Goal: Task Accomplishment & Management: Use online tool/utility

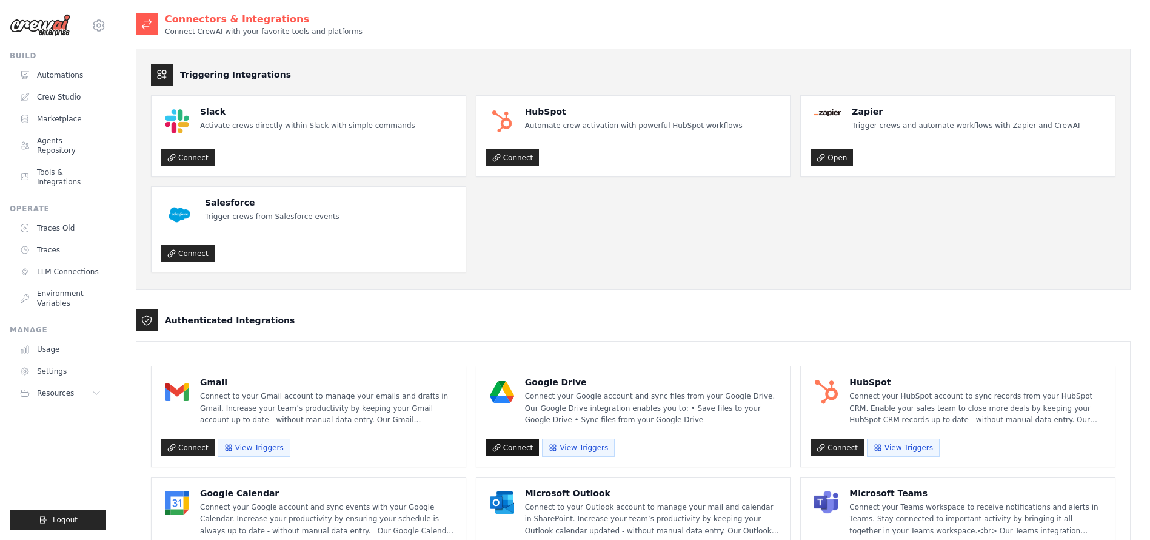
click at [503, 452] on link "Connect" at bounding box center [512, 447] width 53 height 17
click at [42, 95] on link "Crew Studio" at bounding box center [62, 96] width 92 height 19
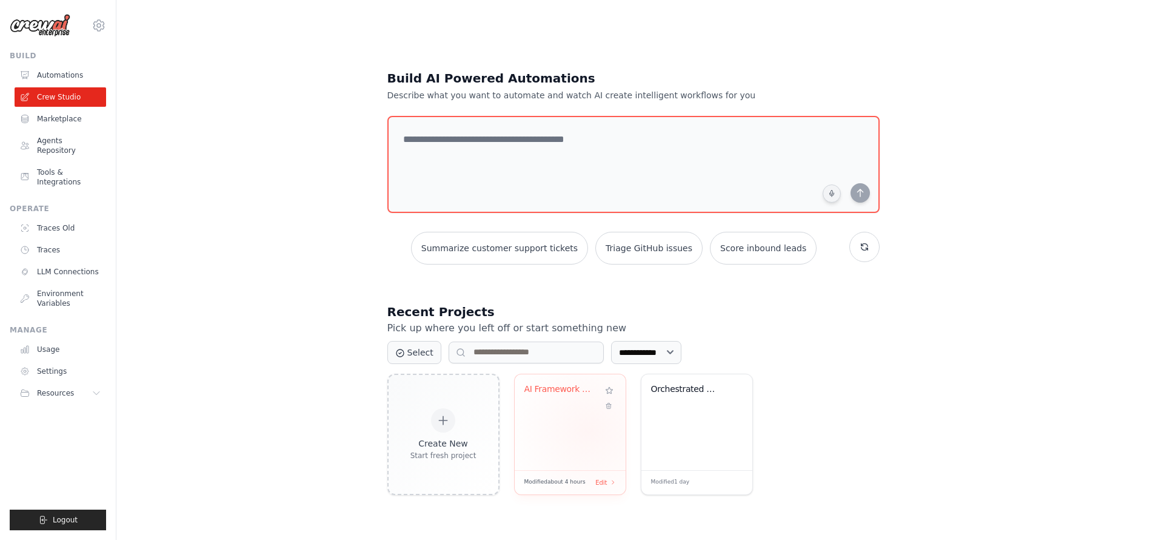
click at [589, 430] on div "AI Framework Research & Executive R..." at bounding box center [570, 422] width 111 height 96
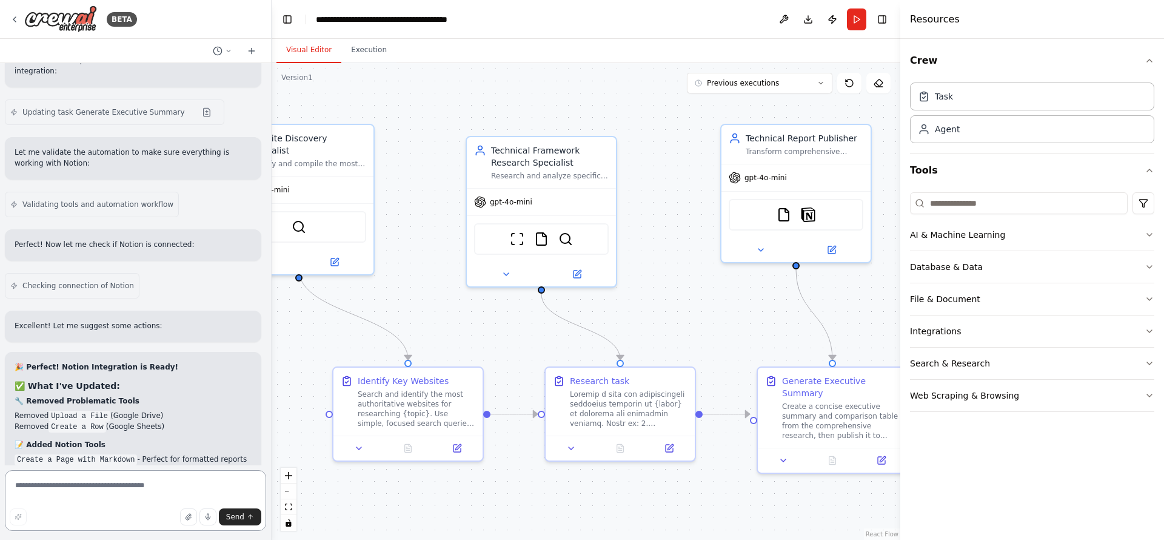
scroll to position [9736, 0]
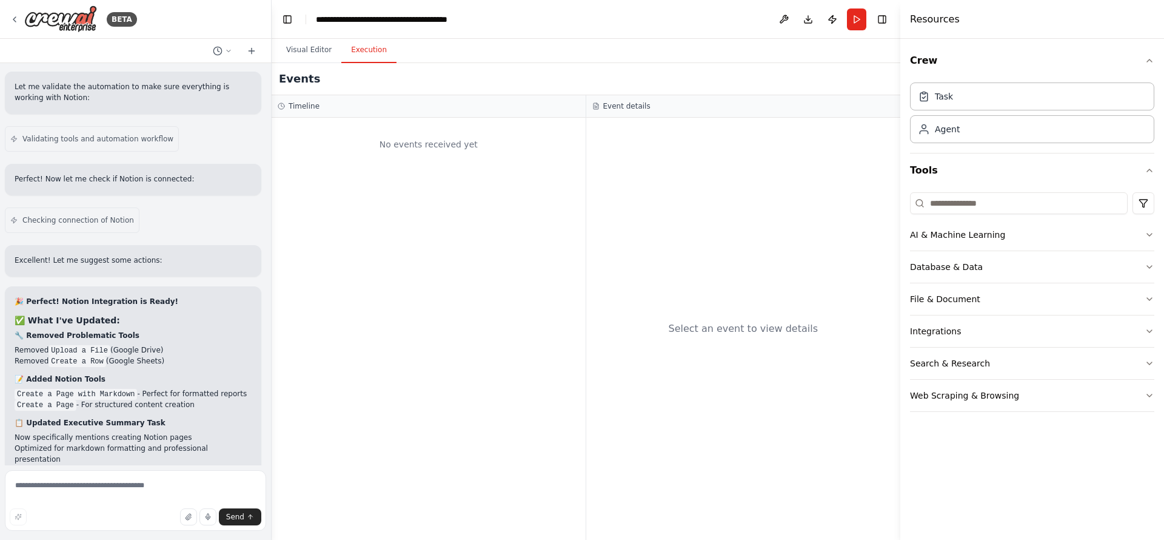
click at [371, 57] on button "Execution" at bounding box center [368, 50] width 55 height 25
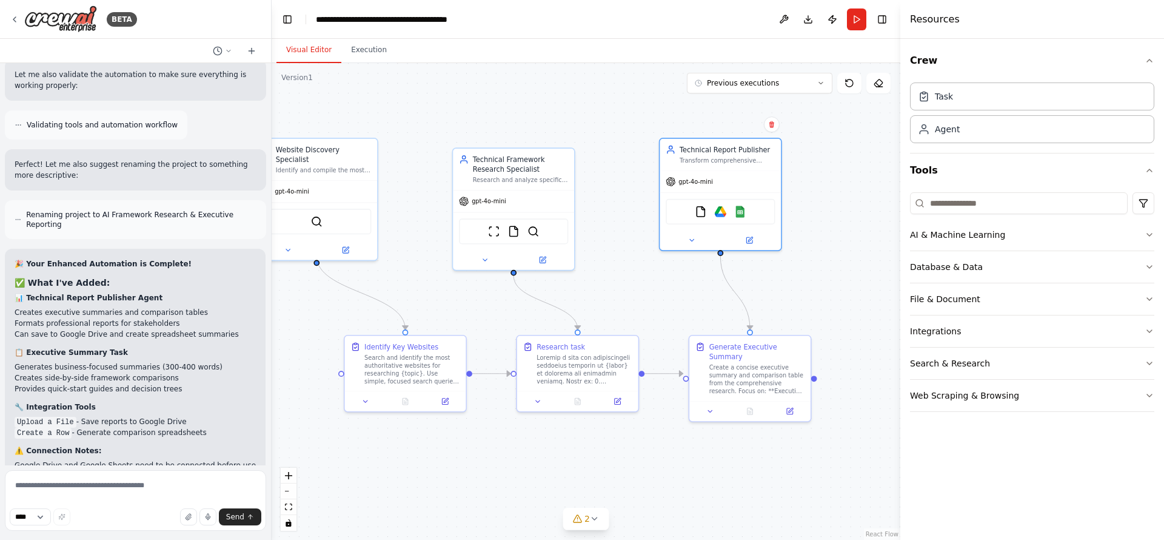
click at [555, 119] on div ".deletable-edge-delete-btn { width: 20px; height: 20px; border: 0px solid #ffff…" at bounding box center [586, 301] width 629 height 477
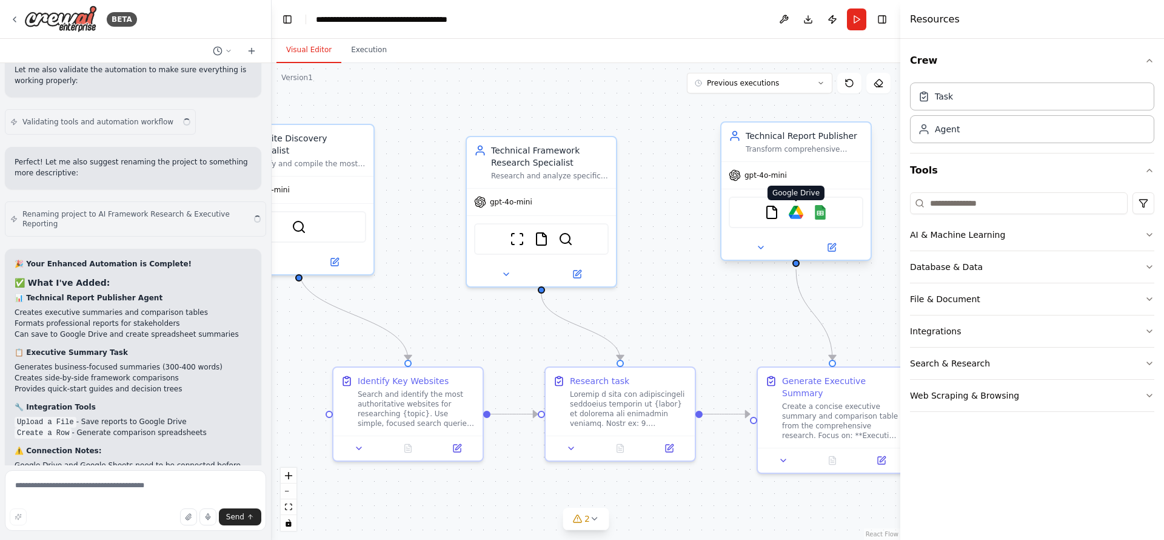
click at [797, 213] on img at bounding box center [796, 212] width 15 height 15
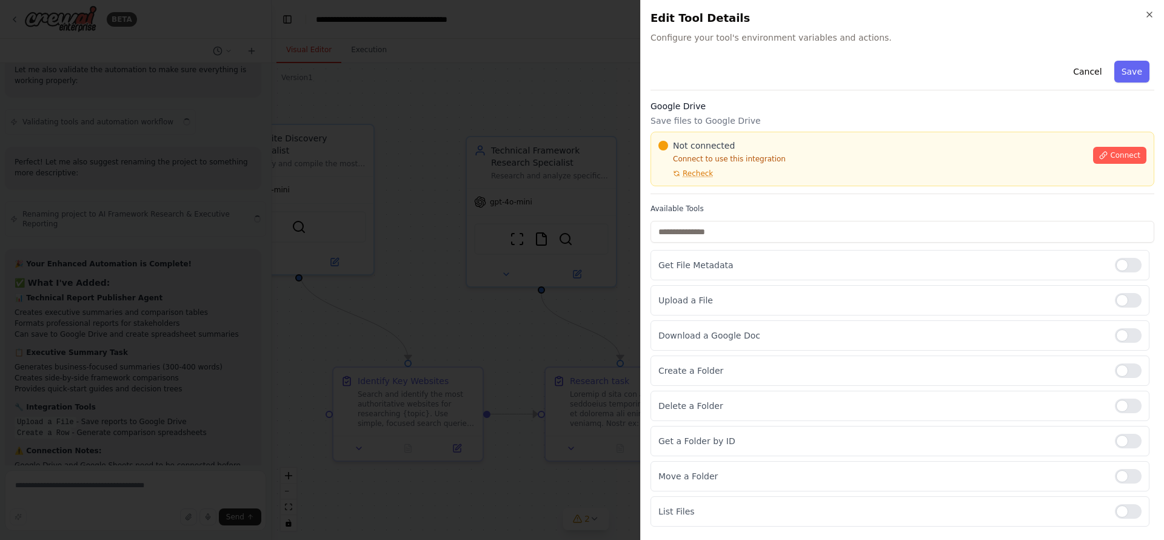
scroll to position [8645, 0]
click at [1098, 154] on button "Connect" at bounding box center [1119, 155] width 53 height 17
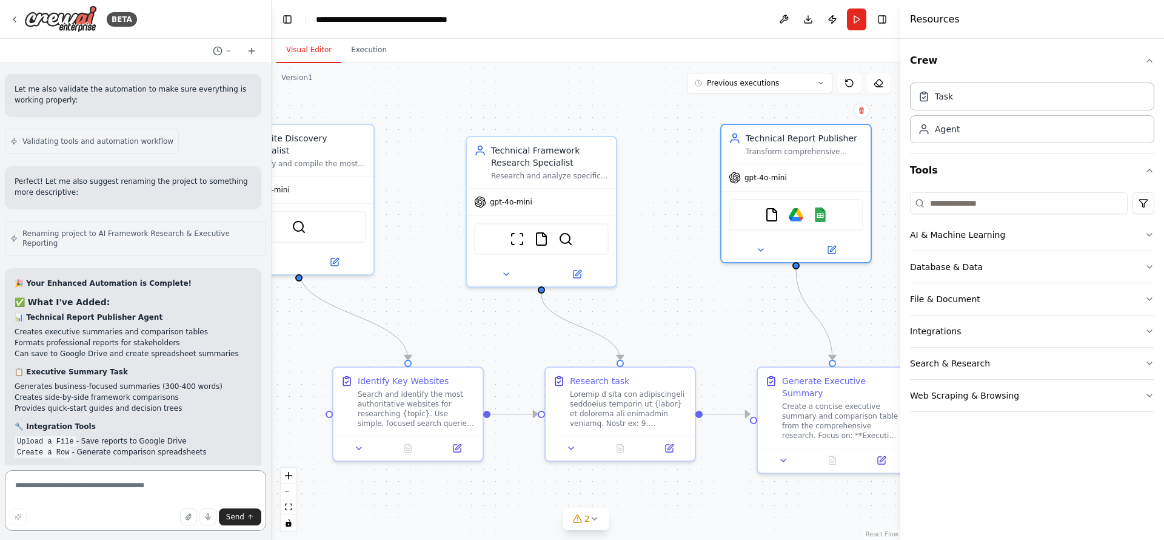
click at [76, 492] on textarea at bounding box center [135, 500] width 261 height 61
type textarea "**********"
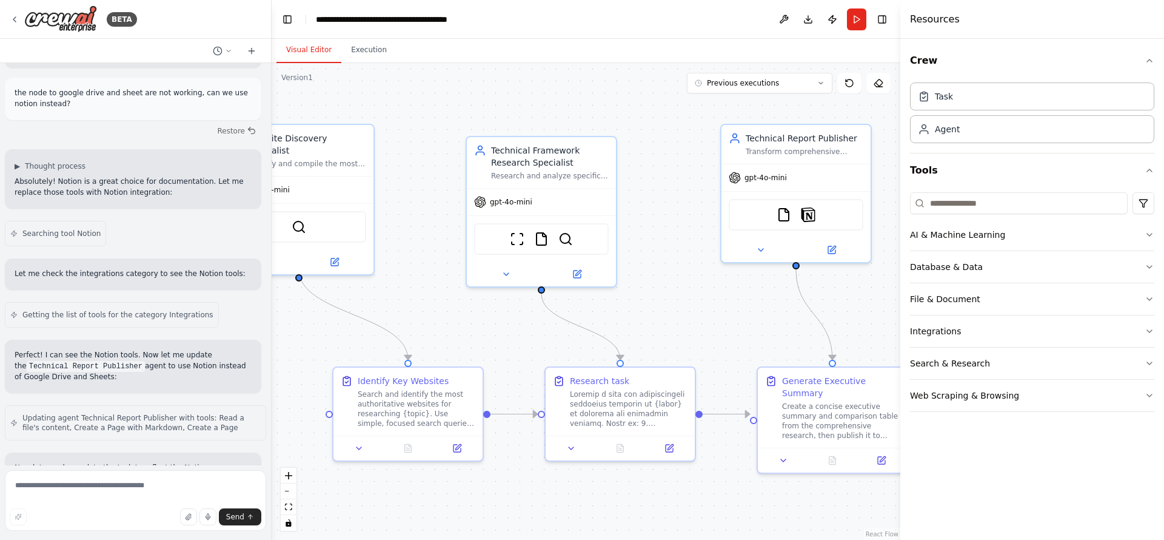
scroll to position [9518, 0]
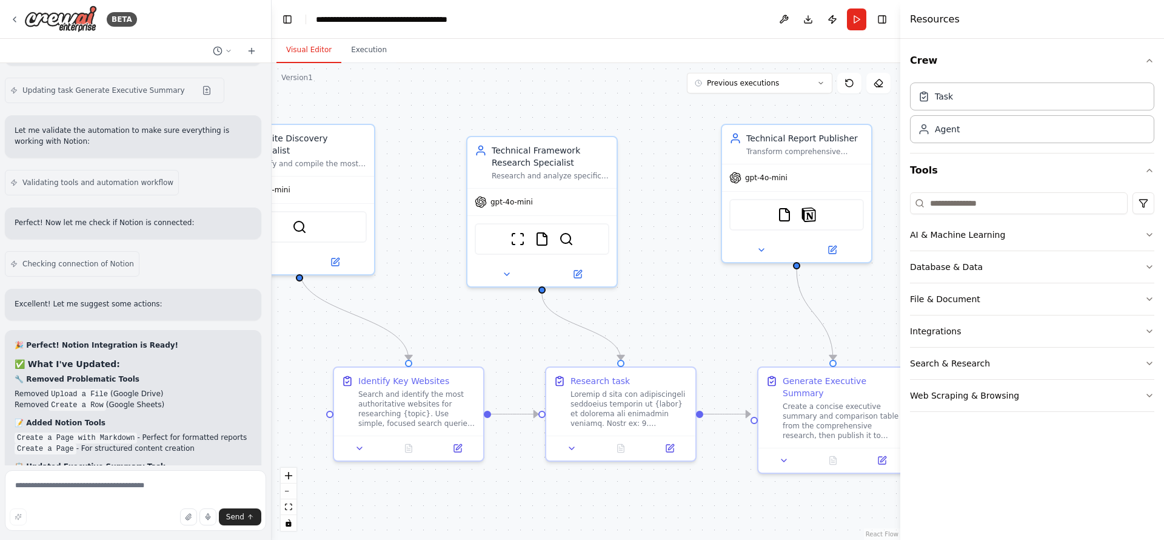
drag, startPoint x: 403, startPoint y: 239, endPoint x: 440, endPoint y: 213, distance: 45.7
click at [440, 213] on div ".deletable-edge-delete-btn { width: 20px; height: 20px; border: 0px solid #ffff…" at bounding box center [586, 301] width 629 height 477
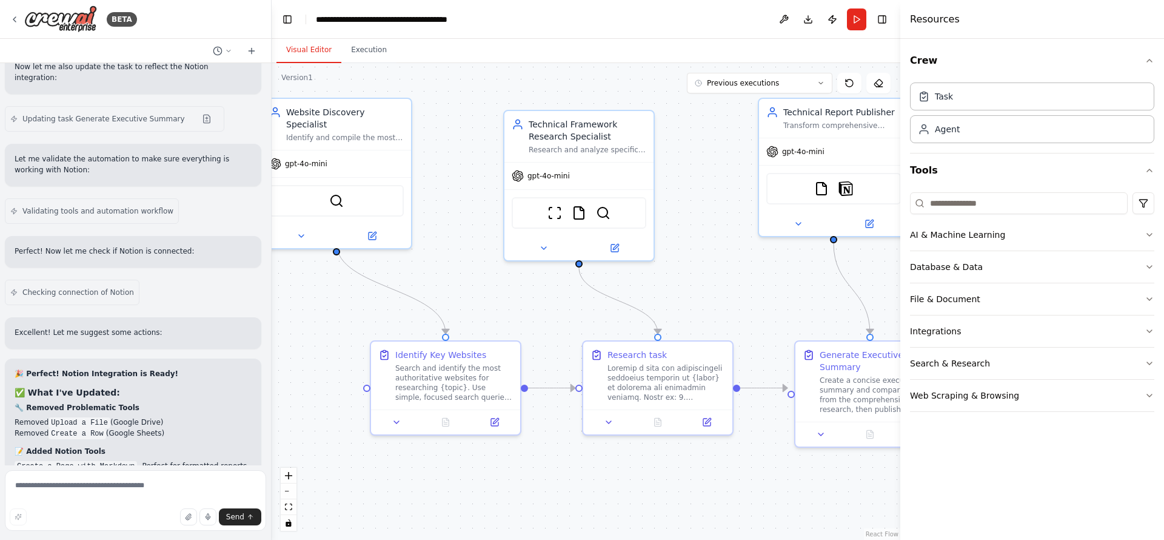
scroll to position [9805, 0]
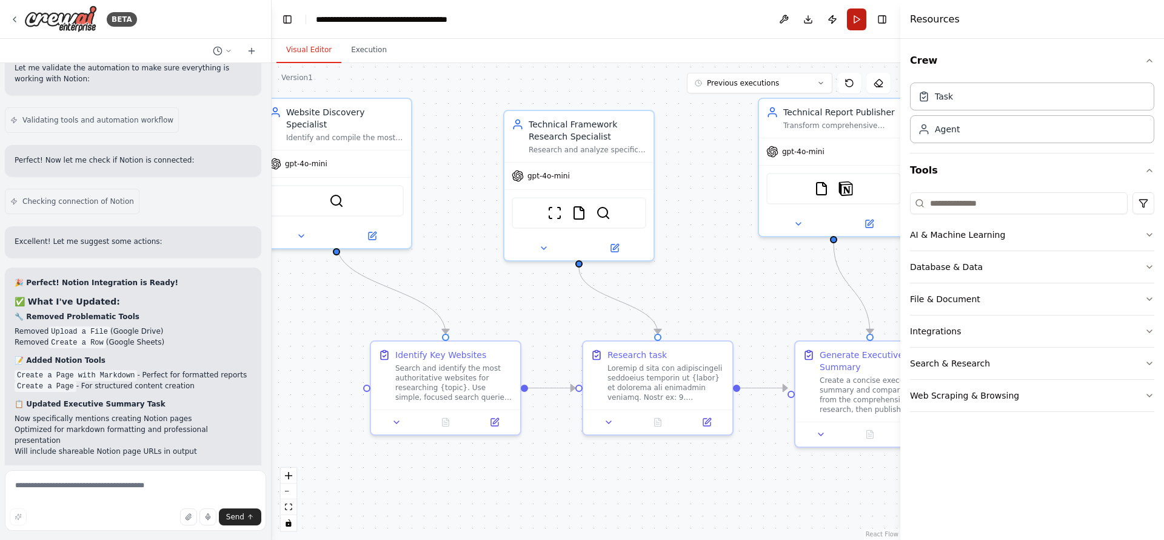
click at [857, 24] on button "Run" at bounding box center [856, 19] width 19 height 22
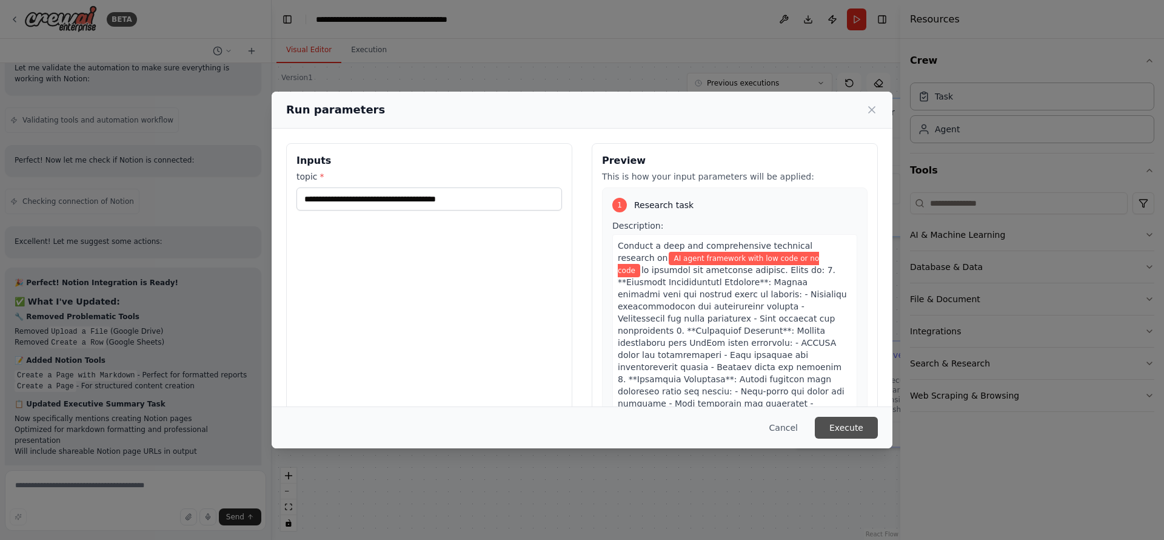
click at [855, 427] on button "Execute" at bounding box center [846, 428] width 63 height 22
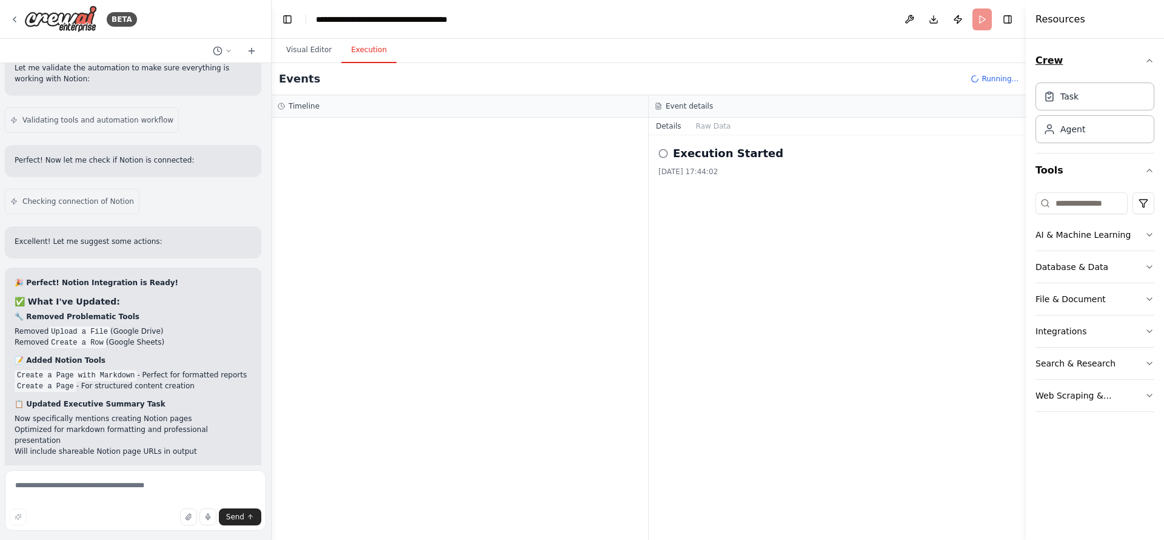
drag, startPoint x: 902, startPoint y: 44, endPoint x: 1123, endPoint y: 61, distance: 222.0
click at [1123, 61] on div "Resources Crew Task Agent Tools AI & Machine Learning Database & Data File & Do…" at bounding box center [1095, 270] width 138 height 540
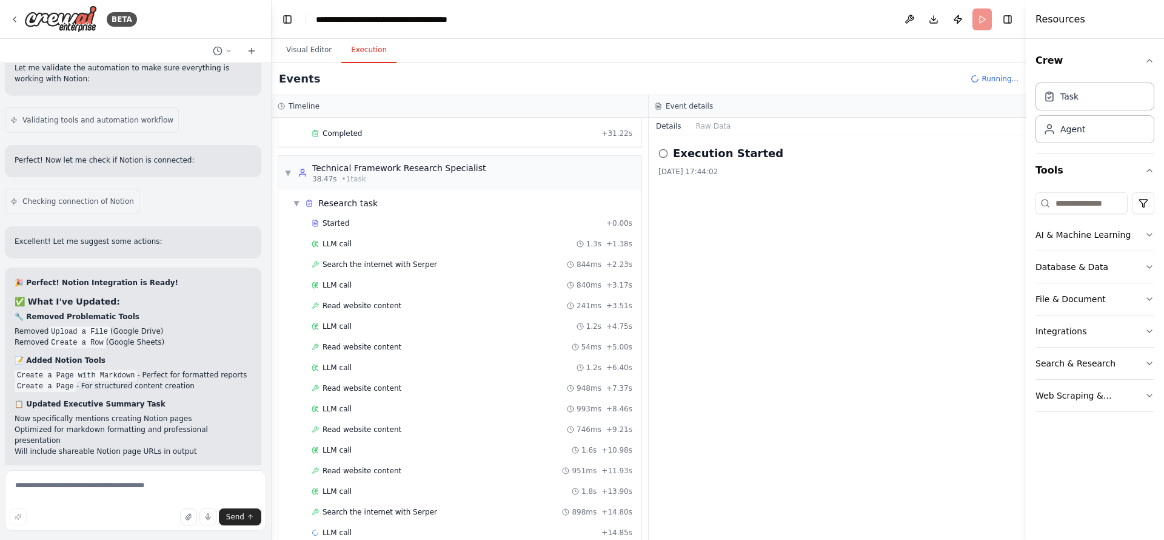
scroll to position [326, 0]
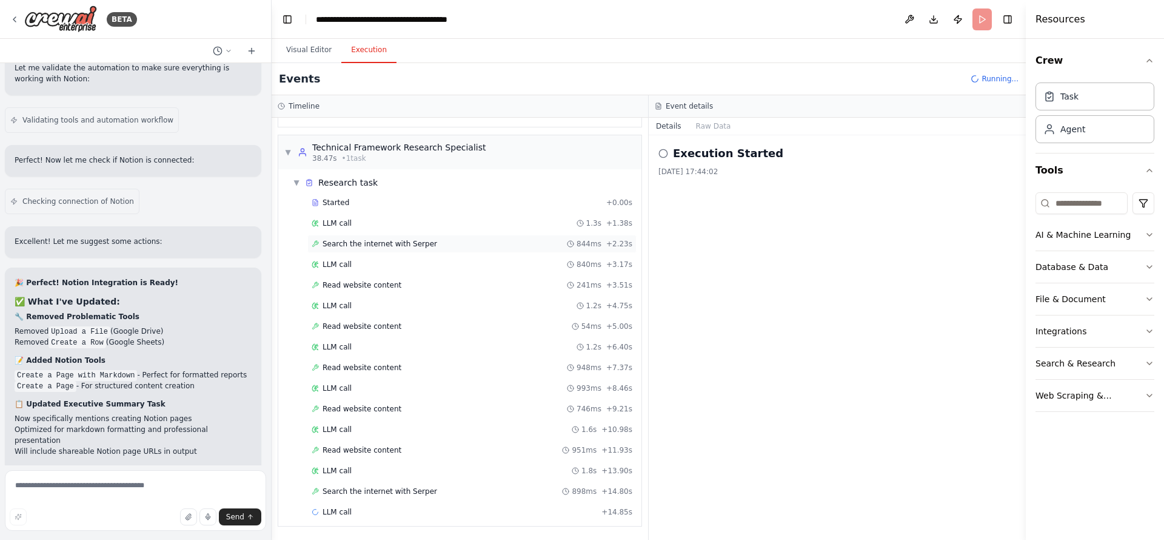
click at [369, 243] on span "Search the internet with Serper" at bounding box center [380, 244] width 115 height 10
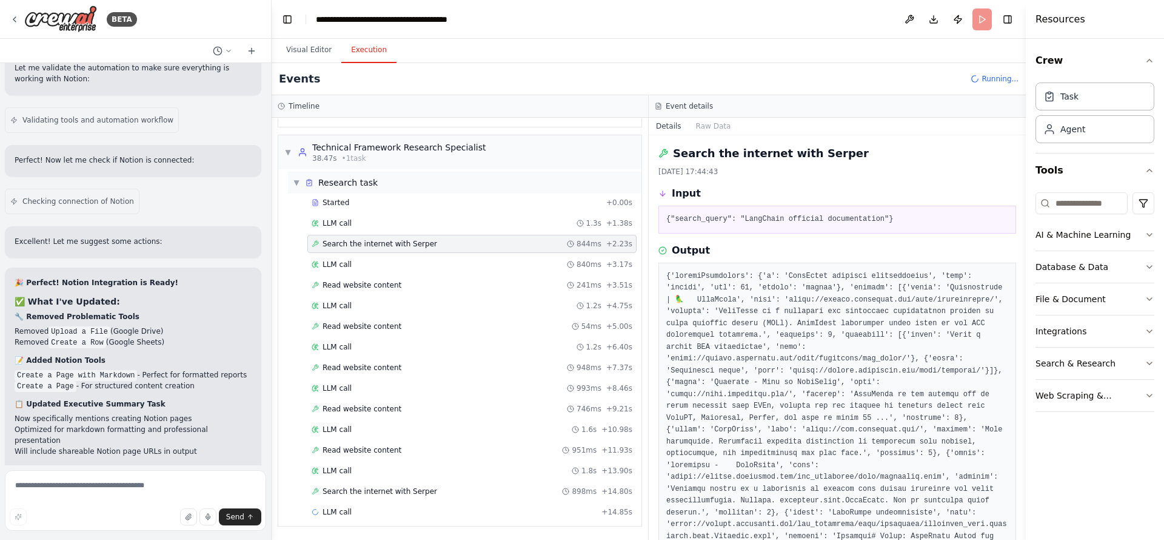
click at [292, 182] on div "▼ Research task" at bounding box center [464, 183] width 353 height 22
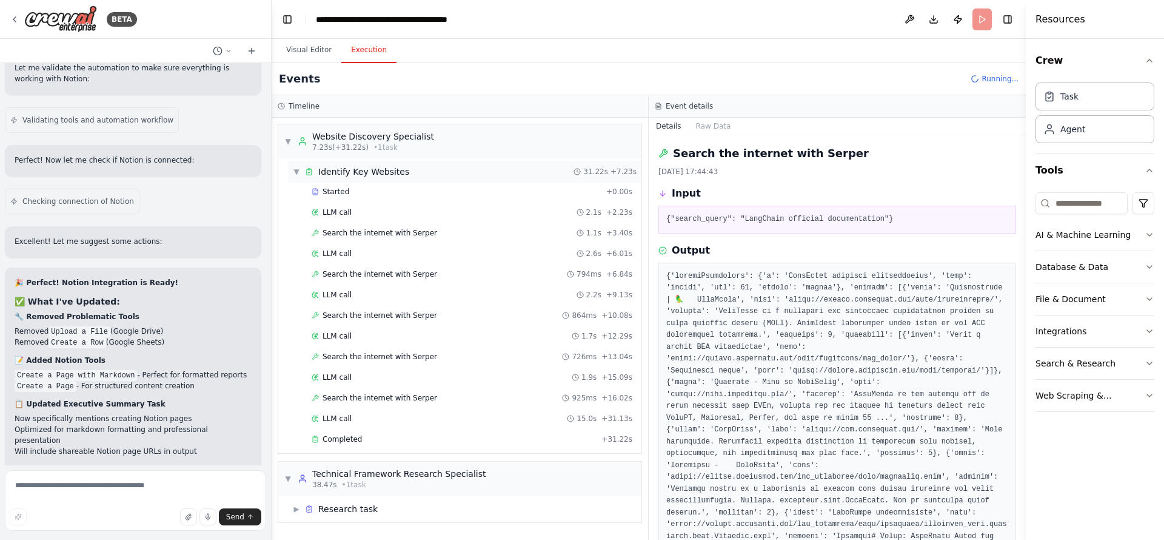
click at [297, 176] on div "▼ Identify Key Websites" at bounding box center [351, 172] width 116 height 12
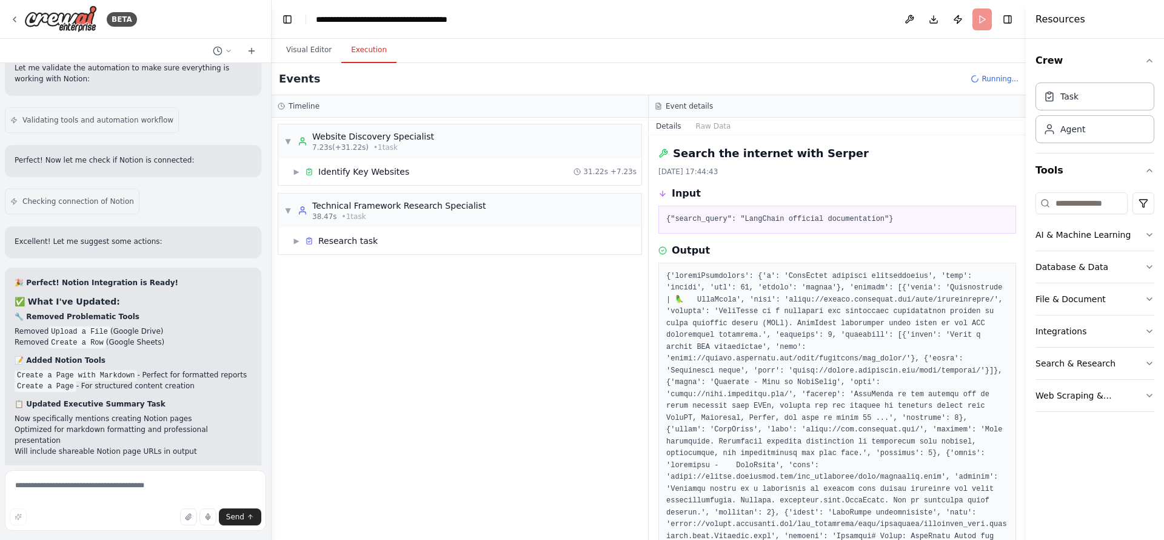
click at [311, 33] on header "**********" at bounding box center [649, 19] width 754 height 39
click at [308, 53] on button "Visual Editor" at bounding box center [308, 50] width 65 height 25
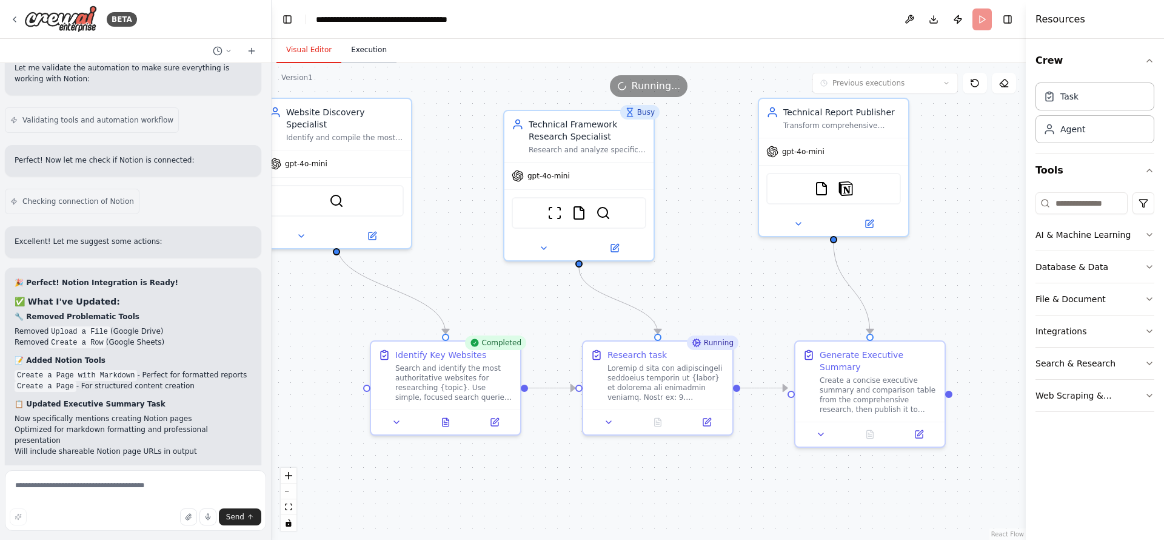
click at [372, 50] on button "Execution" at bounding box center [368, 50] width 55 height 25
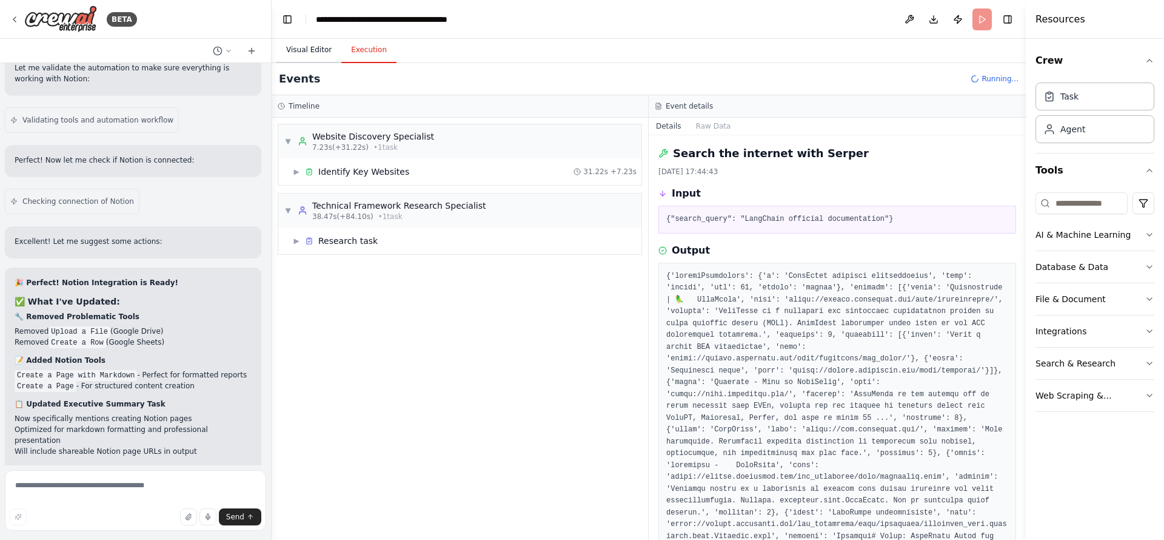
click at [324, 52] on button "Visual Editor" at bounding box center [308, 50] width 65 height 25
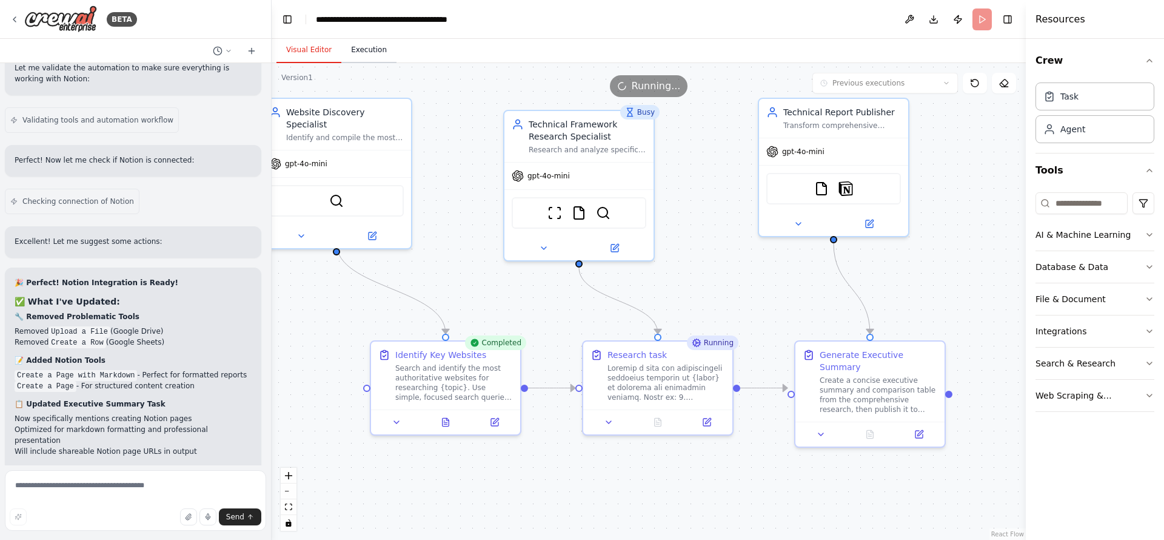
click at [365, 47] on button "Execution" at bounding box center [368, 50] width 55 height 25
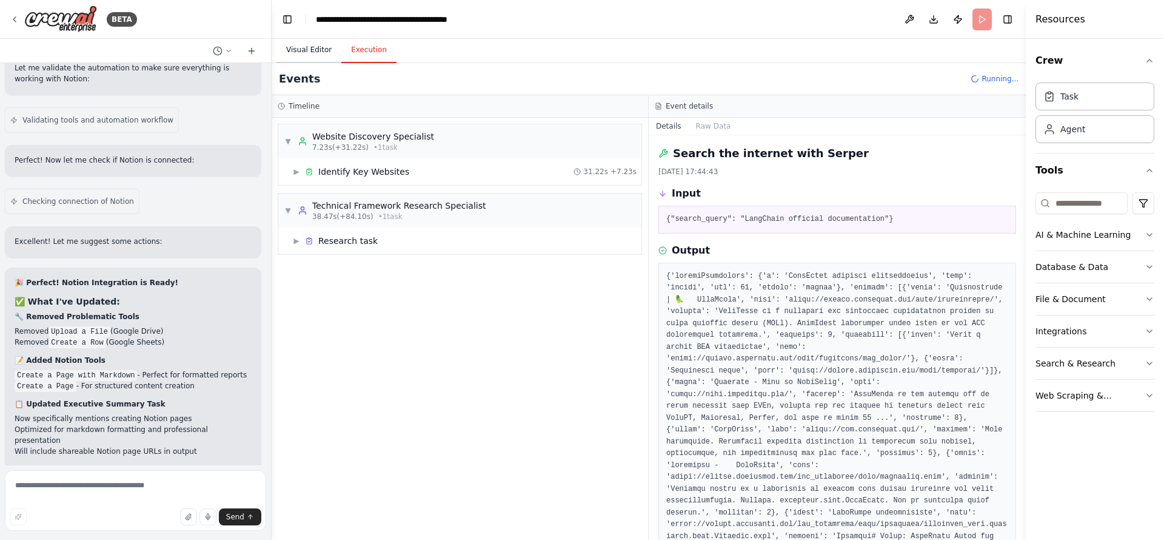
click at [304, 56] on button "Visual Editor" at bounding box center [308, 50] width 65 height 25
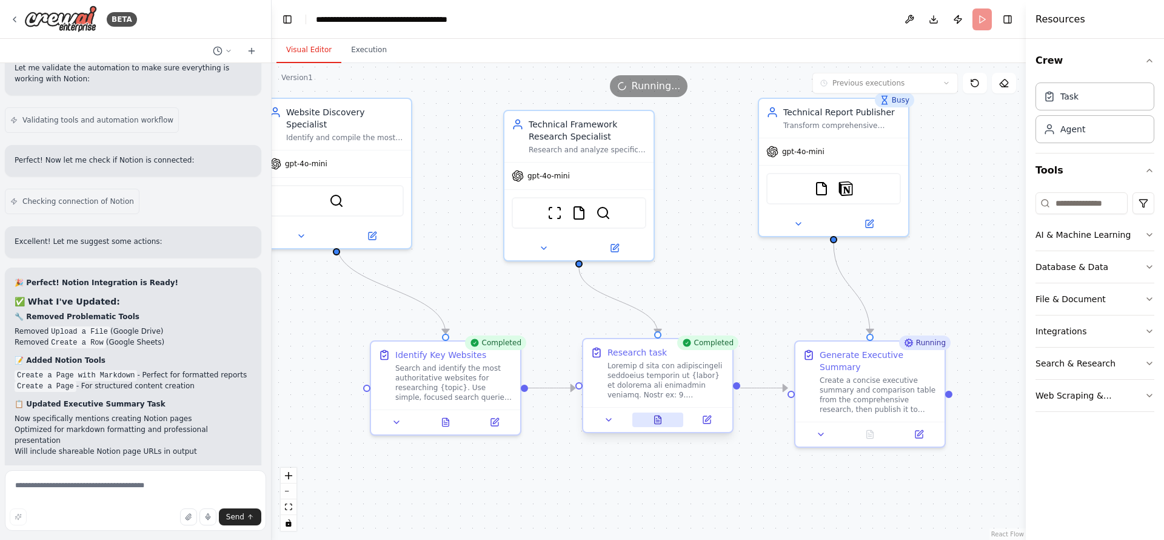
click at [657, 424] on button at bounding box center [658, 419] width 52 height 15
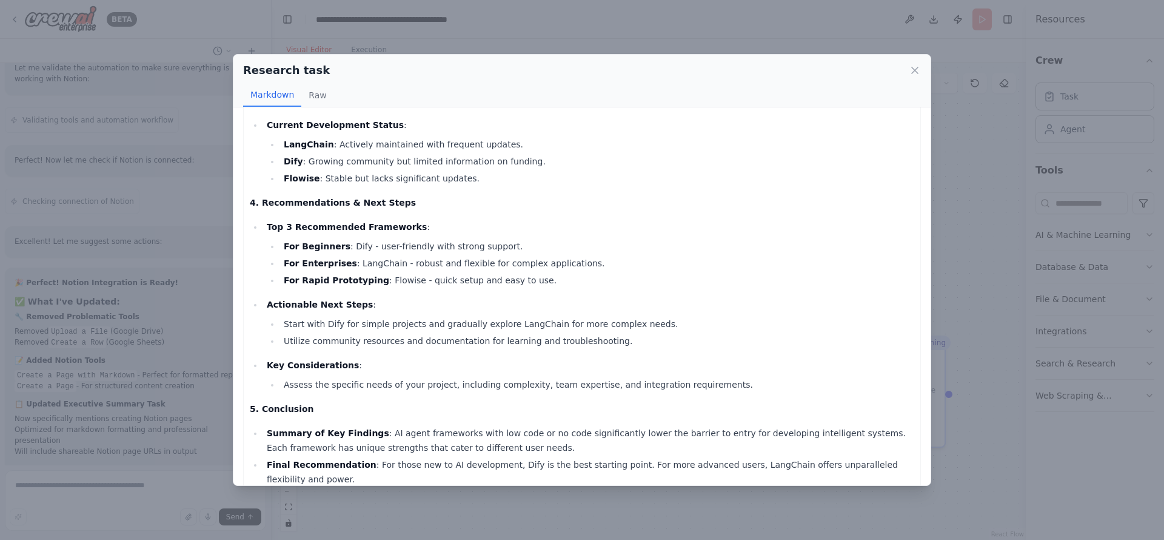
scroll to position [546, 0]
click at [349, 241] on li "For Beginners : Dify - user-friendly with strong support." at bounding box center [597, 245] width 634 height 15
copy li "Dify"
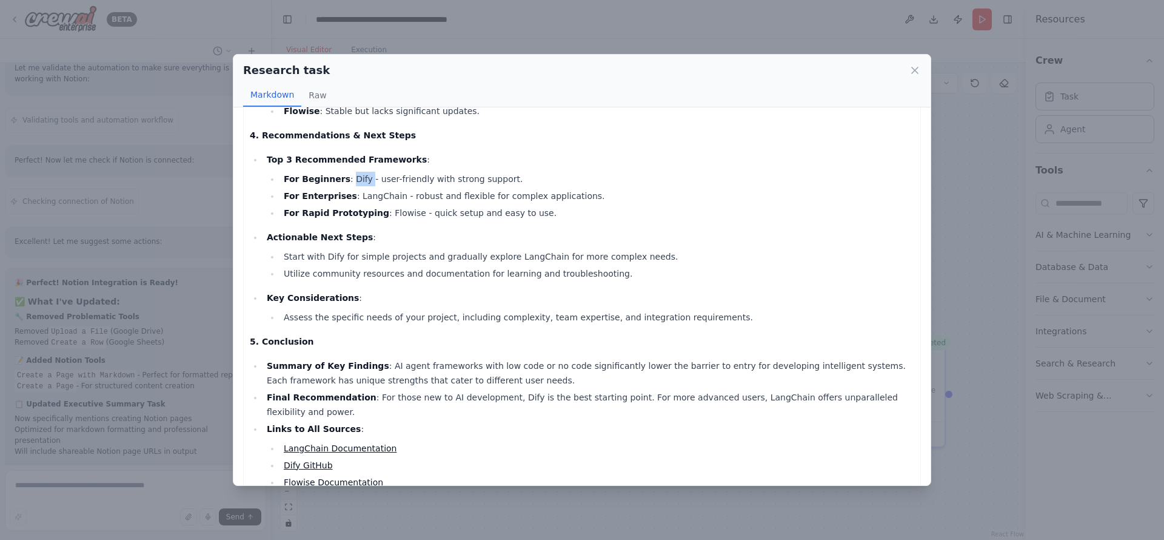
scroll to position [657, 0]
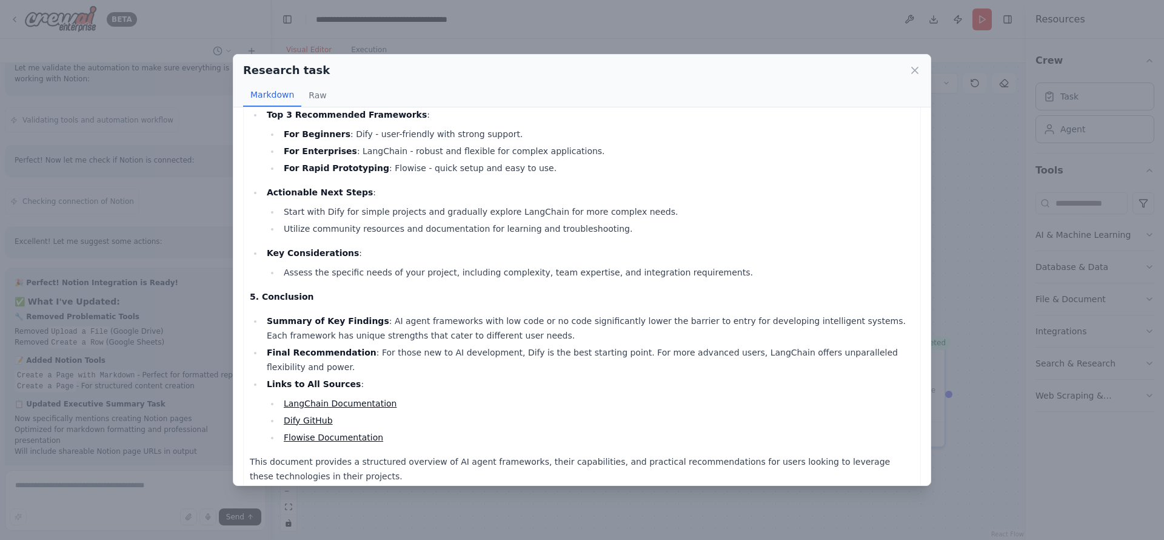
click at [1043, 456] on div "Research task Markdown Raw Comprehensive Technical Research Document on AI Agen…" at bounding box center [582, 270] width 1164 height 540
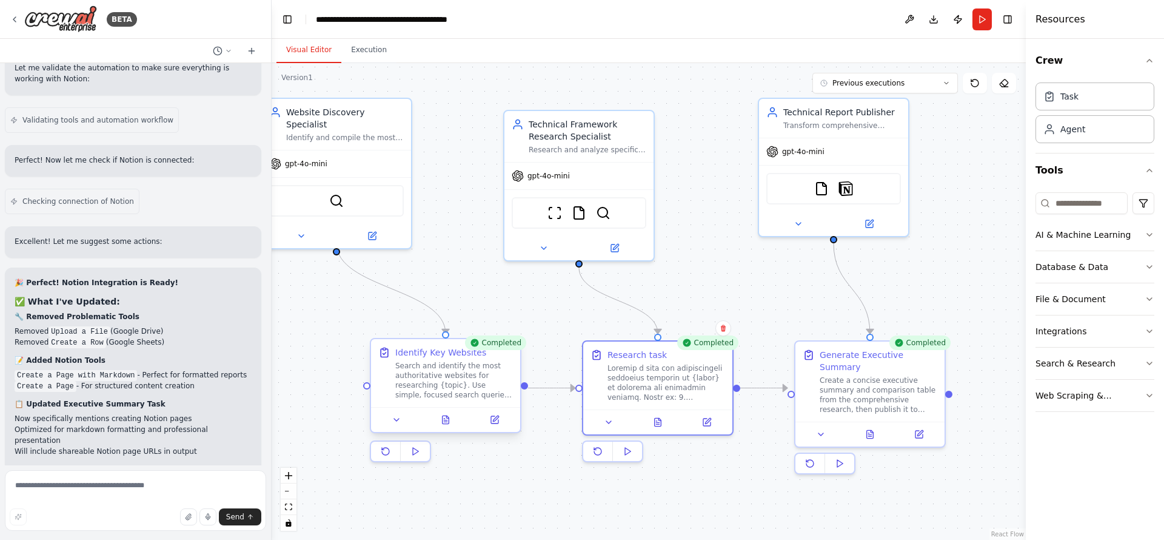
click at [452, 431] on div at bounding box center [445, 419] width 149 height 25
click at [450, 415] on icon at bounding box center [446, 420] width 10 height 10
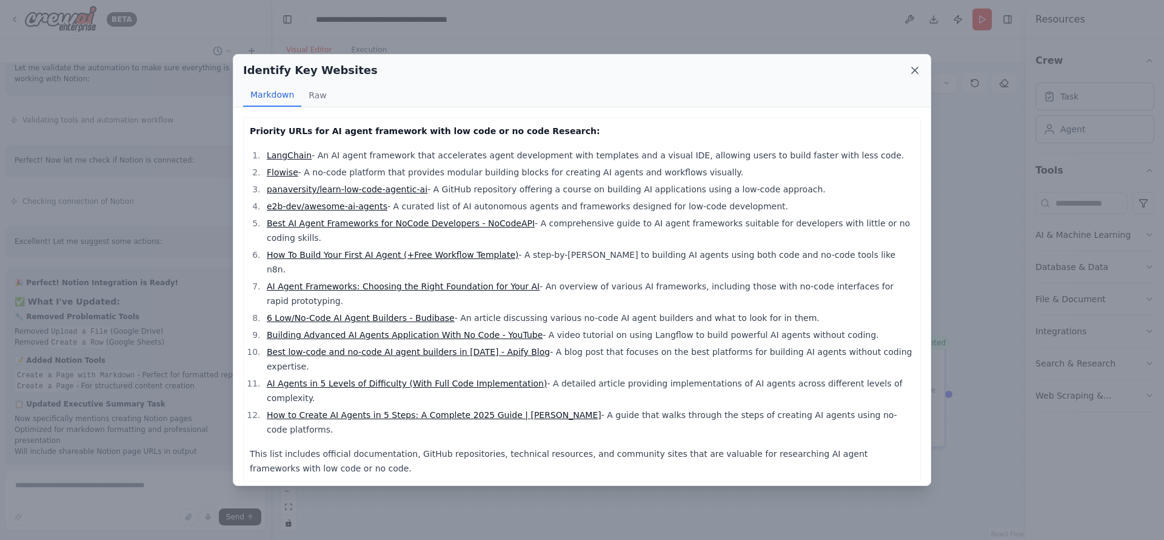
click at [919, 65] on icon at bounding box center [915, 70] width 12 height 12
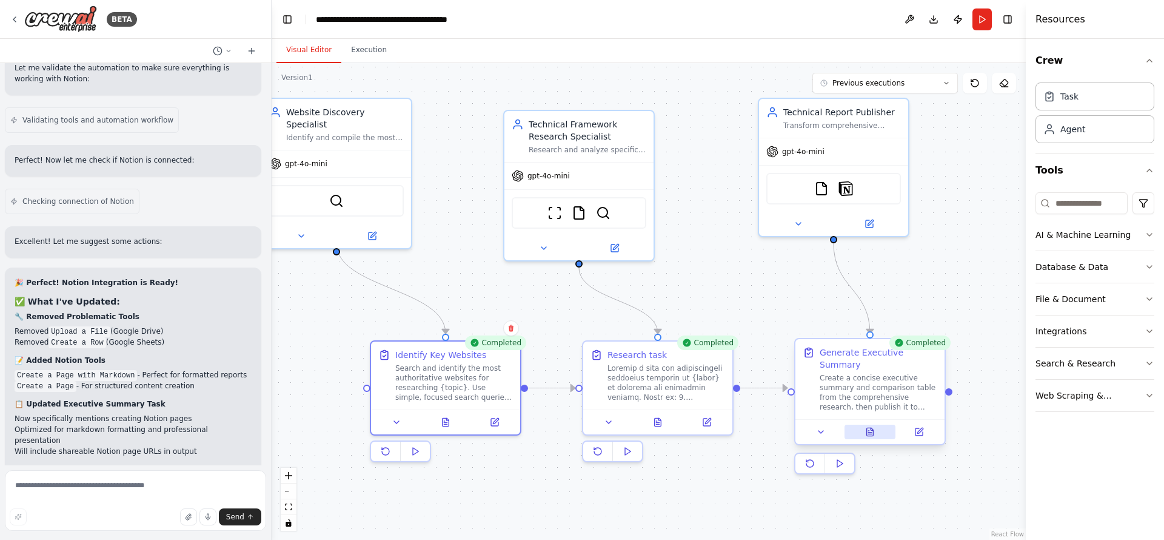
click at [874, 427] on icon at bounding box center [870, 432] width 10 height 10
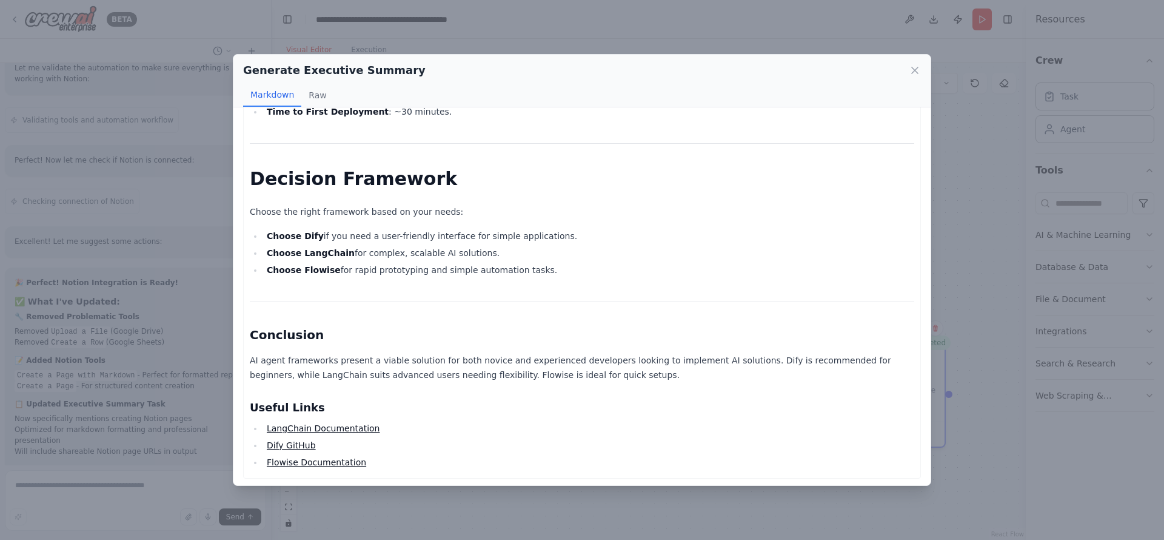
scroll to position [822, 0]
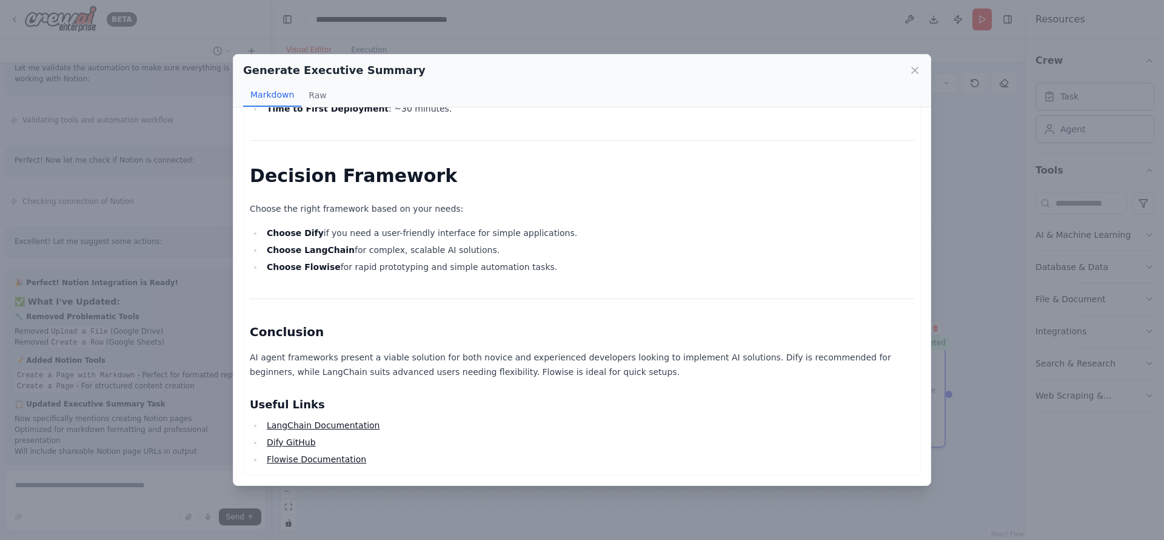
click at [972, 419] on div "Generate Executive Summary Markdown Raw Executive Summary AI agent frameworks a…" at bounding box center [582, 270] width 1164 height 540
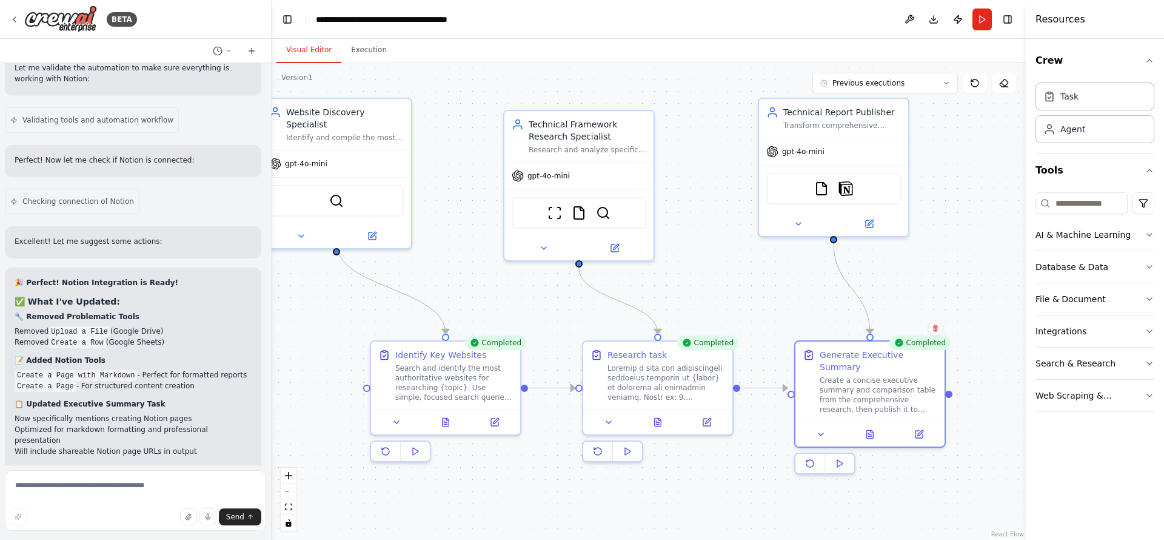
click at [695, 253] on div ".deletable-edge-delete-btn { width: 20px; height: 20px; border: 0px solid #ffff…" at bounding box center [649, 301] width 754 height 477
click at [872, 425] on button at bounding box center [871, 431] width 52 height 15
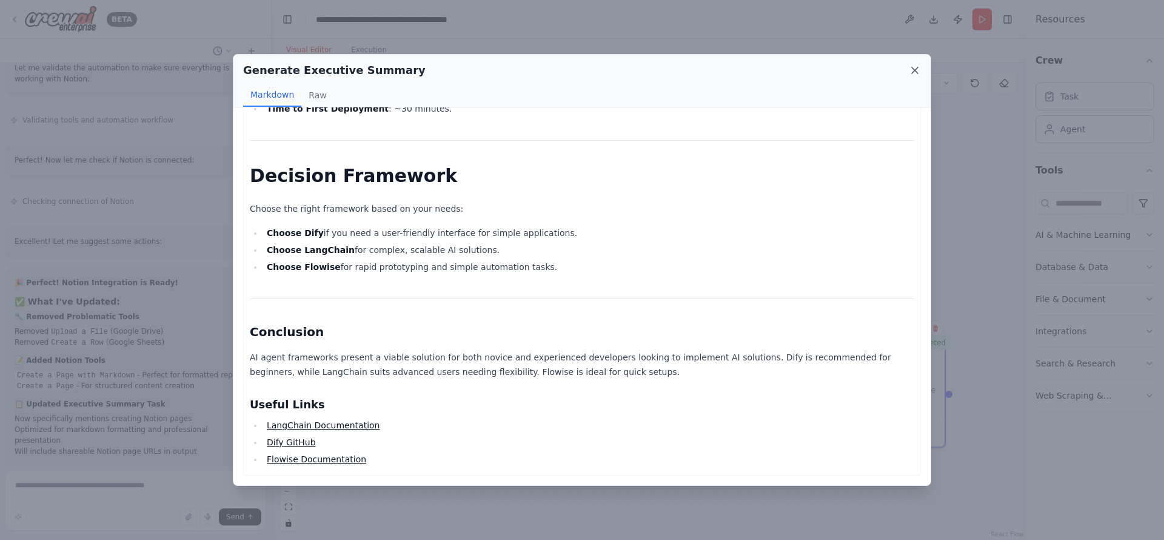
click at [920, 67] on icon at bounding box center [915, 70] width 12 height 12
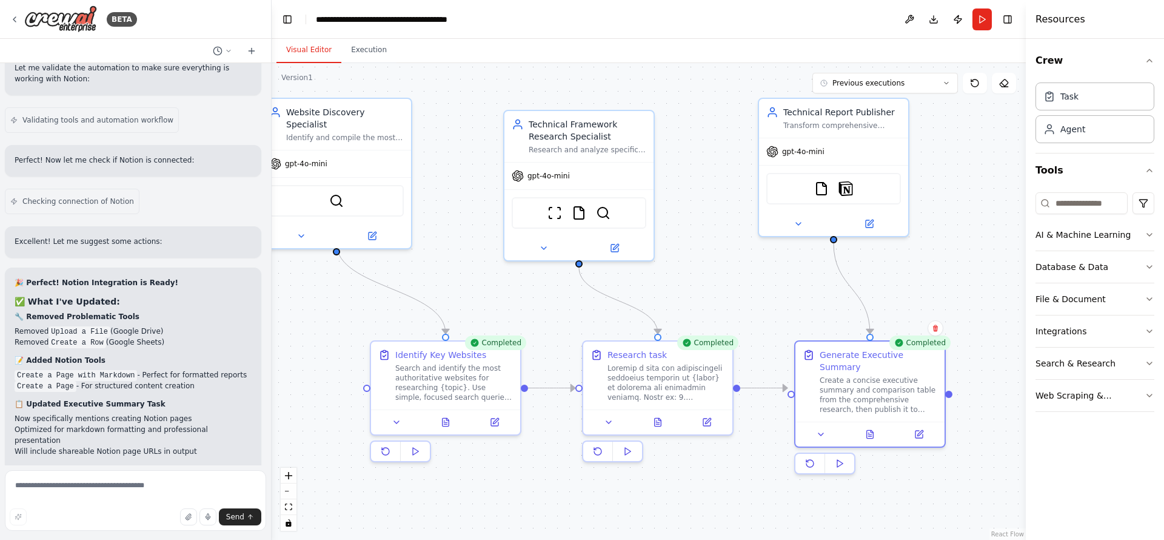
click at [333, 47] on button "Visual Editor" at bounding box center [308, 50] width 65 height 25
click at [364, 48] on button "Execution" at bounding box center [368, 50] width 55 height 25
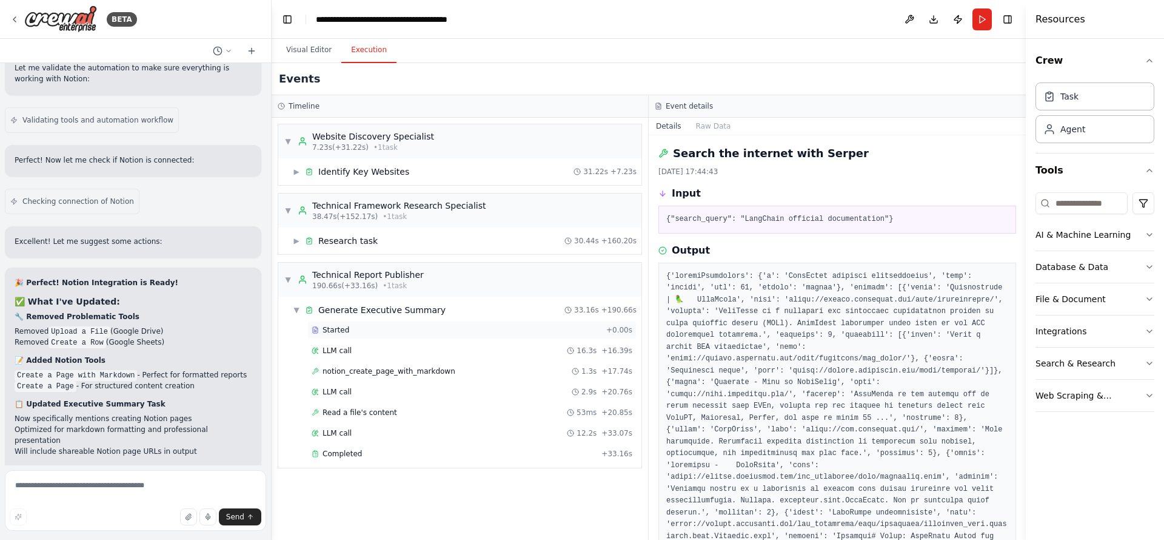
click at [369, 330] on div "Started" at bounding box center [457, 330] width 290 height 10
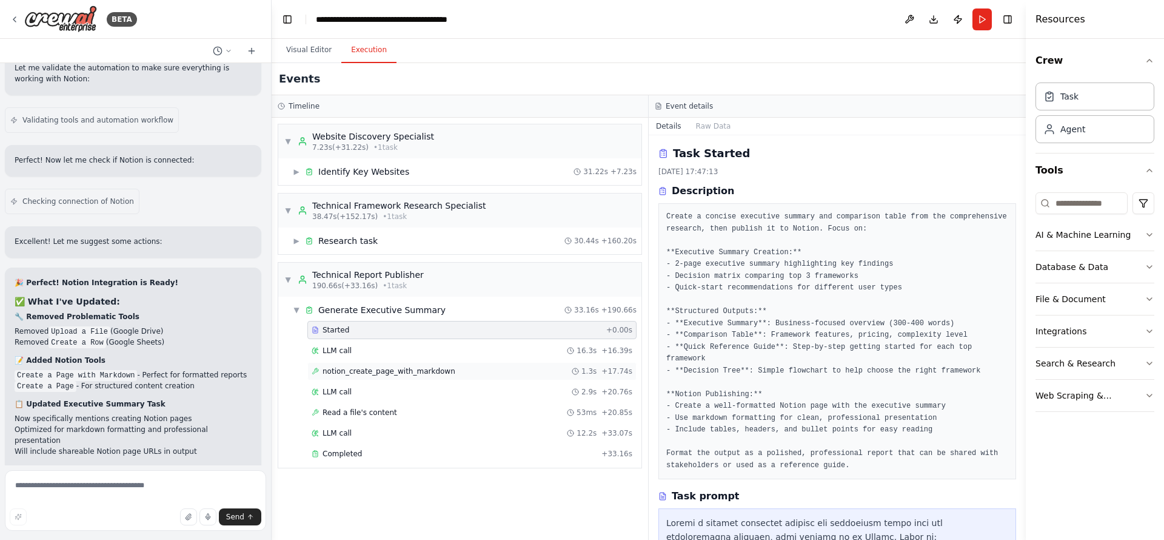
click at [387, 380] on div "notion_create_page_with_markdown 1.3s + 17.74s" at bounding box center [471, 371] width 329 height 18
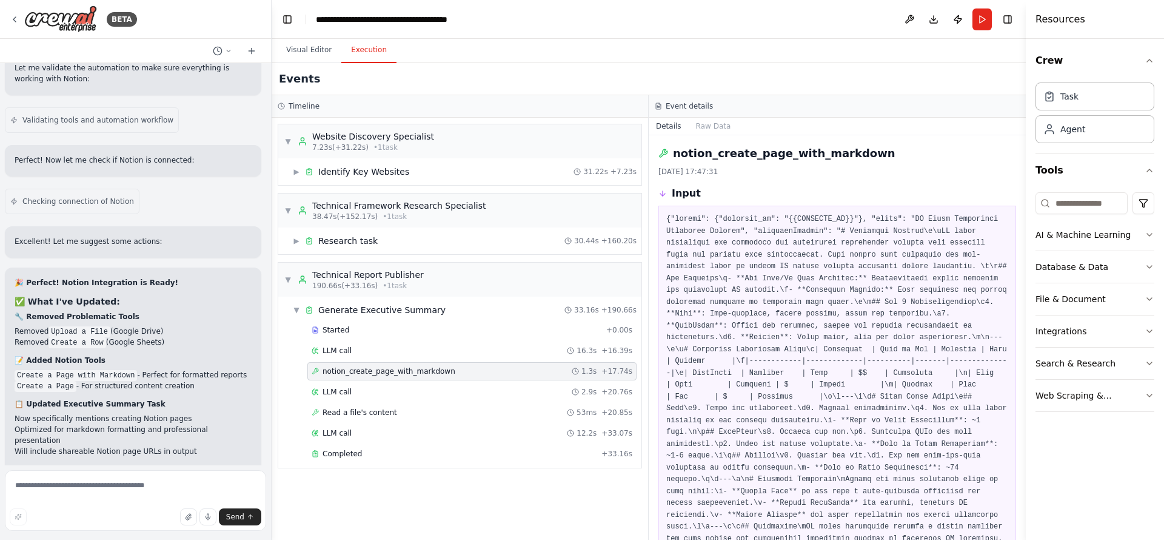
scroll to position [234, 0]
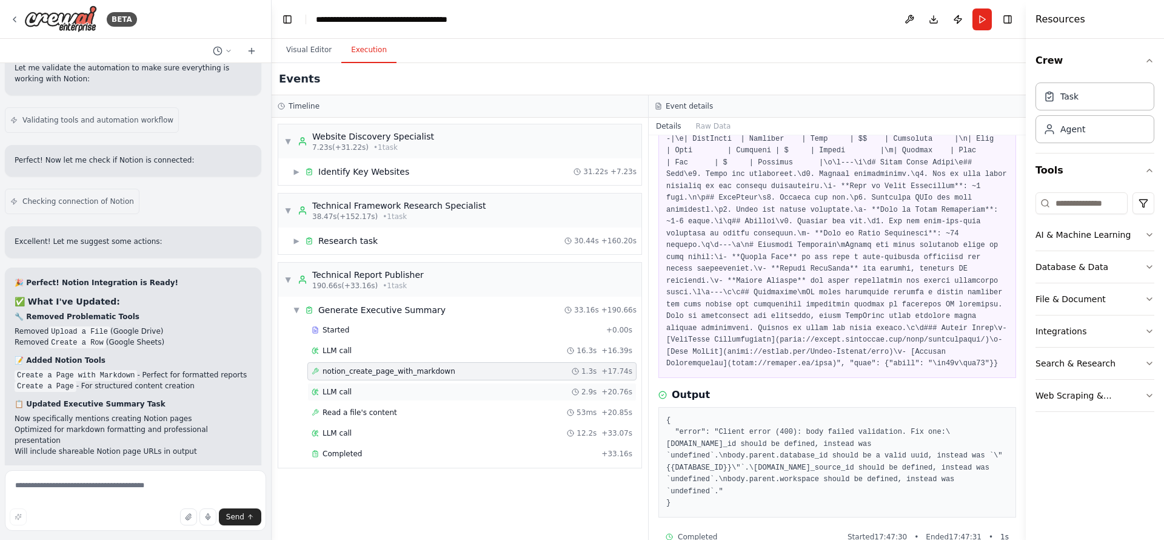
click at [454, 392] on div "LLM call 2.9s + 20.76s" at bounding box center [472, 392] width 321 height 10
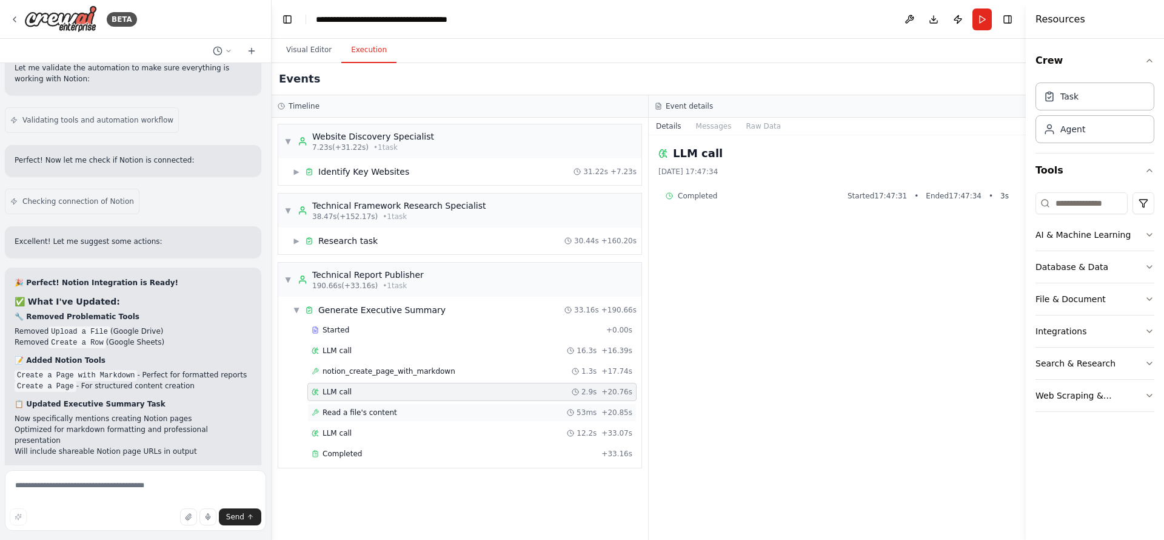
click at [449, 412] on div "Read a file's content 53ms + 20.85s" at bounding box center [472, 412] width 321 height 10
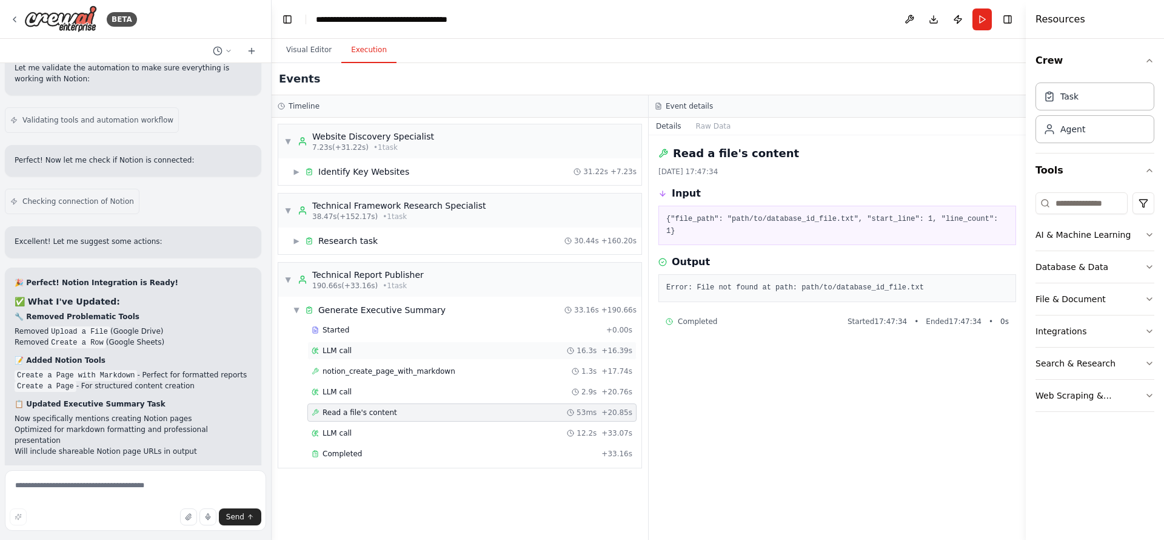
click at [412, 354] on div "LLM call 16.3s + 16.39s" at bounding box center [472, 351] width 321 height 10
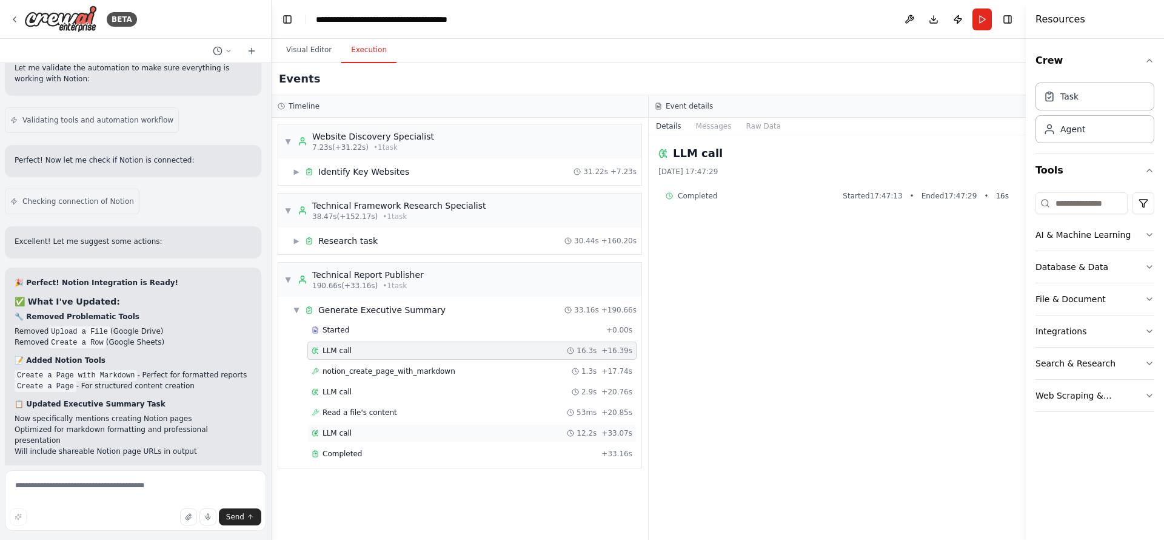
click at [418, 426] on div "LLM call 12.2s + 33.07s" at bounding box center [471, 433] width 329 height 18
click at [429, 444] on div "Completed + 33.16s" at bounding box center [471, 453] width 329 height 18
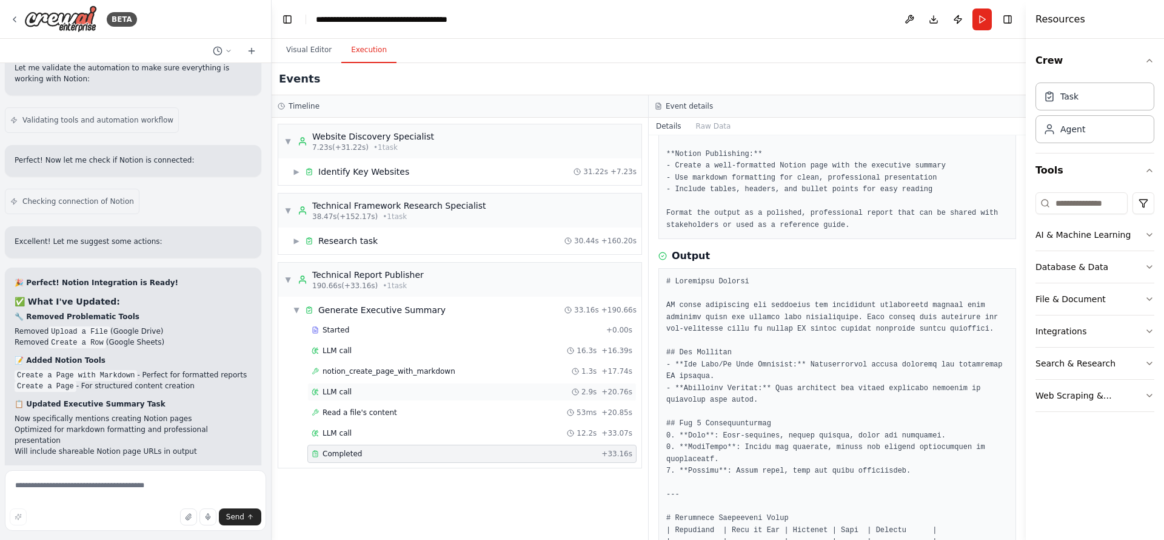
scroll to position [238, 0]
click at [129, 489] on textarea at bounding box center [135, 500] width 261 height 61
click at [406, 350] on div "LLM call 16.3s + 16.39s" at bounding box center [472, 351] width 321 height 10
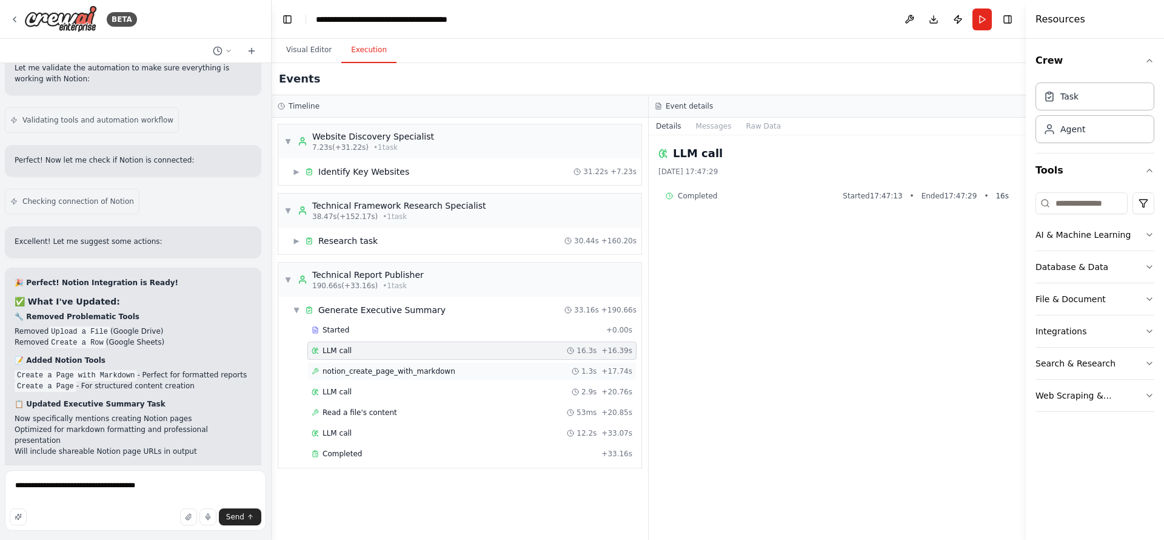
click at [411, 366] on span "notion_create_page_with_markdown" at bounding box center [389, 371] width 133 height 10
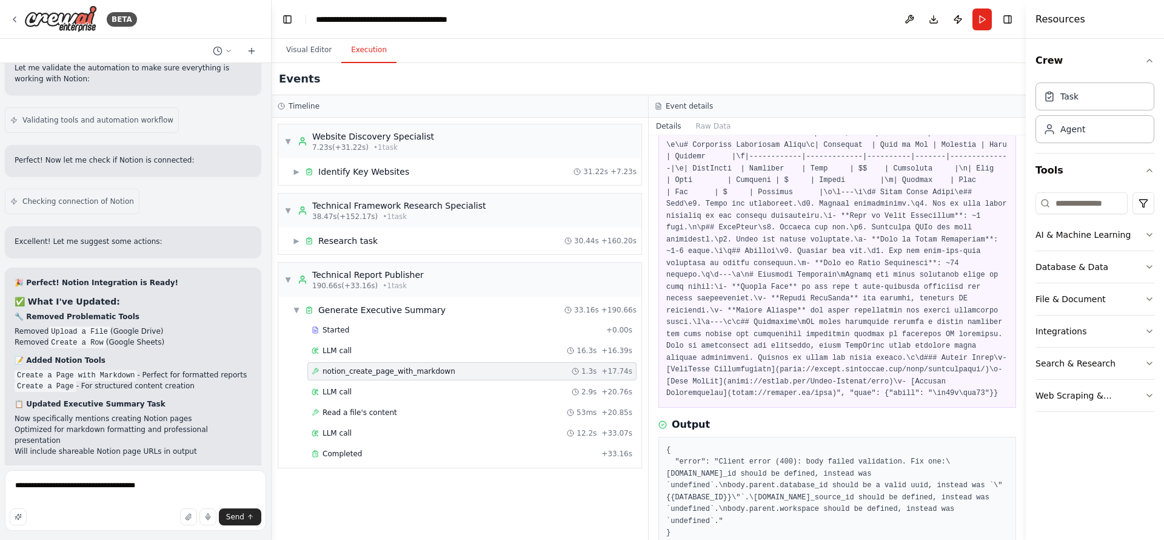
scroll to position [234, 0]
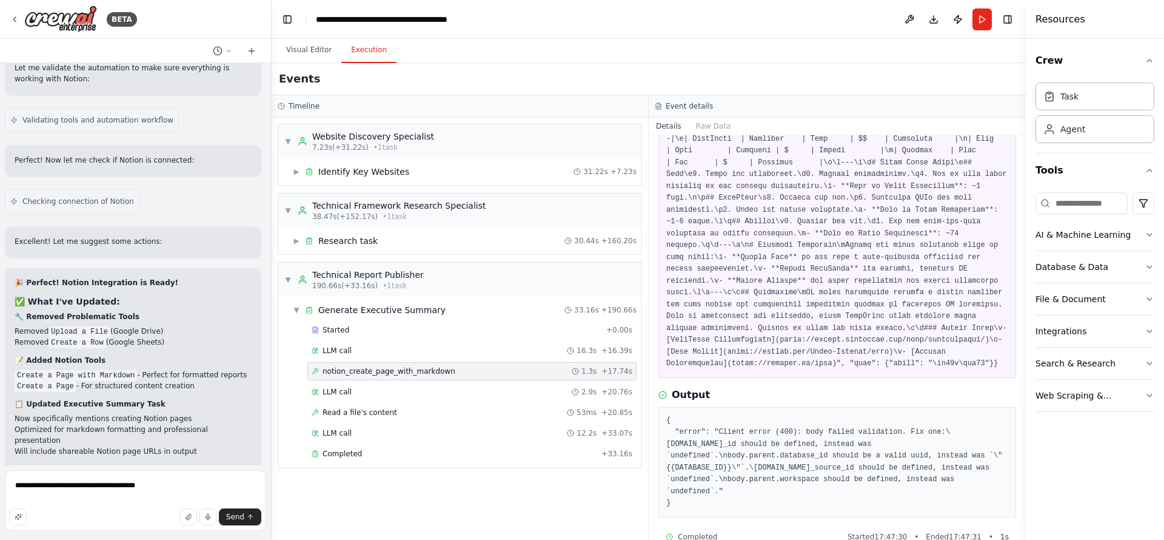
drag, startPoint x: 674, startPoint y: 481, endPoint x: 661, endPoint y: 407, distance: 74.5
click at [661, 407] on div "{ "error": "Client error (400): body failed validation. Fix one:\nbody.parent.p…" at bounding box center [837, 462] width 358 height 110
copy pre "{ "error": "Client error (400): body failed validation. Fix one:\nbody.parent.p…"
click at [152, 480] on textarea "**********" at bounding box center [135, 500] width 261 height 61
paste textarea "**********"
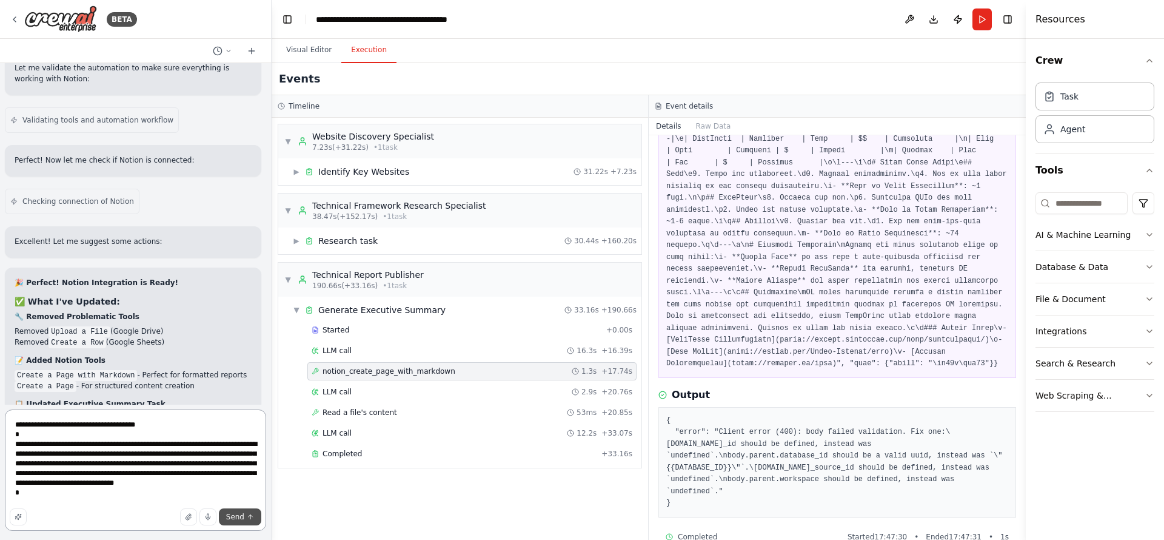
type textarea "**********"
click at [239, 522] on button "Send" at bounding box center [240, 516] width 42 height 17
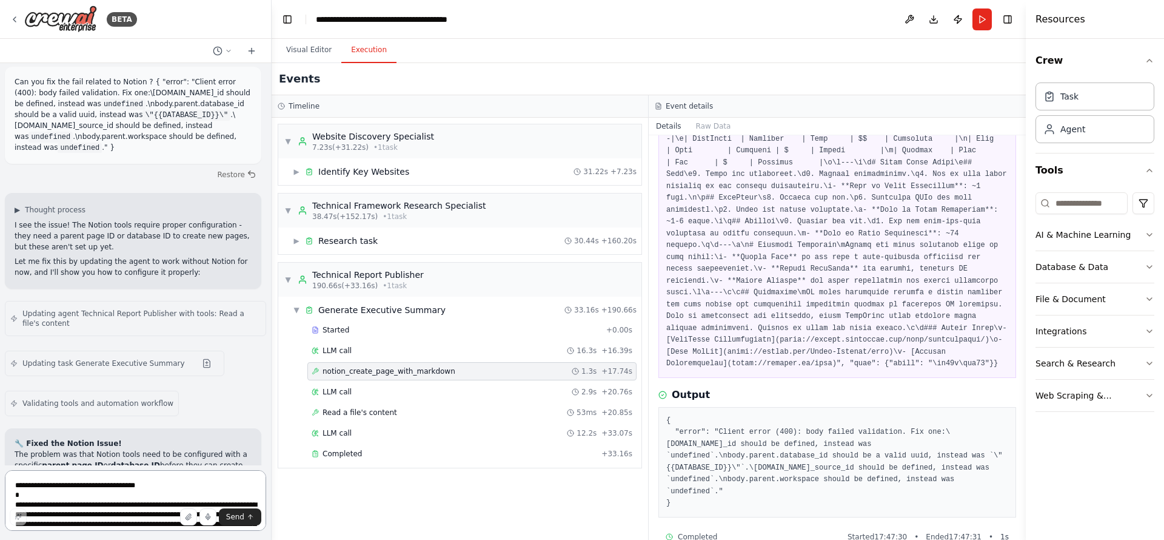
scroll to position [10382, 0]
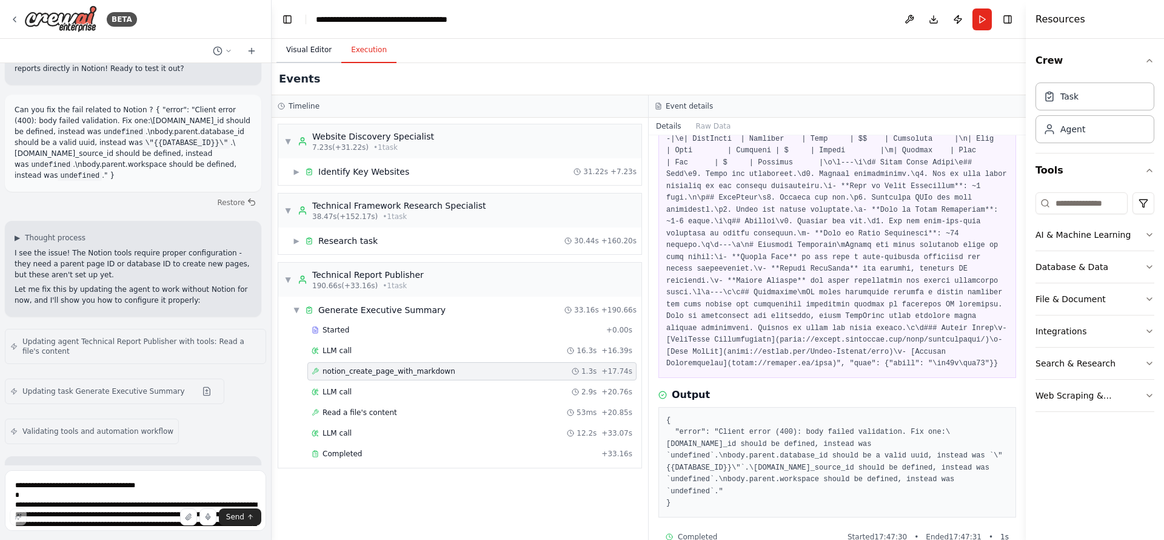
click at [304, 42] on button "Visual Editor" at bounding box center [308, 50] width 65 height 25
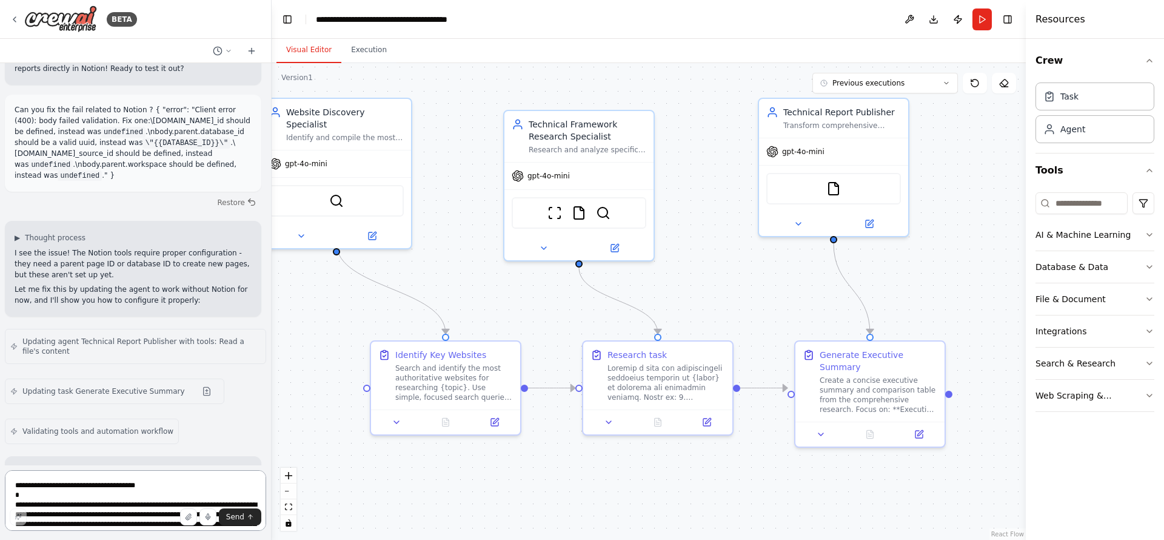
click at [75, 477] on textarea "**********" at bounding box center [135, 500] width 261 height 61
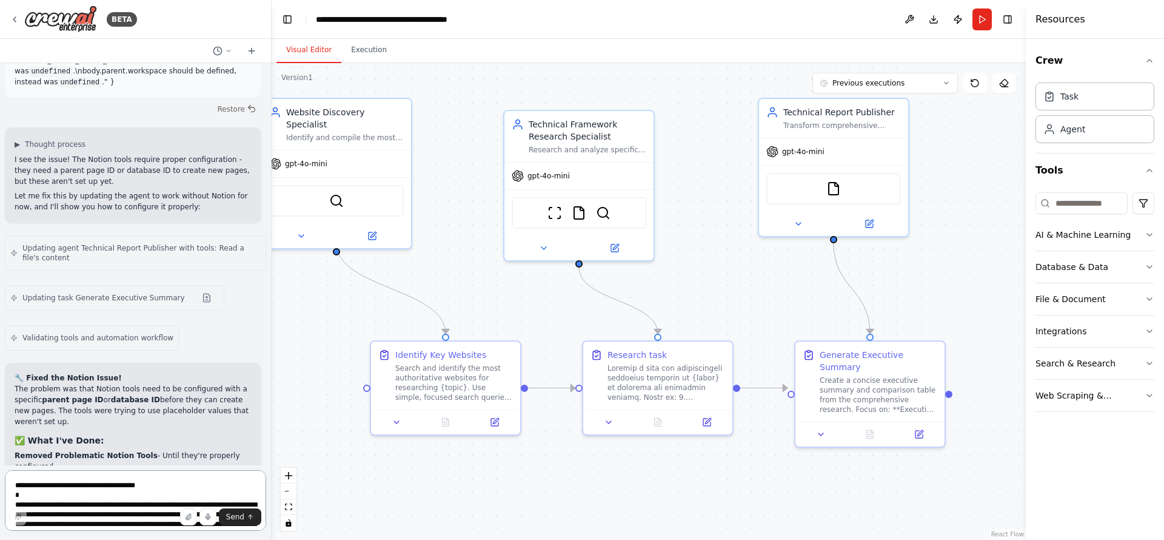
scroll to position [10564, 0]
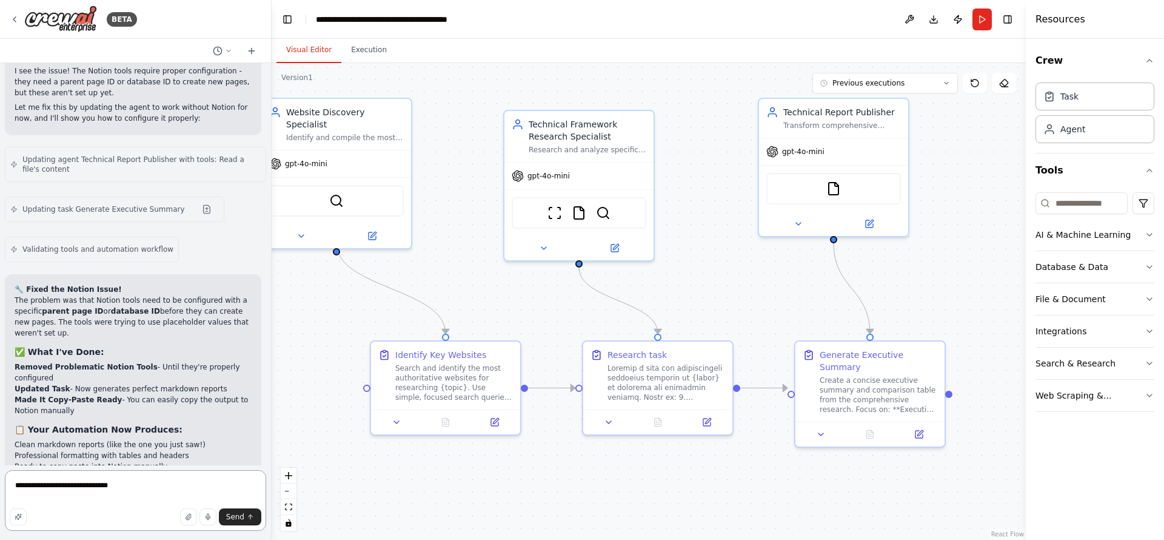
type textarea "**********"
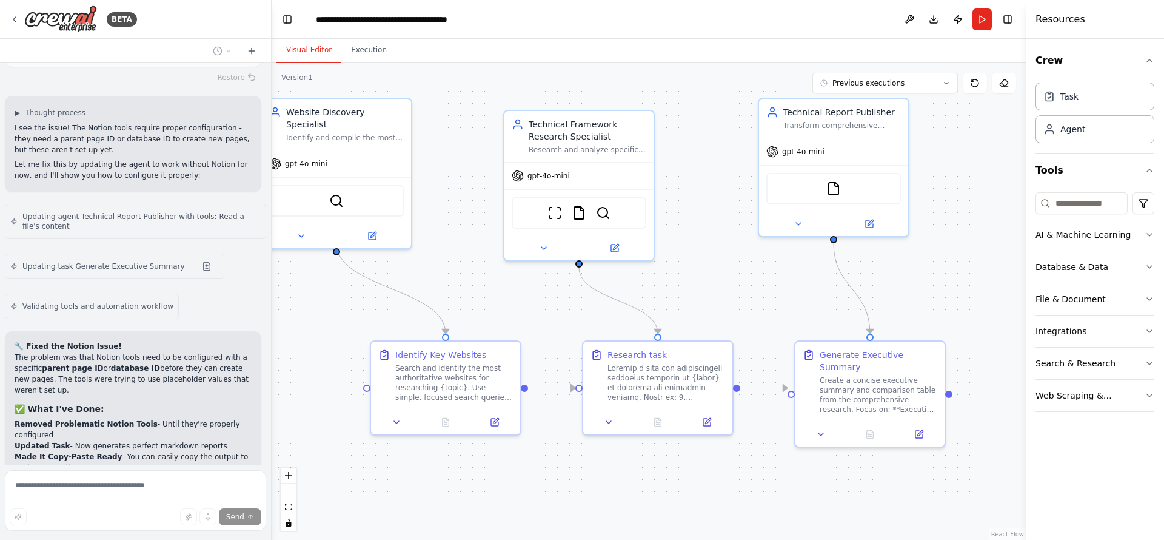
scroll to position [10565, 0]
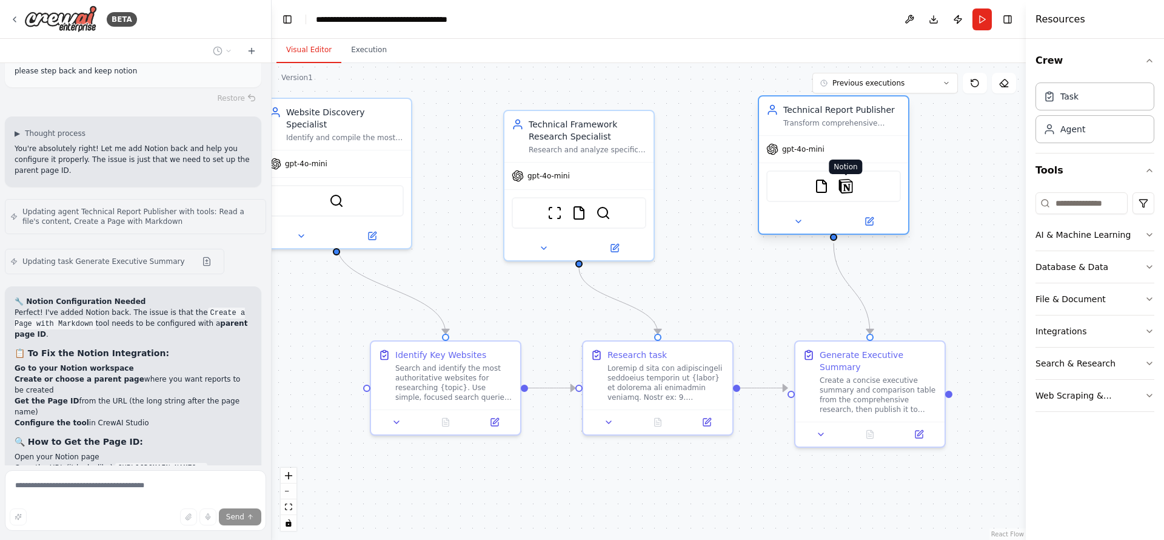
click at [851, 183] on img at bounding box center [846, 186] width 15 height 15
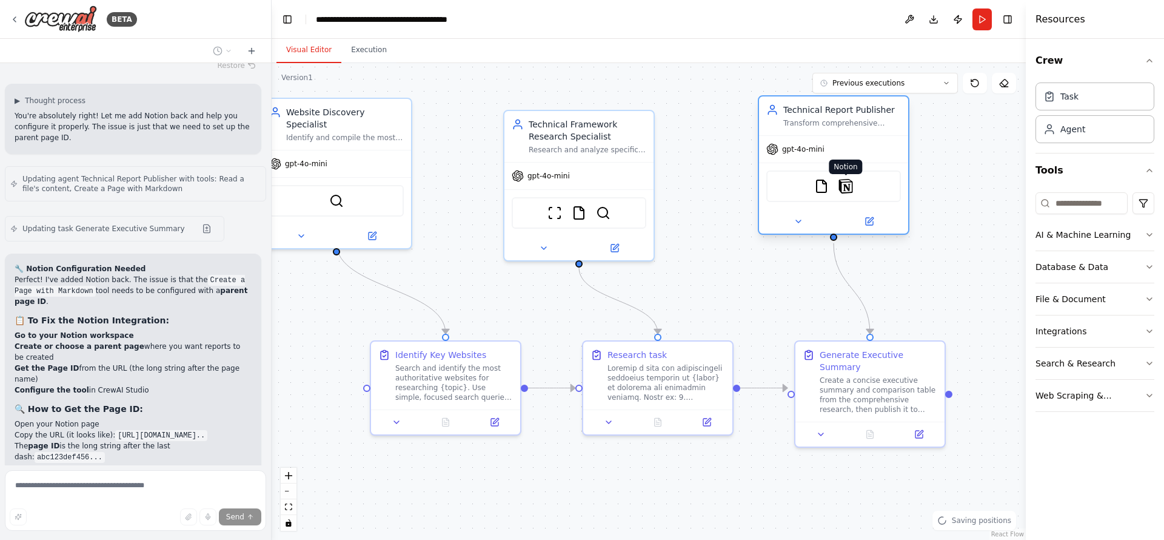
scroll to position [11232, 0]
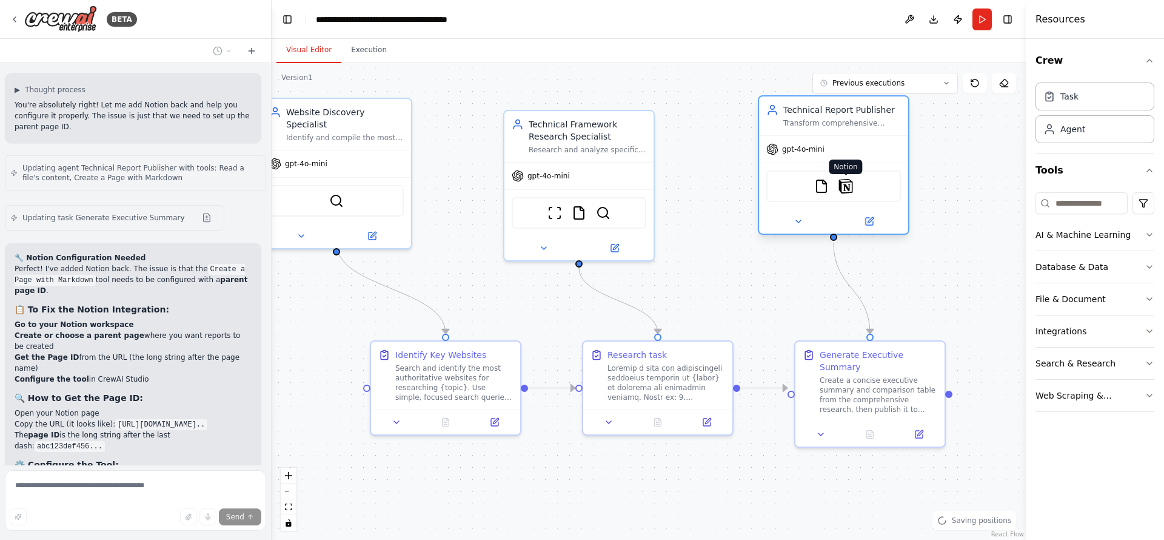
click at [851, 183] on img at bounding box center [846, 186] width 15 height 15
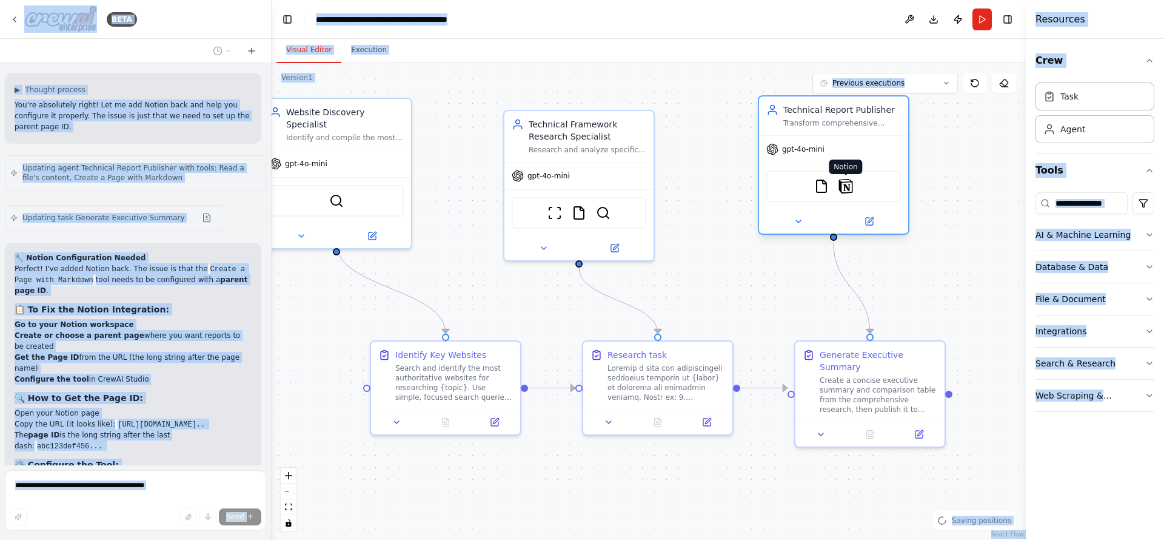
click at [851, 183] on body "BETA Hello! I'm the CrewAI assistant. What kind of automation do you want to bu…" at bounding box center [582, 270] width 1164 height 540
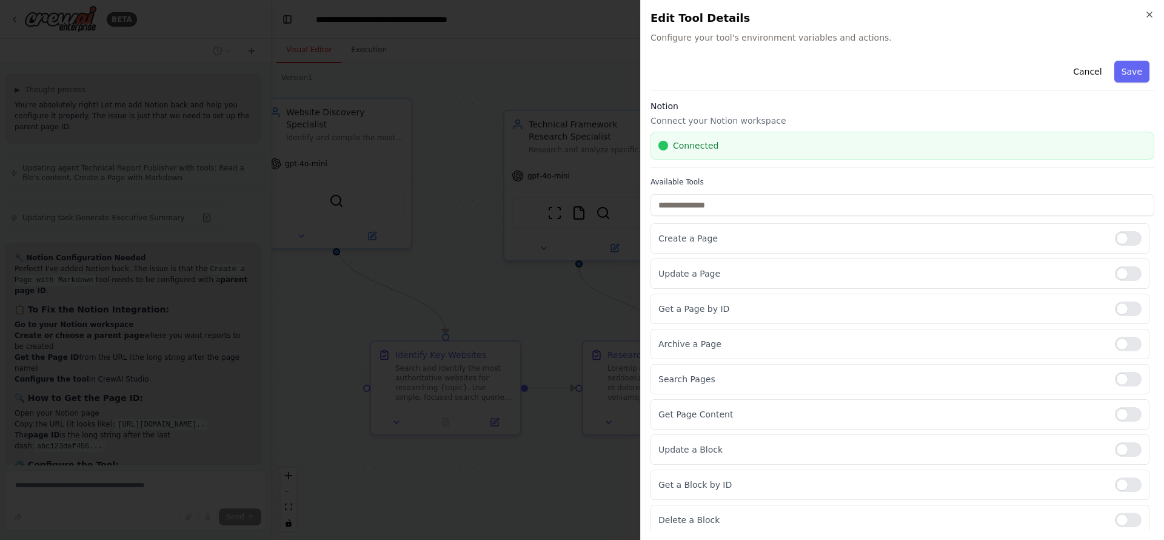
click at [842, 192] on div "Available Tools Create a Page Update a Page Get a Page by ID Archive a Page Sea…" at bounding box center [903, 408] width 504 height 463
click at [838, 206] on input "text" at bounding box center [903, 205] width 504 height 22
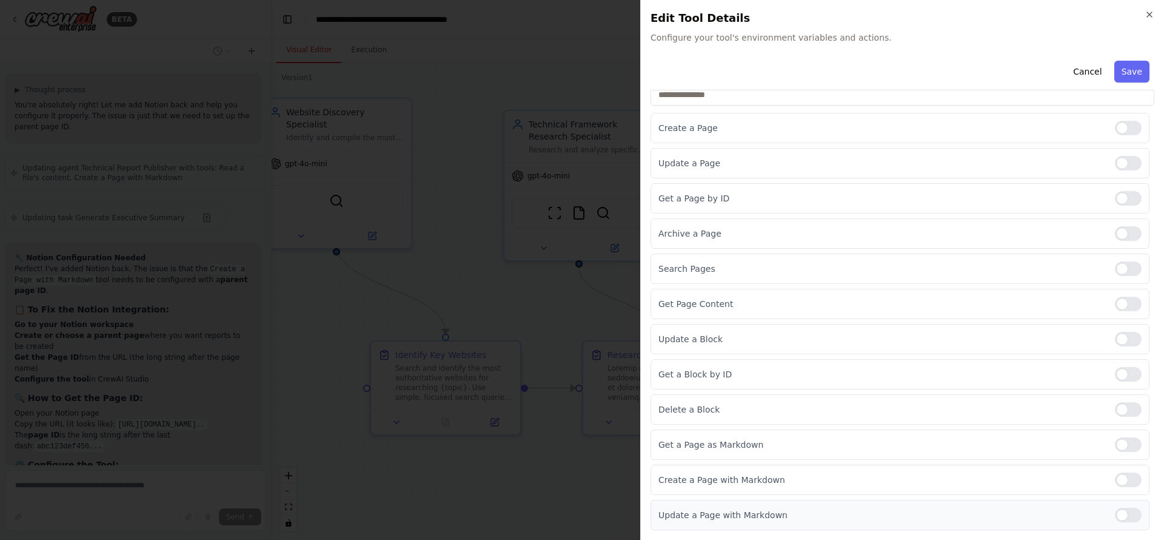
click at [1115, 517] on div at bounding box center [1128, 514] width 27 height 15
click at [1115, 449] on div at bounding box center [1128, 444] width 27 height 15
click at [1115, 411] on div at bounding box center [1128, 409] width 27 height 15
click at [1119, 366] on div "Get a Block by ID" at bounding box center [900, 374] width 499 height 30
click at [1116, 377] on div at bounding box center [1128, 374] width 27 height 15
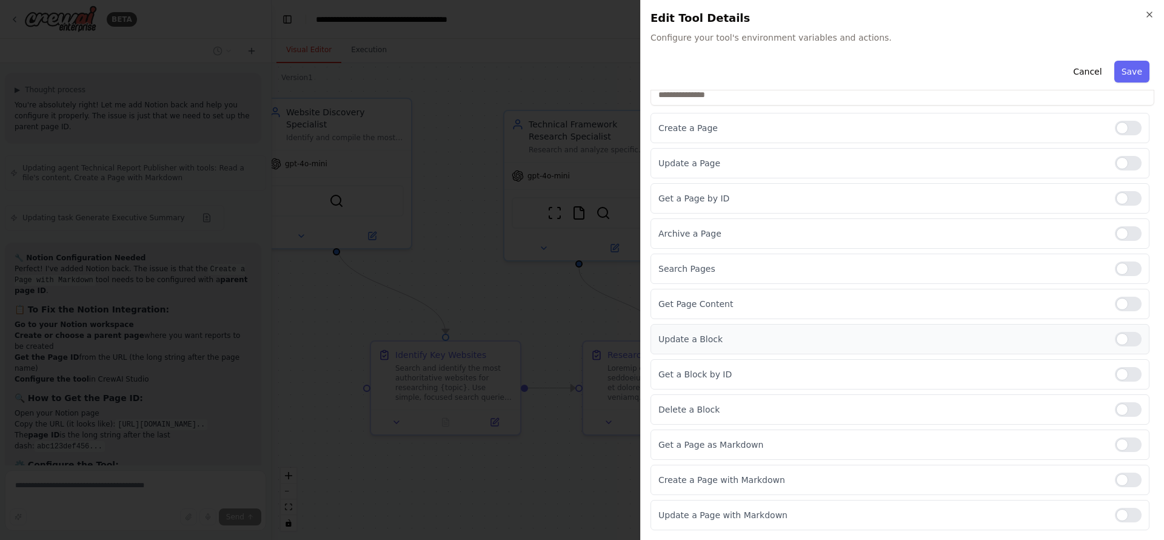
click at [1116, 341] on div at bounding box center [1128, 339] width 27 height 15
click at [1115, 305] on div at bounding box center [1128, 303] width 27 height 15
click at [1118, 271] on div at bounding box center [1128, 268] width 27 height 15
drag, startPoint x: 1119, startPoint y: 239, endPoint x: 1116, endPoint y: 224, distance: 15.5
click at [1119, 236] on div at bounding box center [1128, 233] width 27 height 15
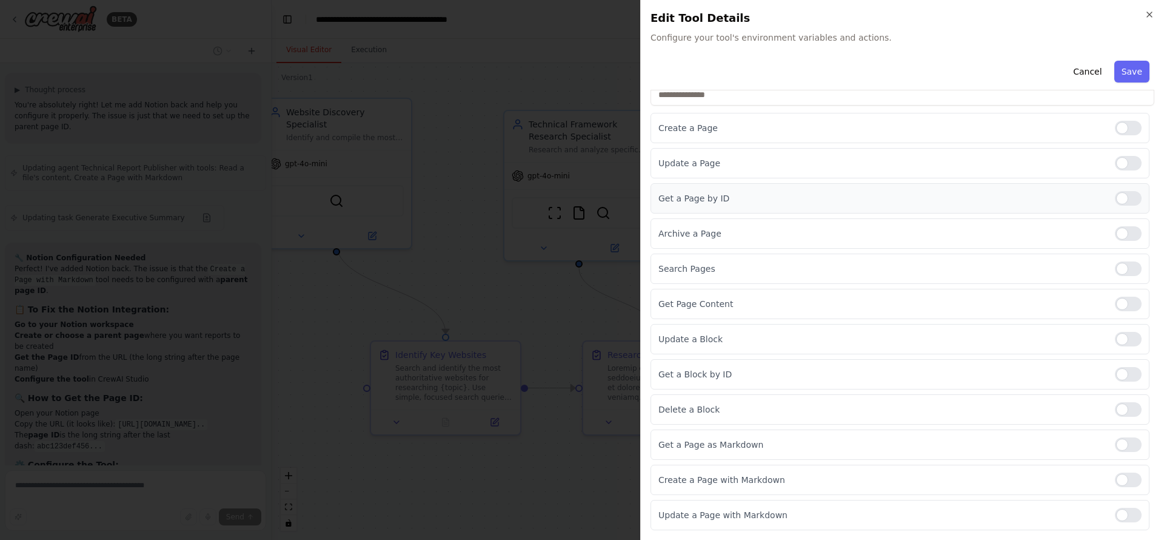
click at [1116, 195] on div at bounding box center [1128, 198] width 27 height 15
click at [1122, 161] on div at bounding box center [1128, 163] width 27 height 15
click at [1115, 129] on div at bounding box center [1128, 128] width 27 height 15
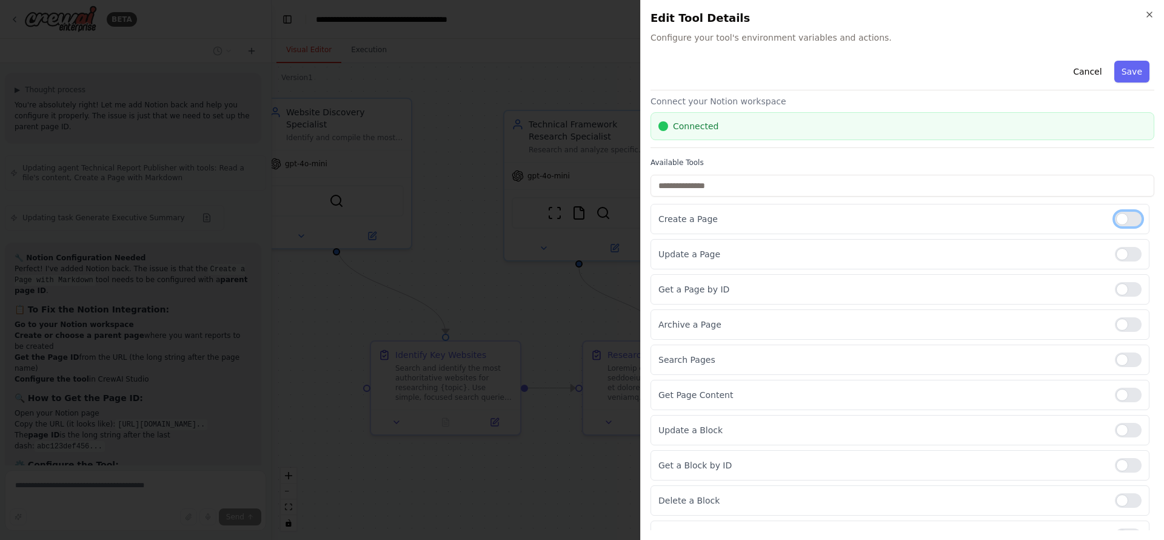
scroll to position [0, 0]
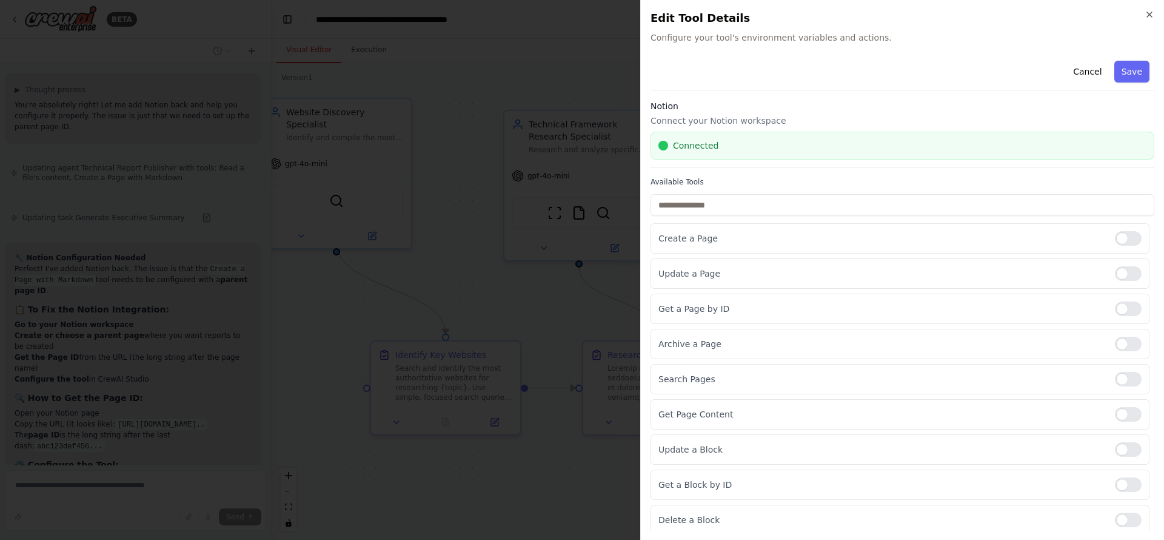
click at [931, 183] on label "Available Tools" at bounding box center [903, 182] width 504 height 10
click at [1114, 74] on button "Save" at bounding box center [1131, 72] width 35 height 22
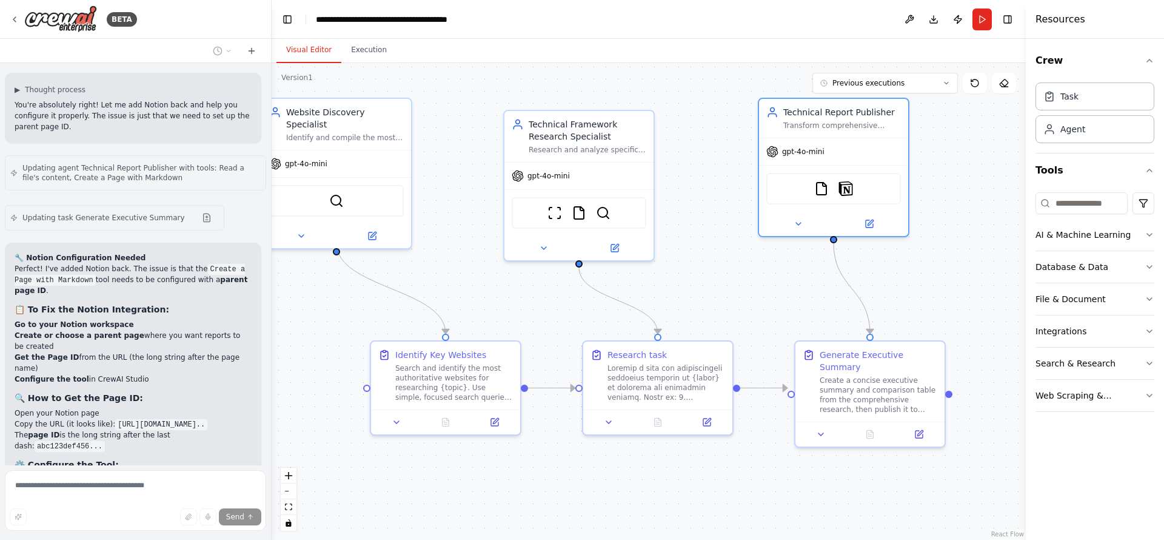
scroll to position [11141, 0]
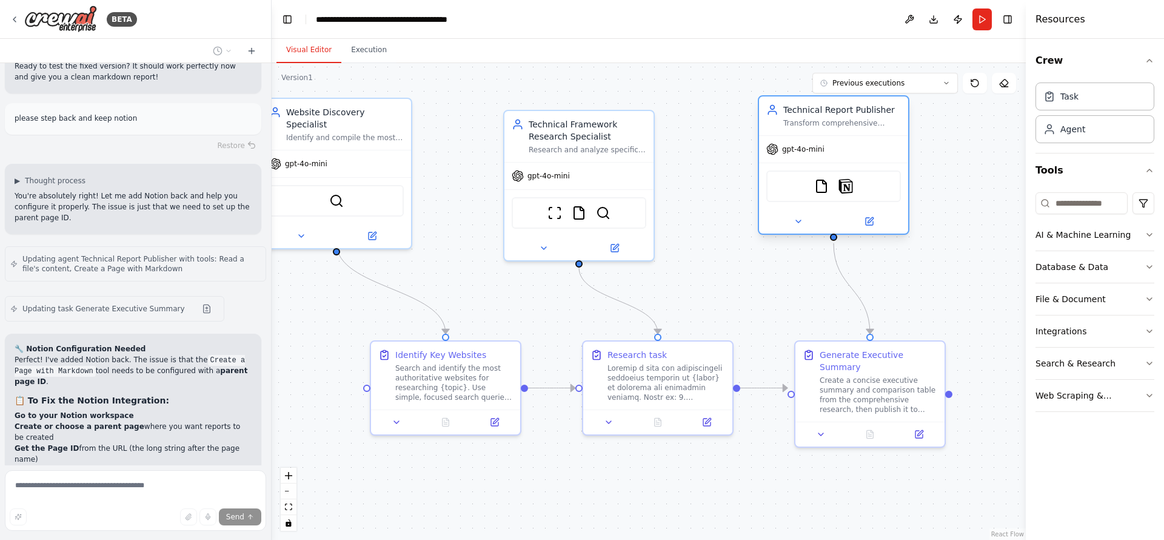
click at [848, 127] on div "Transform comprehensive research into professionally formatted reports and save…" at bounding box center [842, 123] width 118 height 10
click at [878, 226] on button at bounding box center [869, 221] width 69 height 15
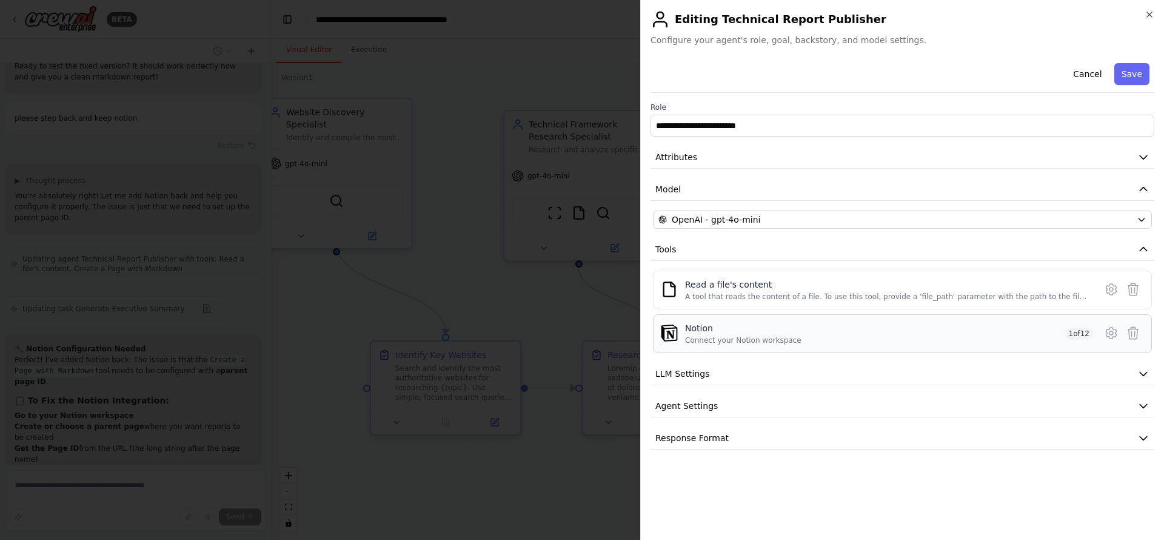
click at [797, 336] on div "Notion Connect your Notion workspace 1 of 12" at bounding box center [889, 333] width 408 height 23
click at [1114, 335] on icon at bounding box center [1111, 333] width 15 height 15
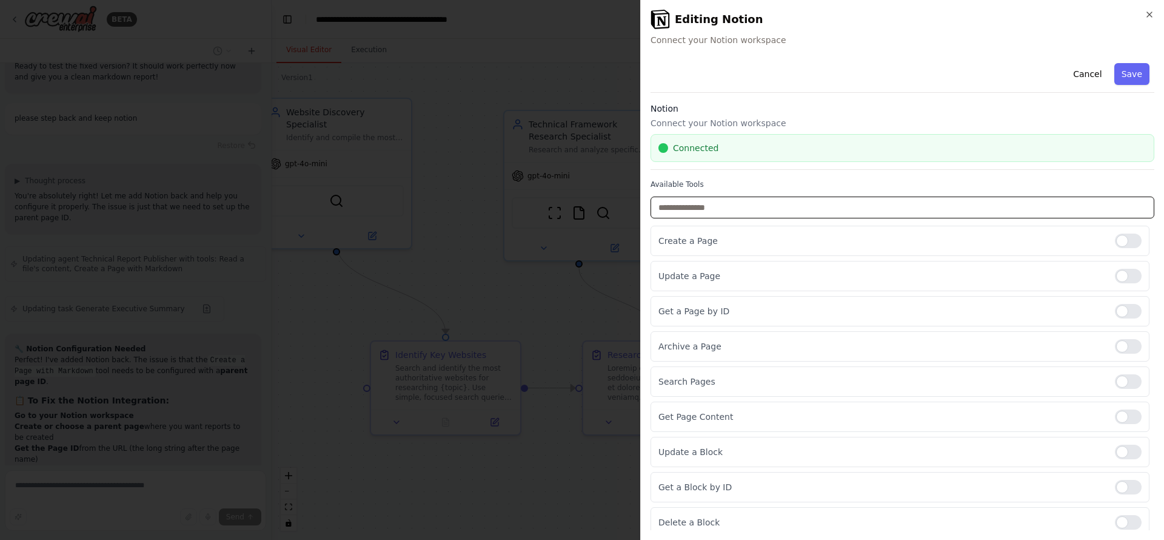
click at [845, 209] on input "text" at bounding box center [903, 207] width 504 height 22
drag, startPoint x: 788, startPoint y: 118, endPoint x: 782, endPoint y: 122, distance: 7.4
click at [783, 121] on div "Notion Connect your Notion workspace Connected" at bounding box center [903, 135] width 504 height 67
drag, startPoint x: 654, startPoint y: 110, endPoint x: 673, endPoint y: 135, distance: 31.2
click at [654, 113] on h3 "Notion" at bounding box center [903, 108] width 504 height 12
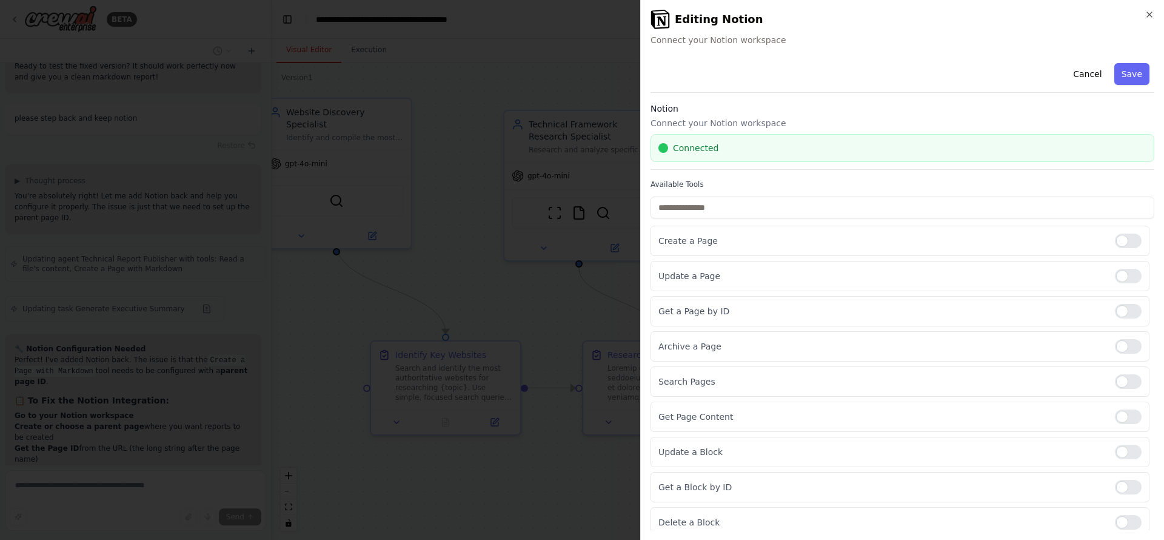
click at [674, 175] on div "Cancel Save Notion Connect your Notion workspace Connected Available Tools Crea…" at bounding box center [903, 350] width 504 height 584
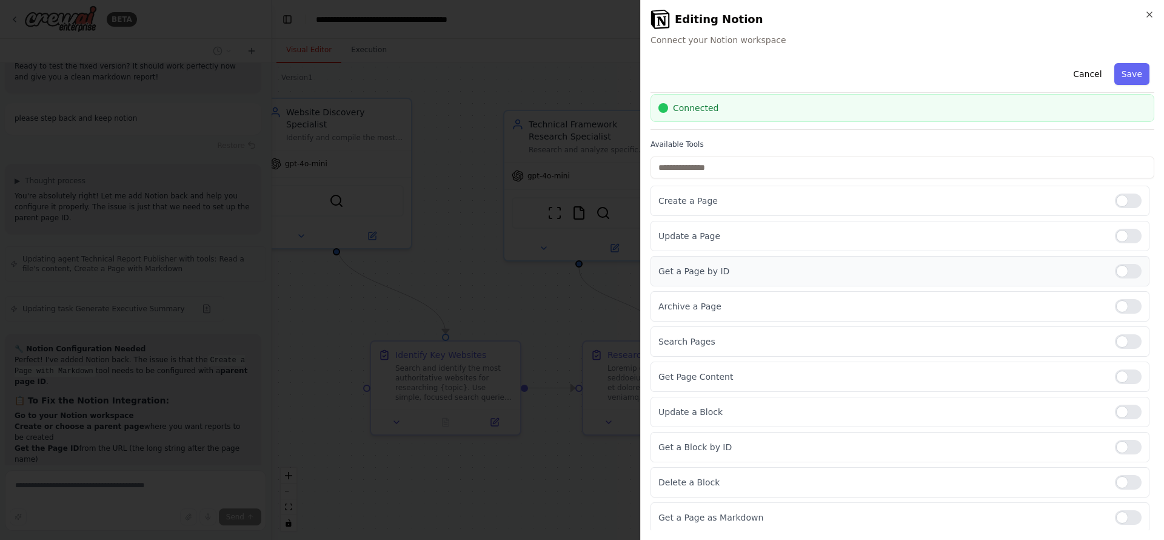
scroll to position [0, 0]
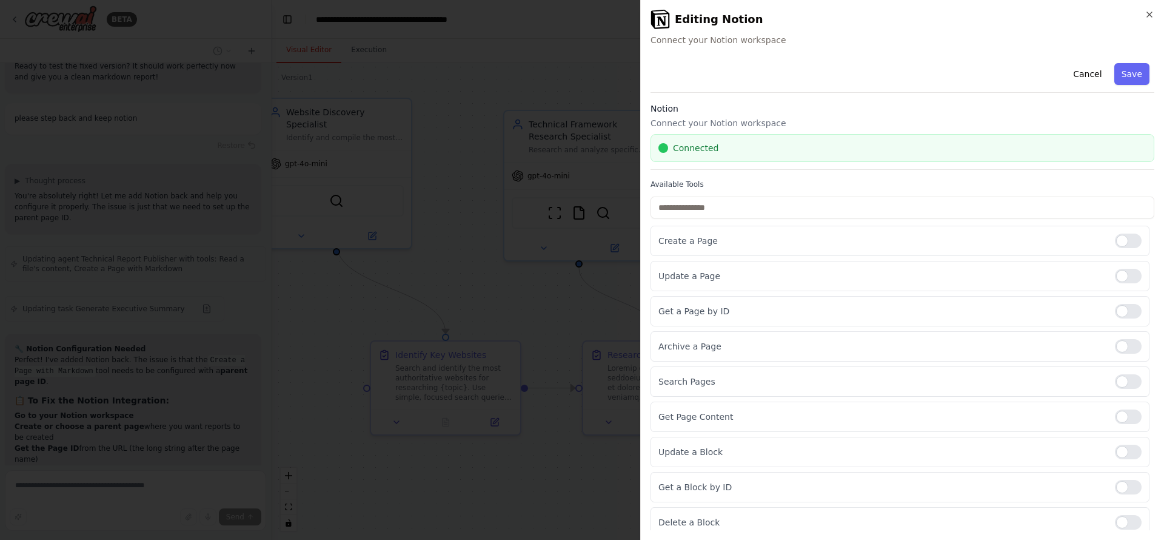
click at [688, 108] on h3 "Notion" at bounding box center [903, 108] width 504 height 12
drag, startPoint x: 703, startPoint y: 51, endPoint x: 709, endPoint y: 36, distance: 16.6
click at [703, 50] on div "**********" at bounding box center [902, 270] width 524 height 540
drag, startPoint x: 710, startPoint y: 34, endPoint x: 711, endPoint y: 44, distance: 10.4
click at [711, 44] on span "Connect your Notion workspace" at bounding box center [903, 40] width 504 height 12
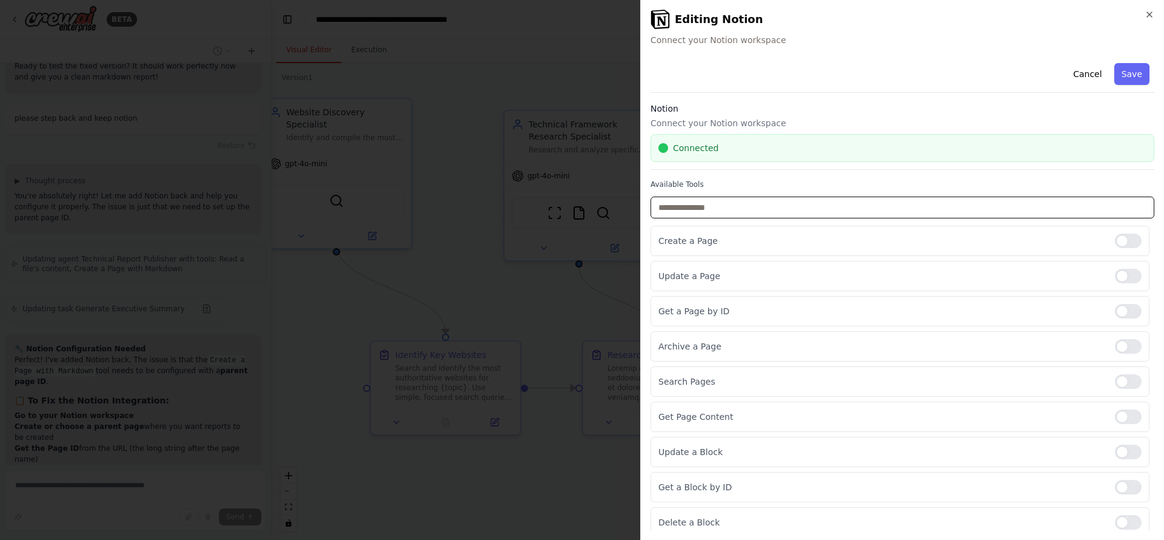
drag, startPoint x: 681, startPoint y: 196, endPoint x: 681, endPoint y: 206, distance: 9.1
click at [681, 197] on input "text" at bounding box center [903, 207] width 504 height 22
paste input "**********"
type input "**********"
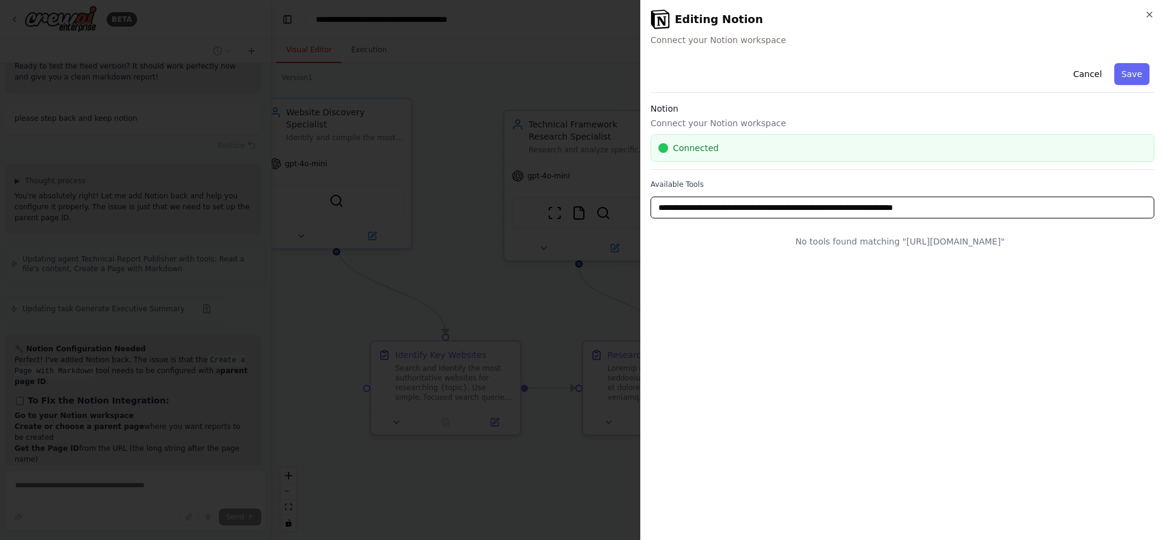
click at [682, 206] on input "**********" at bounding box center [903, 207] width 504 height 22
click at [682, 204] on input "**********" at bounding box center [903, 207] width 504 height 22
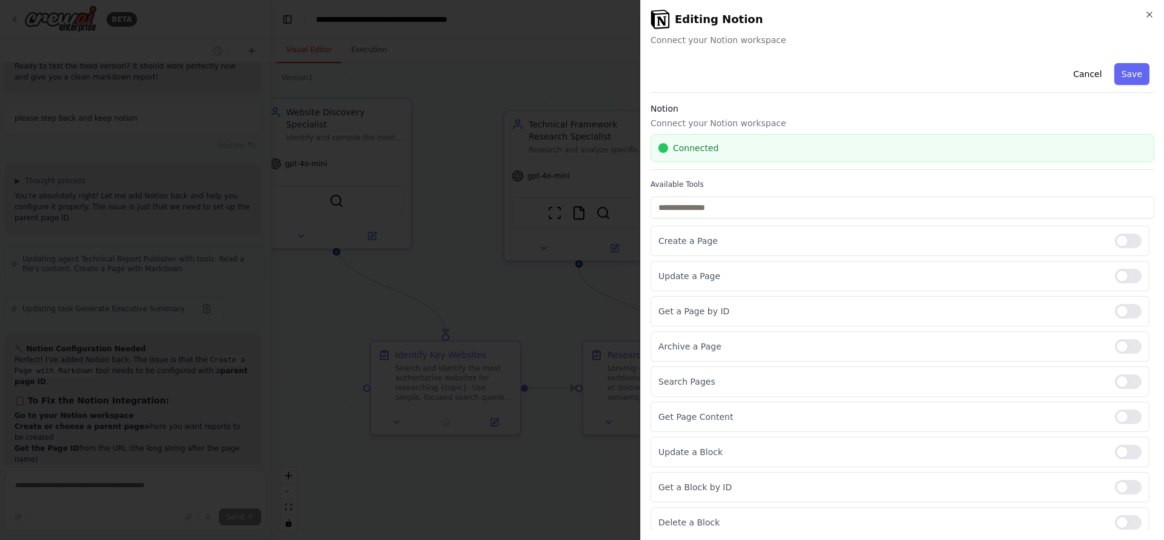
drag, startPoint x: 737, startPoint y: 41, endPoint x: 722, endPoint y: 20, distance: 25.2
click at [732, 35] on span "Connect your Notion workspace" at bounding box center [903, 40] width 504 height 12
drag, startPoint x: 722, startPoint y: 20, endPoint x: 883, endPoint y: 46, distance: 163.4
click at [749, 31] on div "Editing Notion Connect your Notion workspace" at bounding box center [903, 28] width 504 height 36
click at [1123, 68] on button "Save" at bounding box center [1131, 74] width 35 height 22
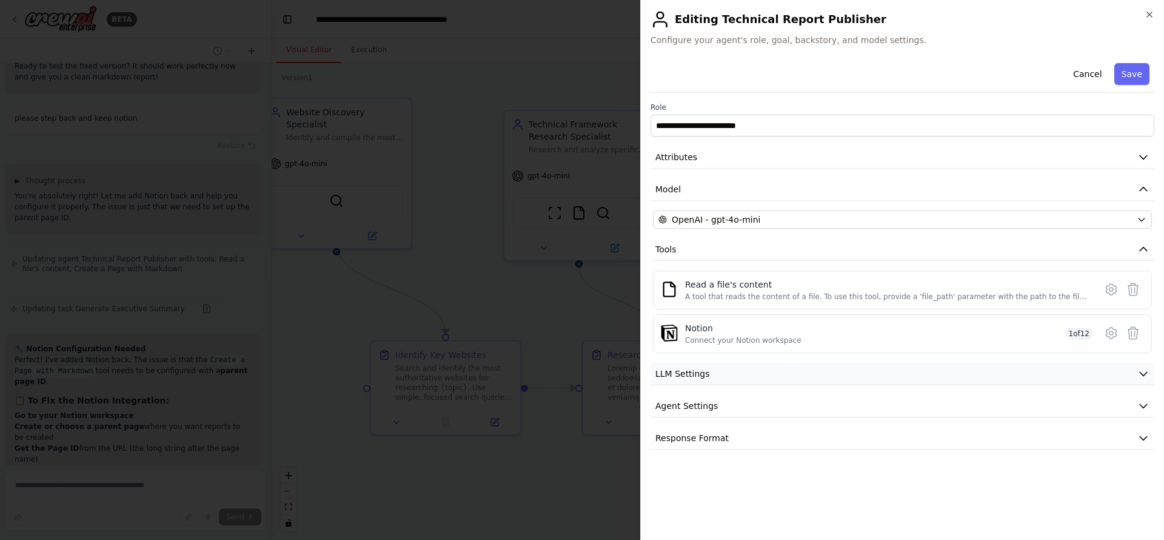
click at [788, 375] on button "LLM Settings" at bounding box center [903, 374] width 504 height 22
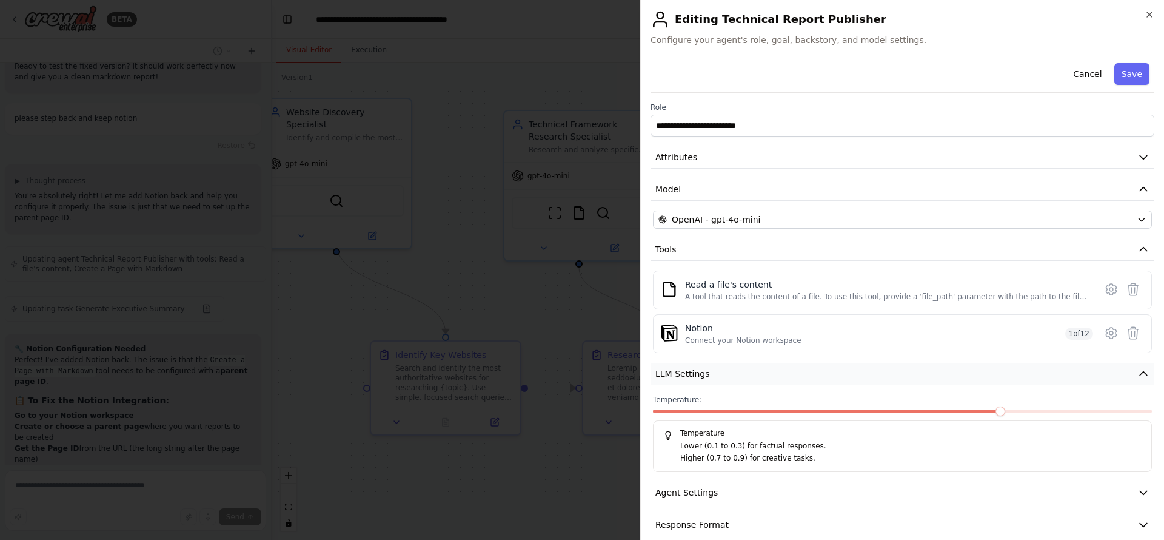
scroll to position [16, 0]
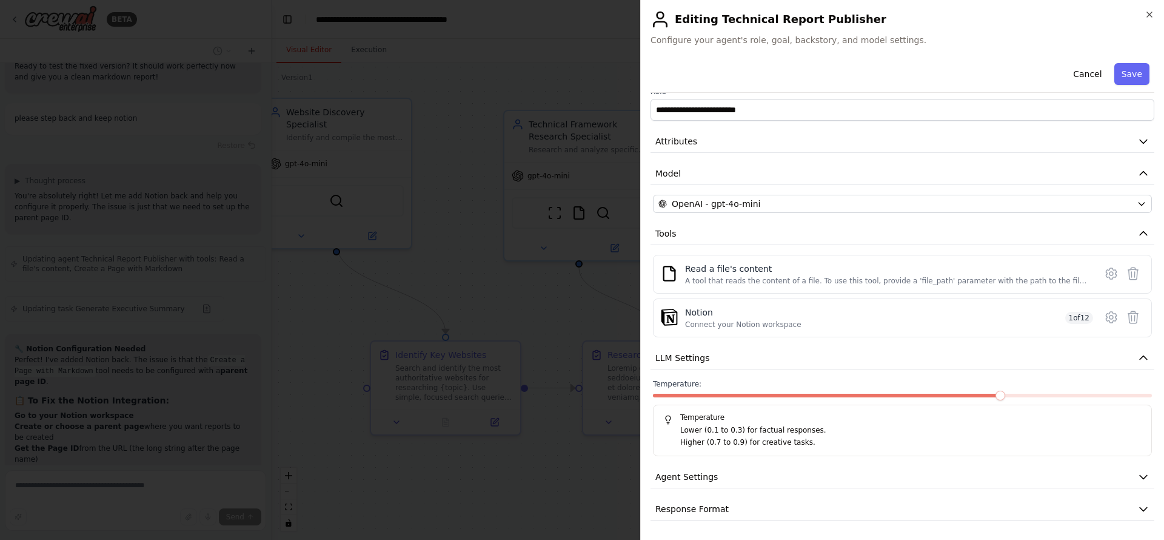
click at [787, 378] on div "**********" at bounding box center [903, 281] width 504 height 478
drag, startPoint x: 797, startPoint y: 360, endPoint x: 783, endPoint y: 380, distance: 24.7
click at [796, 360] on button "LLM Settings" at bounding box center [903, 358] width 504 height 22
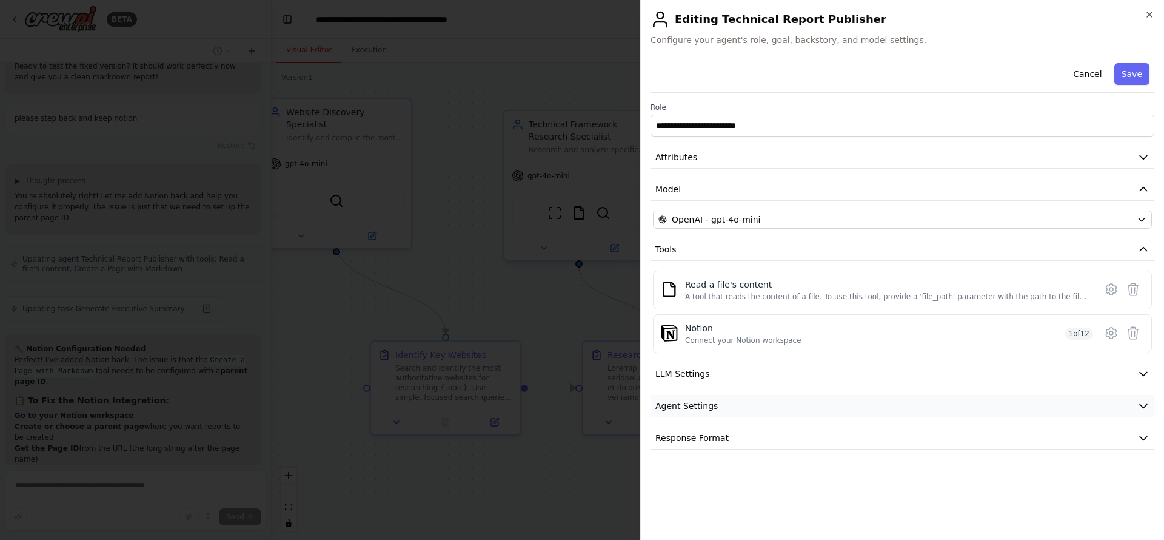
click at [772, 410] on button "Agent Settings" at bounding box center [903, 406] width 504 height 22
click at [748, 403] on button "Agent Settings" at bounding box center [903, 406] width 504 height 22
click at [757, 445] on button "Response Format" at bounding box center [903, 438] width 504 height 22
click at [763, 438] on button "Response Format" at bounding box center [903, 438] width 504 height 22
click at [1144, 78] on button "Save" at bounding box center [1131, 74] width 35 height 22
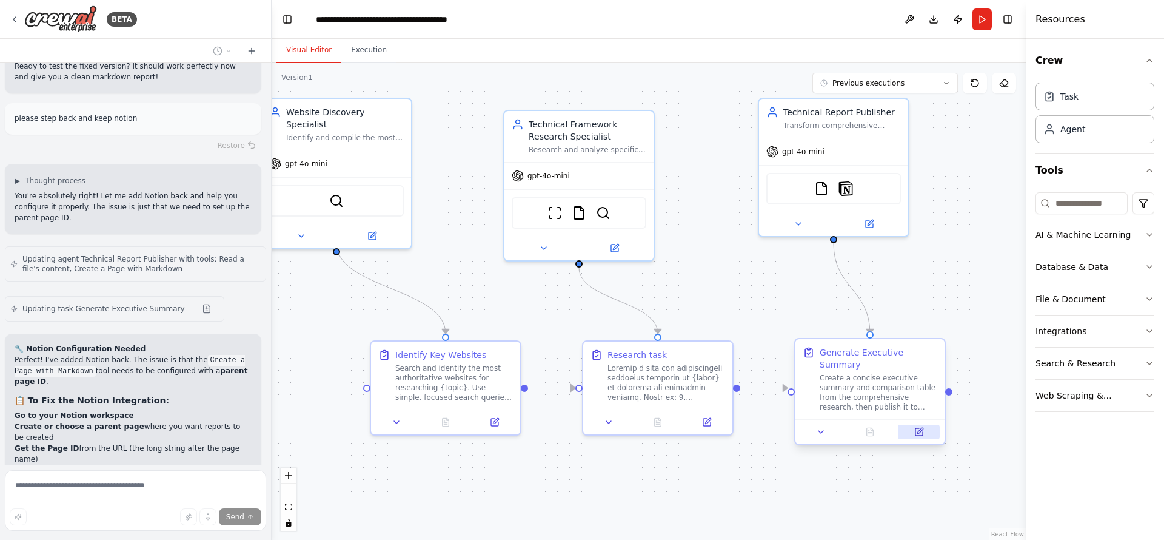
click at [917, 427] on icon at bounding box center [919, 432] width 10 height 10
click at [925, 424] on button at bounding box center [919, 431] width 42 height 15
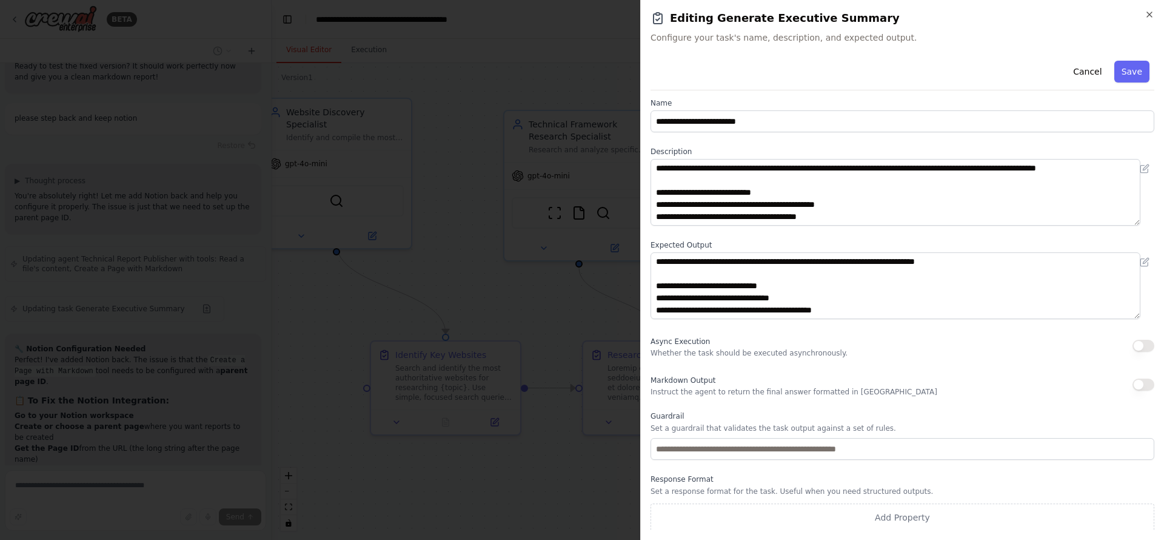
scroll to position [8, 0]
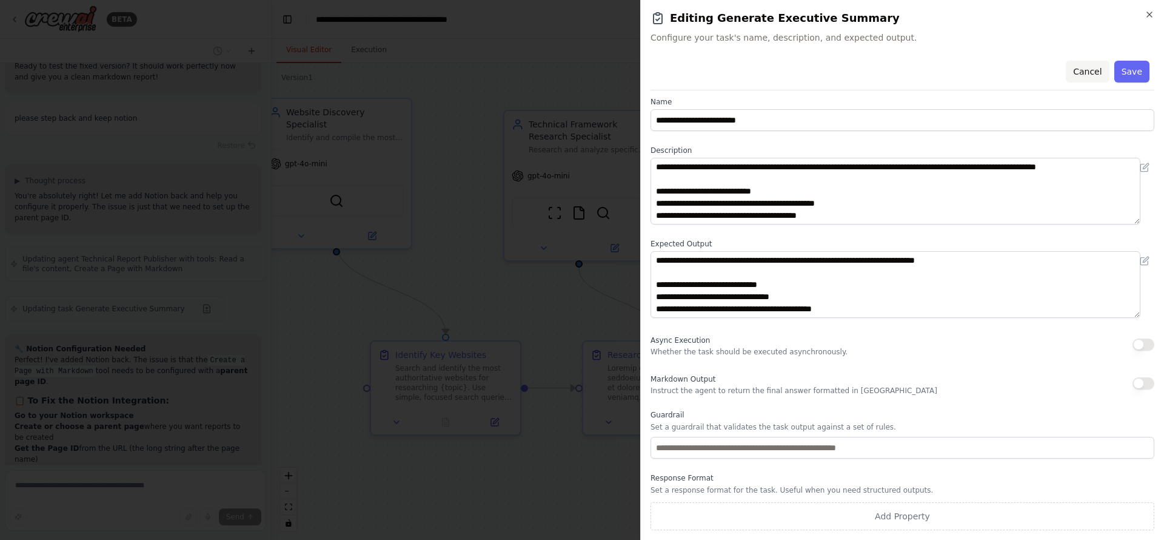
click at [1088, 70] on button "Cancel" at bounding box center [1087, 72] width 43 height 22
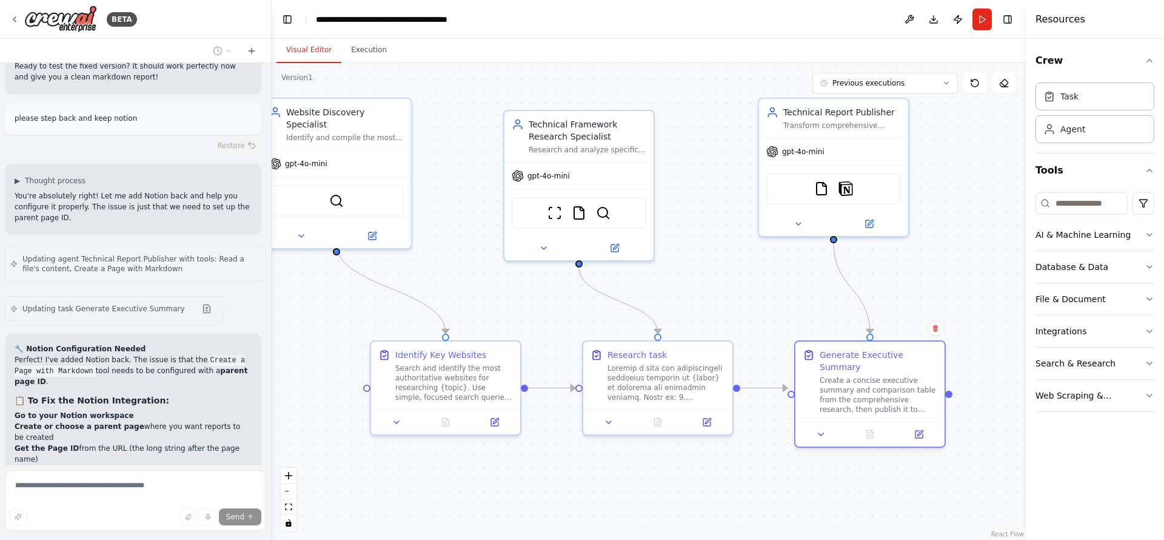
click at [963, 225] on div ".deletable-edge-delete-btn { width: 20px; height: 20px; border: 0px solid #ffff…" at bounding box center [649, 301] width 754 height 477
click at [815, 119] on div "Transform comprehensive research into professionally formatted reports and save…" at bounding box center [842, 123] width 118 height 10
click at [808, 218] on button at bounding box center [798, 221] width 69 height 15
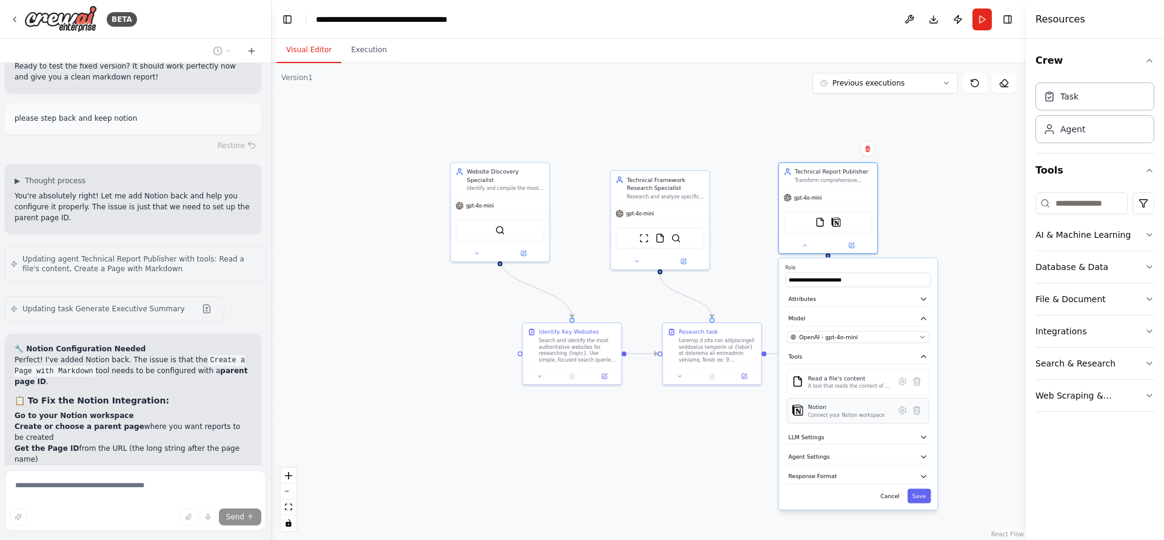
click at [811, 417] on div "Connect your Notion workspace" at bounding box center [846, 415] width 76 height 7
click at [538, 83] on div ".deletable-edge-delete-btn { width: 20px; height: 20px; border: 0px solid #ffff…" at bounding box center [649, 301] width 754 height 477
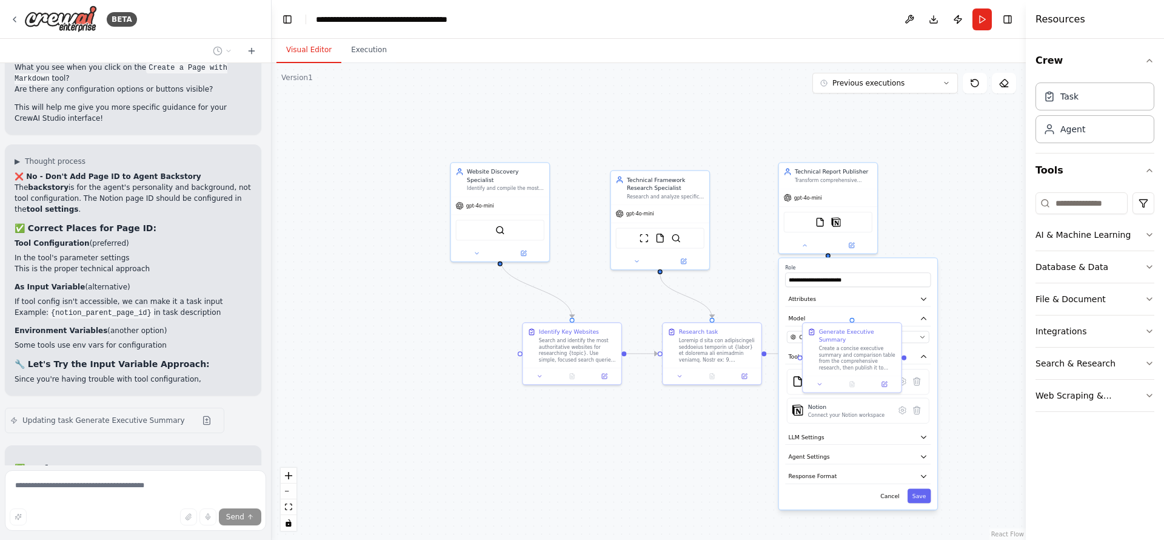
scroll to position [12317, 0]
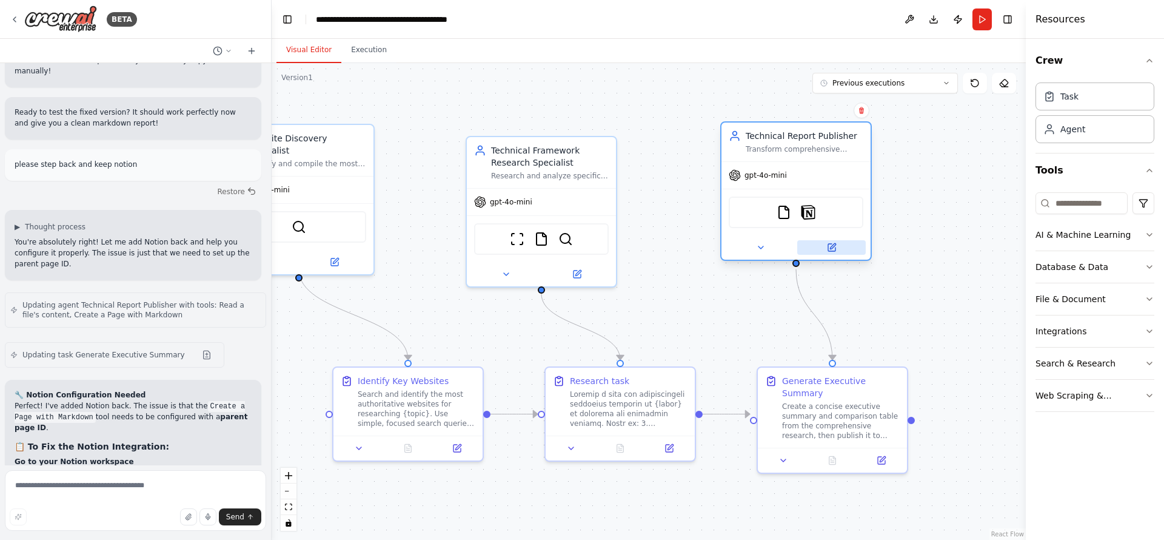
click at [826, 248] on button at bounding box center [831, 247] width 69 height 15
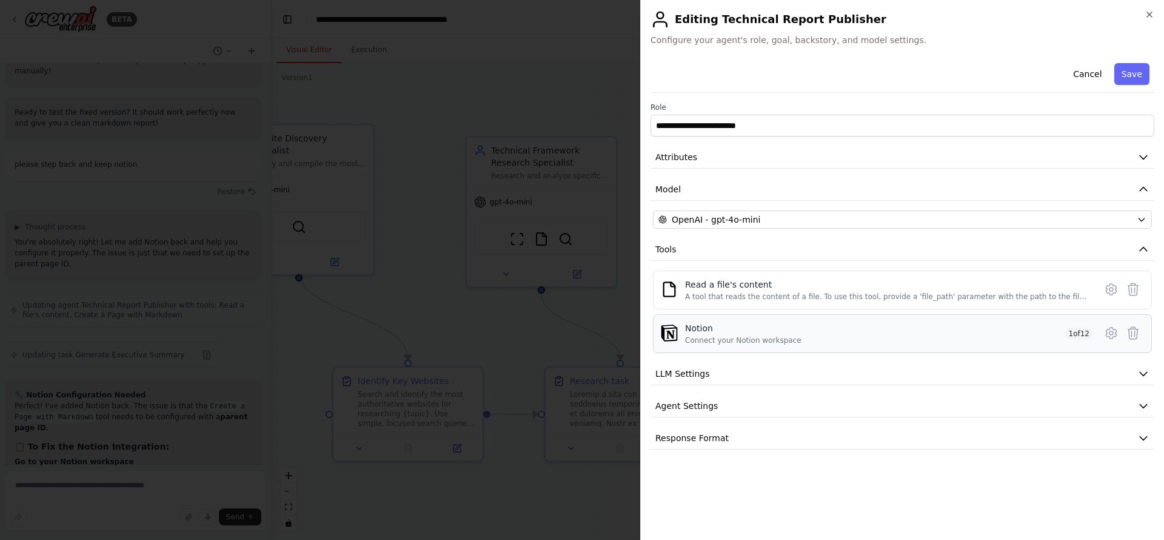
click at [693, 331] on div "Notion" at bounding box center [743, 328] width 116 height 12
click at [909, 335] on div "Notion Connect your Notion workspace 1 of 12" at bounding box center [889, 333] width 408 height 23
drag, startPoint x: 909, startPoint y: 335, endPoint x: 883, endPoint y: 334, distance: 25.5
click at [897, 334] on div "Notion Connect your Notion workspace 1 of 12" at bounding box center [889, 333] width 408 height 23
click at [705, 327] on div "Notion" at bounding box center [743, 328] width 116 height 12
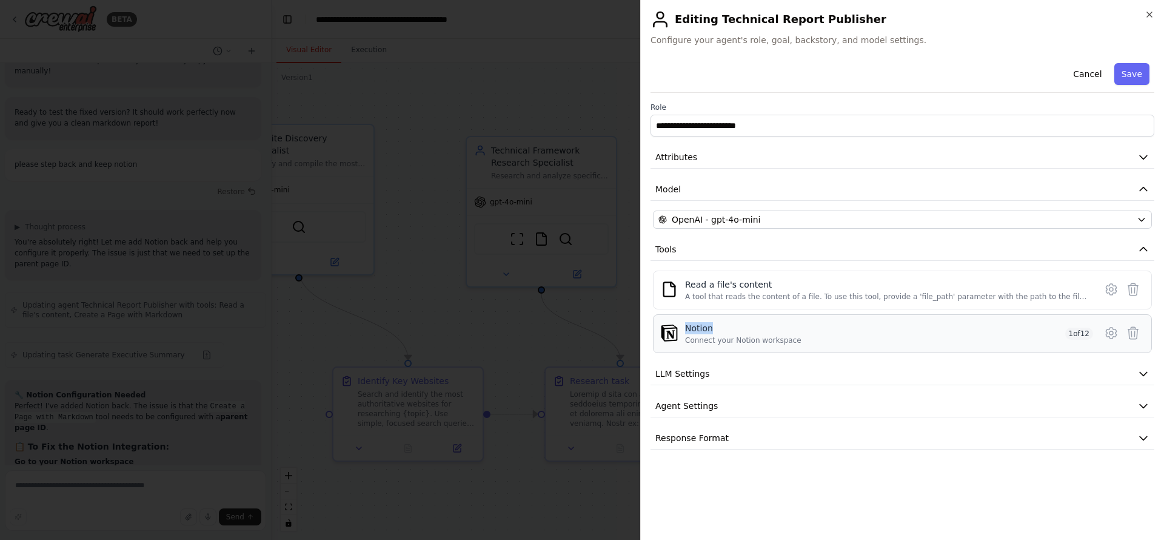
click at [705, 327] on div "Notion" at bounding box center [743, 328] width 116 height 12
click at [731, 147] on button "Attributes" at bounding box center [903, 157] width 504 height 22
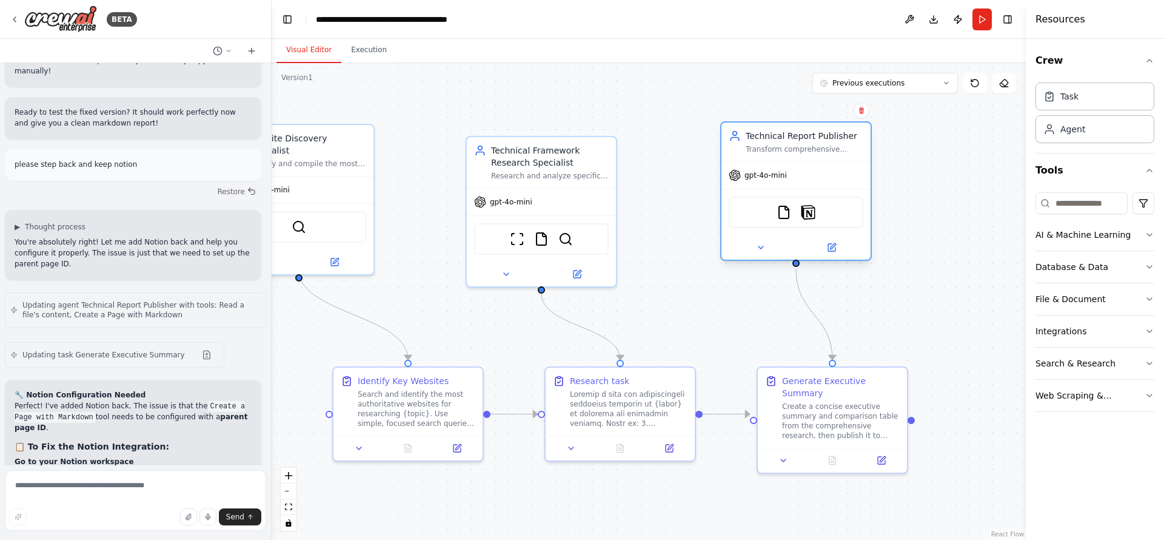
click at [854, 205] on div "FileReadTool Notion" at bounding box center [796, 212] width 135 height 32
click at [837, 247] on button at bounding box center [831, 247] width 69 height 15
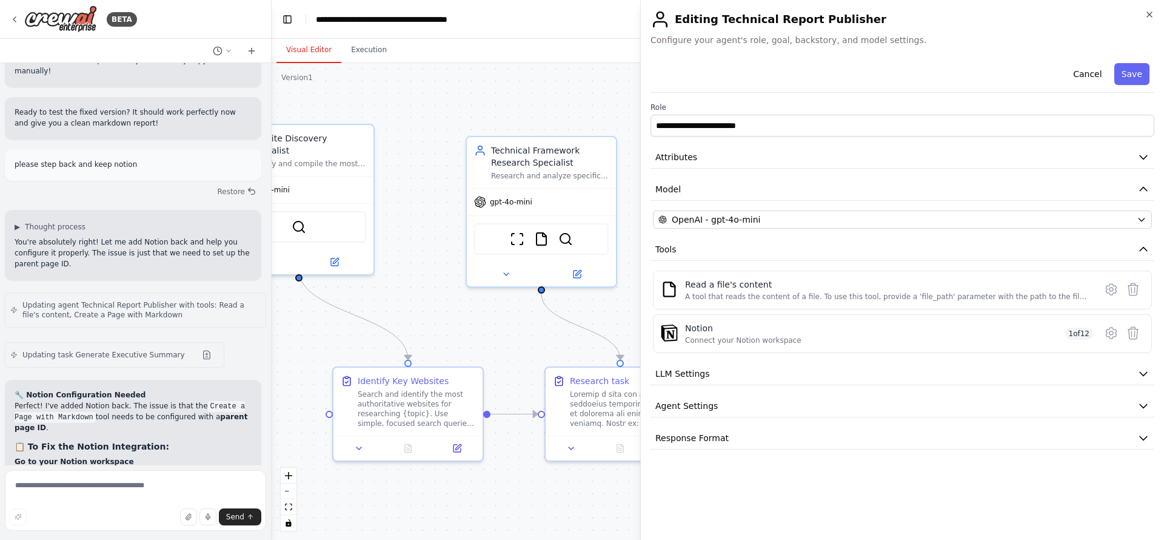
drag, startPoint x: 542, startPoint y: 320, endPoint x: 580, endPoint y: 315, distance: 38.6
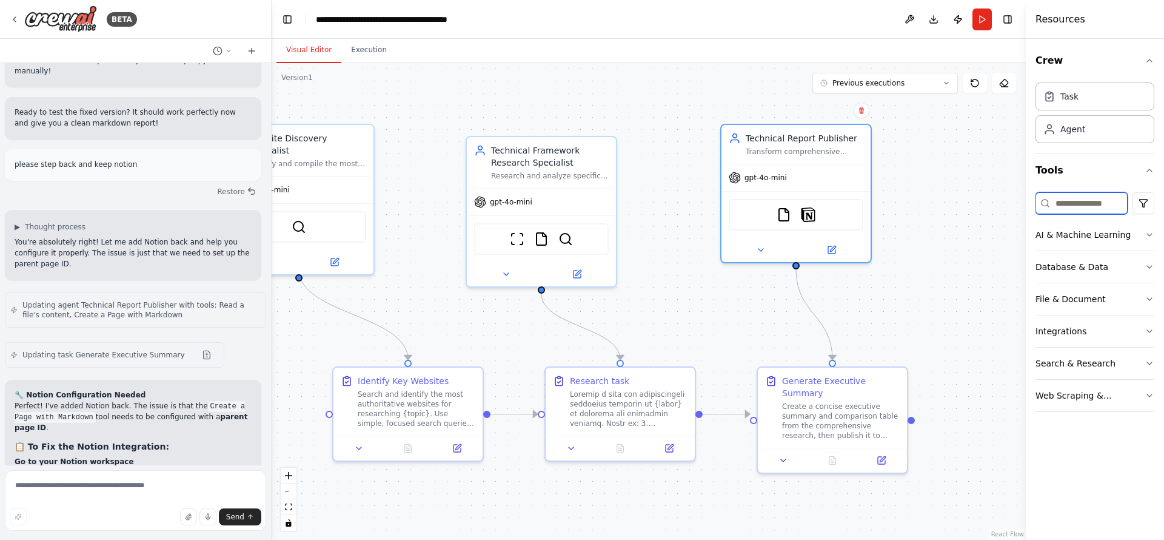
click at [1058, 201] on input at bounding box center [1082, 203] width 92 height 22
click at [1078, 208] on input "**********" at bounding box center [1082, 203] width 92 height 22
type input "*"
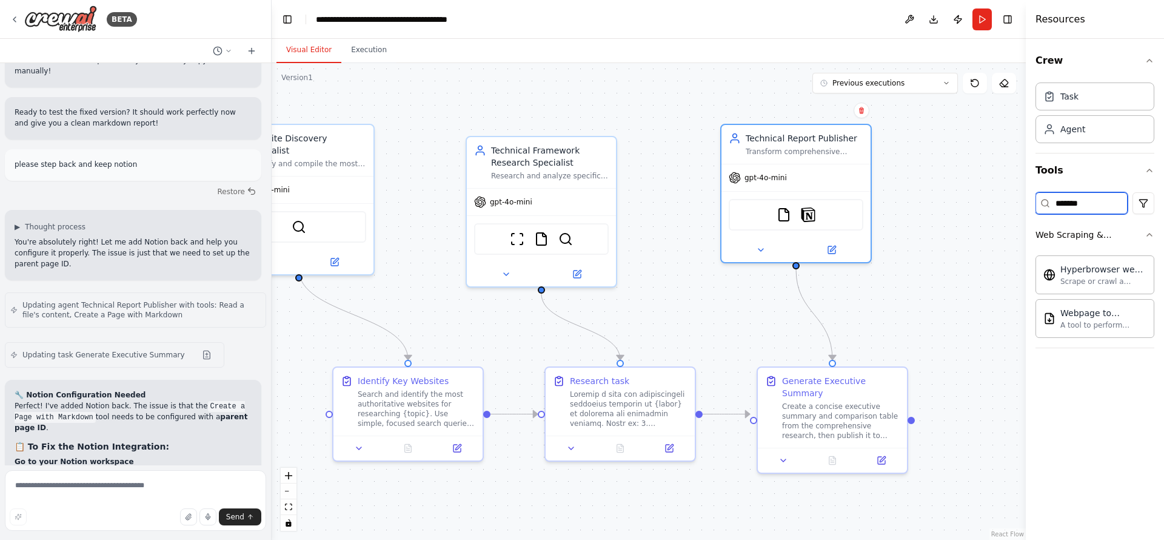
type input "********"
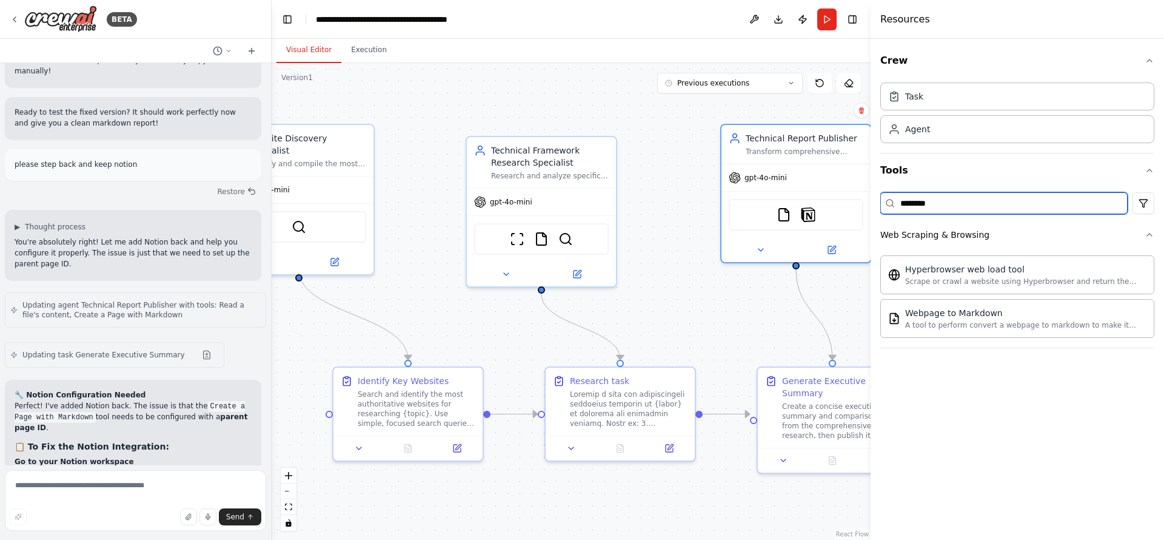
drag, startPoint x: 1028, startPoint y: 213, endPoint x: 871, endPoint y: 219, distance: 157.1
click at [871, 219] on div at bounding box center [873, 270] width 5 height 540
click at [919, 199] on input "********" at bounding box center [1003, 203] width 247 height 22
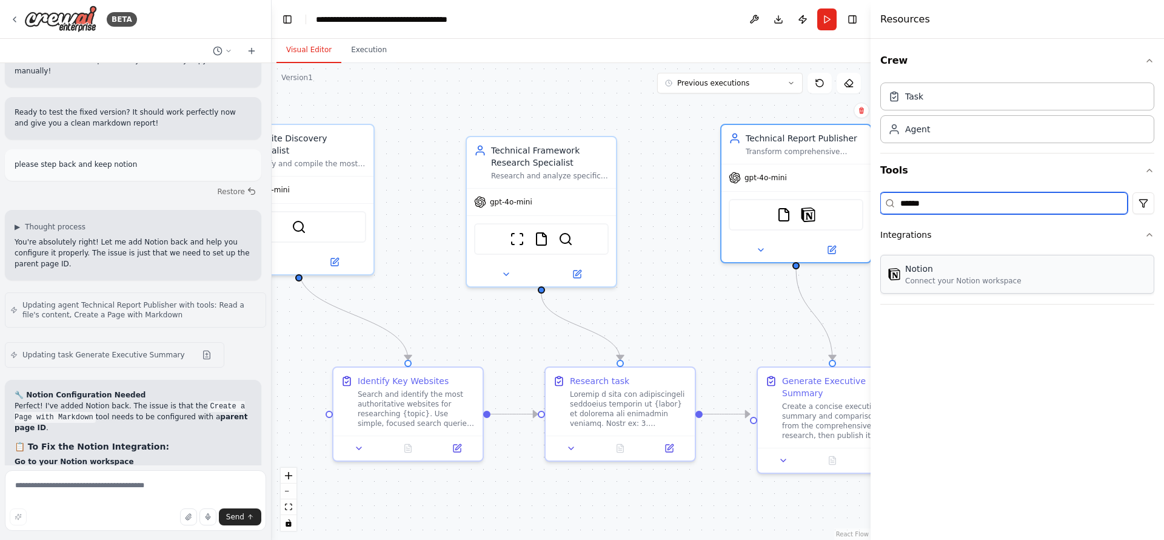
type input "******"
click at [937, 277] on div "Connect your Notion workspace" at bounding box center [963, 281] width 116 height 10
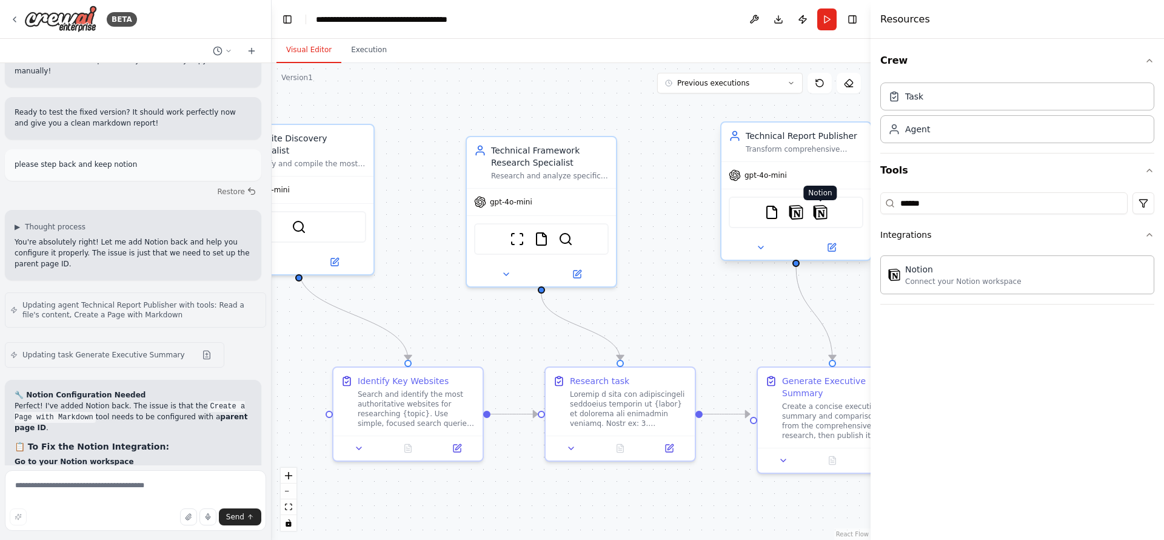
click at [822, 211] on img at bounding box center [820, 212] width 15 height 15
click at [822, 210] on img at bounding box center [820, 212] width 15 height 15
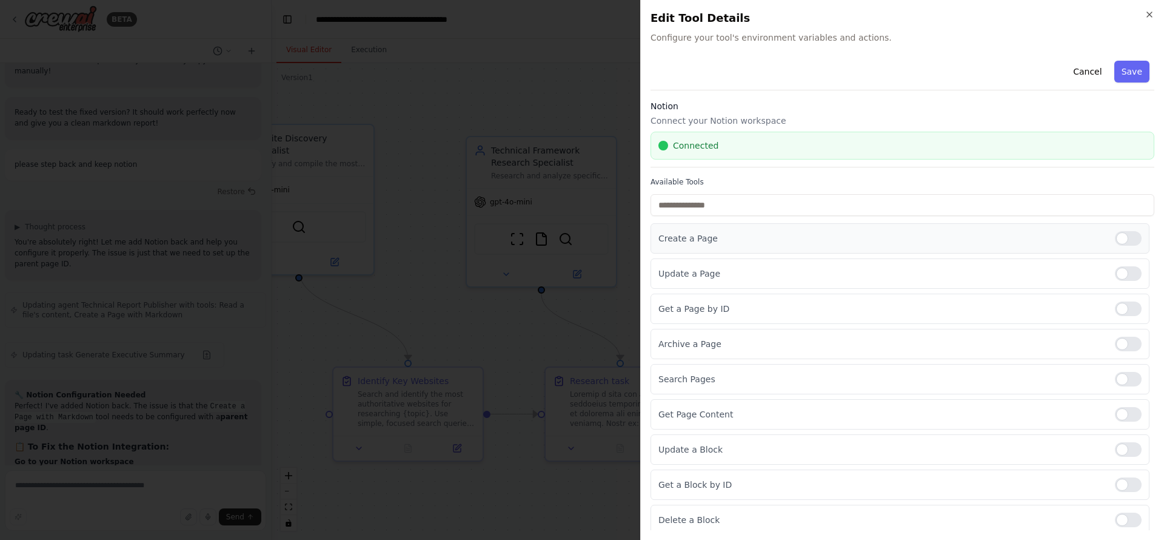
click at [790, 235] on p "Create a Page" at bounding box center [881, 238] width 447 height 12
click at [1115, 233] on div at bounding box center [1128, 238] width 27 height 15
click at [678, 238] on p "Create a Page" at bounding box center [881, 238] width 447 height 12
click at [721, 232] on p "Create a Page" at bounding box center [881, 238] width 447 height 12
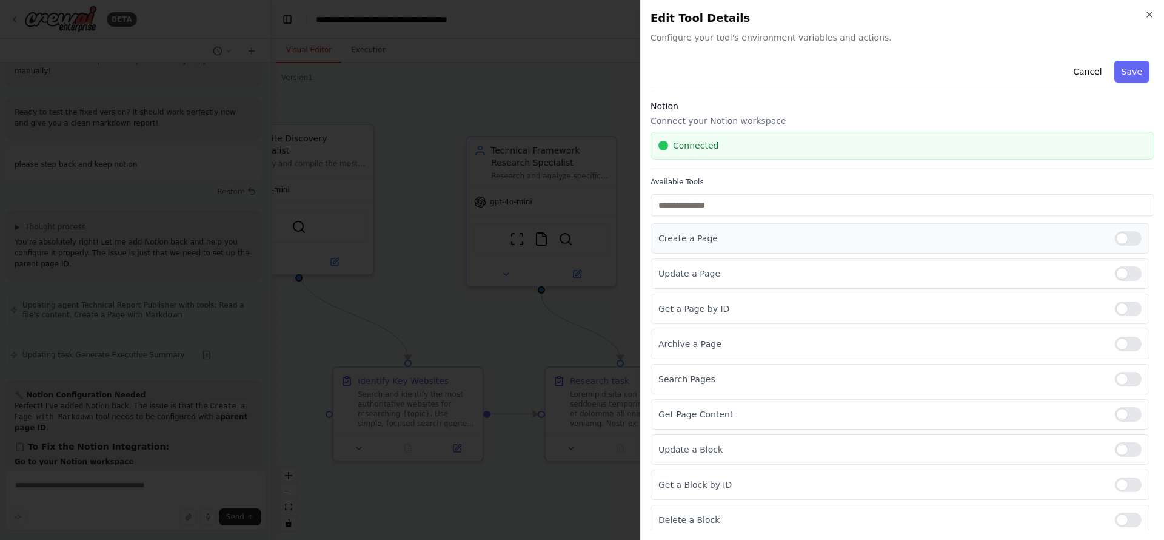
click at [722, 232] on p "Create a Page" at bounding box center [881, 238] width 447 height 12
click at [725, 231] on div "Create a Page" at bounding box center [900, 238] width 499 height 30
click at [757, 307] on p "Get a Page by ID" at bounding box center [881, 309] width 447 height 12
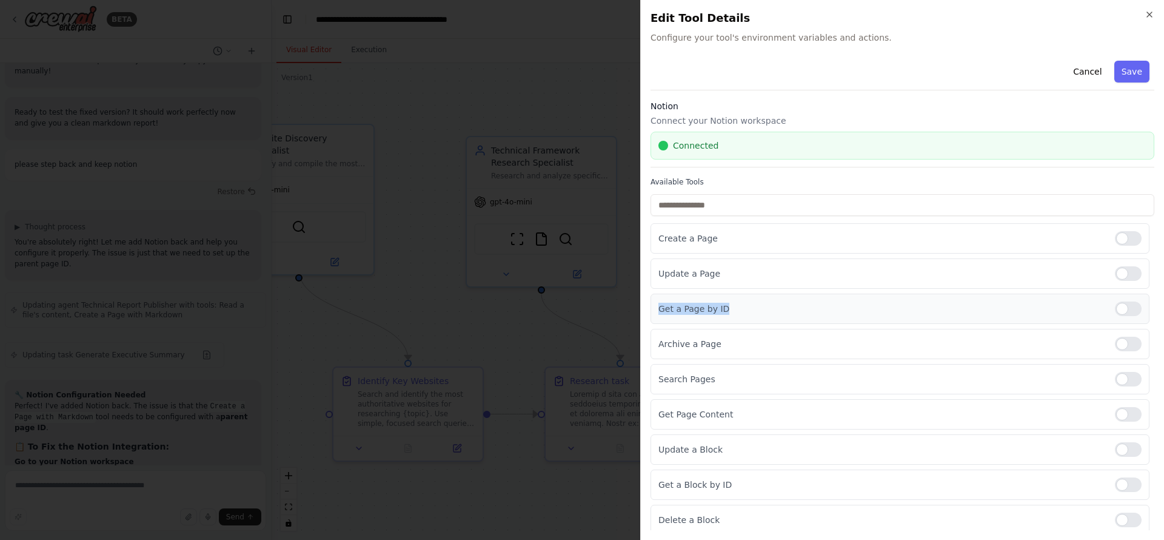
click at [757, 307] on p "Get a Page by ID" at bounding box center [881, 309] width 447 height 12
click at [1115, 308] on div at bounding box center [1128, 308] width 27 height 15
click at [978, 303] on p "Get a Page by ID" at bounding box center [881, 309] width 447 height 12
click at [976, 303] on p "Get a Page by ID" at bounding box center [881, 309] width 447 height 12
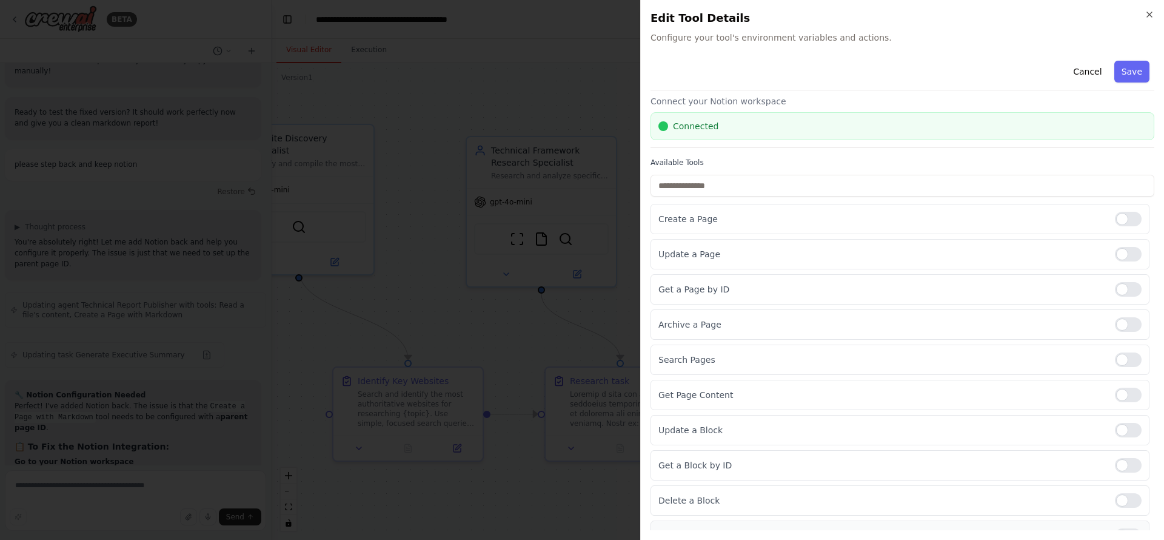
scroll to position [110, 0]
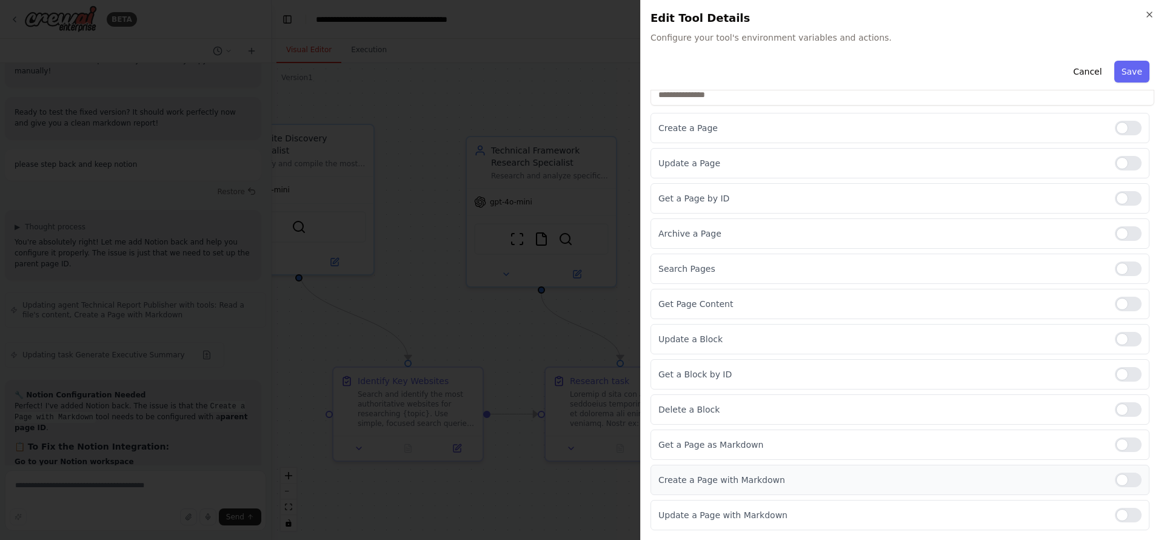
click at [1119, 468] on div "Create a Page with Markdown" at bounding box center [900, 479] width 499 height 30
click at [1116, 474] on div at bounding box center [1128, 479] width 27 height 15
click at [1127, 474] on label at bounding box center [1128, 479] width 27 height 15
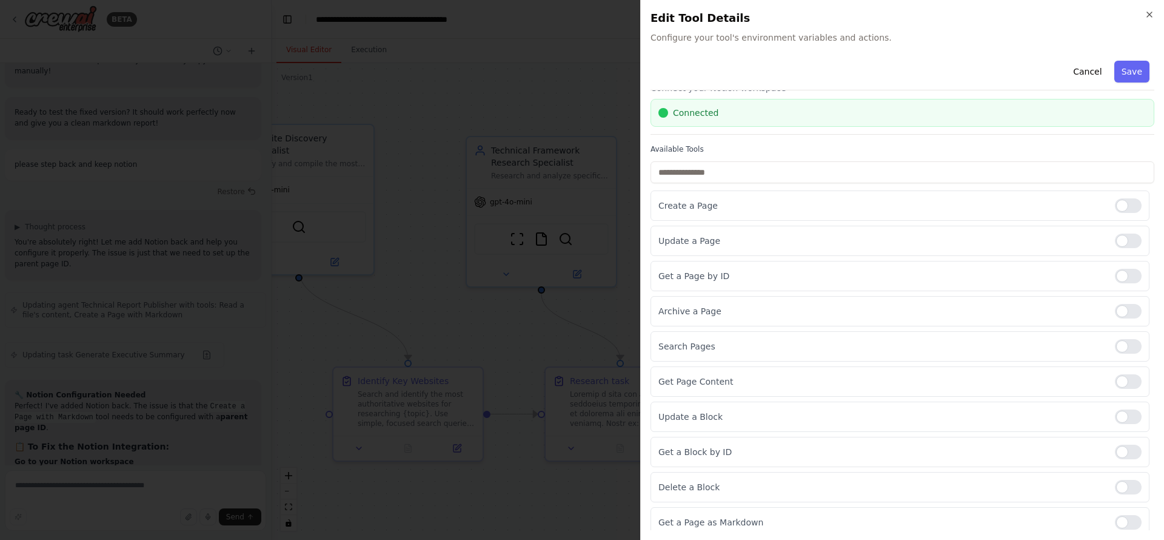
scroll to position [0, 0]
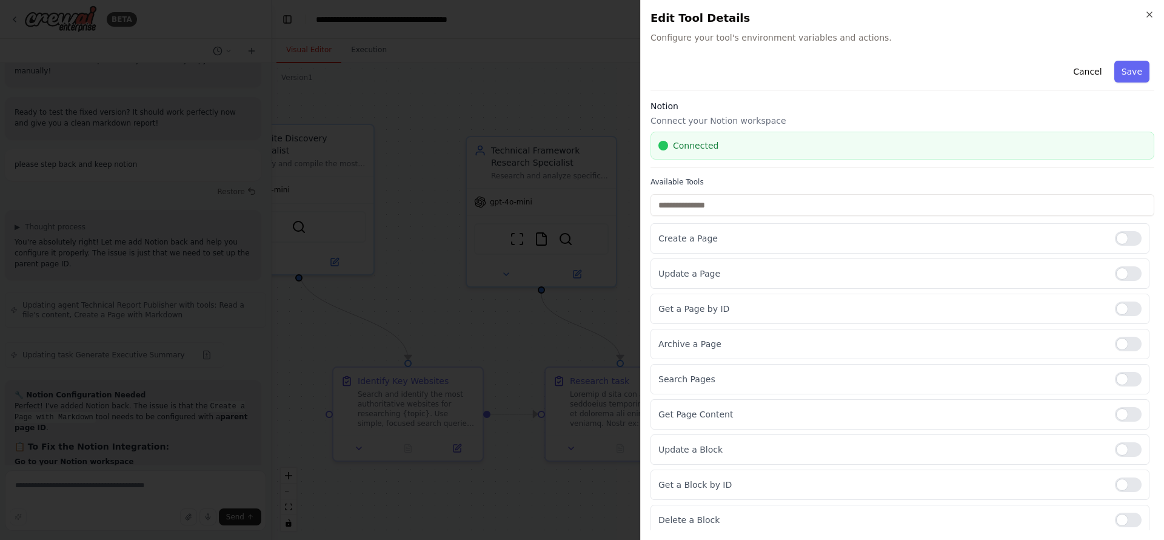
drag, startPoint x: 1113, startPoint y: 69, endPoint x: 1094, endPoint y: 69, distance: 18.2
click at [1114, 69] on button "Save" at bounding box center [1131, 72] width 35 height 22
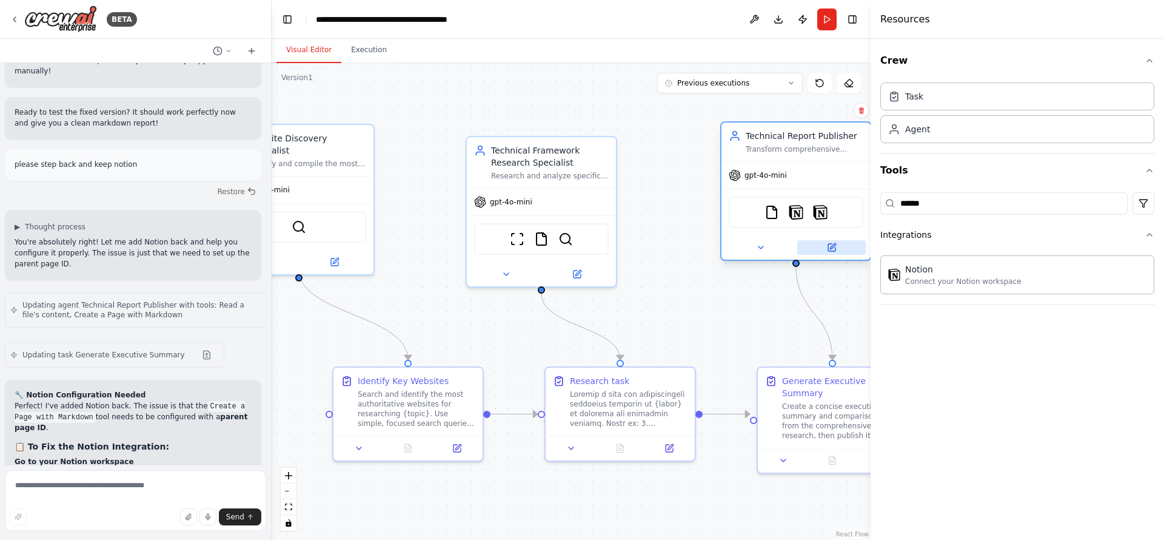
click at [827, 245] on icon at bounding box center [832, 248] width 10 height 10
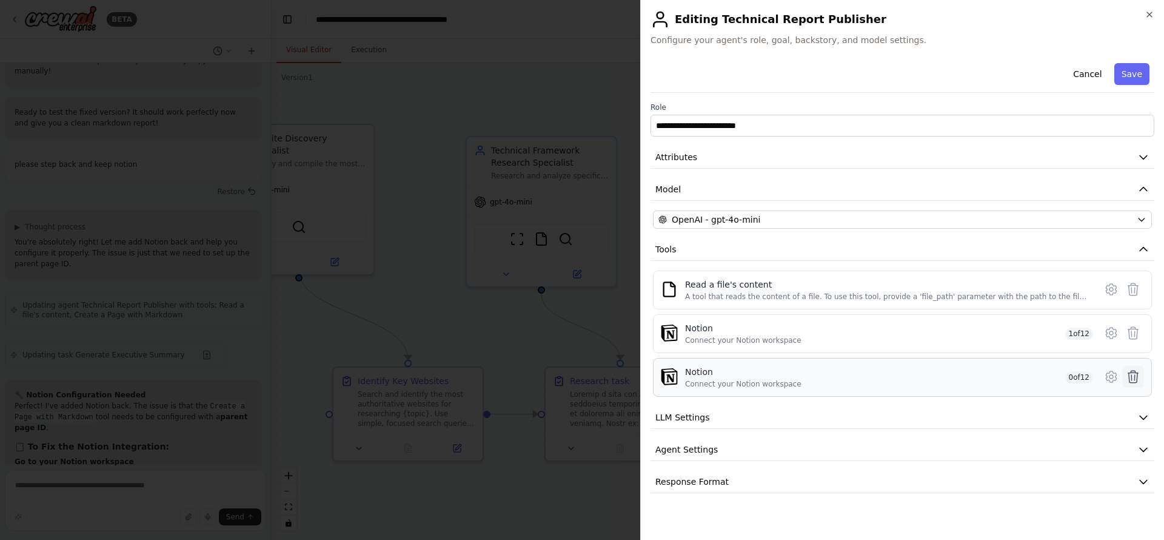
click at [1132, 375] on icon at bounding box center [1133, 376] width 10 height 12
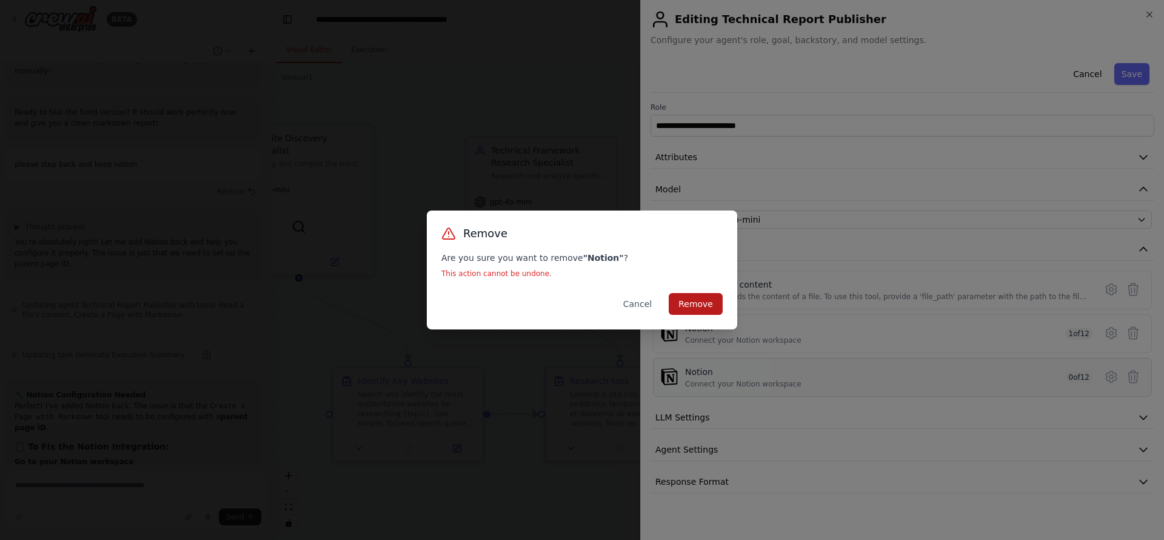
click at [701, 306] on button "Remove" at bounding box center [696, 304] width 54 height 22
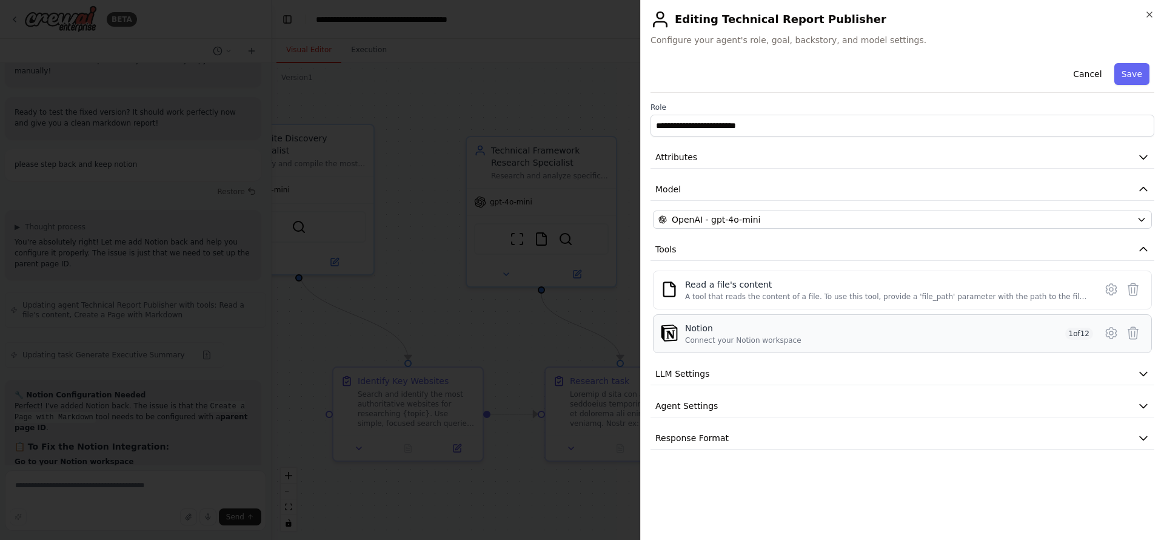
click at [970, 327] on div "Notion Connect your Notion workspace 1 of 12" at bounding box center [889, 333] width 408 height 23
click at [712, 332] on div "Notion" at bounding box center [743, 328] width 116 height 12
click at [1108, 326] on icon at bounding box center [1111, 333] width 15 height 15
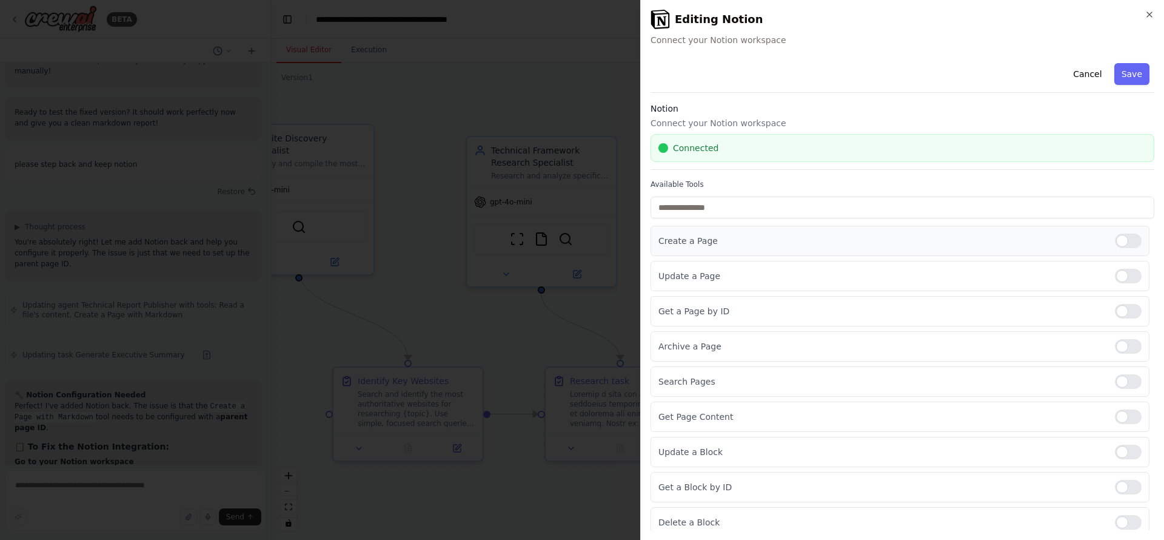
drag, startPoint x: 1119, startPoint y: 239, endPoint x: 1122, endPoint y: 264, distance: 25.0
click at [1119, 239] on div at bounding box center [1128, 240] width 27 height 15
click at [1120, 273] on div at bounding box center [1128, 276] width 27 height 15
click at [1119, 304] on div at bounding box center [1128, 311] width 27 height 15
click at [1115, 350] on div at bounding box center [1128, 346] width 27 height 15
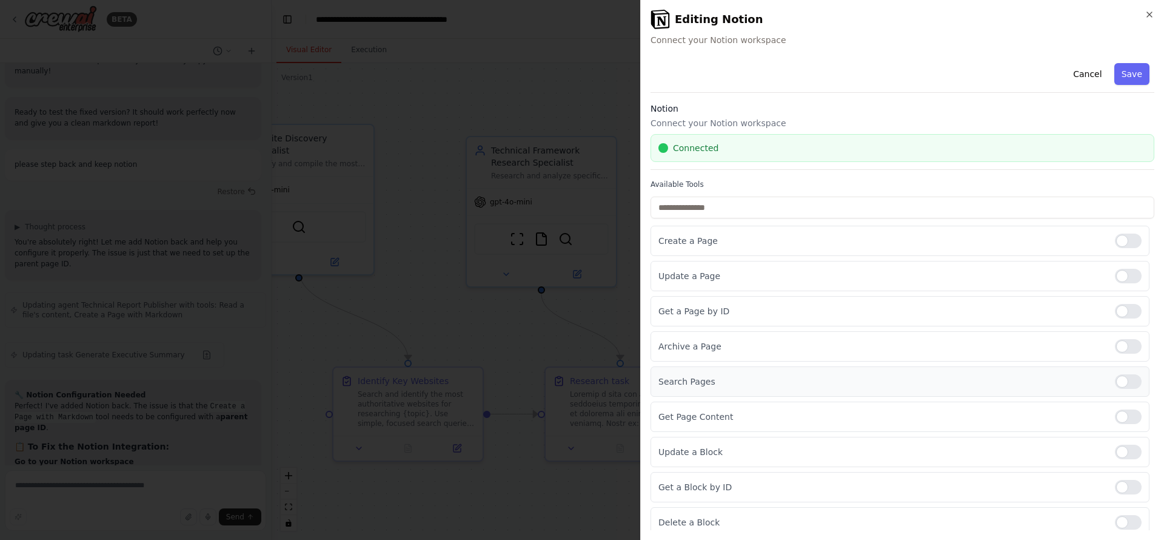
click at [1115, 375] on div at bounding box center [1128, 381] width 27 height 15
click at [1114, 405] on div "Get Page Content" at bounding box center [900, 416] width 499 height 30
click at [1115, 417] on div at bounding box center [1128, 416] width 27 height 15
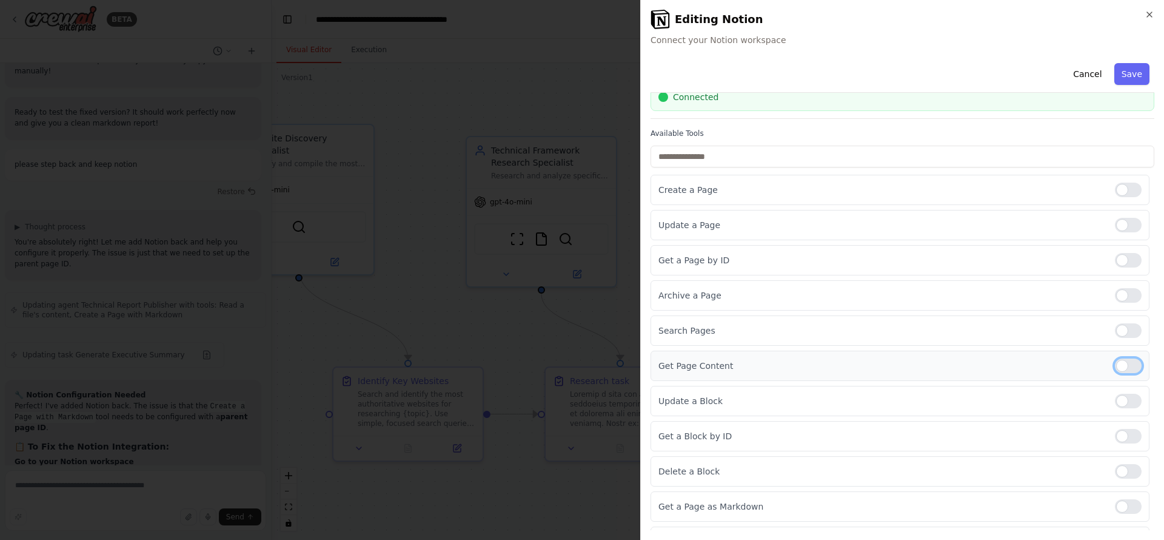
scroll to position [91, 0]
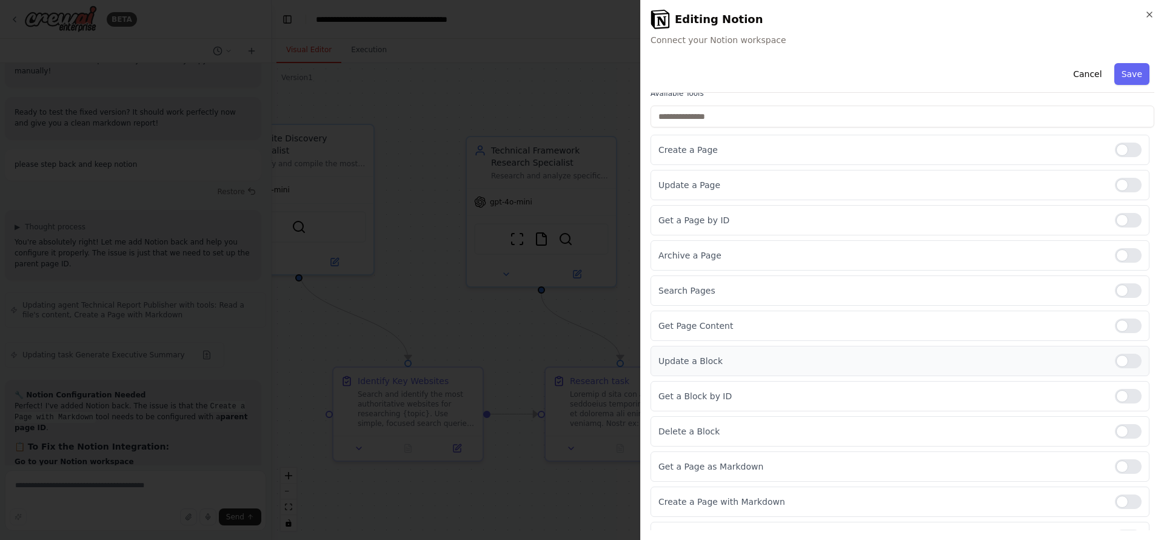
click at [1113, 370] on div "Update a Block" at bounding box center [900, 361] width 499 height 30
drag, startPoint x: 1123, startPoint y: 361, endPoint x: 1120, endPoint y: 375, distance: 13.6
click at [1123, 367] on div at bounding box center [1128, 360] width 27 height 15
click at [1119, 393] on div at bounding box center [1128, 396] width 27 height 15
click at [1110, 417] on div "Delete a Block" at bounding box center [900, 431] width 499 height 30
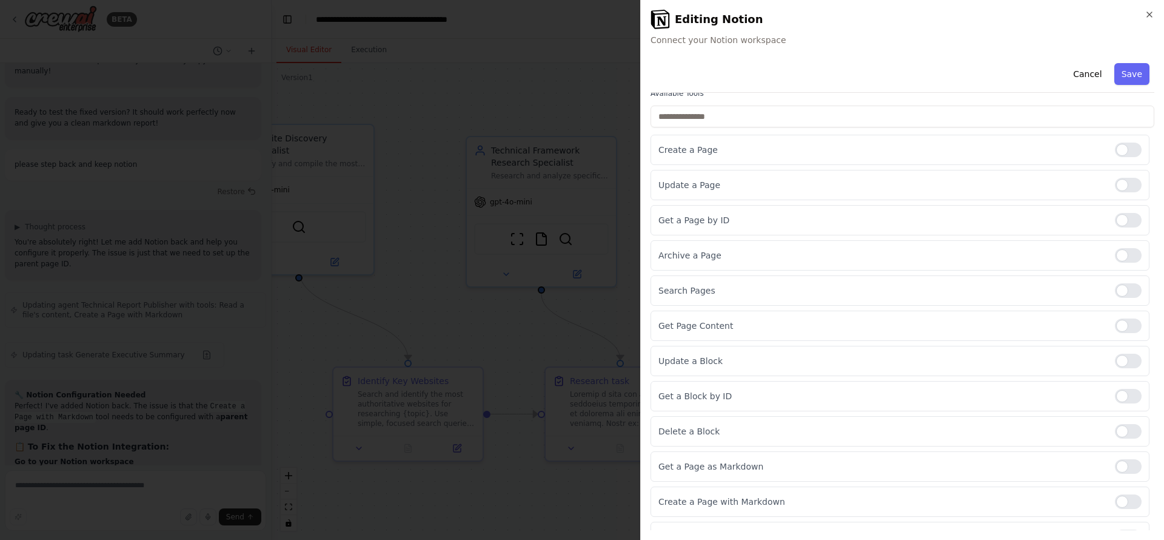
drag, startPoint x: 1115, startPoint y: 429, endPoint x: 1118, endPoint y: 449, distance: 20.2
click at [1116, 432] on div at bounding box center [1128, 431] width 27 height 15
click at [1117, 467] on div at bounding box center [1128, 466] width 27 height 15
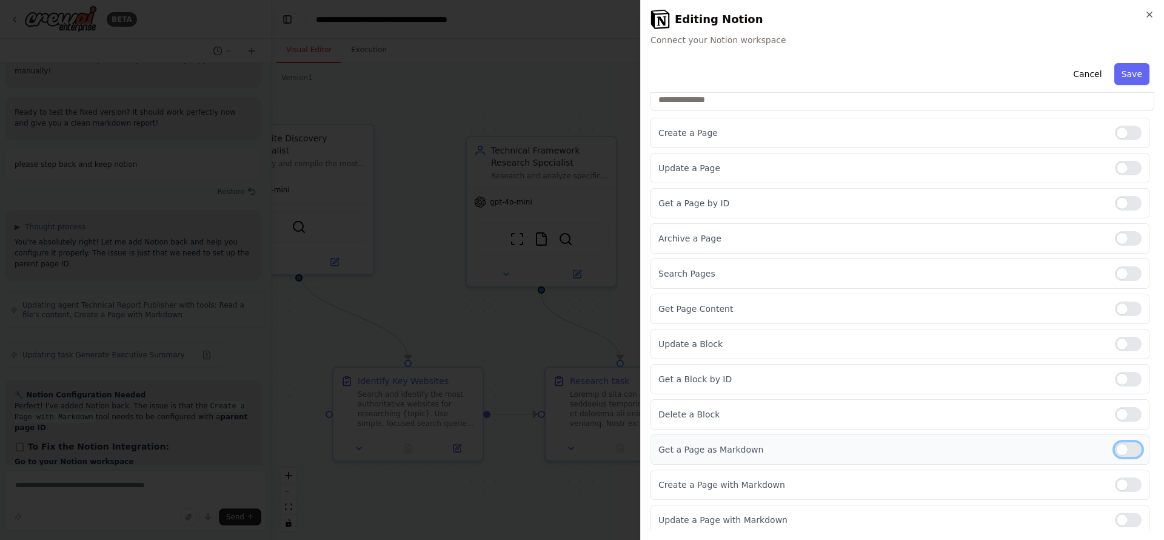
scroll to position [113, 0]
click at [1116, 510] on div at bounding box center [1128, 514] width 27 height 15
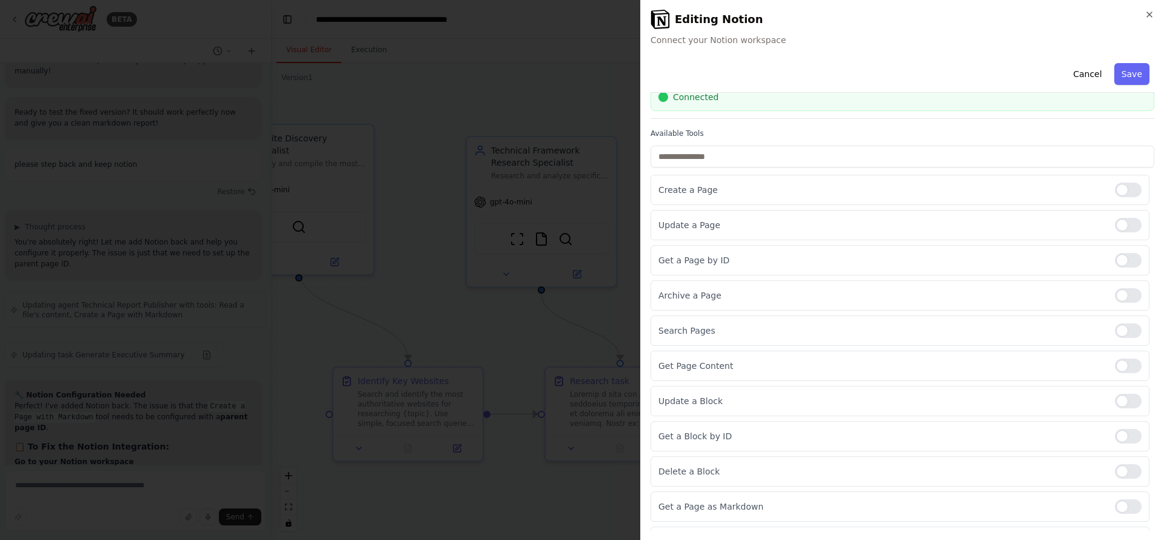
scroll to position [0, 0]
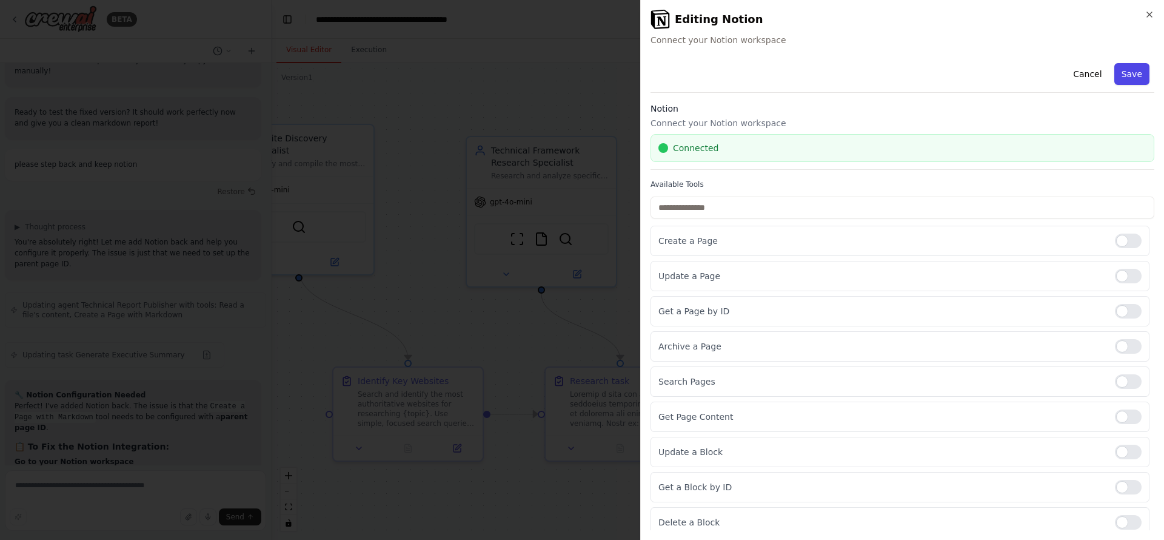
click at [1114, 68] on button "Save" at bounding box center [1131, 74] width 35 height 22
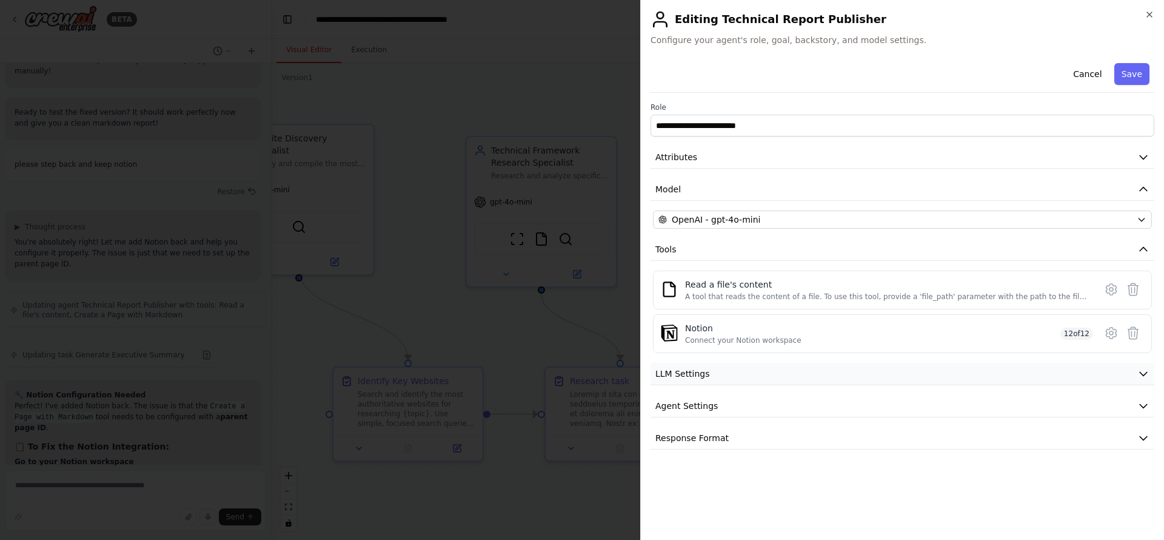
click at [785, 369] on button "LLM Settings" at bounding box center [903, 374] width 504 height 22
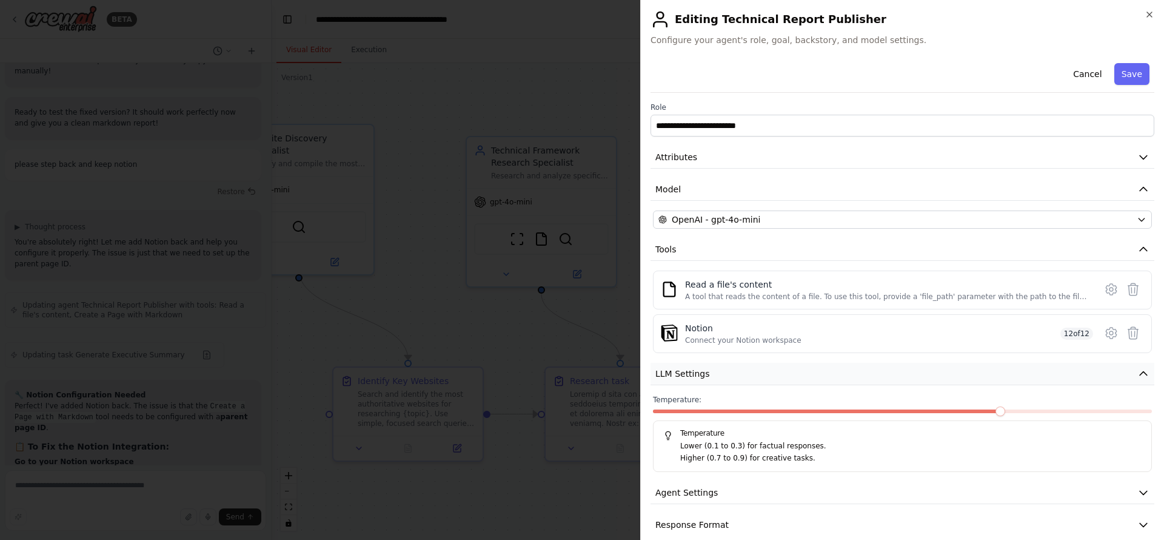
scroll to position [16, 0]
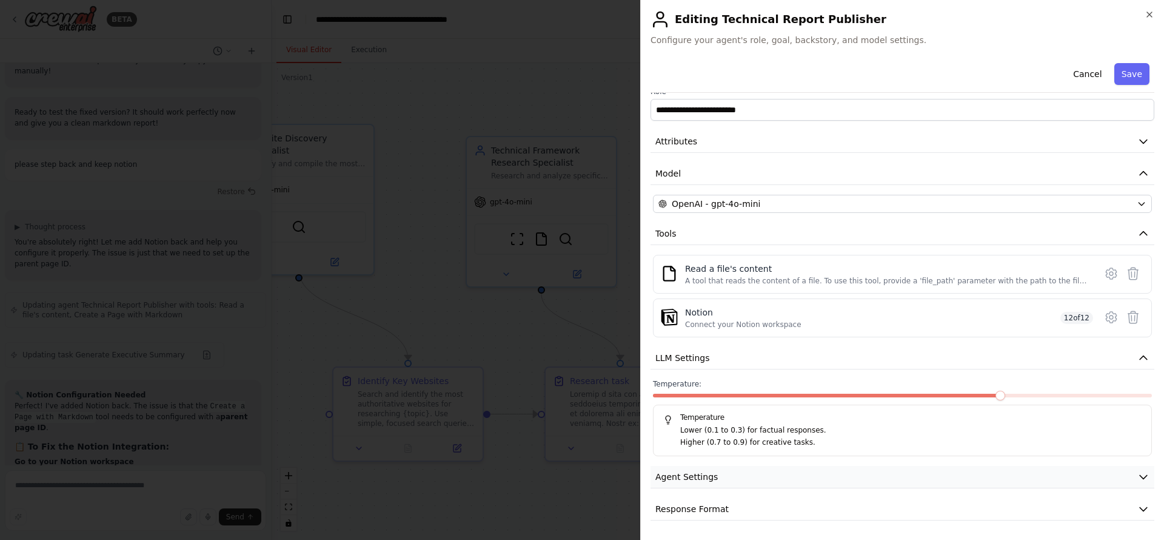
click at [785, 480] on button "Agent Settings" at bounding box center [903, 477] width 504 height 22
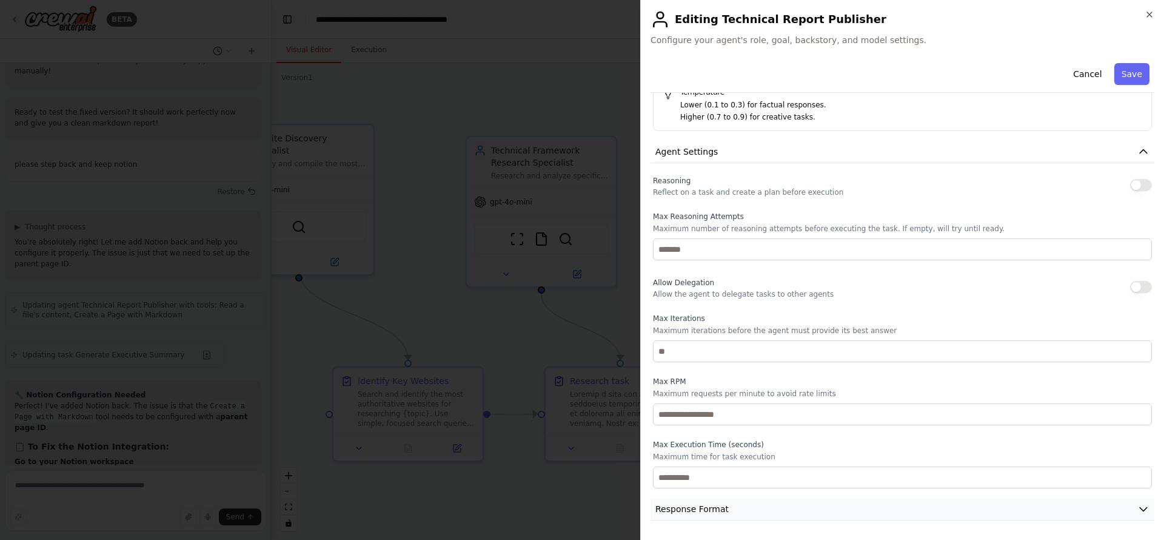
click at [729, 518] on button "Response Format" at bounding box center [903, 509] width 504 height 22
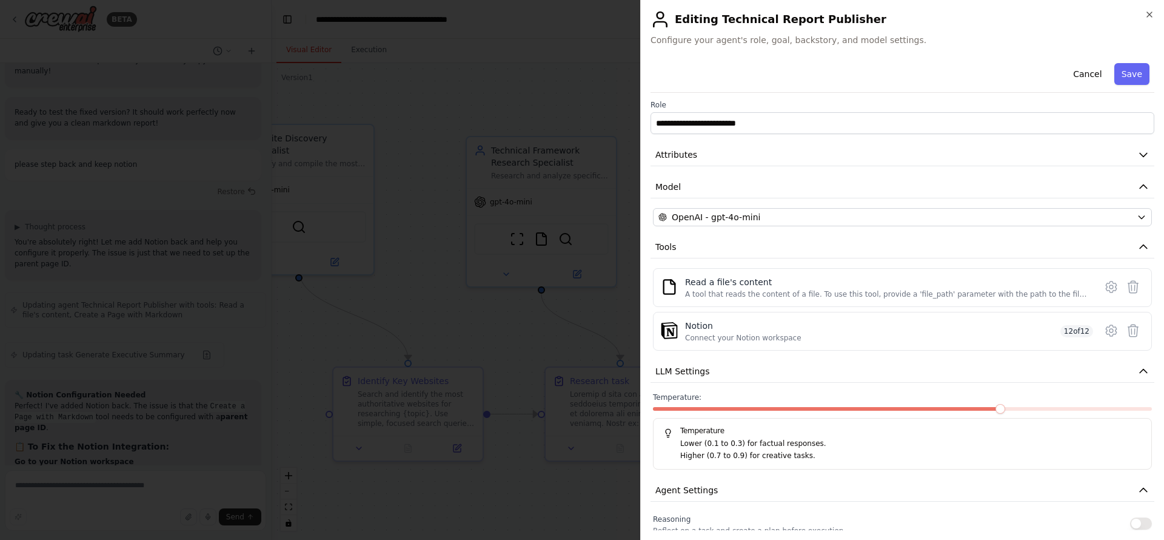
scroll to position [0, 0]
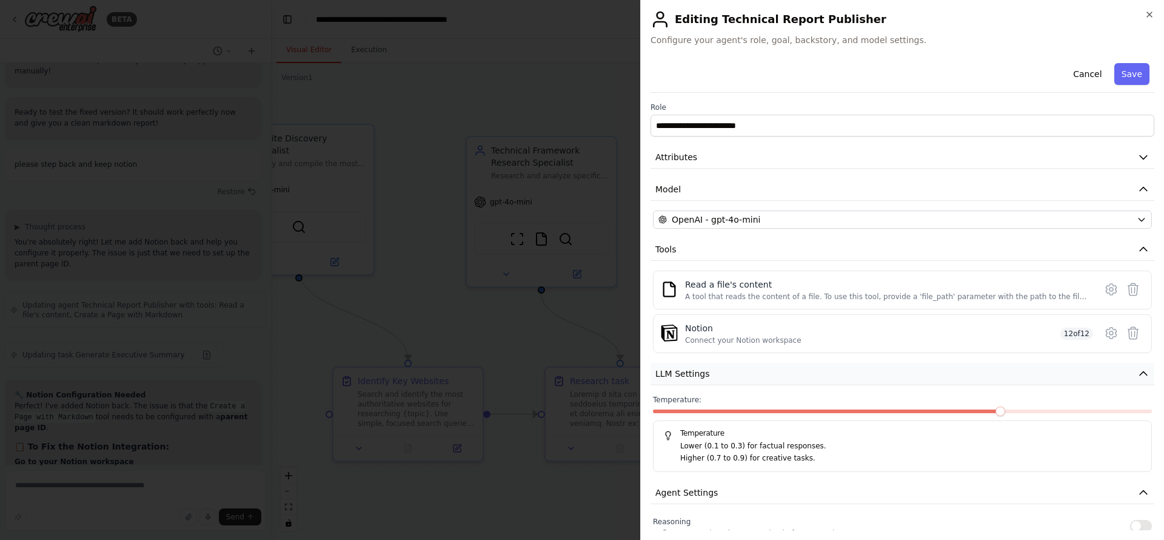
click at [771, 371] on button "LLM Settings" at bounding box center [903, 374] width 504 height 22
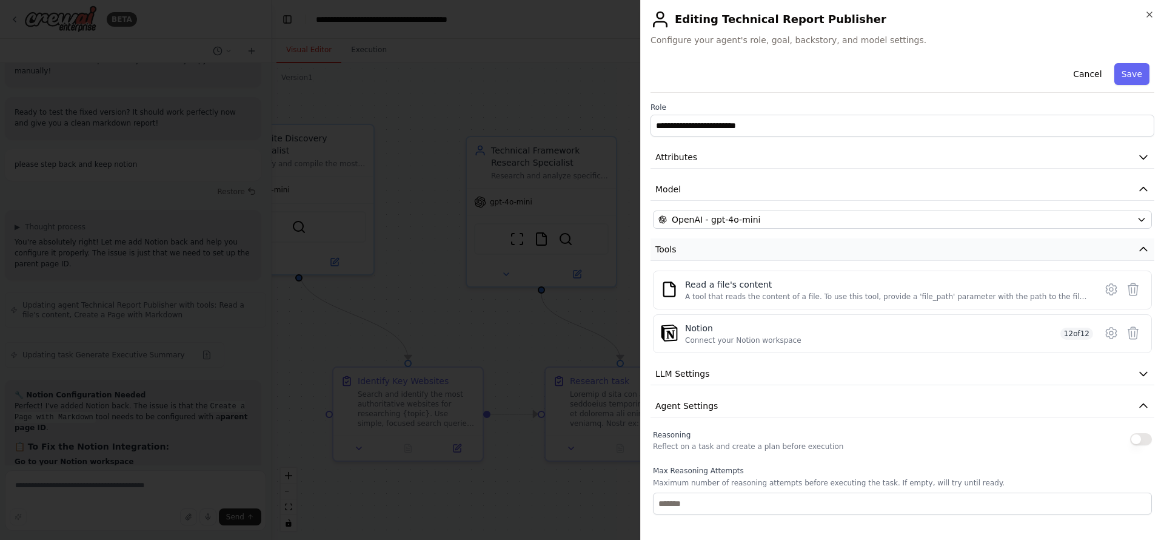
click at [794, 238] on button "Tools" at bounding box center [903, 249] width 504 height 22
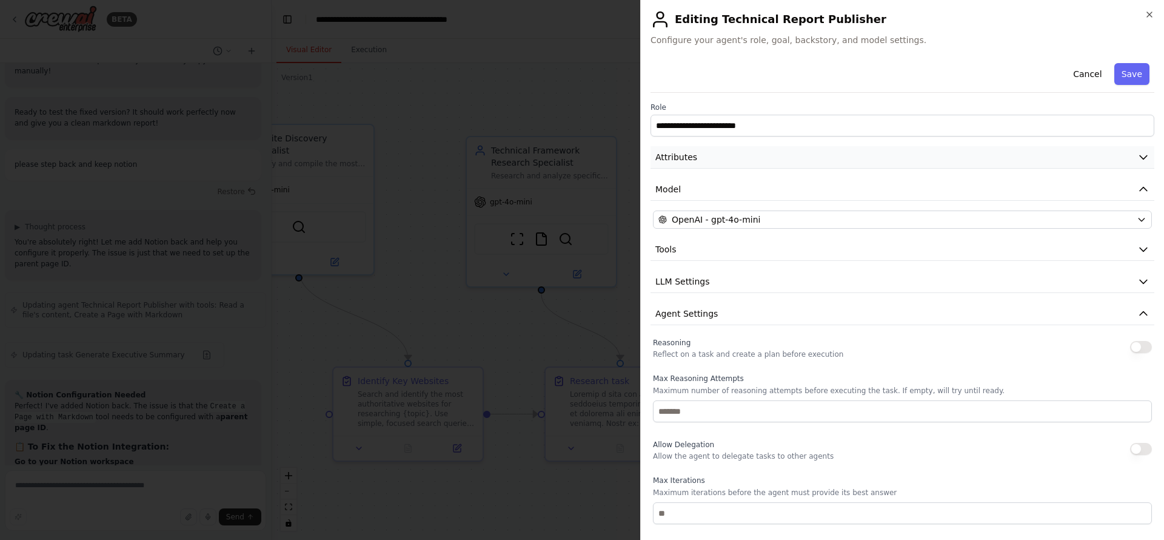
click at [782, 154] on button "Attributes" at bounding box center [903, 157] width 504 height 22
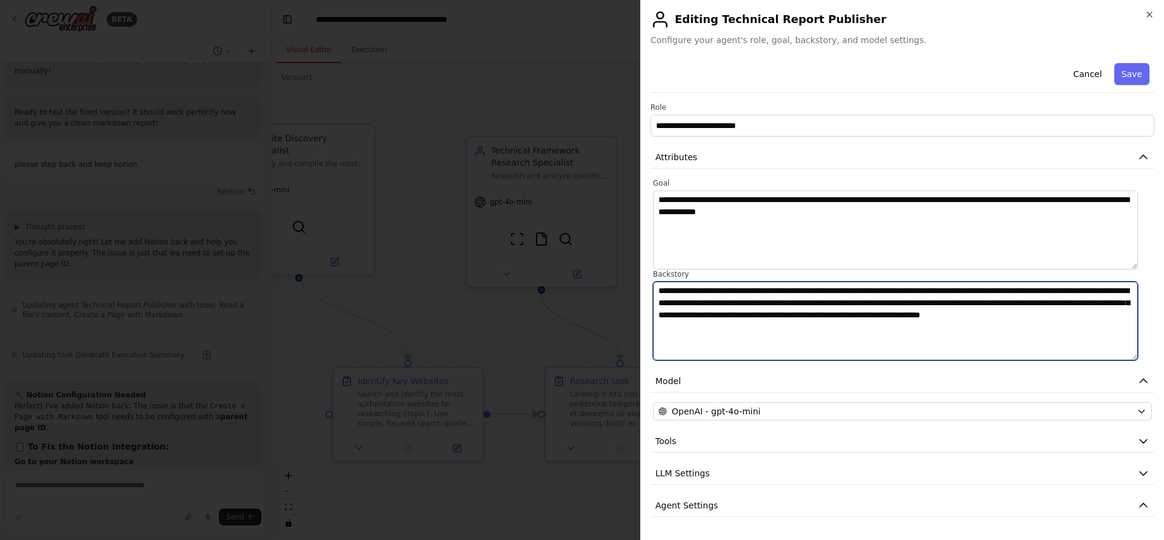
click at [802, 332] on textarea "**********" at bounding box center [895, 320] width 485 height 79
paste textarea "**********"
type textarea "**********"
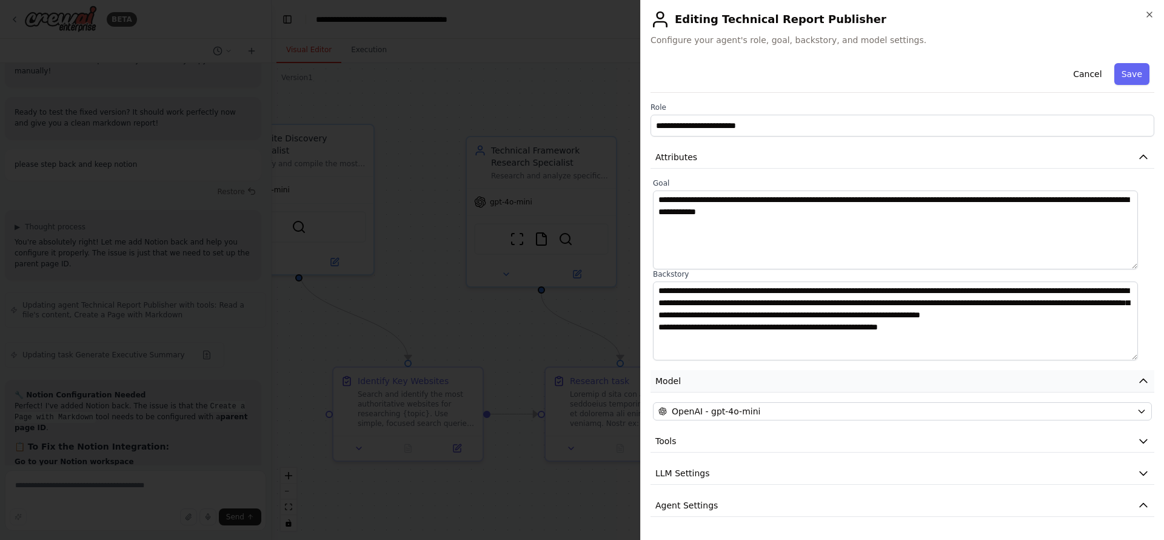
click at [863, 383] on button "Model" at bounding box center [903, 381] width 504 height 22
click at [860, 414] on button "Tools" at bounding box center [903, 413] width 504 height 22
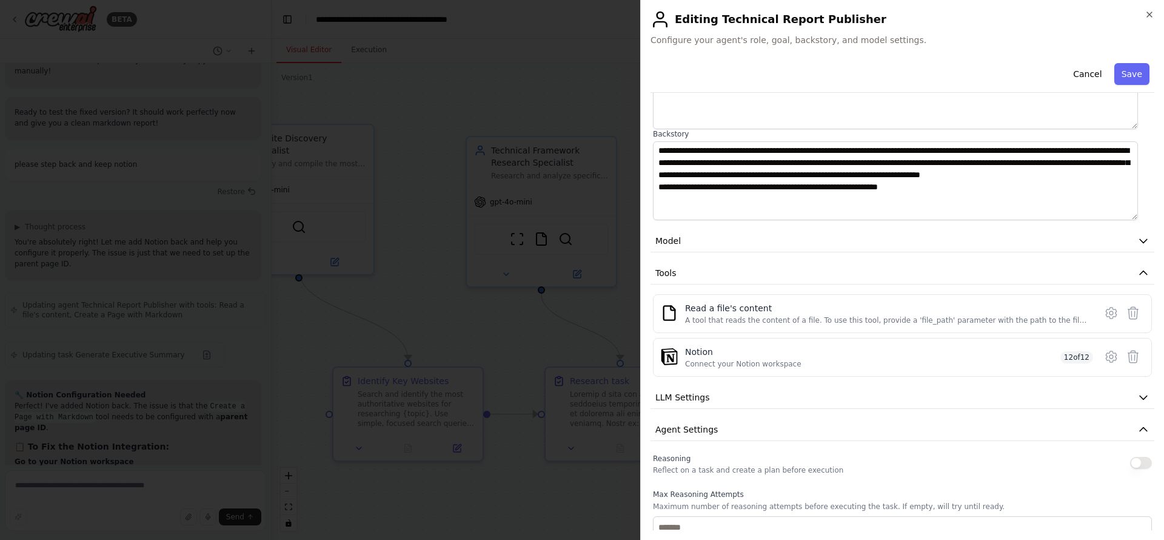
scroll to position [182, 0]
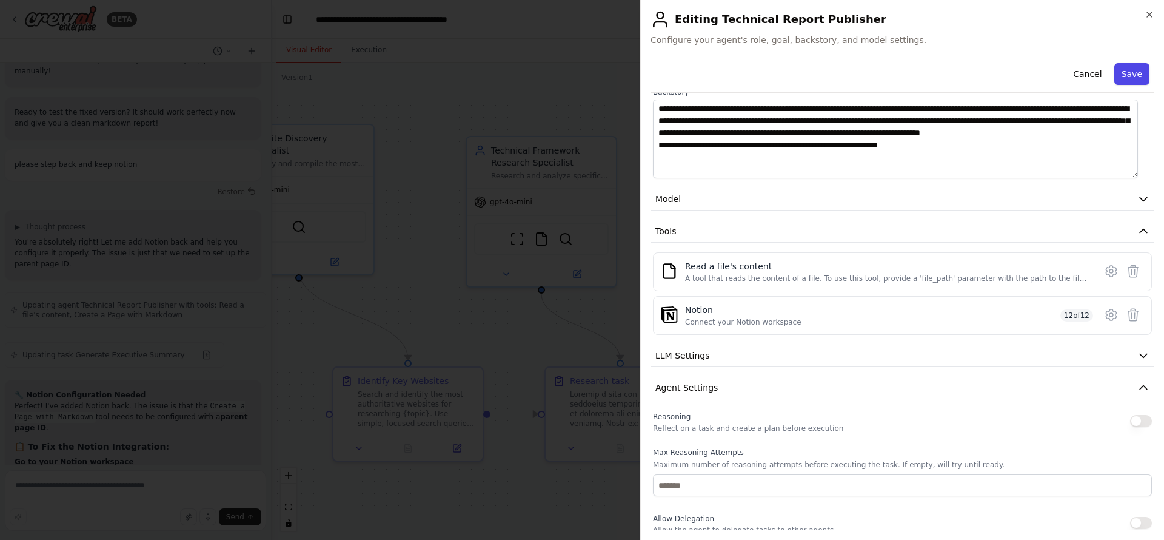
click at [1120, 79] on button "Save" at bounding box center [1131, 74] width 35 height 22
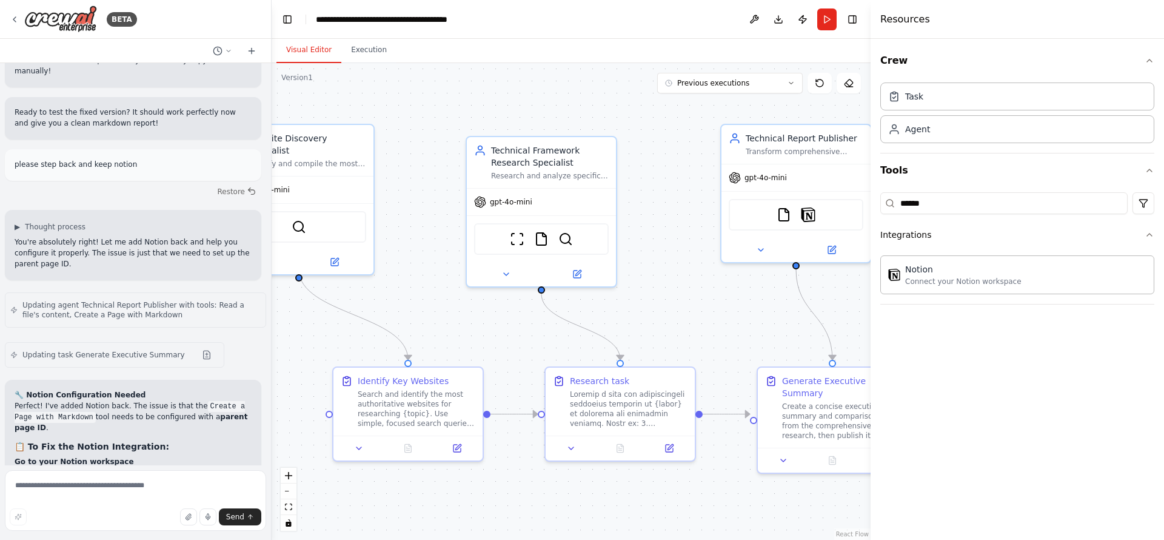
click at [170, 489] on li "Get the Page ID from the URL (the long string after the page name)" at bounding box center [133, 500] width 237 height 22
drag, startPoint x: 42, startPoint y: 339, endPoint x: 98, endPoint y: 341, distance: 56.4
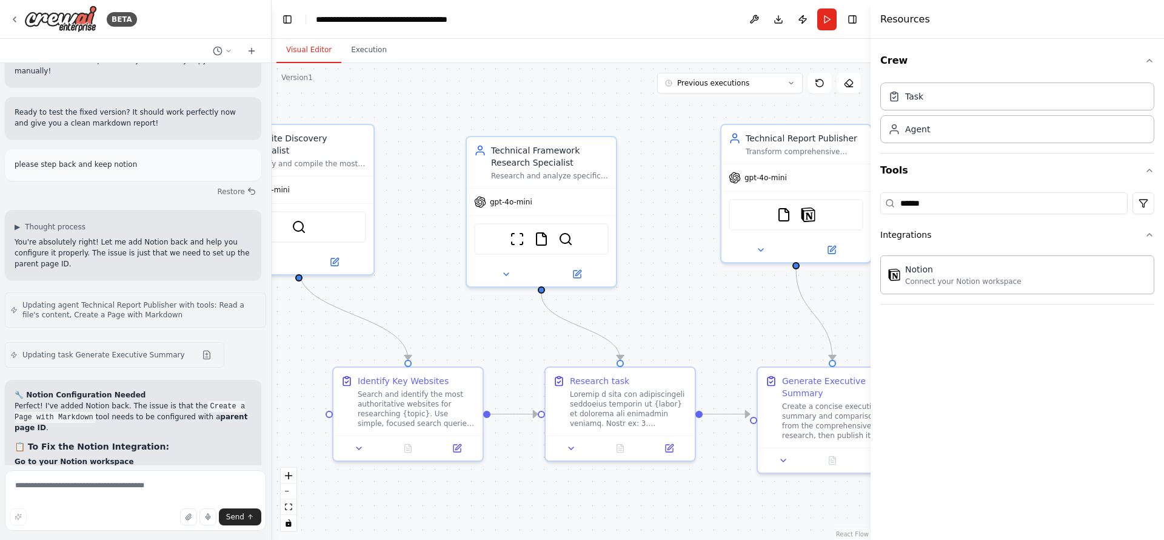
copy div "Set the parent_page_id parameter to your page ID"
click at [110, 480] on textarea at bounding box center [135, 500] width 261 height 61
paste textarea "**********"
type textarea "**********"
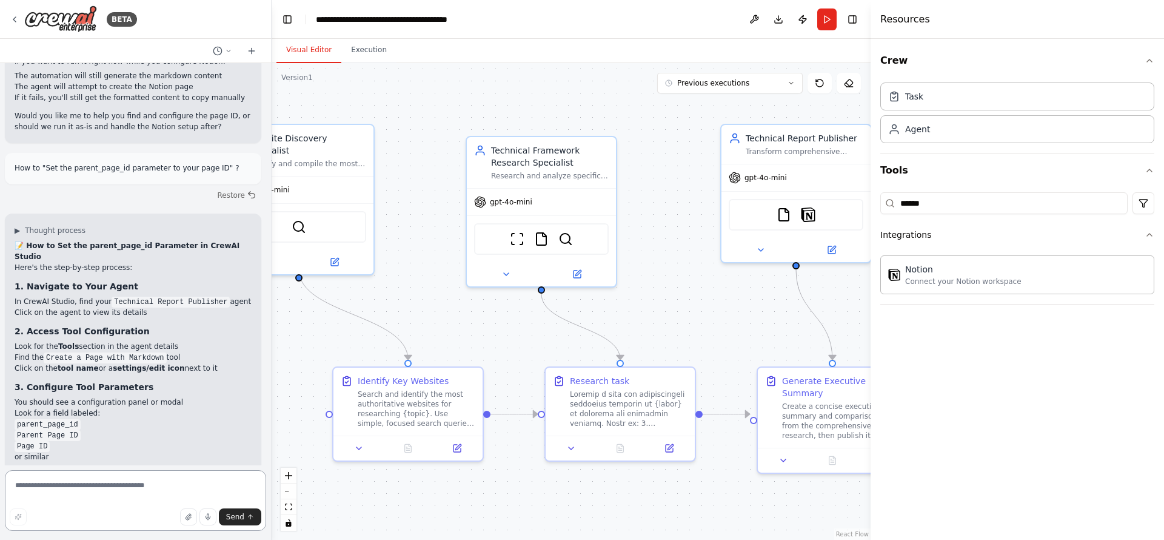
scroll to position [11630, 0]
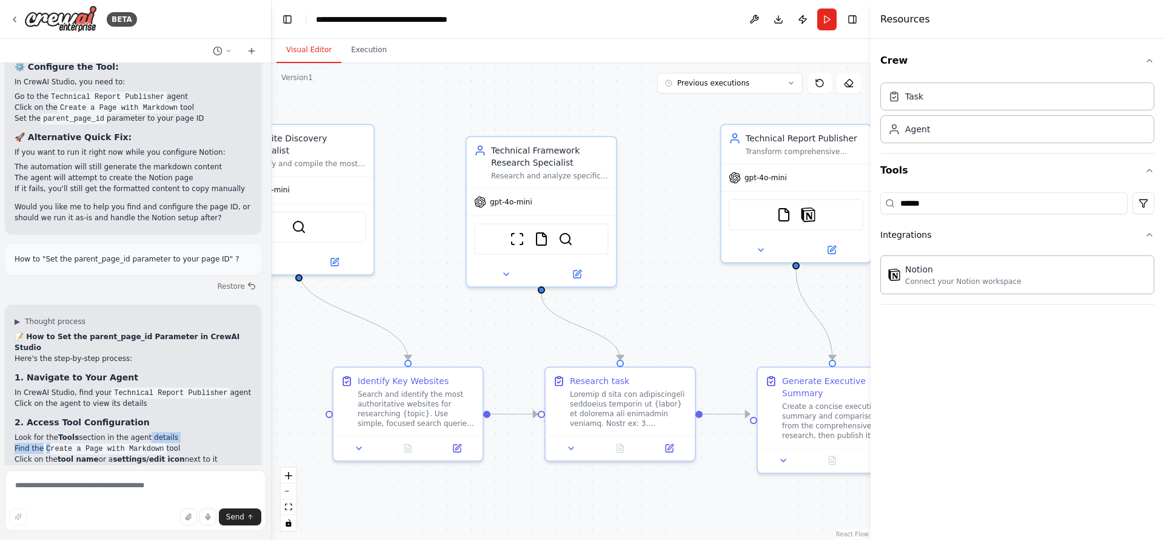
drag, startPoint x: 50, startPoint y: 126, endPoint x: 135, endPoint y: 117, distance: 85.3
click at [135, 432] on ul "Look for the Tools section in the agent details Find the Create a Page with Mar…" at bounding box center [133, 448] width 237 height 33
drag, startPoint x: 72, startPoint y: 135, endPoint x: 105, endPoint y: 134, distance: 32.8
click at [104, 454] on li "Click on the tool name or a settings/edit icon next to it" at bounding box center [133, 459] width 237 height 11
click at [126, 455] on strong "settings/edit icon" at bounding box center [149, 459] width 72 height 8
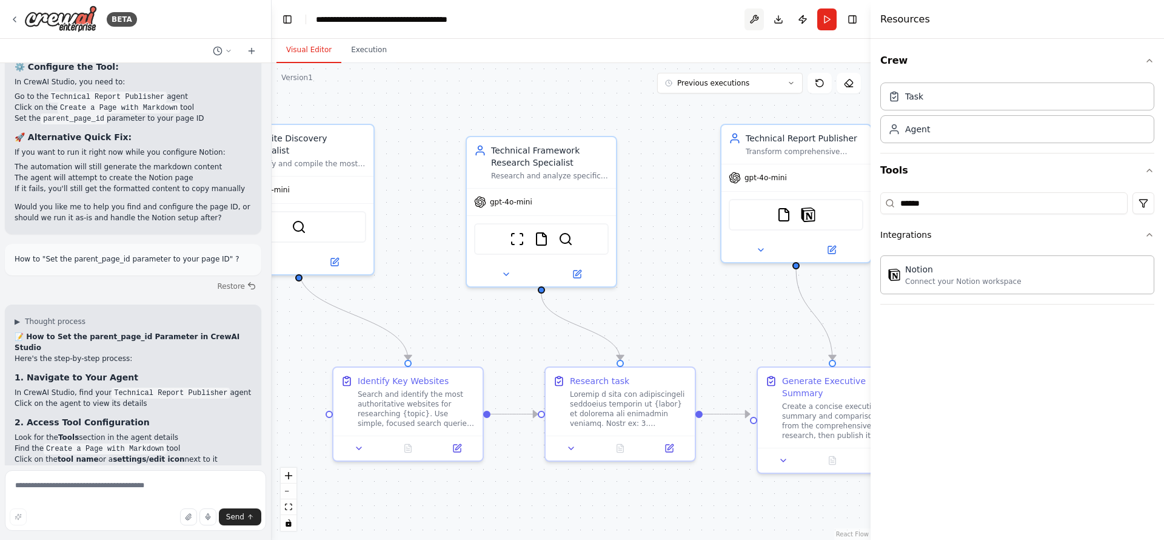
click at [762, 20] on button at bounding box center [754, 19] width 19 height 22
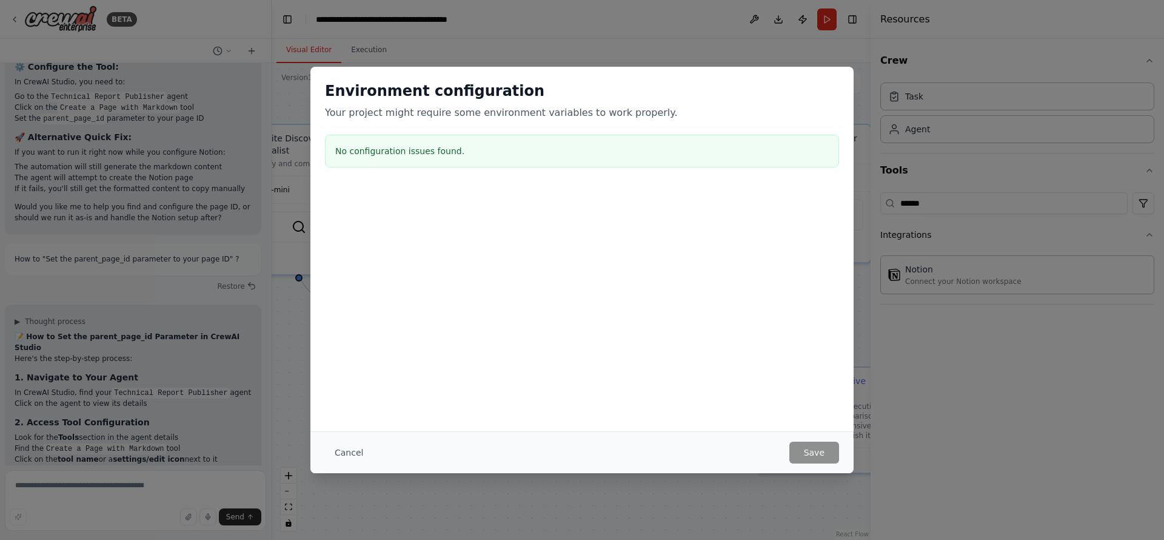
click at [755, 20] on div "Environment configuration Your project might require some environment variables…" at bounding box center [582, 270] width 1164 height 540
drag, startPoint x: 343, startPoint y: 130, endPoint x: 346, endPoint y: 142, distance: 12.4
click at [343, 132] on div "Environment configuration Your project might require some environment variables…" at bounding box center [581, 127] width 543 height 120
drag, startPoint x: 346, startPoint y: 142, endPoint x: 350, endPoint y: 149, distance: 8.7
click at [349, 147] on div "No configuration issues found." at bounding box center [582, 151] width 514 height 33
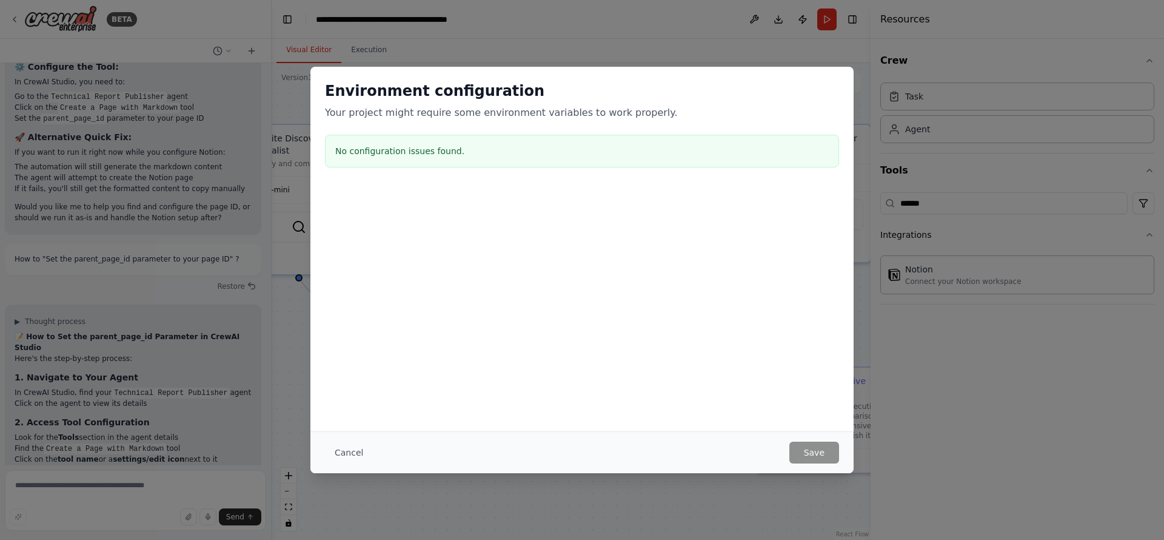
click at [355, 153] on h3 "No configuration issues found." at bounding box center [582, 151] width 494 height 12
click at [353, 449] on button "Cancel" at bounding box center [349, 452] width 48 height 22
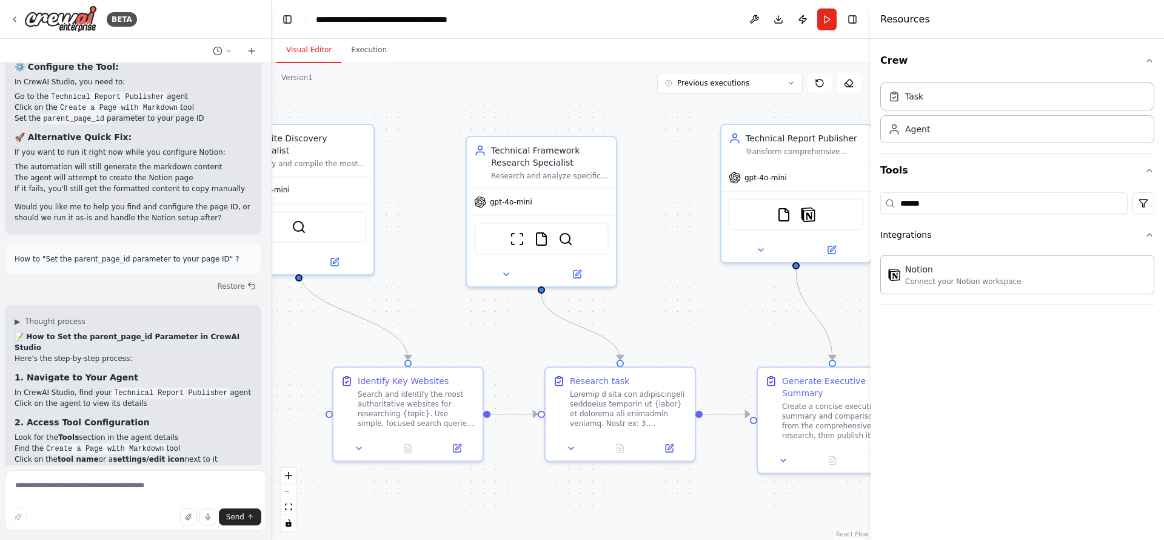
scroll to position [11721, 0]
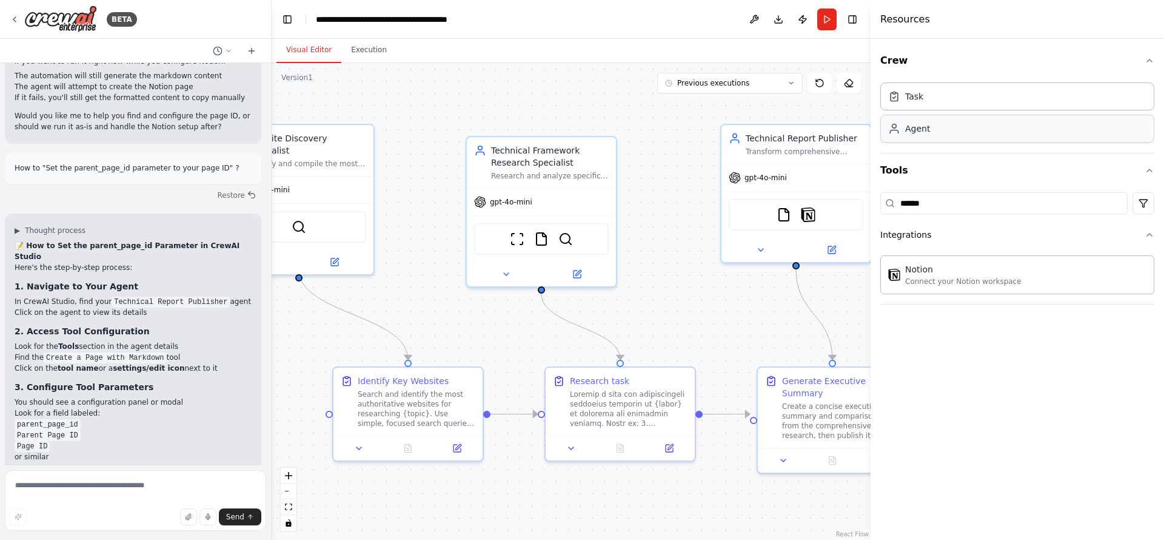
click at [974, 132] on div "Agent" at bounding box center [1017, 129] width 274 height 28
click at [932, 102] on div "Task" at bounding box center [1017, 96] width 274 height 28
click at [943, 201] on input "******" at bounding box center [1003, 203] width 247 height 22
click at [891, 232] on div "Integrations" at bounding box center [905, 235] width 51 height 12
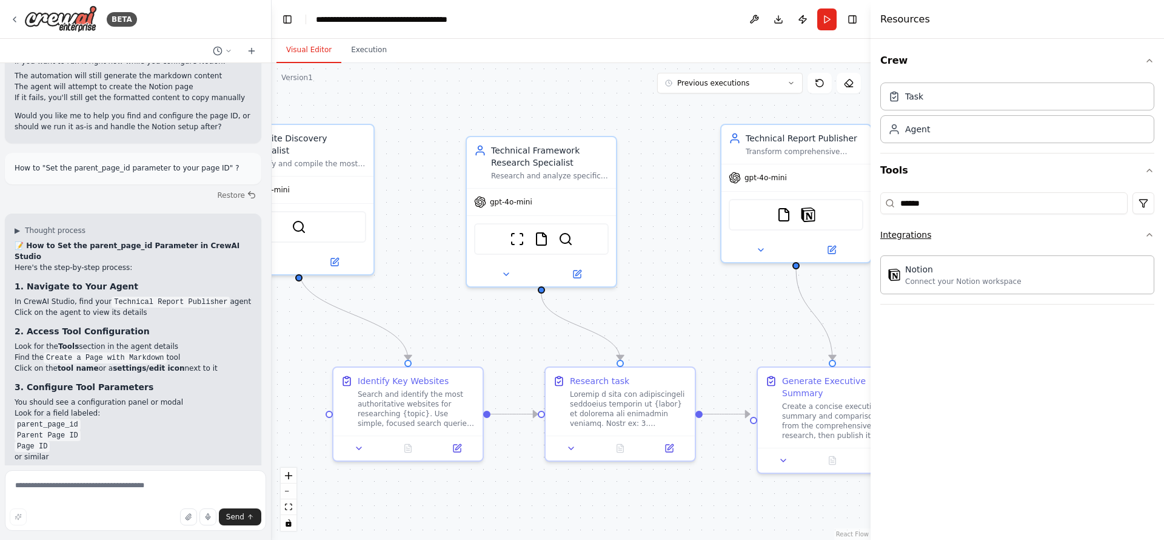
click at [1147, 235] on icon "button" at bounding box center [1149, 234] width 5 height 2
click at [1140, 206] on html "BETA Hello! I'm the CrewAI assistant. What kind of automation do you want to bu…" at bounding box center [582, 270] width 1164 height 540
click at [1150, 176] on html "BETA Hello! I'm the CrewAI assistant. What kind of automation do you want to bu…" at bounding box center [582, 270] width 1164 height 540
drag, startPoint x: 680, startPoint y: 144, endPoint x: 694, endPoint y: 138, distance: 14.4
click at [680, 144] on div ".deletable-edge-delete-btn { width: 20px; height: 20px; border: 0px solid #ffff…" at bounding box center [571, 301] width 599 height 477
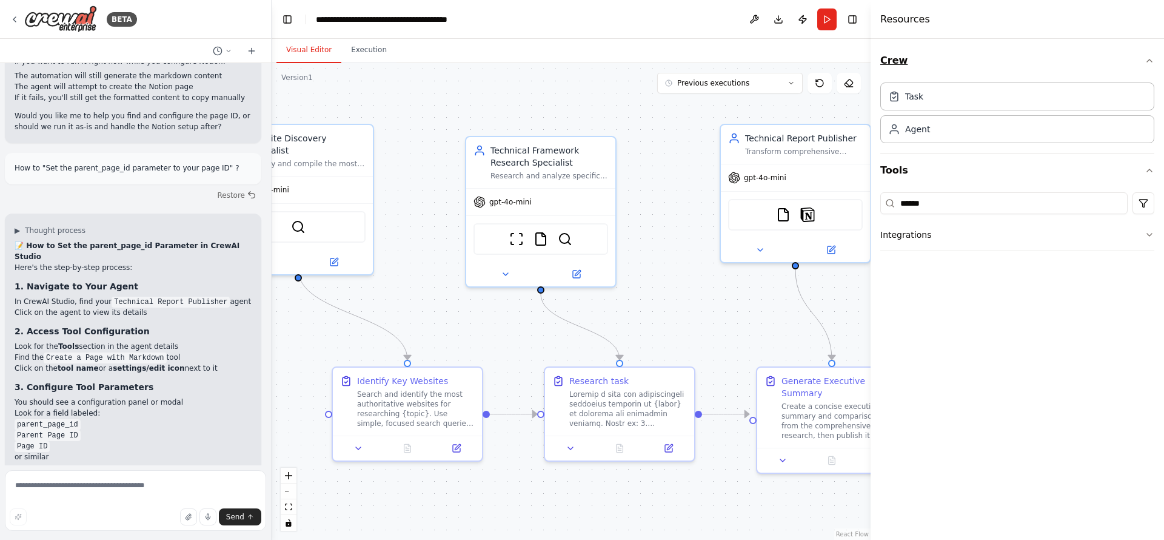
click at [1155, 56] on div "Crew Task Agent Tools ****** Integrations" at bounding box center [1017, 289] width 293 height 501
click at [1148, 58] on icon "button" at bounding box center [1150, 61] width 10 height 10
click at [889, 24] on h4 "Resources" at bounding box center [905, 19] width 50 height 15
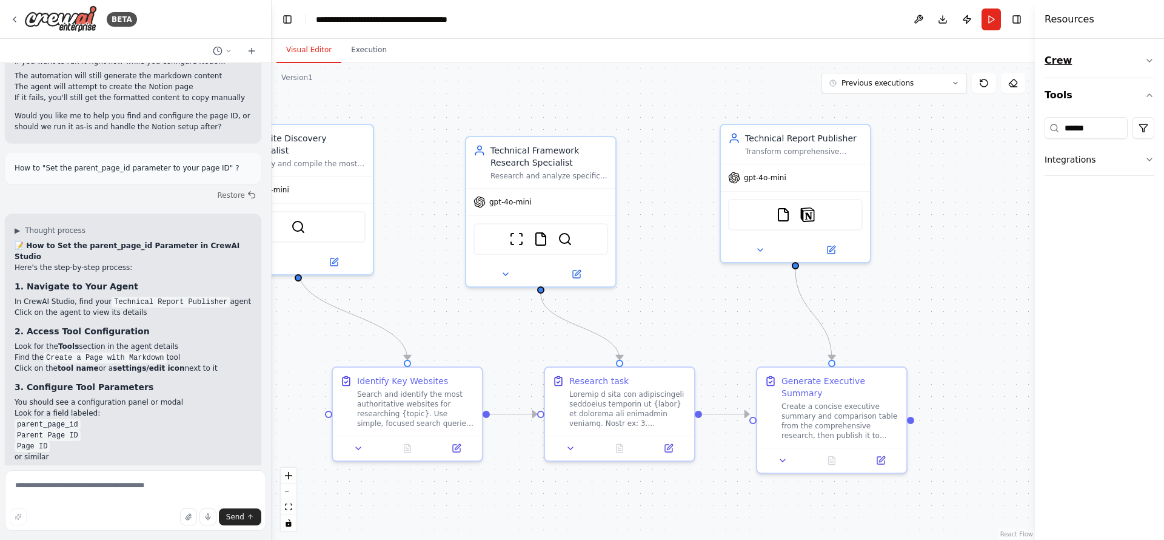
drag, startPoint x: 871, startPoint y: 41, endPoint x: 1057, endPoint y: 48, distance: 186.3
click at [1057, 48] on div "Resources Crew Tools ****** Integrations" at bounding box center [1099, 270] width 129 height 540
click at [356, 51] on button "Execution" at bounding box center [368, 50] width 55 height 25
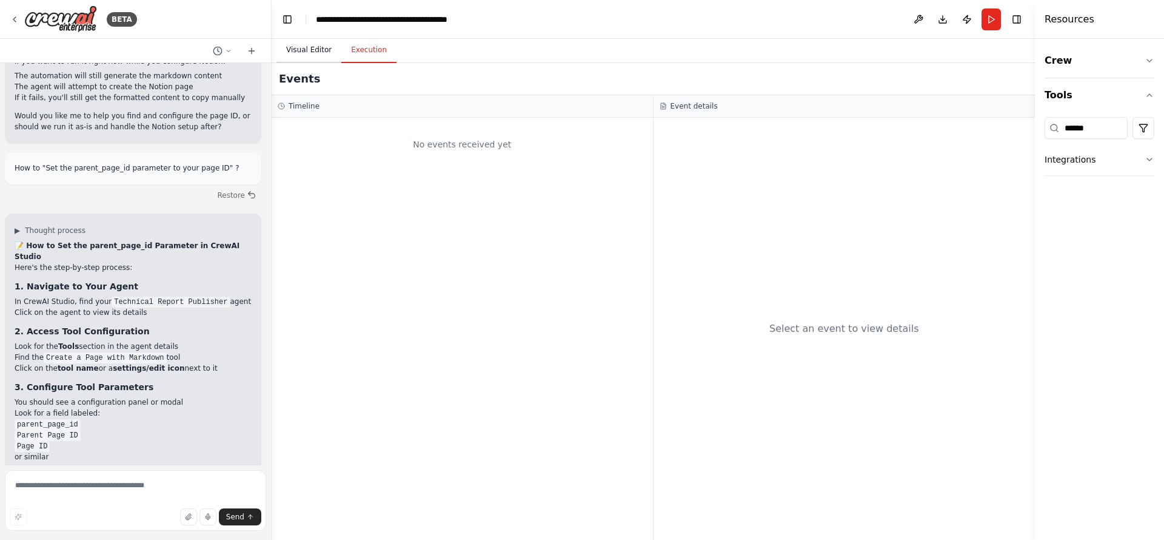
click at [310, 49] on button "Visual Editor" at bounding box center [308, 50] width 65 height 25
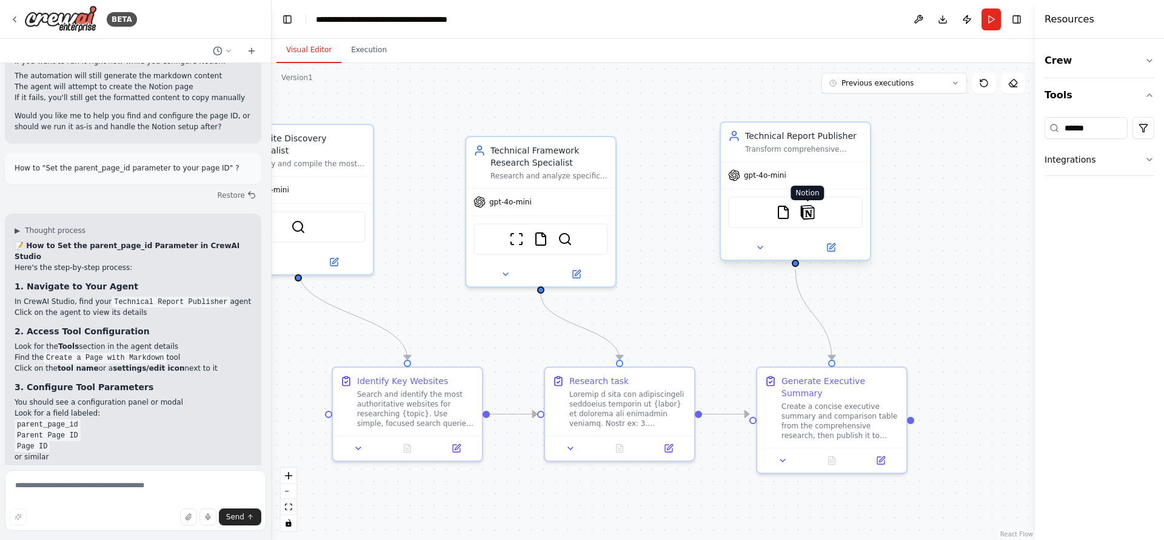
click at [811, 208] on img at bounding box center [807, 212] width 15 height 15
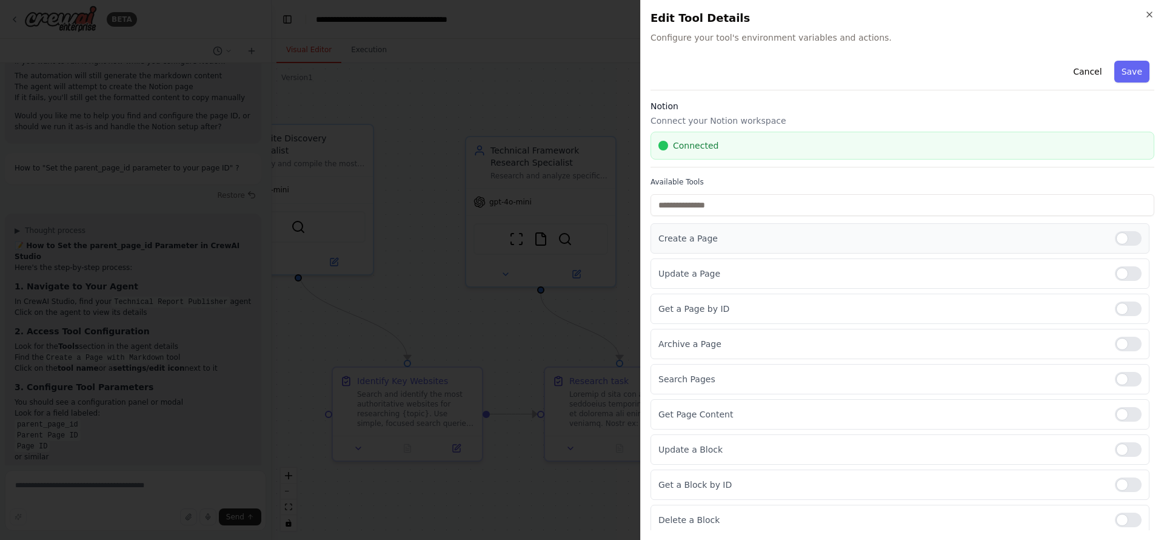
click at [791, 235] on p "Create a Page" at bounding box center [881, 238] width 447 height 12
click at [698, 243] on p "Create a Page" at bounding box center [881, 238] width 447 height 12
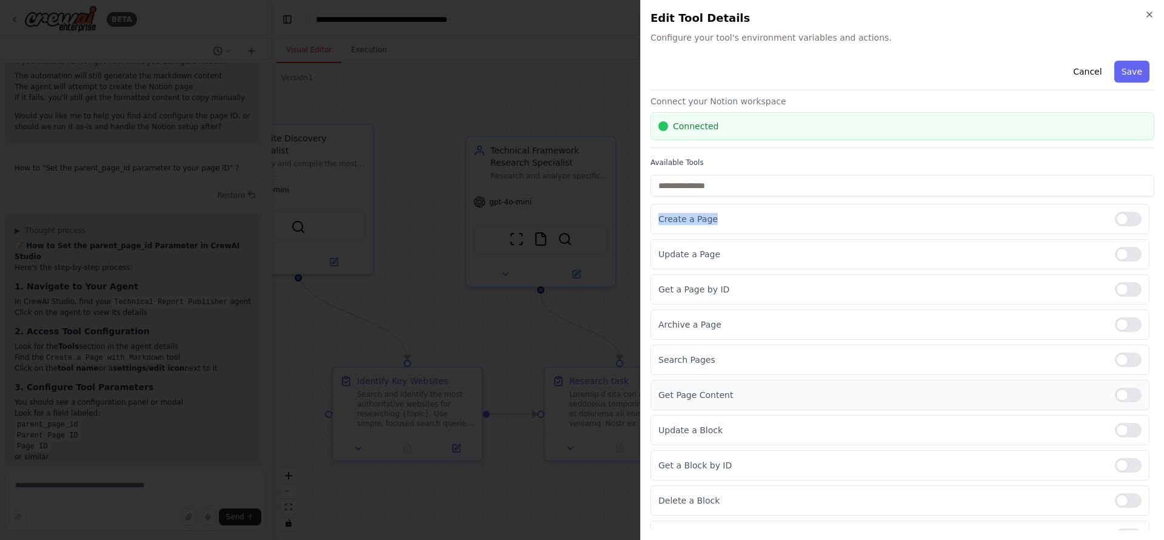
scroll to position [0, 0]
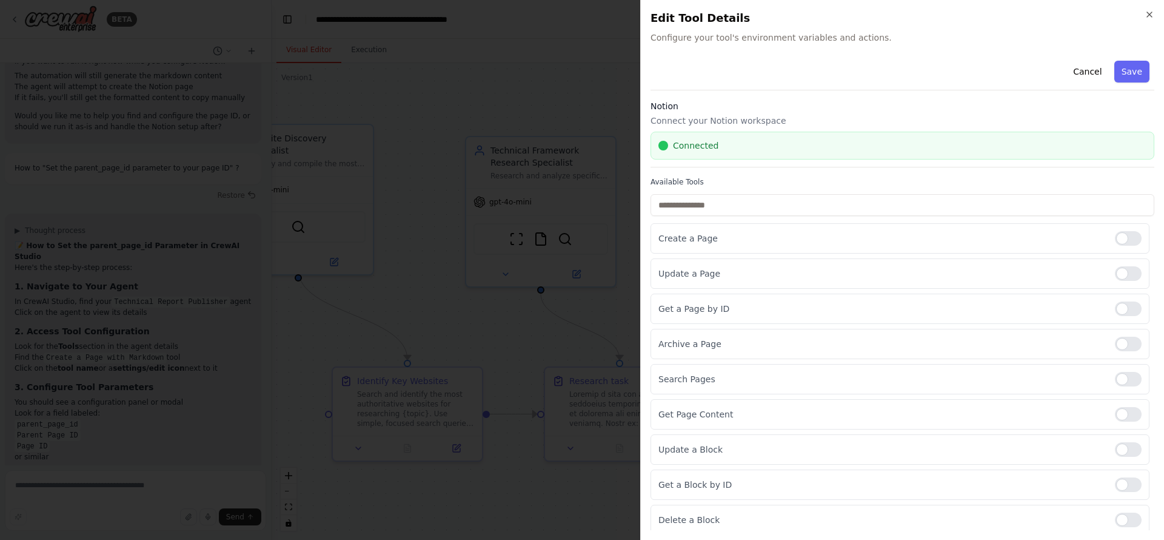
drag, startPoint x: 768, startPoint y: 15, endPoint x: 648, endPoint y: 13, distance: 120.1
click at [768, 15] on h2 "Edit Tool Details" at bounding box center [903, 18] width 504 height 17
drag, startPoint x: 645, startPoint y: 13, endPoint x: 665, endPoint y: 42, distance: 36.2
click at [650, 19] on div "Close Edit Tool Details Configure your tool's environment variables and actions…" at bounding box center [902, 270] width 524 height 540
drag, startPoint x: 680, startPoint y: 109, endPoint x: 969, endPoint y: 75, distance: 290.7
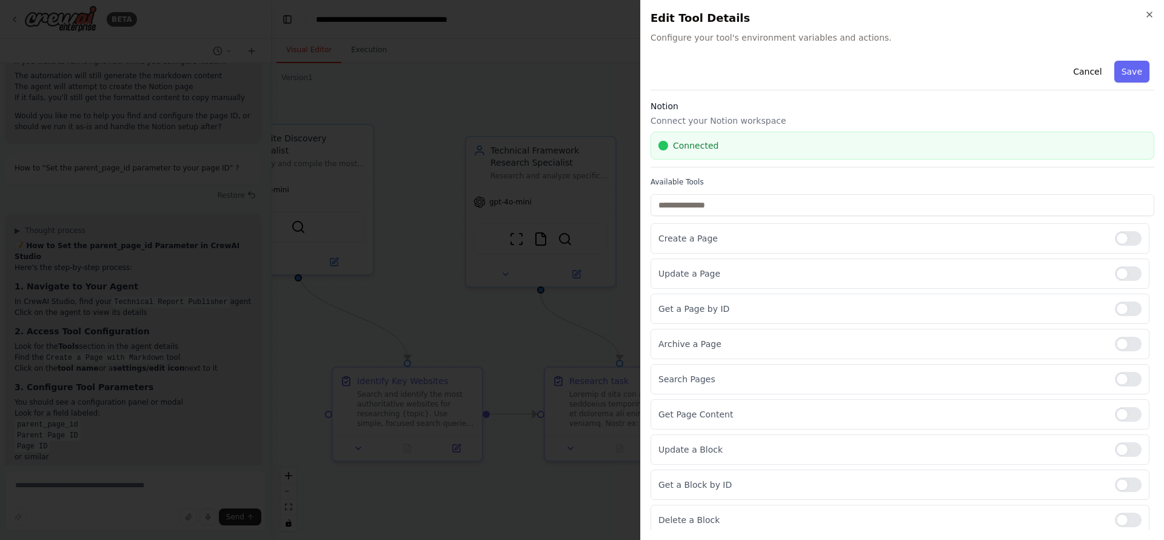
click at [684, 110] on h3 "Notion" at bounding box center [903, 106] width 504 height 12
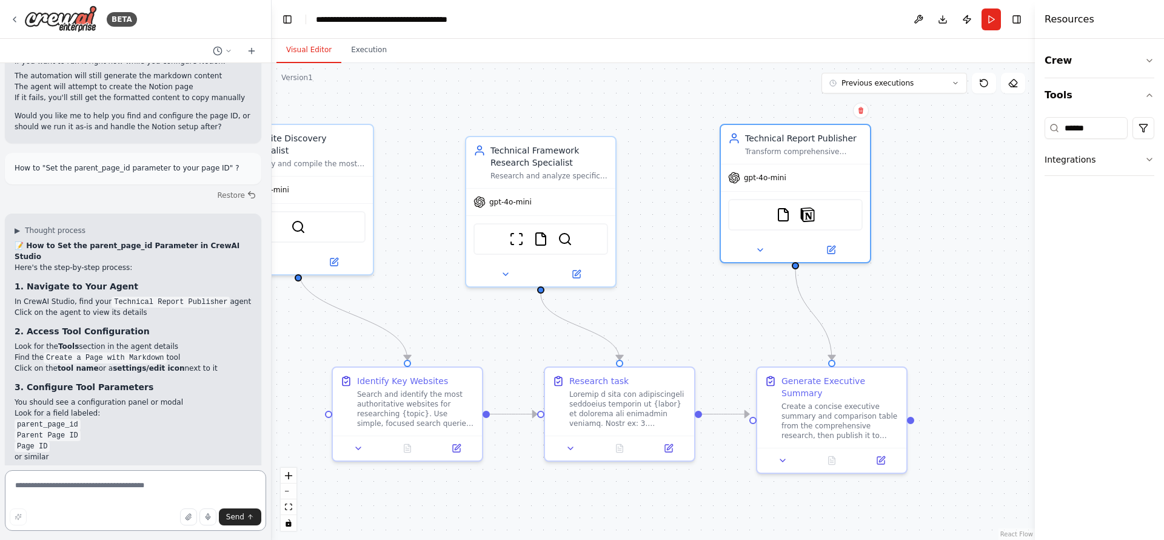
click at [105, 490] on textarea at bounding box center [135, 500] width 261 height 61
click at [837, 248] on button at bounding box center [831, 247] width 69 height 15
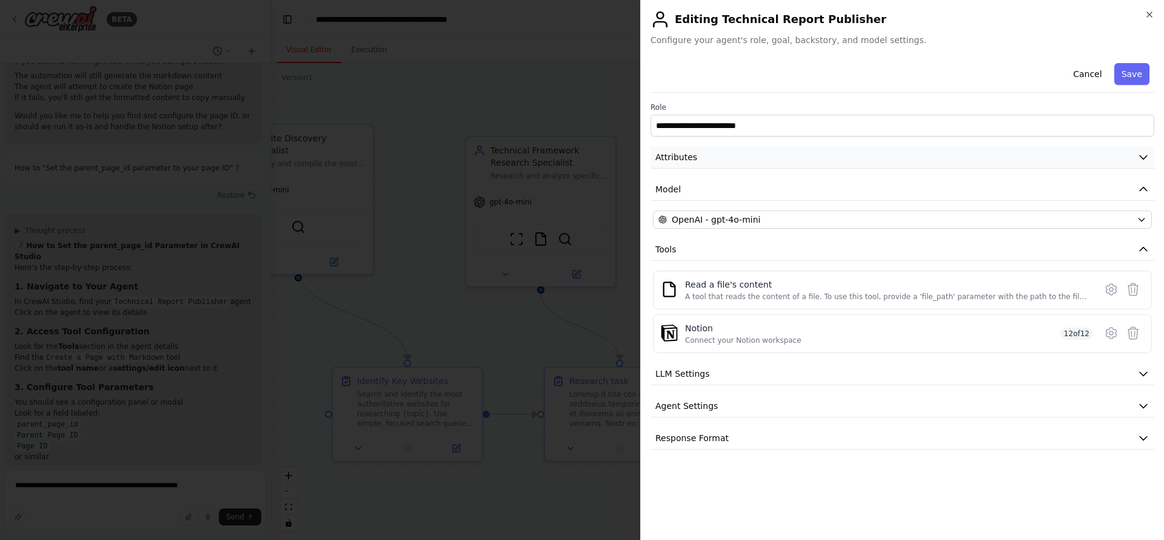
click at [751, 158] on button "Attributes" at bounding box center [903, 157] width 504 height 22
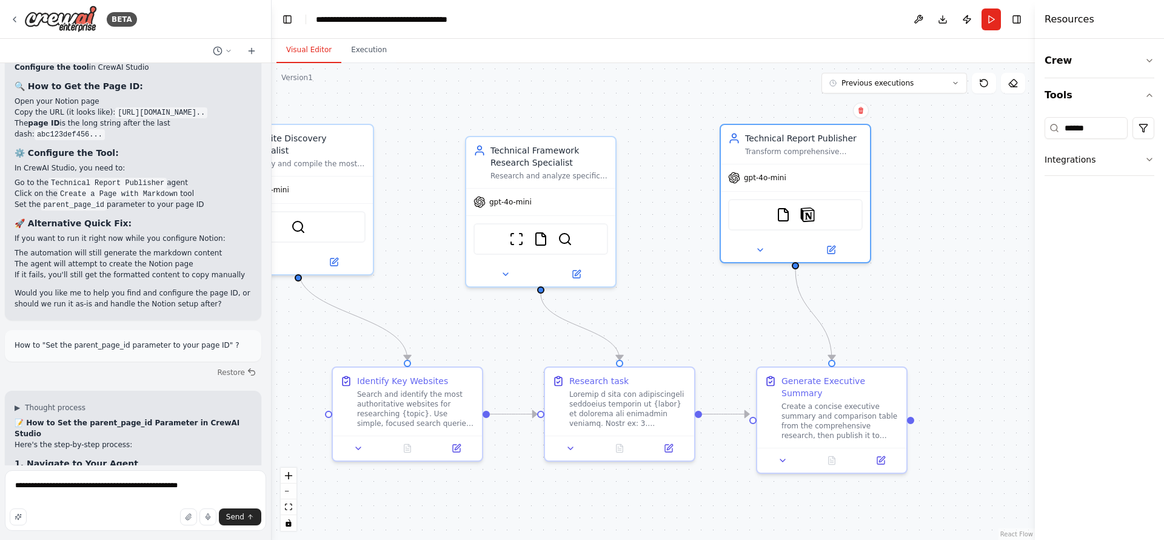
scroll to position [11539, 0]
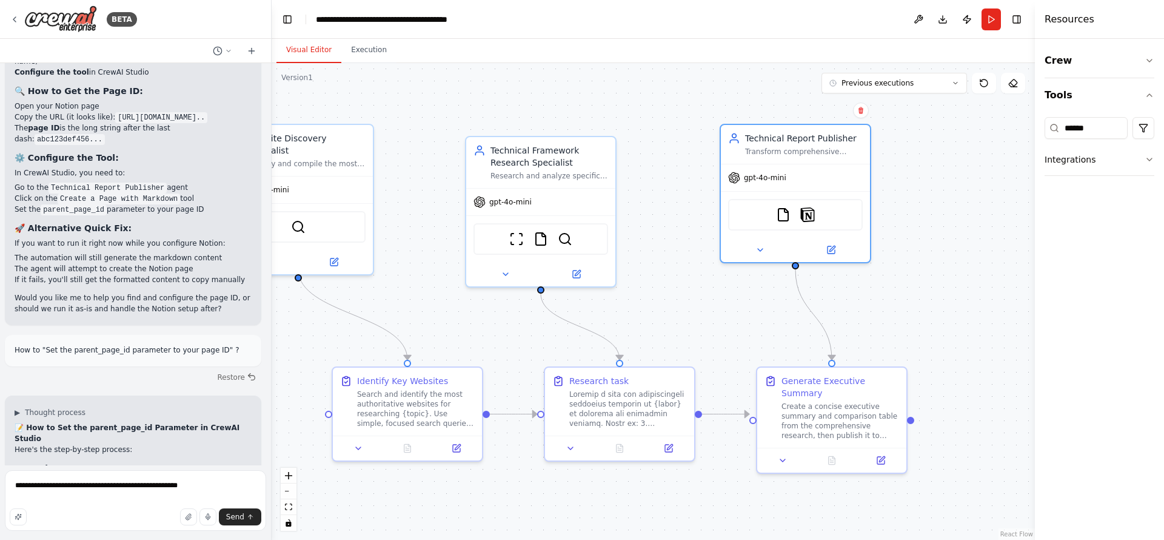
drag, startPoint x: 50, startPoint y: 305, endPoint x: 10, endPoint y: 283, distance: 45.1
copy ul "parent_page_id Parent Page ID Page ID"
click at [208, 483] on textarea "**********" at bounding box center [135, 500] width 261 height 61
type textarea "**********"
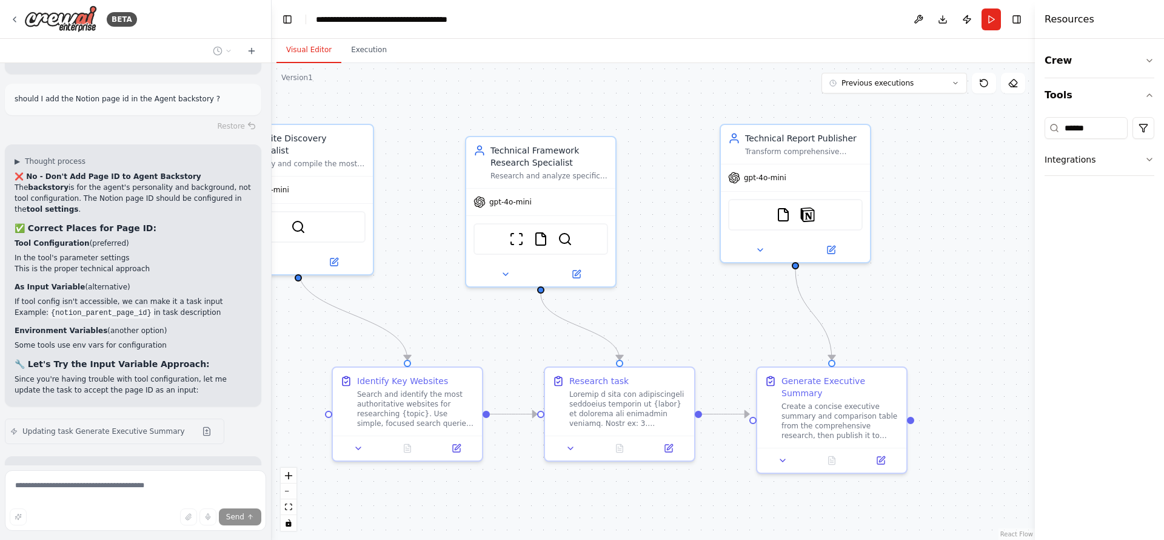
scroll to position [12438, 0]
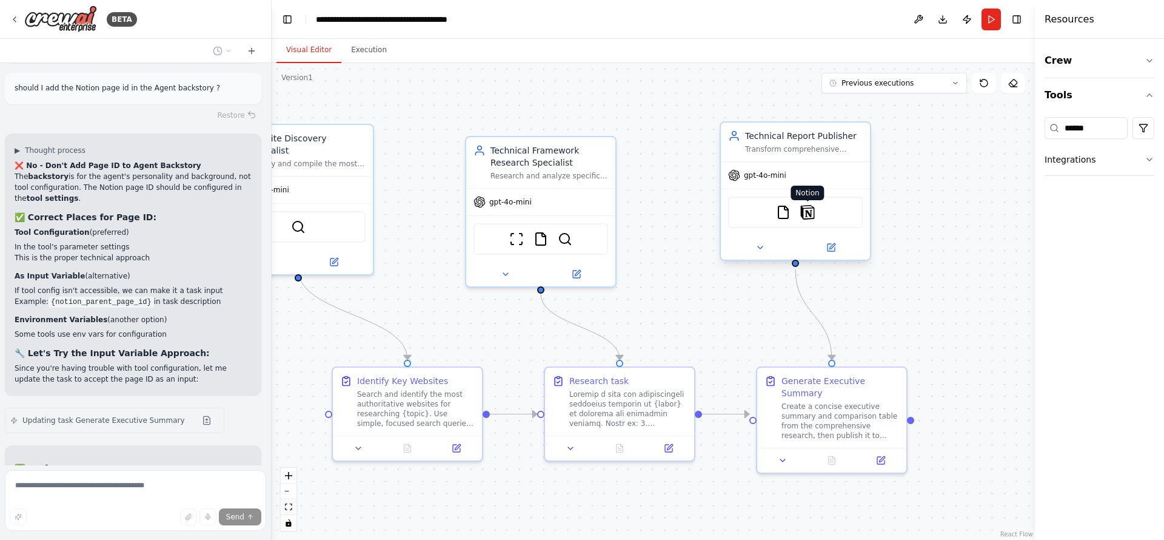
click at [811, 212] on img at bounding box center [807, 212] width 15 height 15
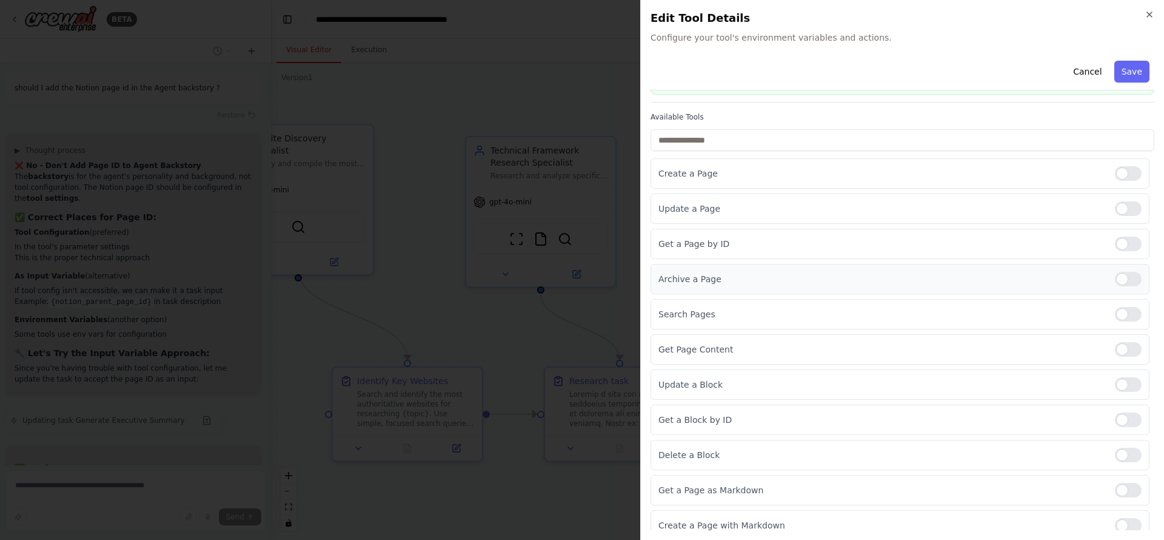
scroll to position [110, 0]
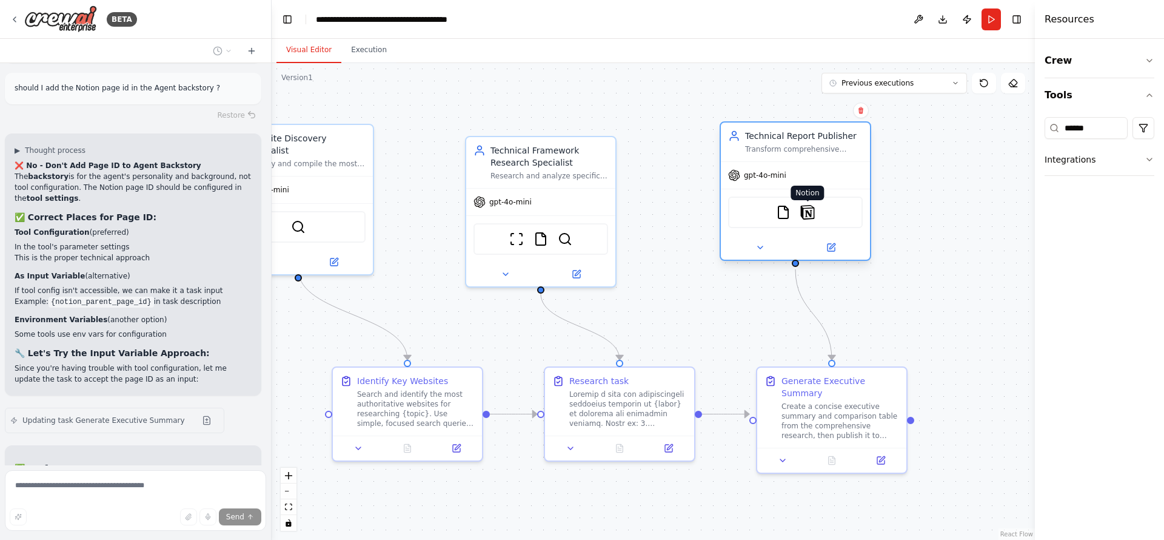
click at [814, 216] on img at bounding box center [807, 212] width 15 height 15
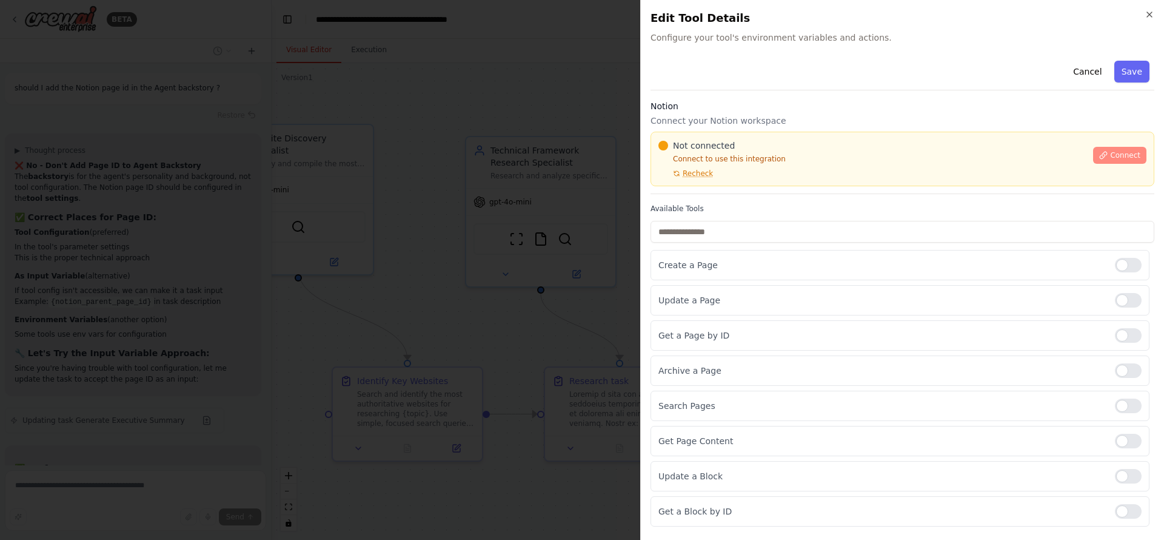
click at [1093, 148] on button "Connect" at bounding box center [1119, 155] width 53 height 17
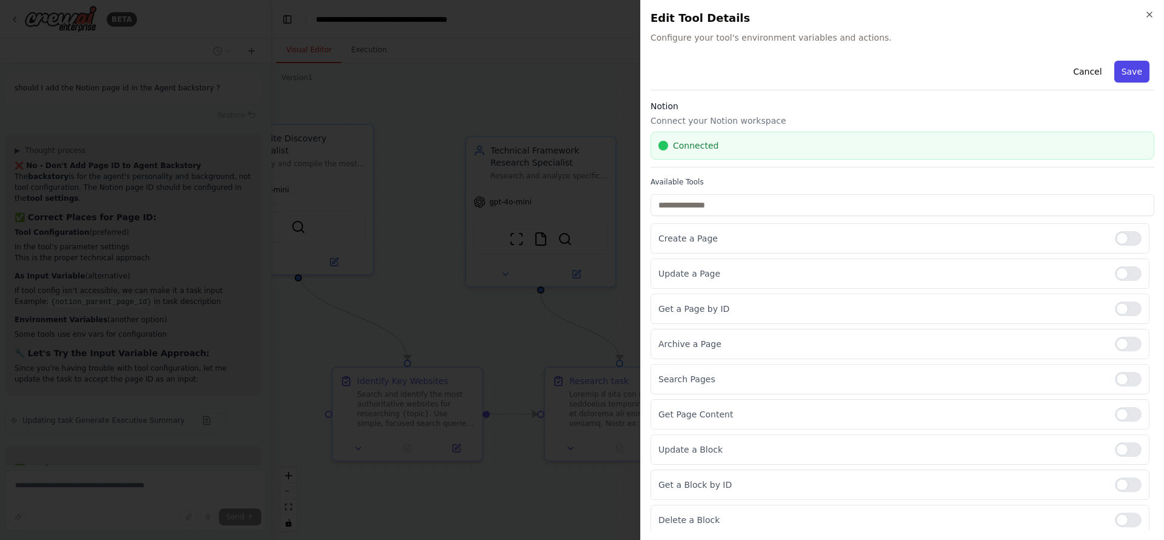
click at [1116, 70] on button "Save" at bounding box center [1131, 72] width 35 height 22
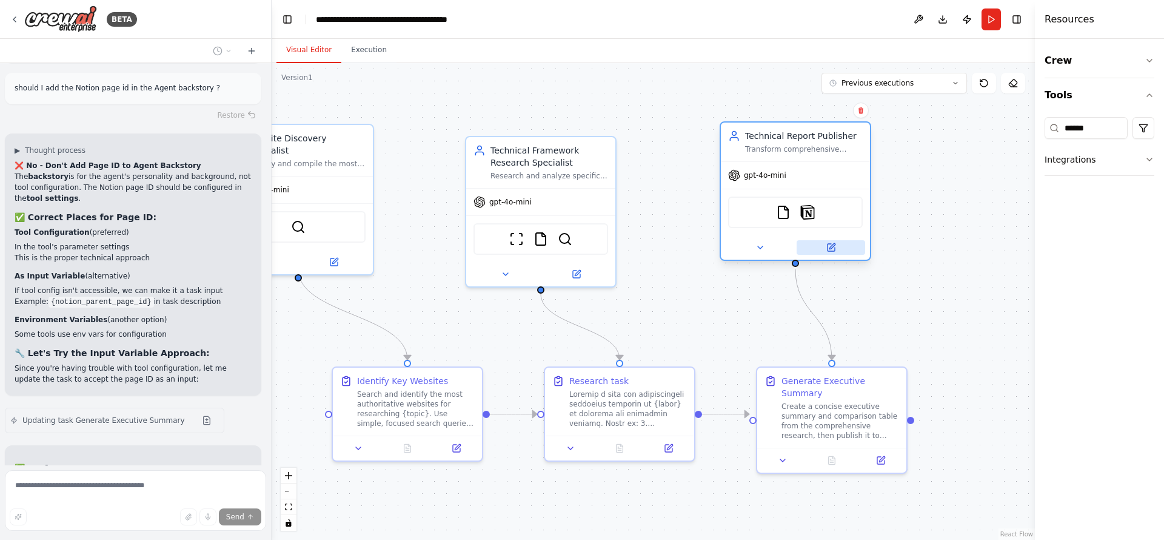
click at [835, 244] on button at bounding box center [831, 247] width 69 height 15
click at [835, 243] on icon at bounding box center [831, 248] width 10 height 10
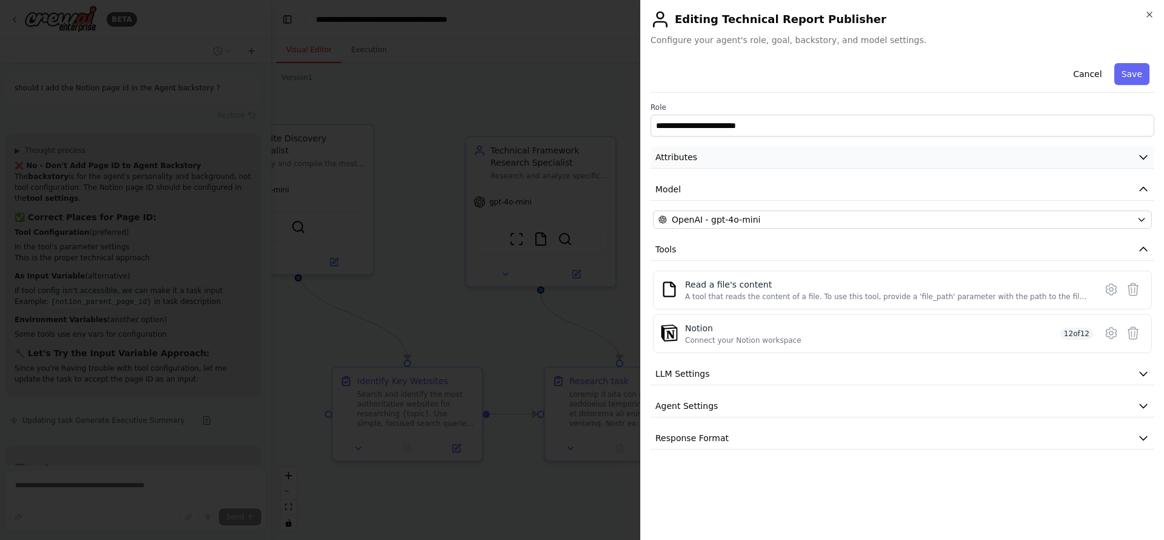
click at [735, 157] on button "Attributes" at bounding box center [903, 157] width 504 height 22
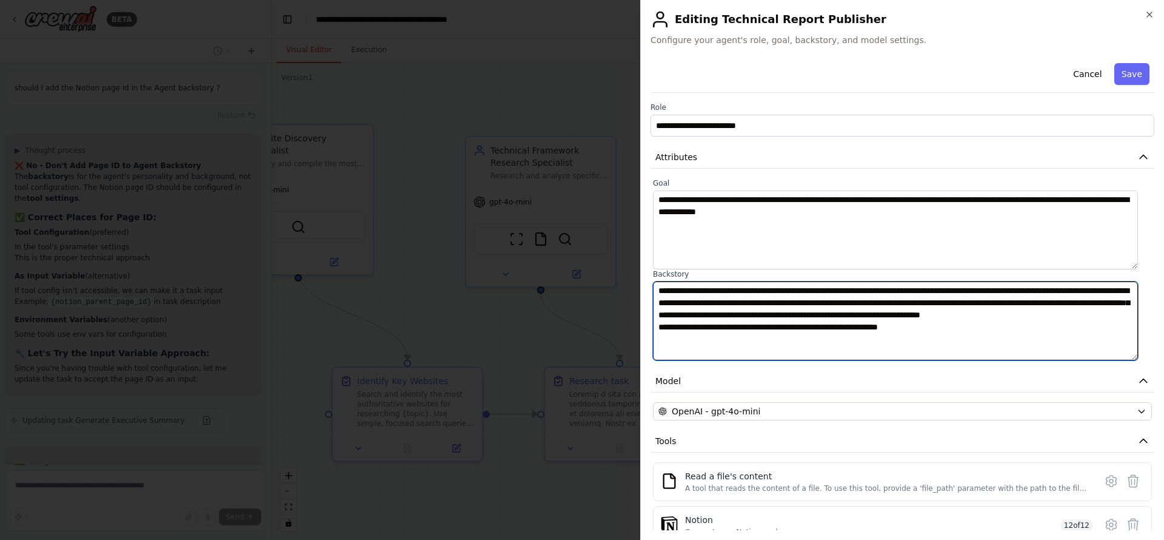
click at [758, 338] on textarea "**********" at bounding box center [895, 320] width 485 height 79
click at [758, 336] on textarea "**********" at bounding box center [895, 320] width 485 height 79
click at [758, 335] on textarea "**********" at bounding box center [895, 320] width 485 height 79
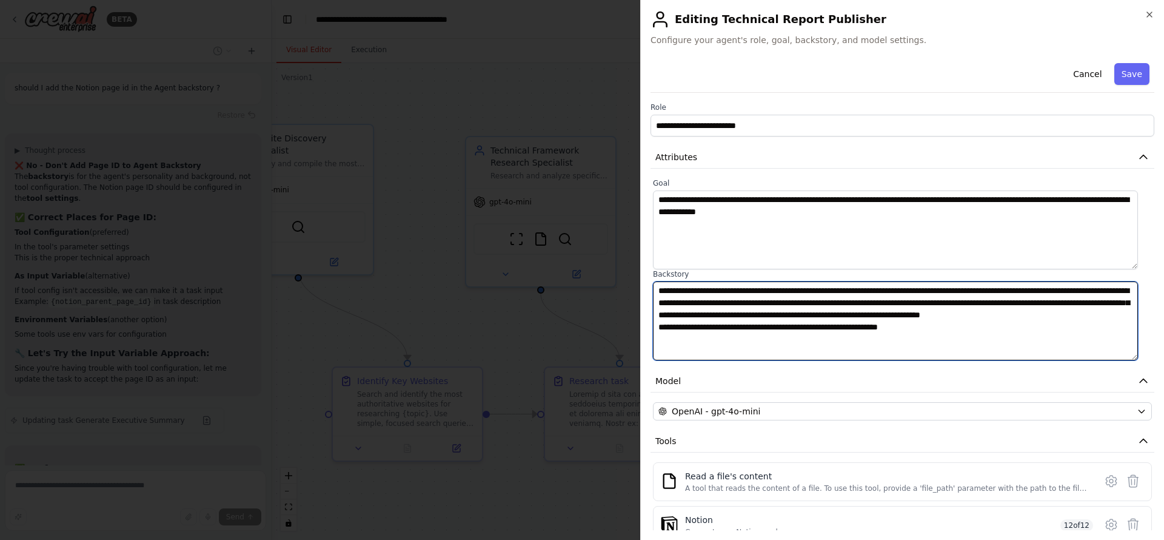
click at [758, 335] on textarea "**********" at bounding box center [895, 320] width 485 height 79
type textarea "**********"
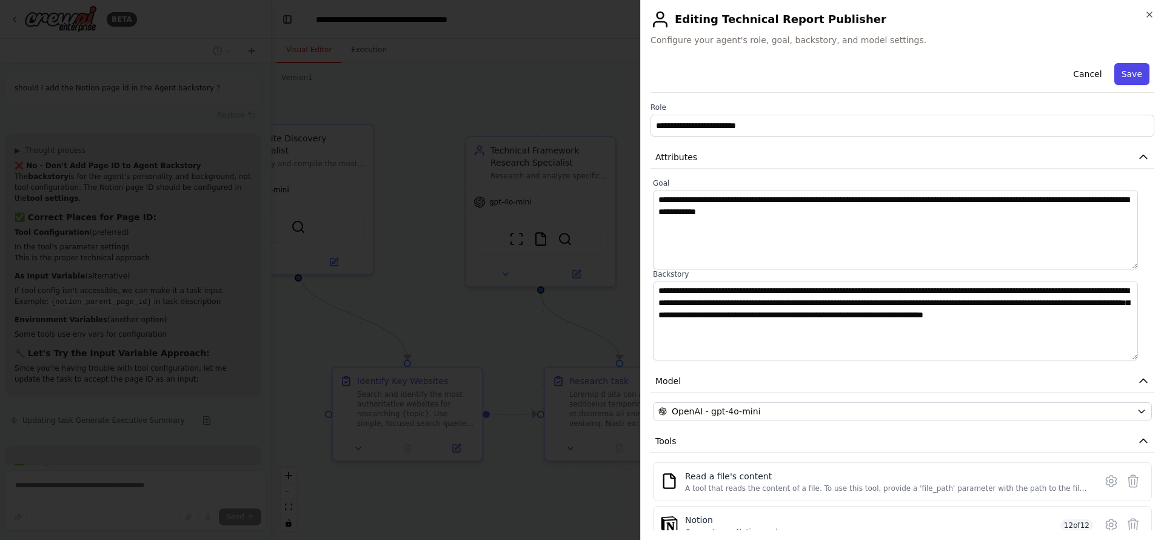
click at [1130, 74] on button "Save" at bounding box center [1131, 74] width 35 height 22
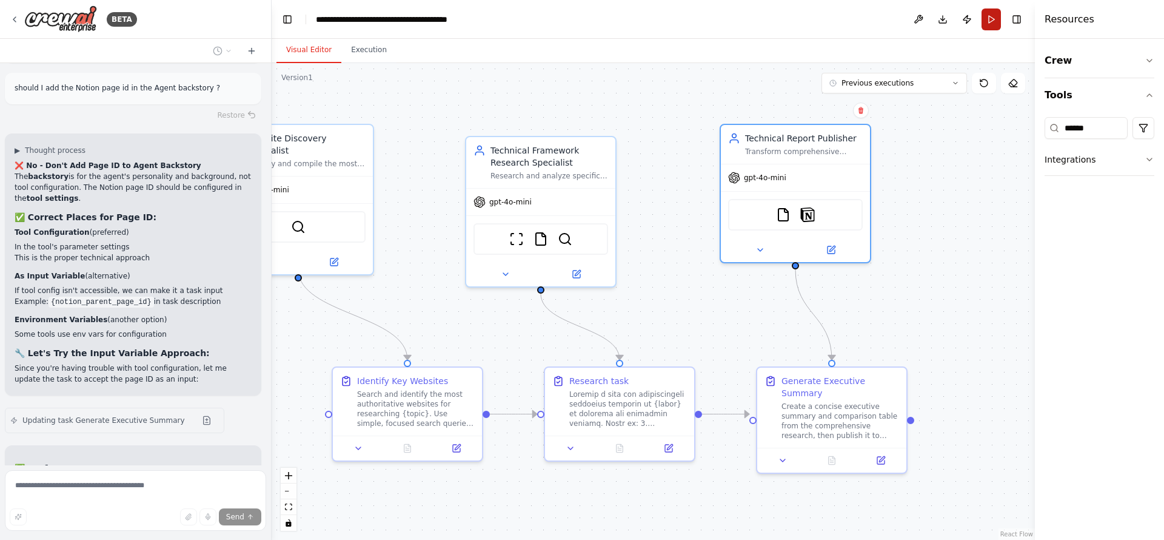
click at [996, 20] on button "Run" at bounding box center [991, 19] width 19 height 22
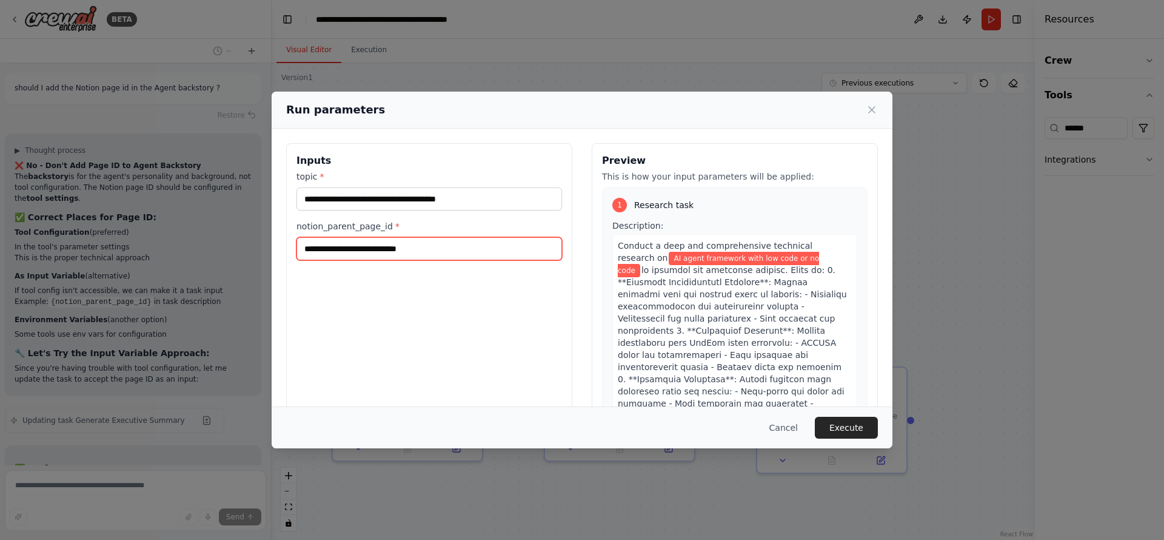
click at [380, 252] on input "notion_parent_page_id *" at bounding box center [429, 248] width 266 height 23
paste input "**********"
type input "**********"
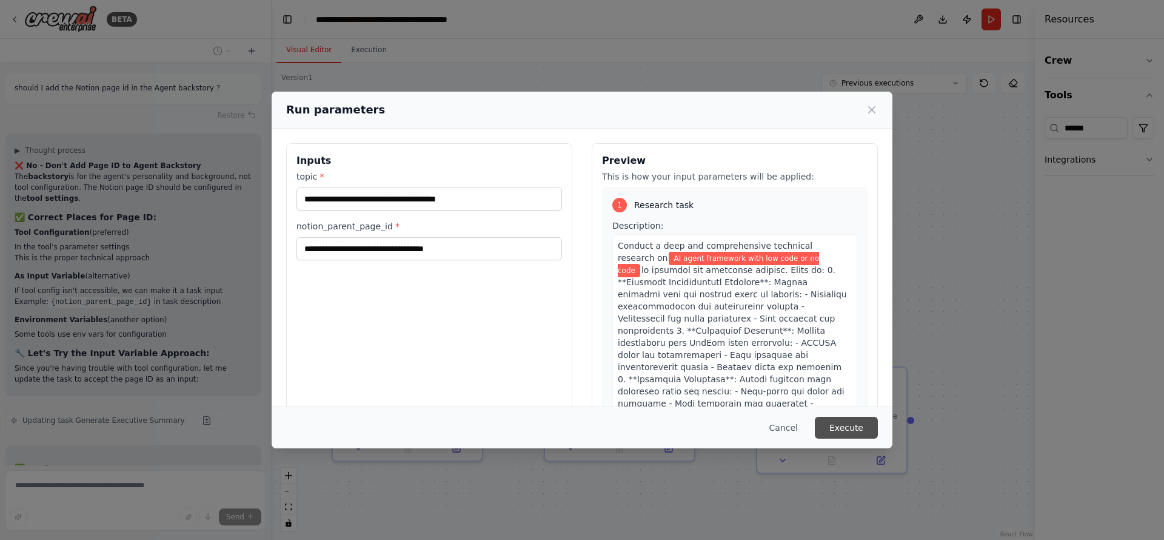
click at [841, 417] on button "Execute" at bounding box center [846, 428] width 63 height 22
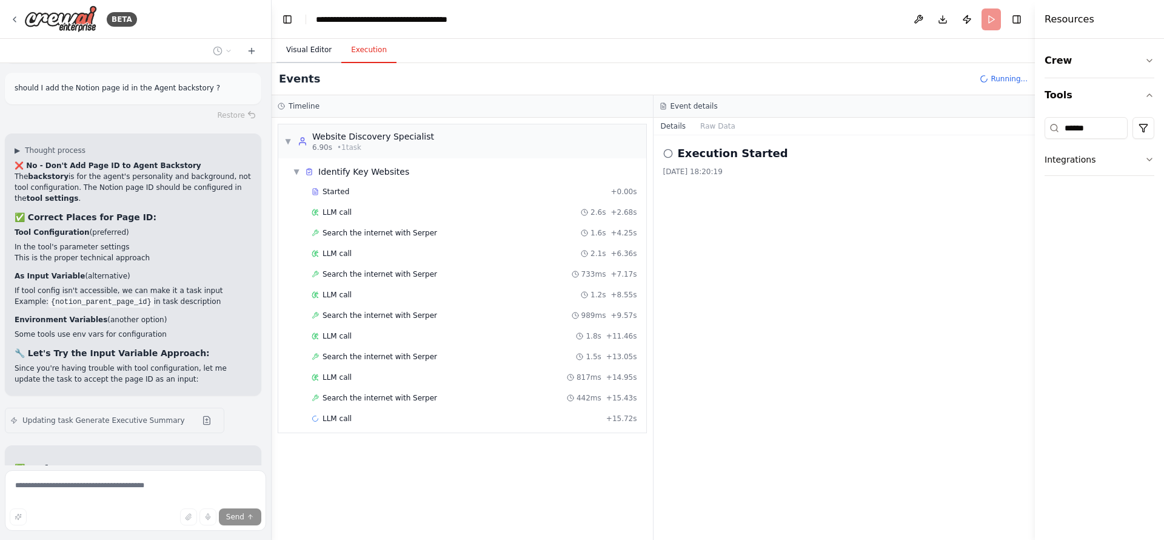
click at [320, 52] on button "Visual Editor" at bounding box center [308, 50] width 65 height 25
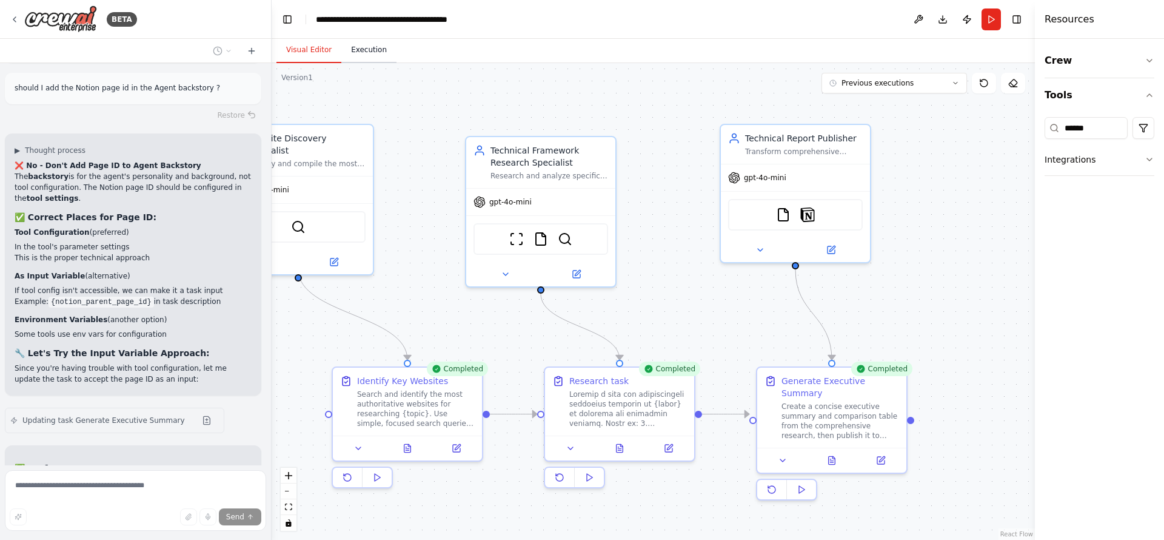
click at [358, 52] on button "Execution" at bounding box center [368, 50] width 55 height 25
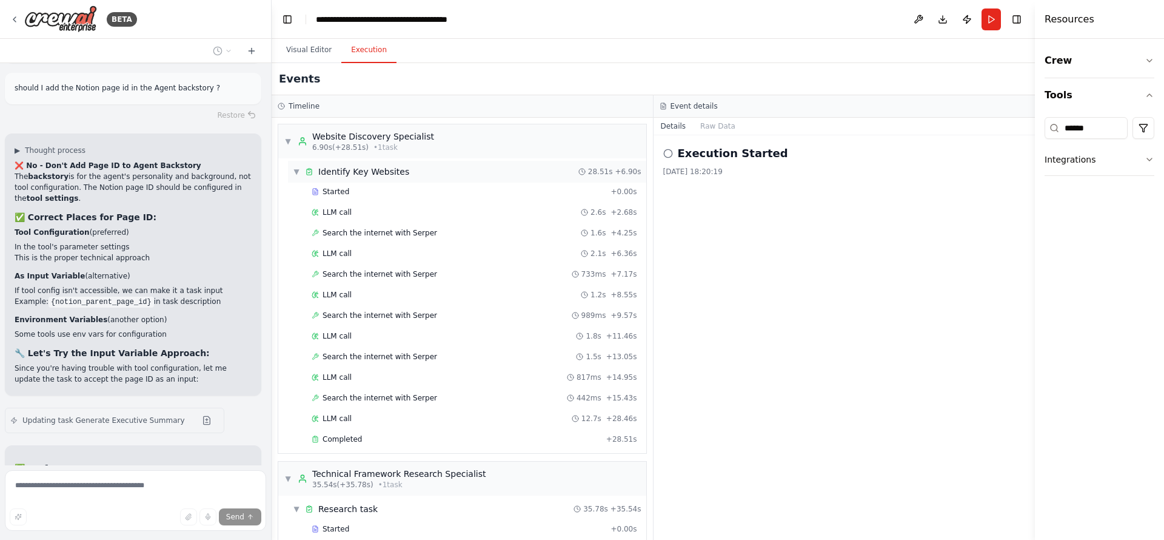
click at [294, 169] on span "▼" at bounding box center [296, 172] width 7 height 10
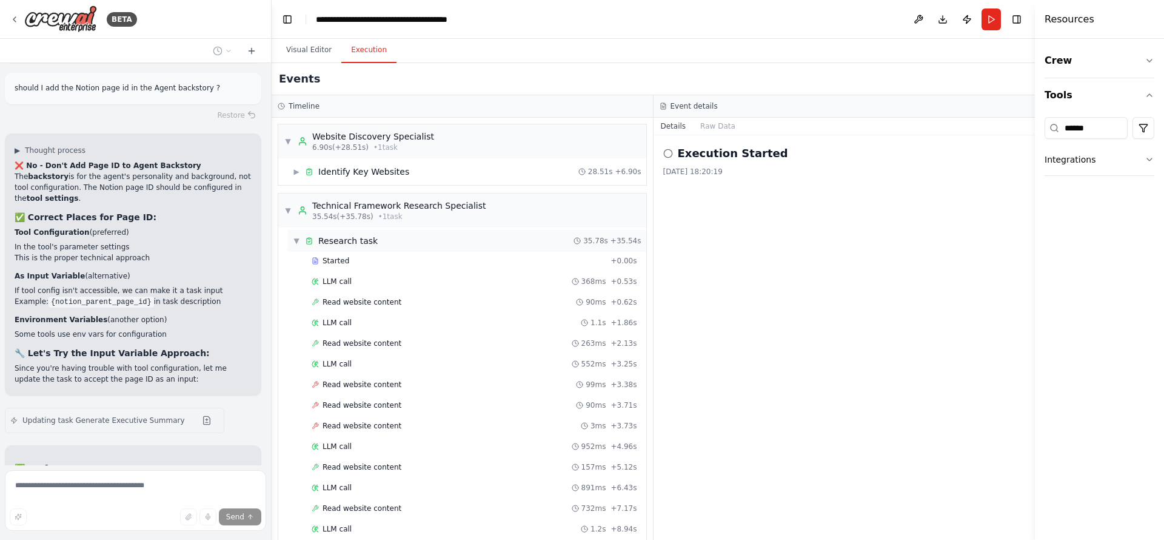
click at [293, 241] on span "▼" at bounding box center [296, 241] width 7 height 10
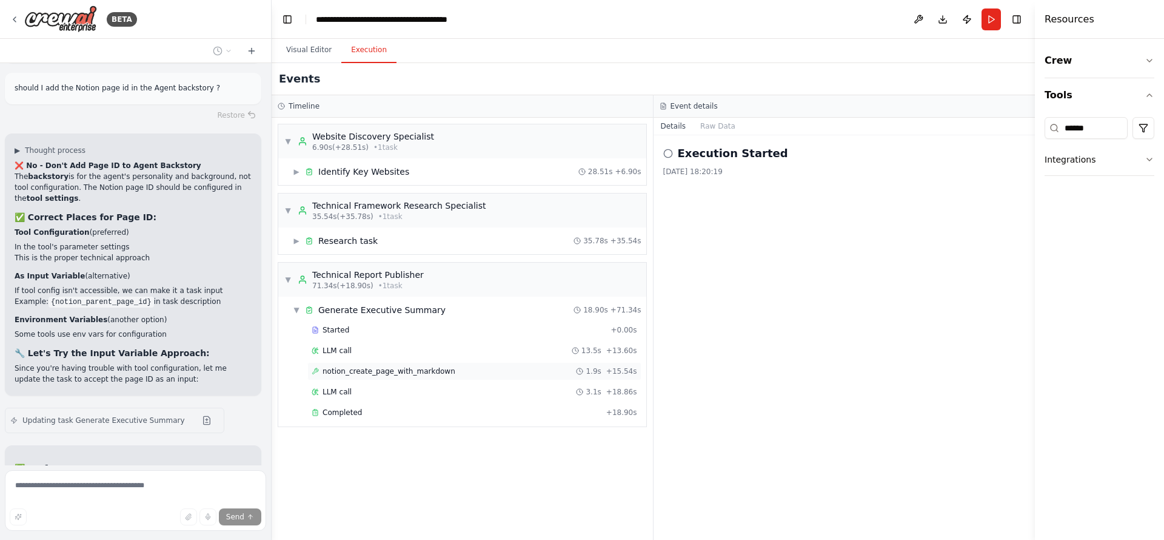
click at [357, 370] on span "notion_create_page_with_markdown" at bounding box center [389, 371] width 133 height 10
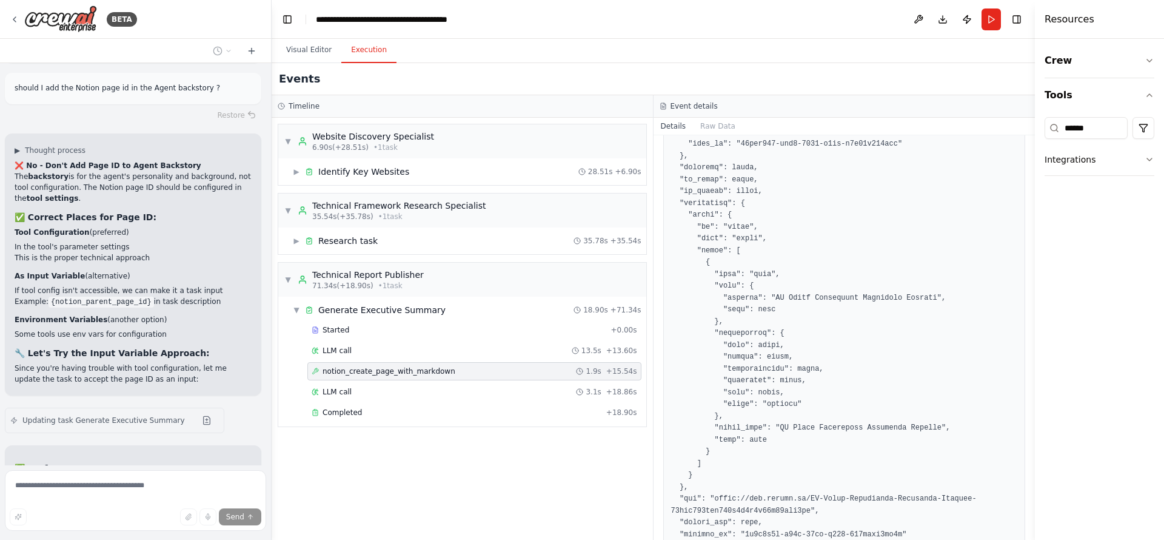
scroll to position [872, 0]
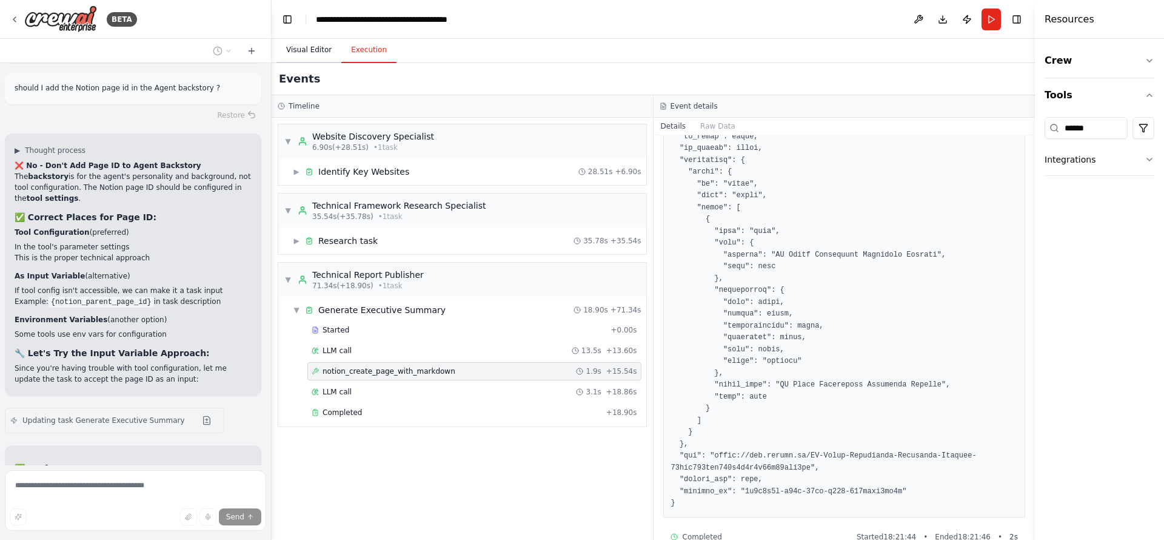
click at [300, 52] on button "Visual Editor" at bounding box center [308, 50] width 65 height 25
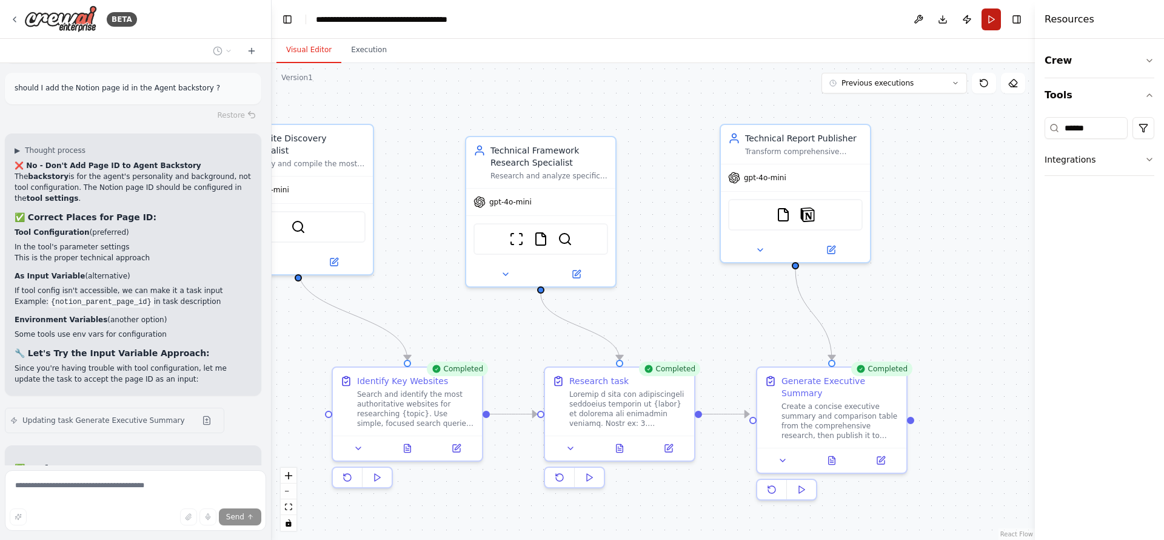
click at [988, 15] on button "Run" at bounding box center [991, 19] width 19 height 22
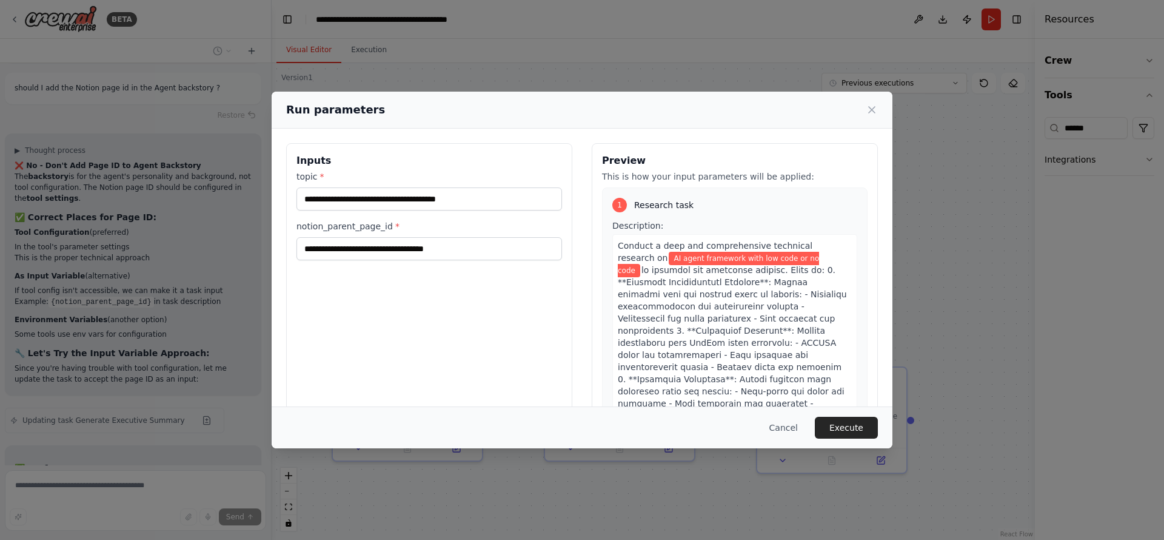
click at [499, 284] on div "**********" at bounding box center [429, 286] width 286 height 287
drag, startPoint x: 489, startPoint y: 198, endPoint x: 291, endPoint y: 186, distance: 198.0
click at [291, 186] on div "**********" at bounding box center [429, 286] width 286 height 287
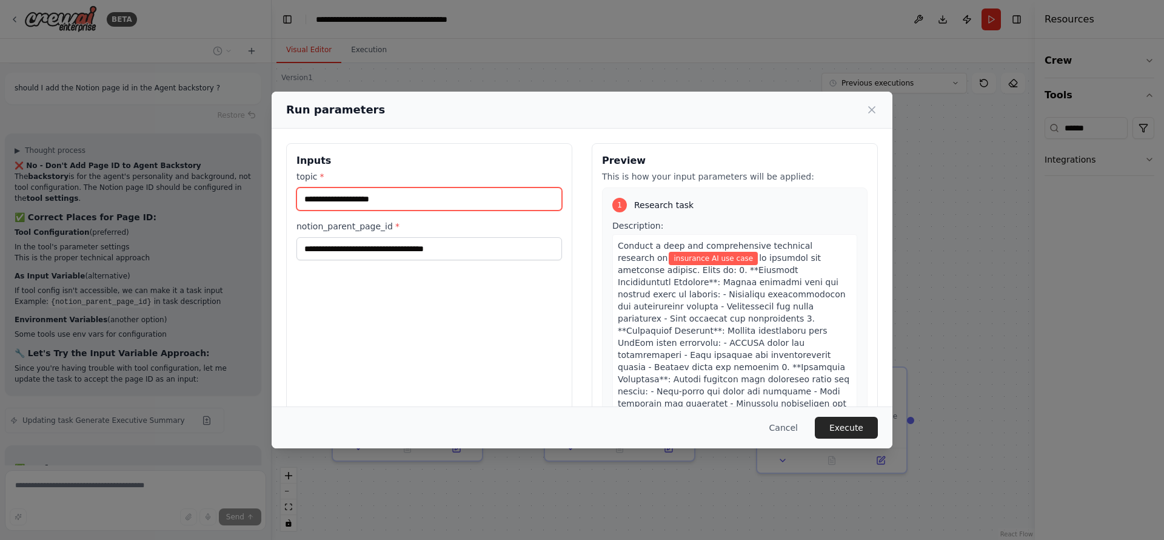
click at [316, 200] on input "**********" at bounding box center [429, 198] width 266 height 23
drag, startPoint x: 316, startPoint y: 200, endPoint x: 307, endPoint y: 198, distance: 9.3
click at [307, 198] on input "**********" at bounding box center [429, 198] width 266 height 23
click at [316, 197] on input "**********" at bounding box center [429, 198] width 266 height 23
click at [332, 198] on input "**********" at bounding box center [429, 198] width 266 height 23
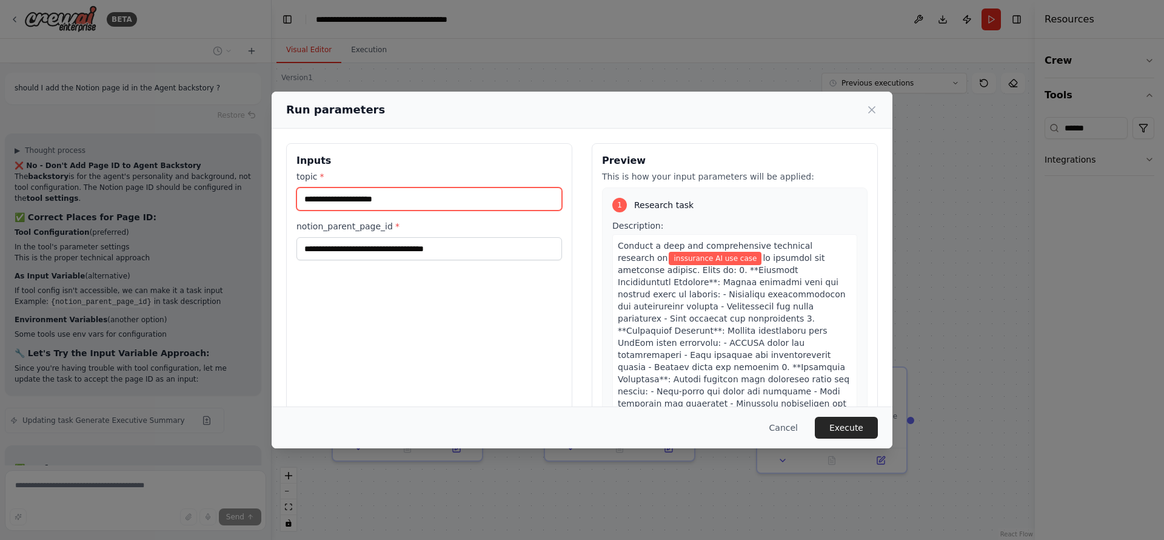
drag, startPoint x: 332, startPoint y: 198, endPoint x: 422, endPoint y: 198, distance: 89.7
click at [422, 198] on input "**********" at bounding box center [429, 198] width 266 height 23
click at [309, 203] on input "**********" at bounding box center [429, 198] width 266 height 23
click at [378, 203] on input "**********" at bounding box center [429, 198] width 266 height 23
type input "**********"
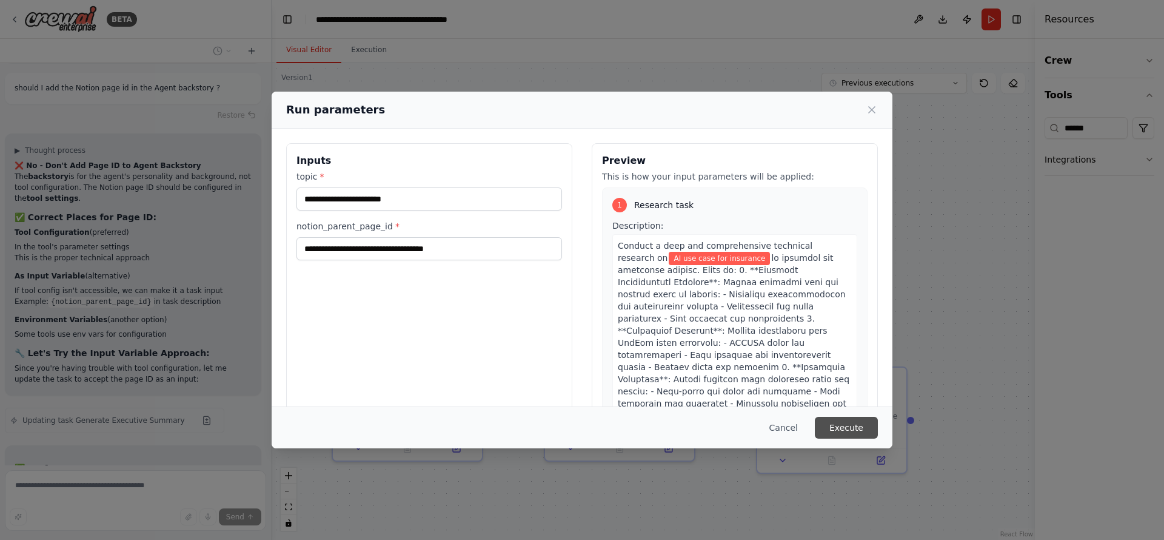
click at [850, 424] on button "Execute" at bounding box center [846, 428] width 63 height 22
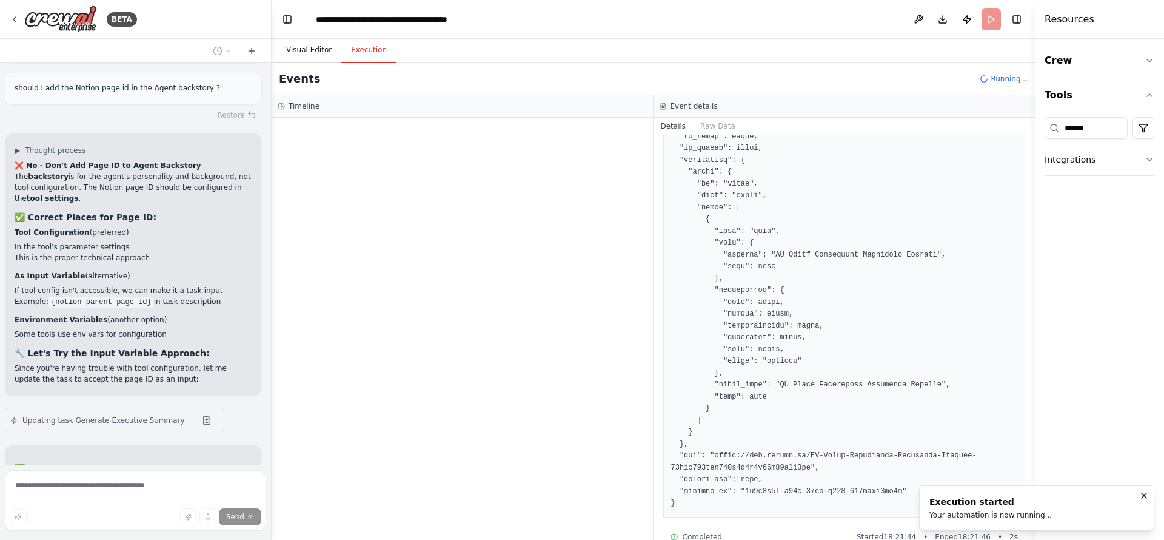
click at [310, 53] on button "Visual Editor" at bounding box center [308, 50] width 65 height 25
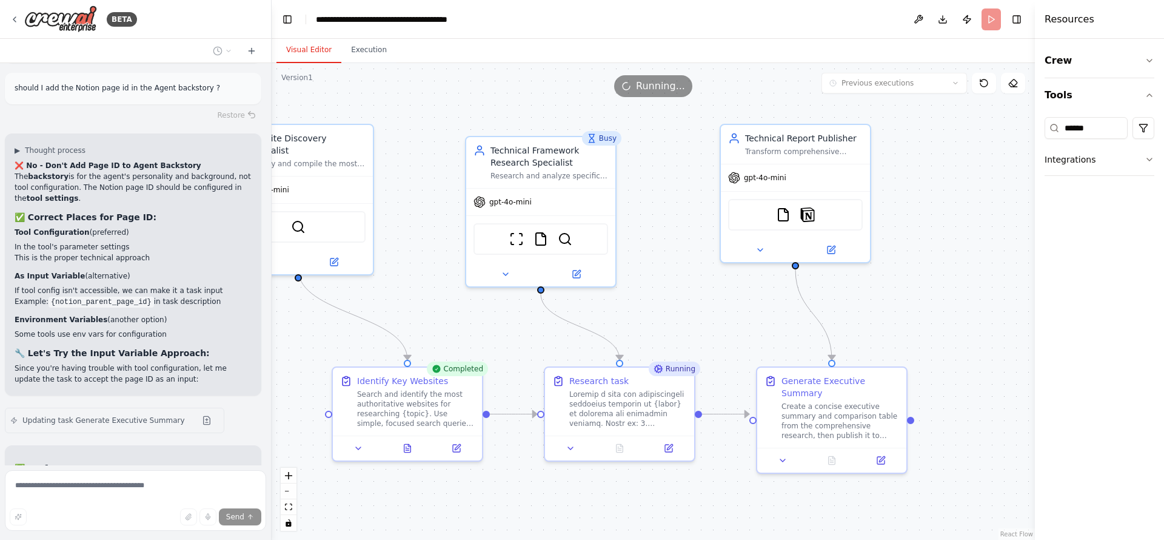
drag, startPoint x: 432, startPoint y: 115, endPoint x: 347, endPoint y: 73, distance: 93.8
click at [430, 112] on div ".deletable-edge-delete-btn { width: 20px; height: 20px; border: 0px solid #ffff…" at bounding box center [653, 301] width 763 height 477
click at [358, 51] on button "Execution" at bounding box center [368, 50] width 55 height 25
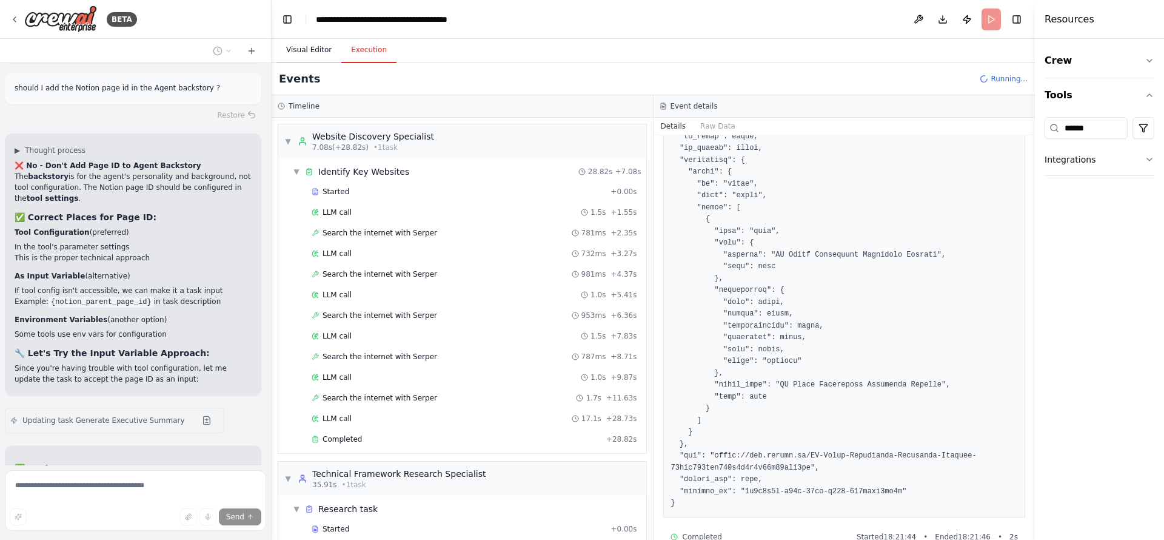
click at [326, 43] on button "Visual Editor" at bounding box center [308, 50] width 65 height 25
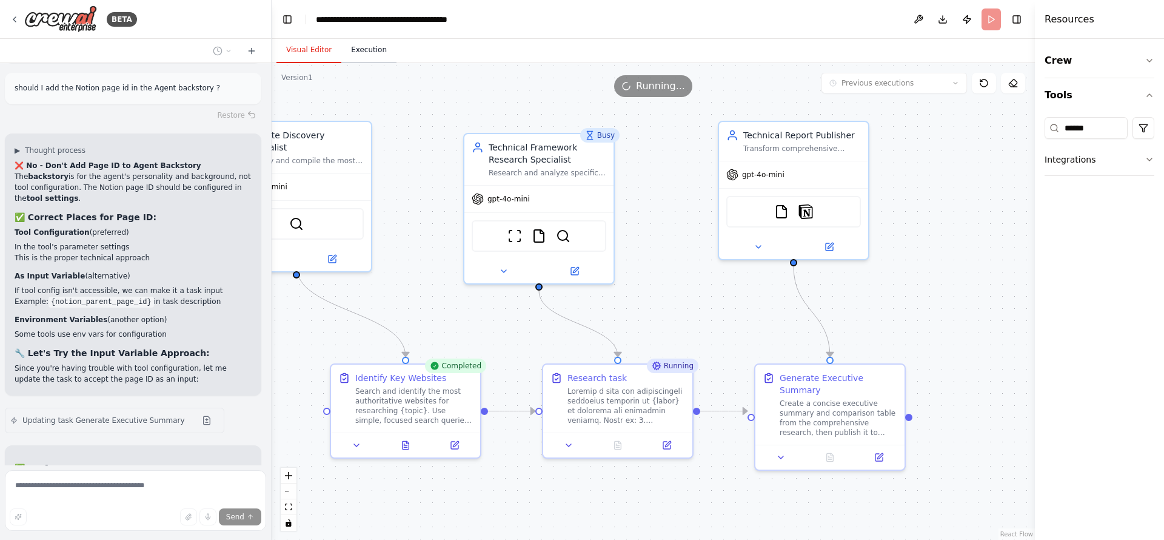
drag, startPoint x: 425, startPoint y: 100, endPoint x: 343, endPoint y: 45, distance: 99.2
click at [405, 85] on div "Version 1 Previous executions Show Tools Hide Agents .deletable-edge-delete-btn…" at bounding box center [653, 301] width 763 height 477
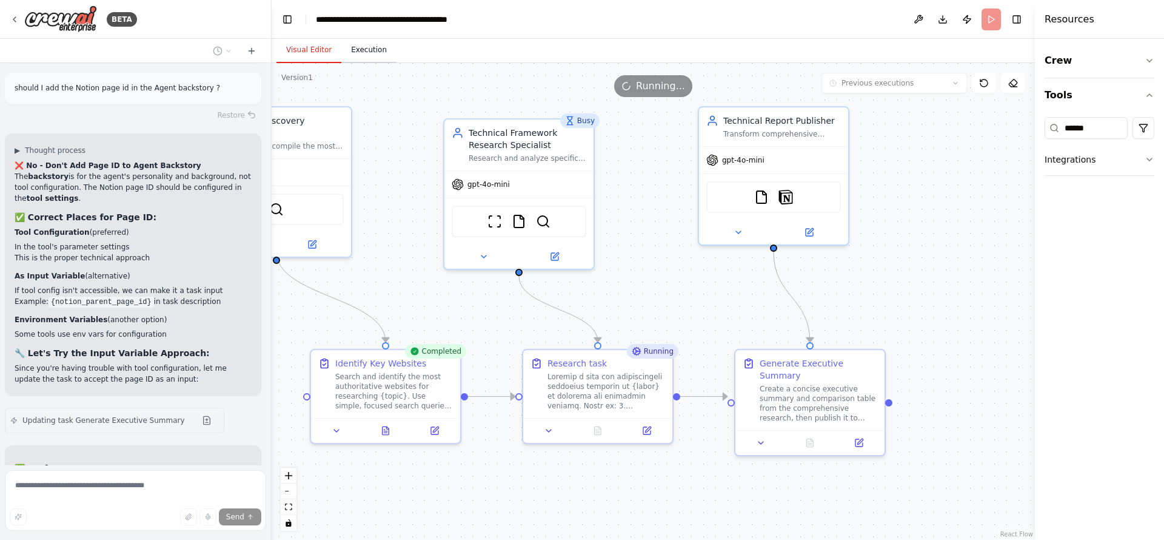
click at [343, 45] on button "Execution" at bounding box center [368, 50] width 55 height 25
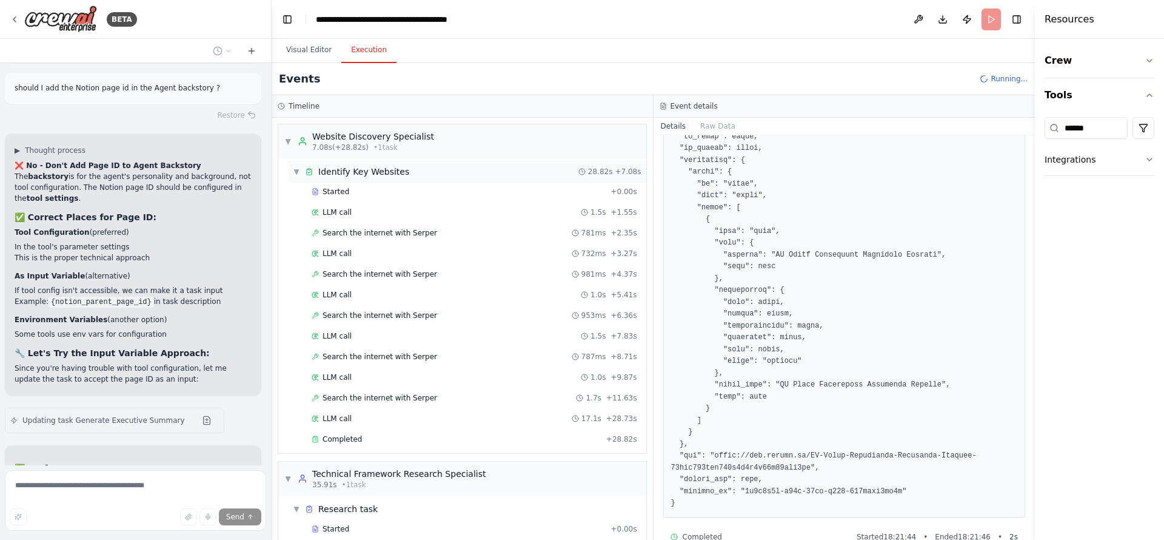
click at [297, 169] on span "▼" at bounding box center [296, 172] width 7 height 10
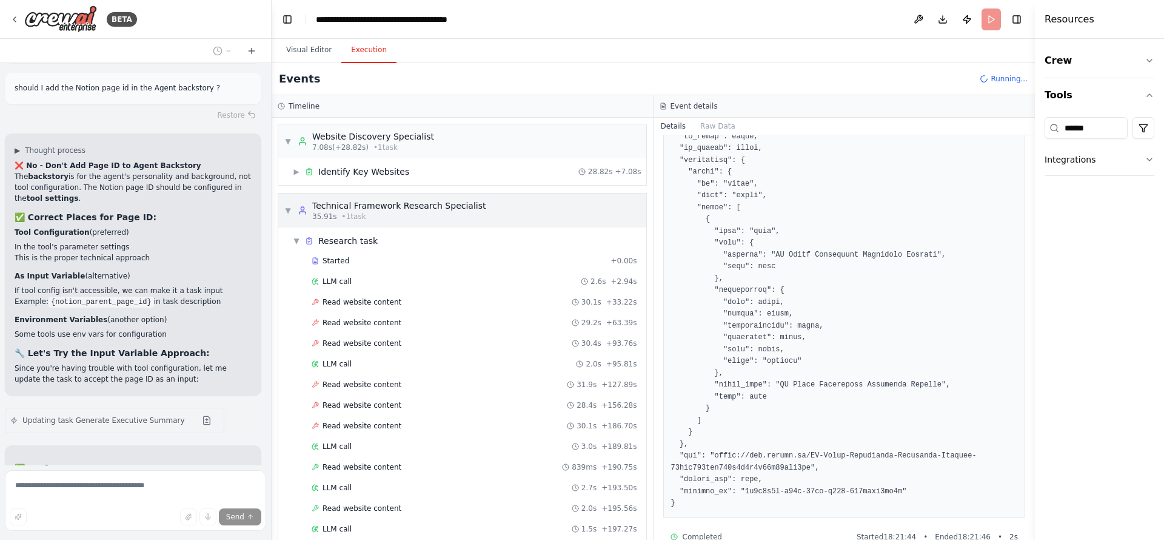
click at [290, 211] on span "▼" at bounding box center [287, 211] width 7 height 10
click at [290, 214] on span "▼" at bounding box center [287, 211] width 7 height 10
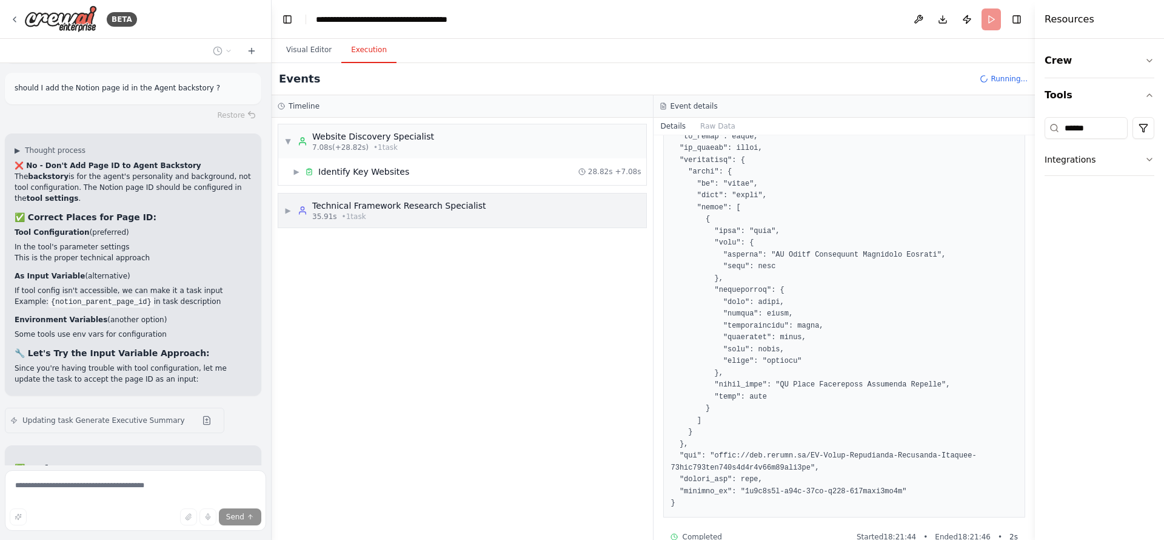
click at [290, 215] on div "▶ Technical Framework Research Specialist 35.91s • 1 task" at bounding box center [384, 210] width 201 height 22
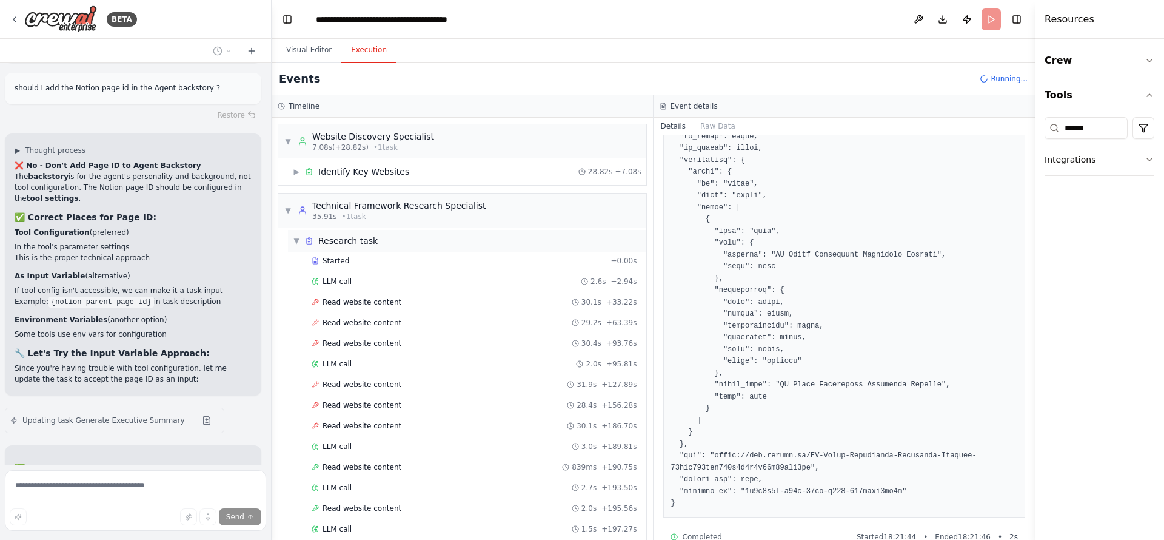
click at [296, 229] on div "▼ Research task Started + 0.00s LLM call 2.6s + 2.94s Read website content 30.1…" at bounding box center [462, 436] width 368 height 418
click at [298, 239] on span "▼" at bounding box center [296, 241] width 7 height 10
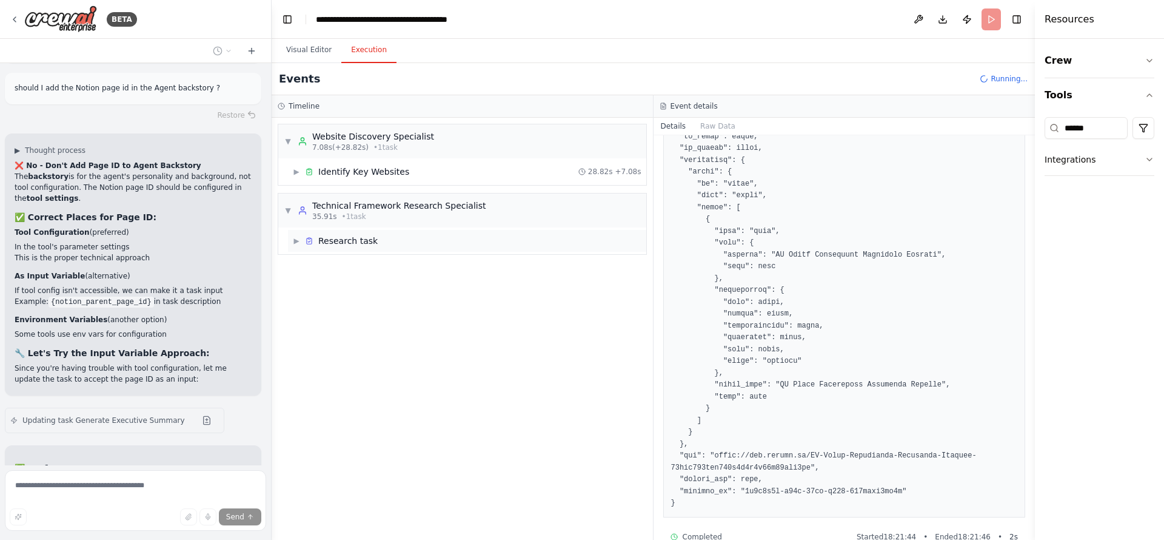
click at [300, 242] on span "▶" at bounding box center [296, 241] width 7 height 10
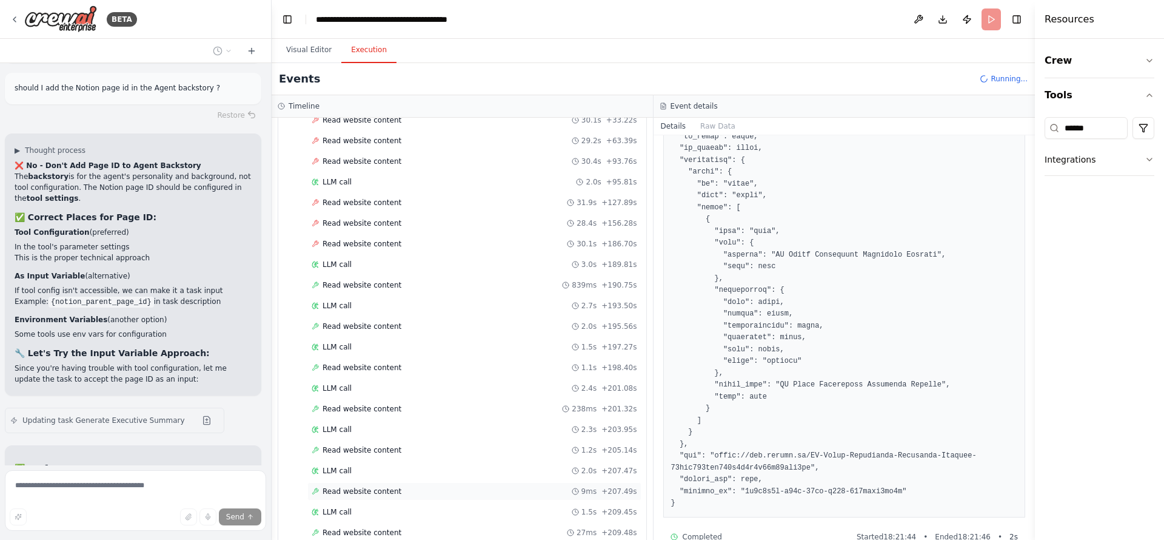
scroll to position [223, 0]
click at [366, 492] on span "Read website content" at bounding box center [362, 491] width 79 height 10
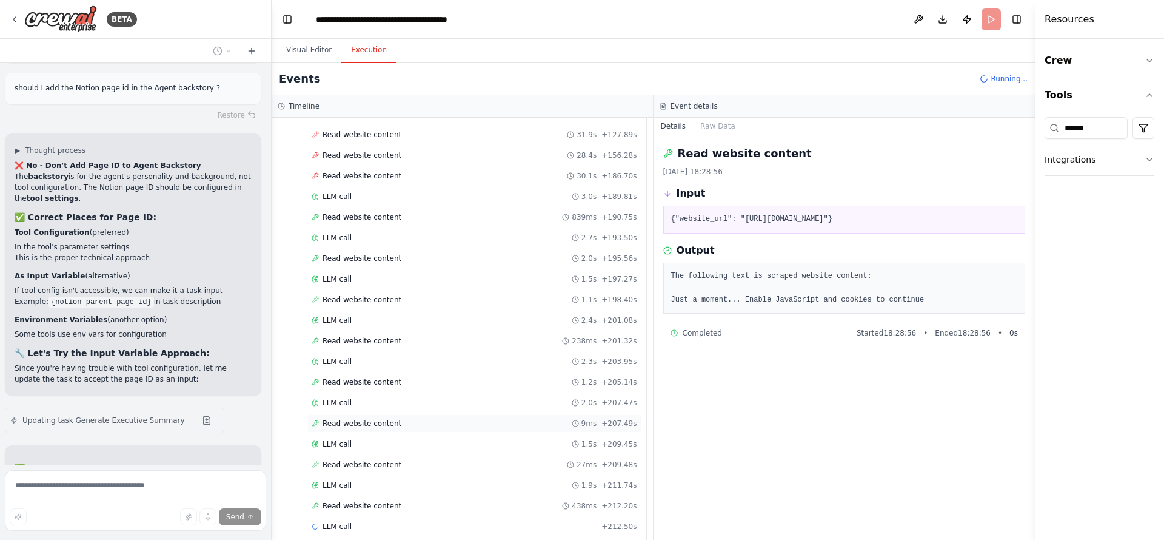
scroll to position [264, 0]
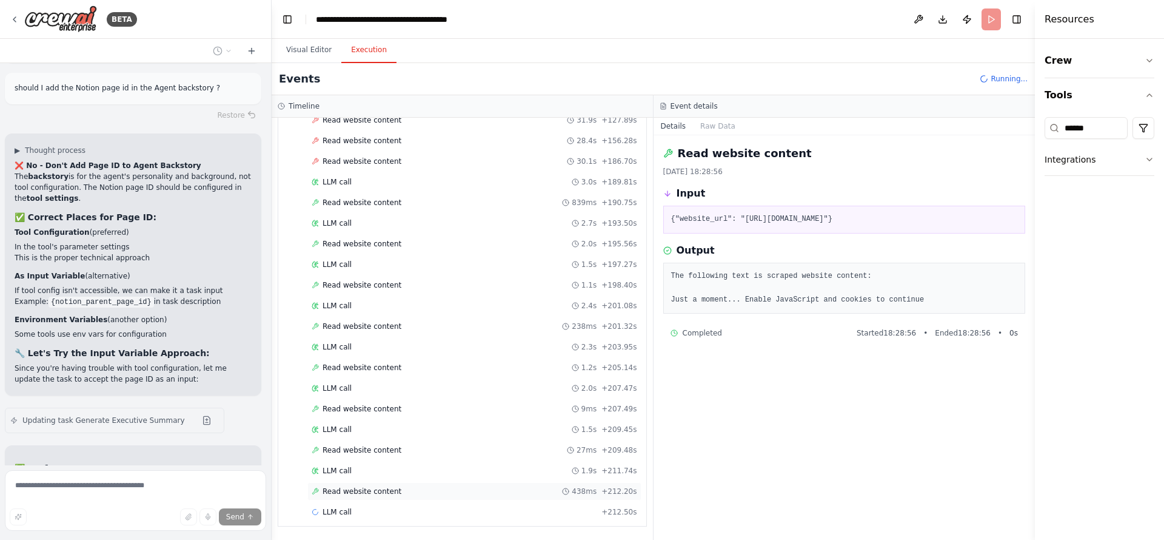
click at [375, 482] on div "Read website content 438ms + 212.20s" at bounding box center [474, 491] width 334 height 18
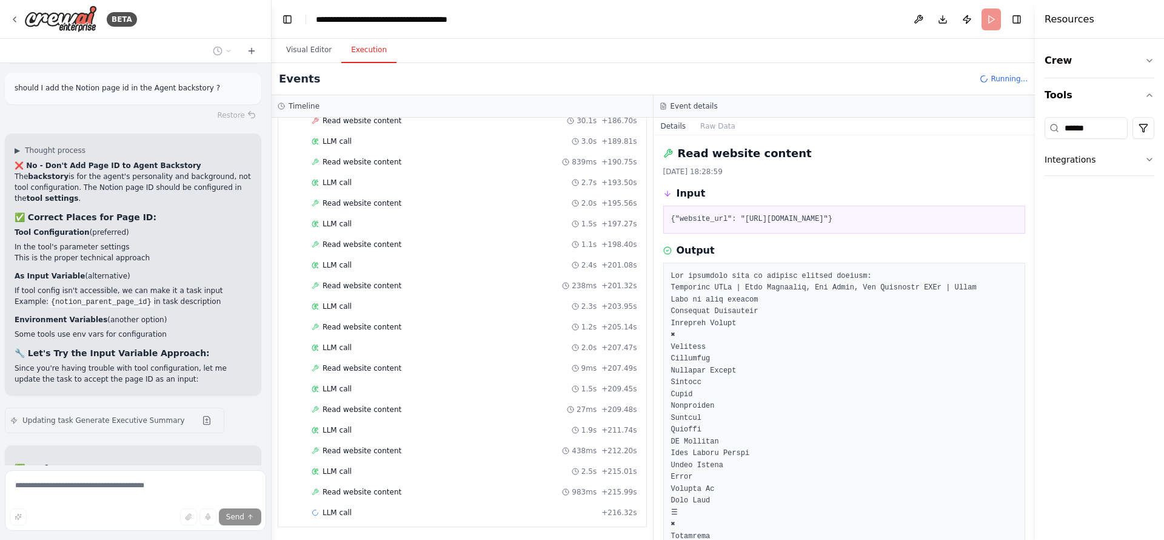
scroll to position [306, 0]
click at [315, 53] on button "Visual Editor" at bounding box center [308, 50] width 65 height 25
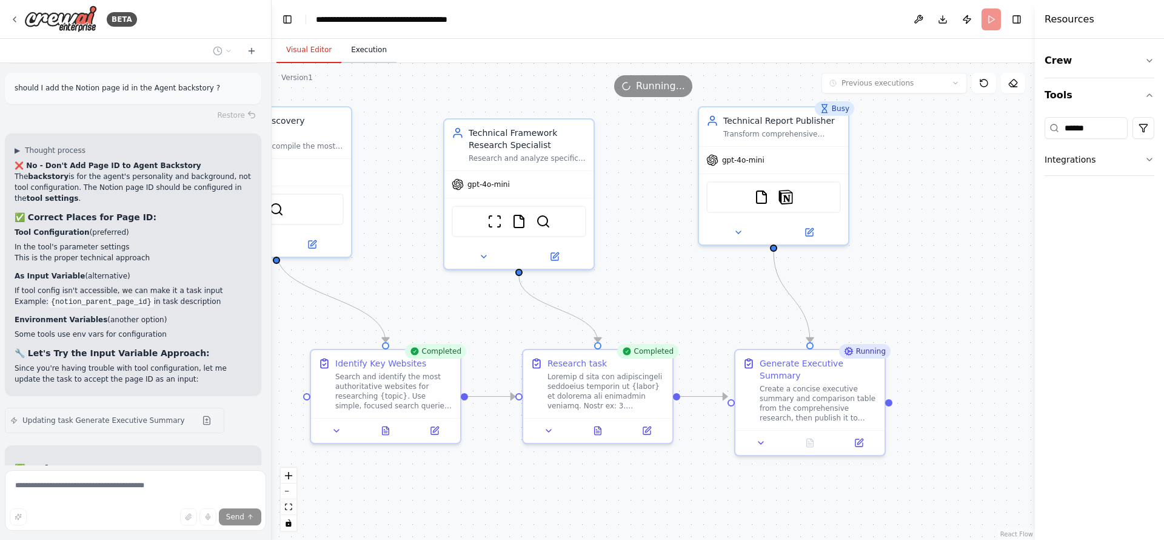
click at [365, 47] on button "Execution" at bounding box center [368, 50] width 55 height 25
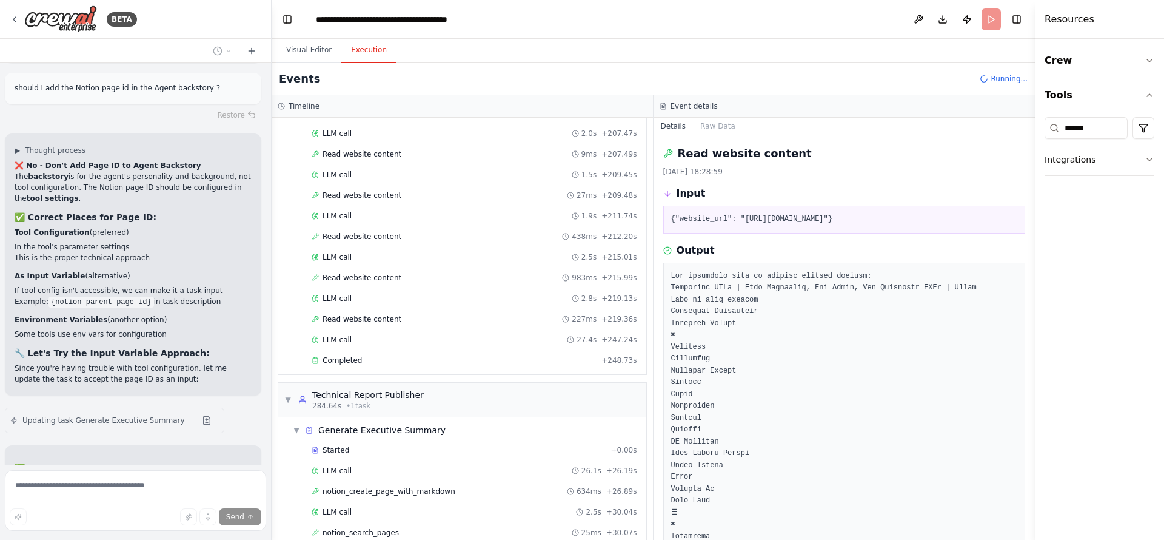
scroll to position [560, 0]
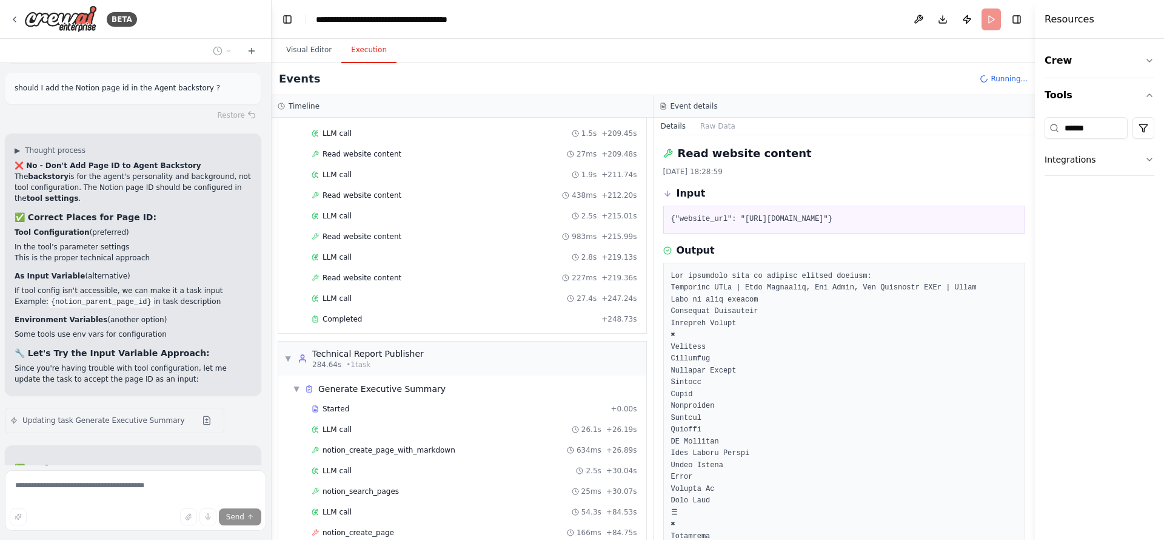
click at [283, 36] on header "**********" at bounding box center [653, 19] width 763 height 39
click at [302, 50] on button "Visual Editor" at bounding box center [308, 50] width 65 height 25
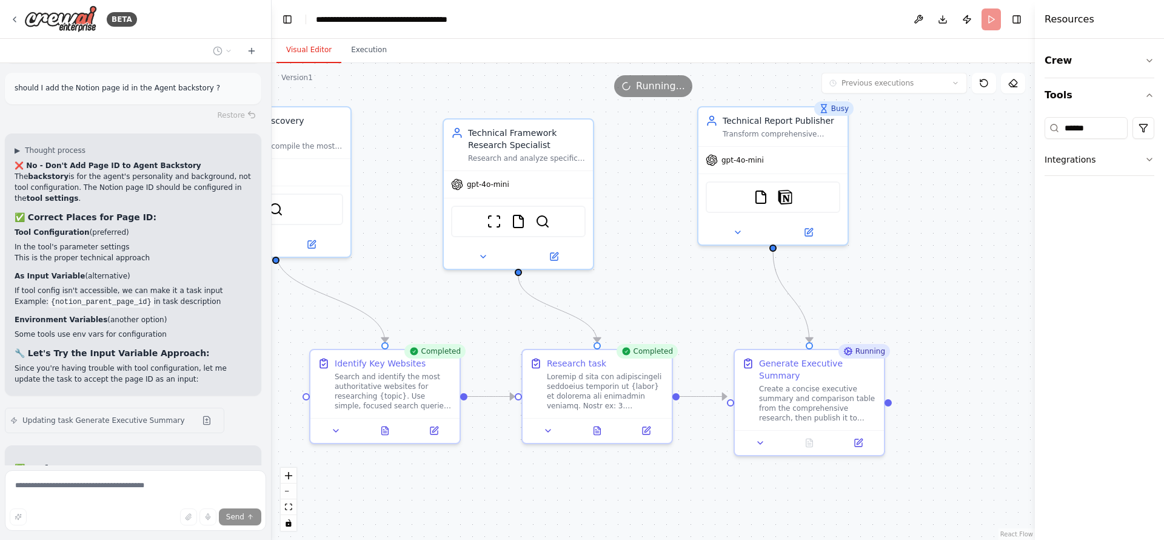
click at [681, 290] on div ".deletable-edge-delete-btn { width: 20px; height: 20px; border: 0px solid #ffff…" at bounding box center [653, 301] width 763 height 477
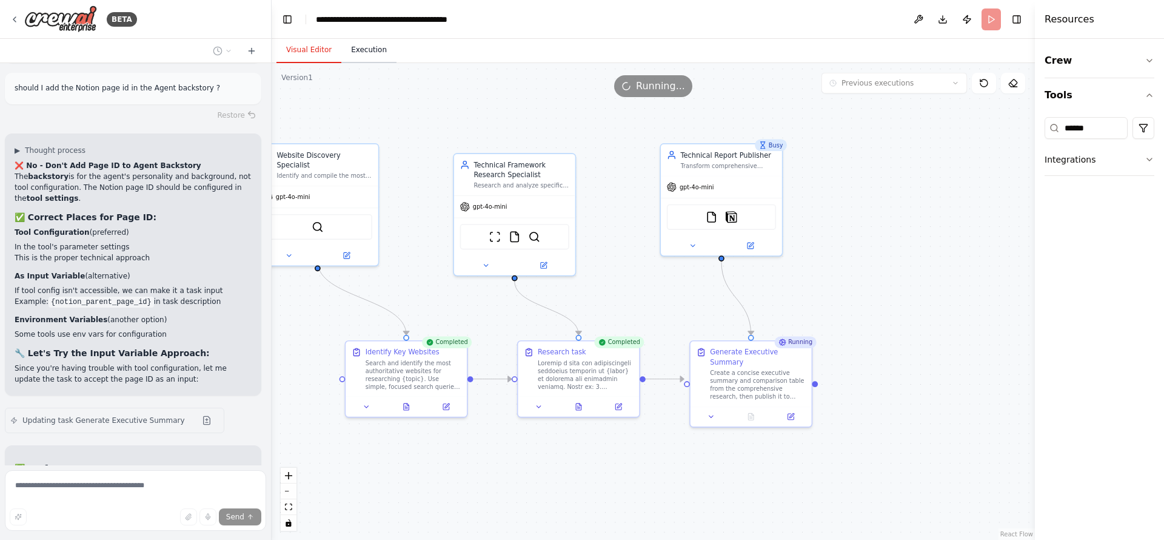
click at [366, 42] on button "Execution" at bounding box center [368, 50] width 55 height 25
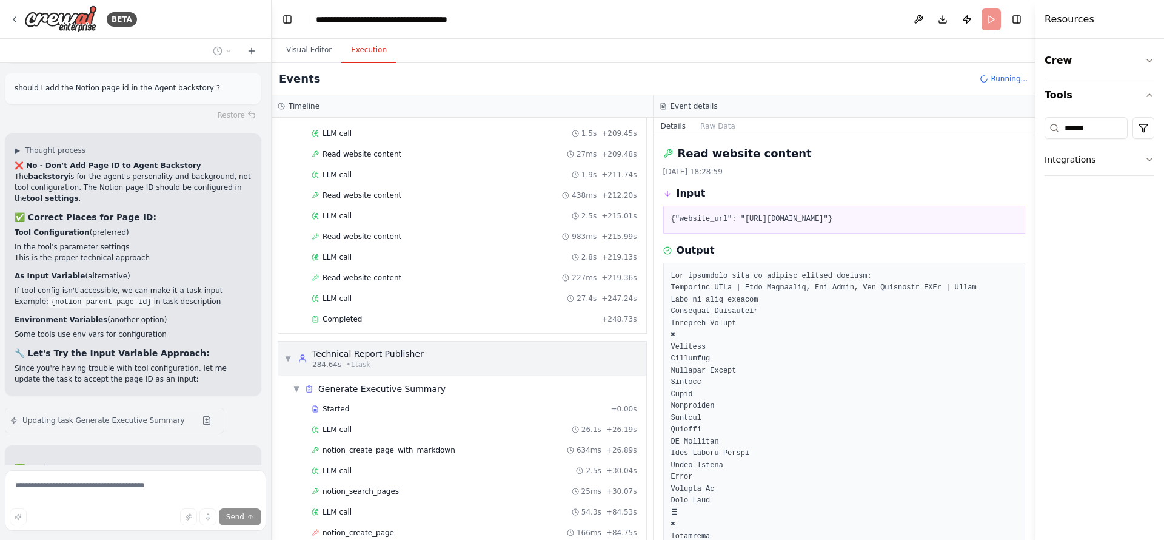
click at [287, 349] on div "▼ Technical Report Publisher 284.64s • 1 task" at bounding box center [353, 358] width 139 height 22
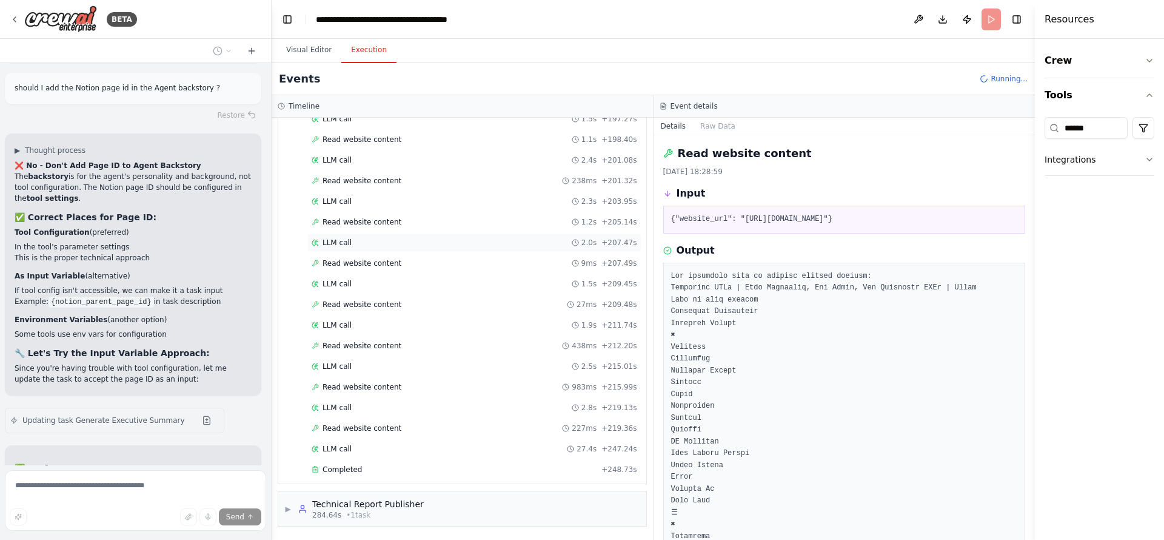
scroll to position [0, 0]
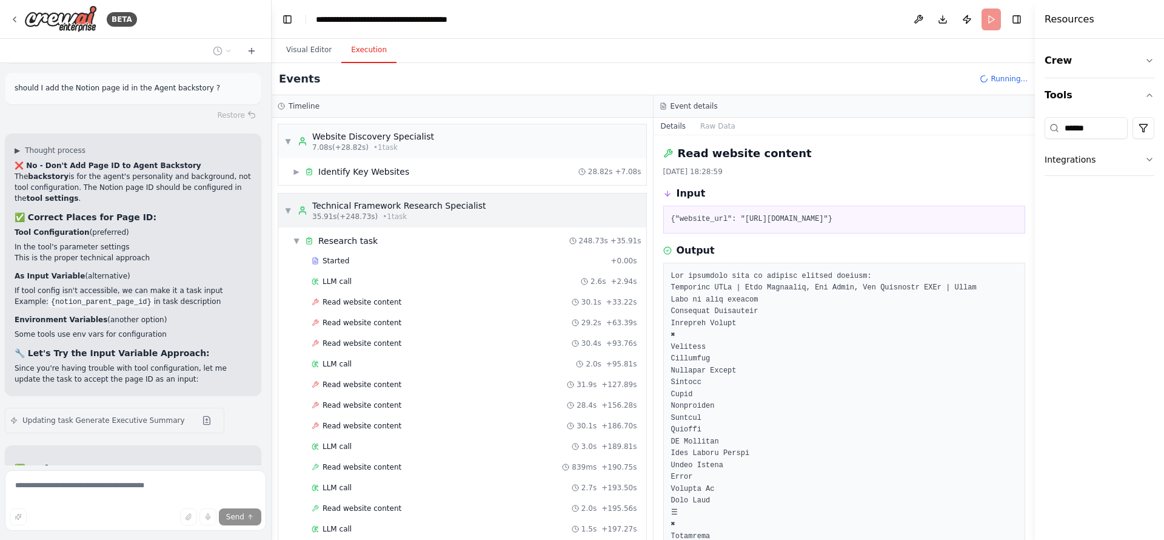
click at [292, 204] on div "▼ Technical Framework Research Specialist 35.91s (+248.73s) • 1 task" at bounding box center [384, 210] width 201 height 22
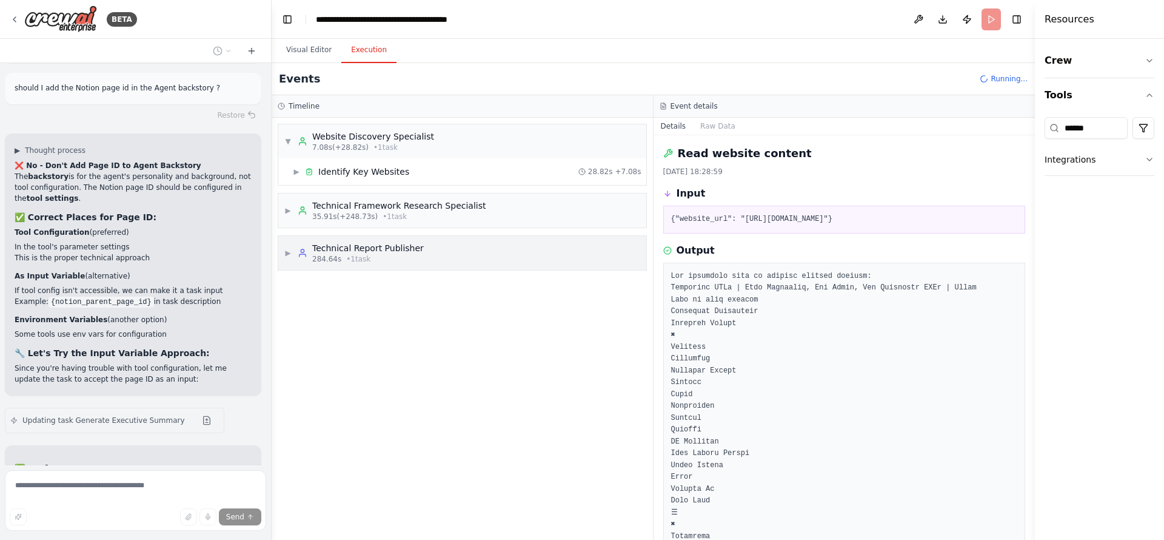
click at [292, 252] on span "▶" at bounding box center [287, 253] width 7 height 10
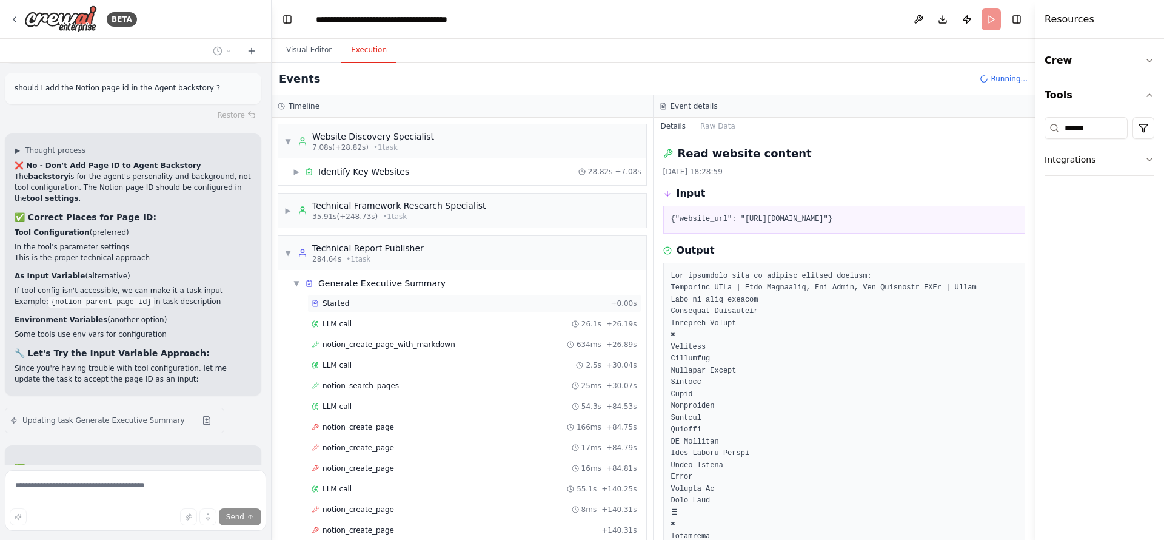
scroll to position [142, 0]
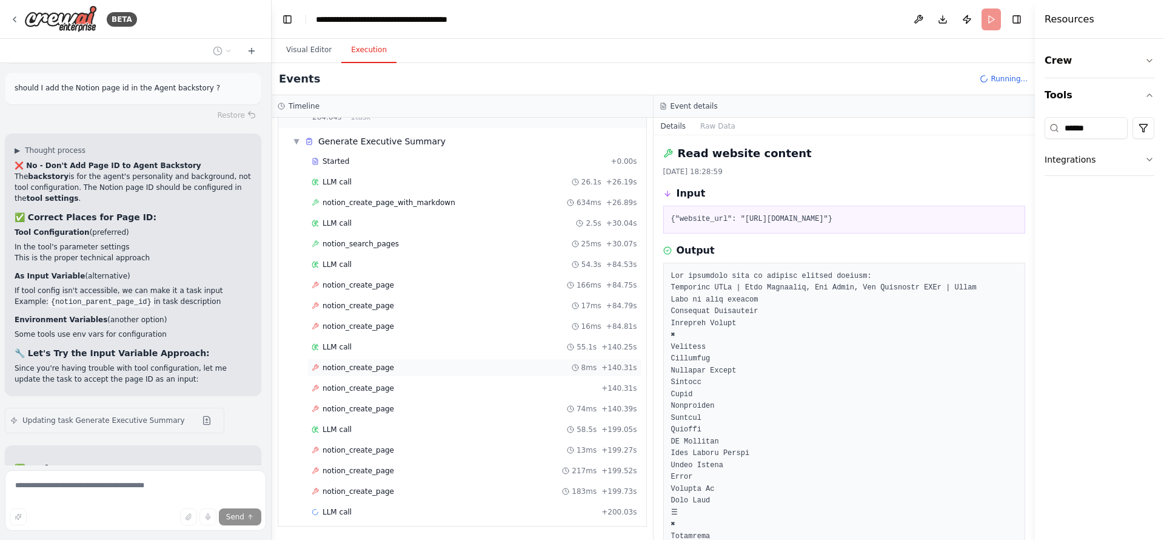
click at [391, 360] on div "notion_create_page 8ms + 140.31s" at bounding box center [474, 367] width 334 height 18
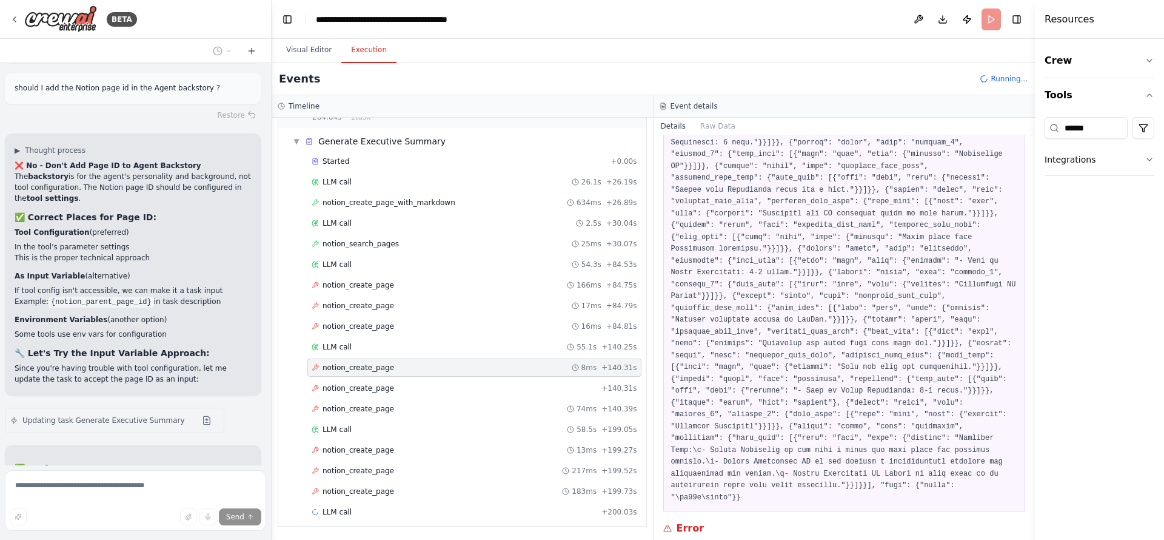
scroll to position [849, 0]
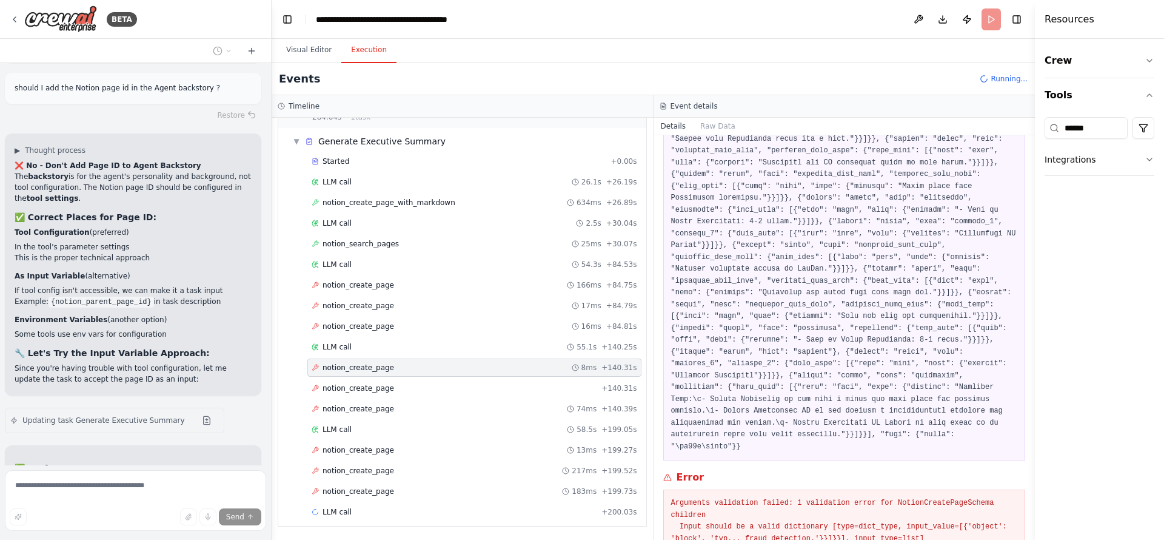
click at [398, 481] on div "Started + 0.00s LLM call 26.1s + 26.19s notion_create_page_with_markdown 634ms …" at bounding box center [467, 337] width 358 height 371
click at [396, 486] on div "notion_create_page 183ms + 199.73s" at bounding box center [475, 491] width 326 height 10
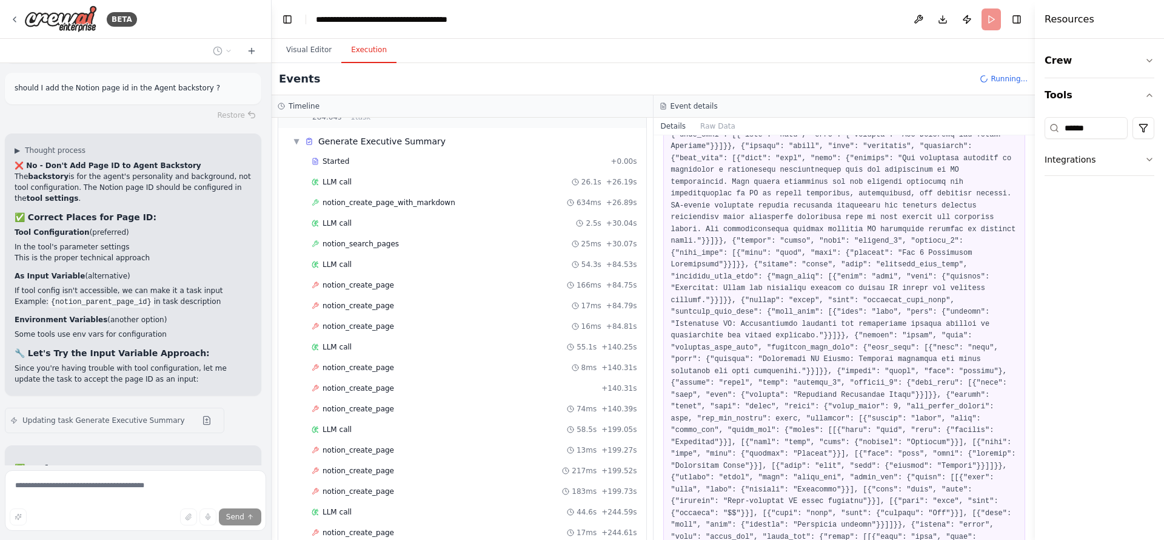
scroll to position [0, 0]
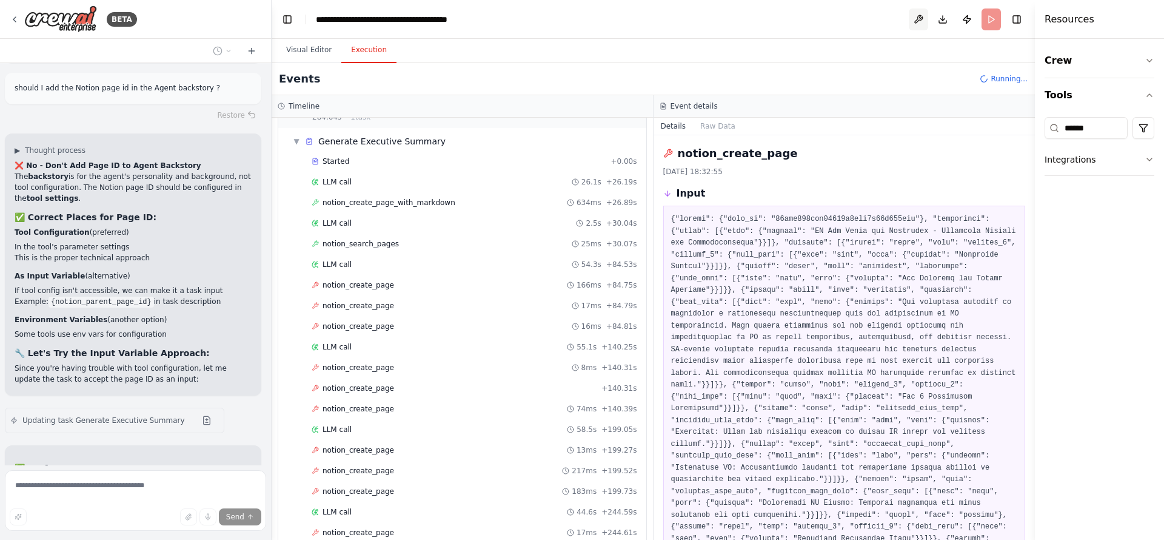
click at [922, 13] on button at bounding box center [918, 19] width 19 height 22
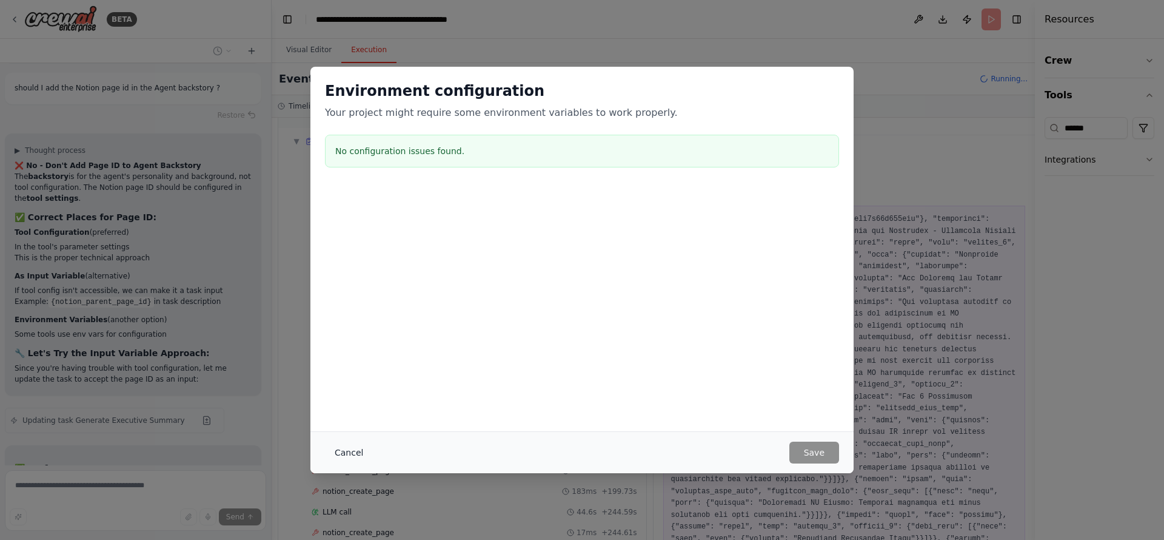
click at [329, 457] on button "Cancel" at bounding box center [349, 452] width 48 height 22
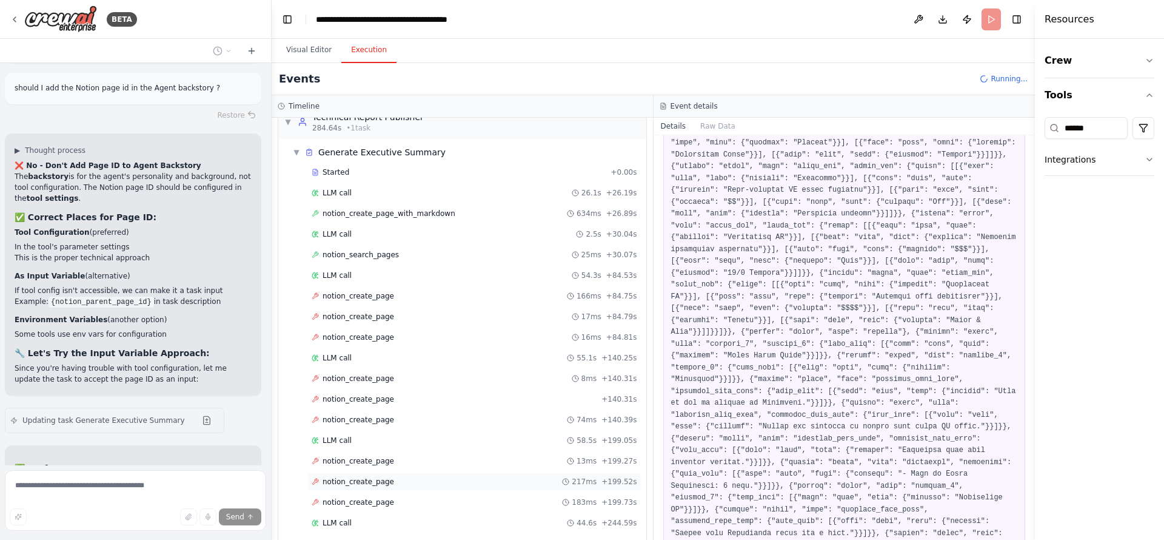
scroll to position [708, 0]
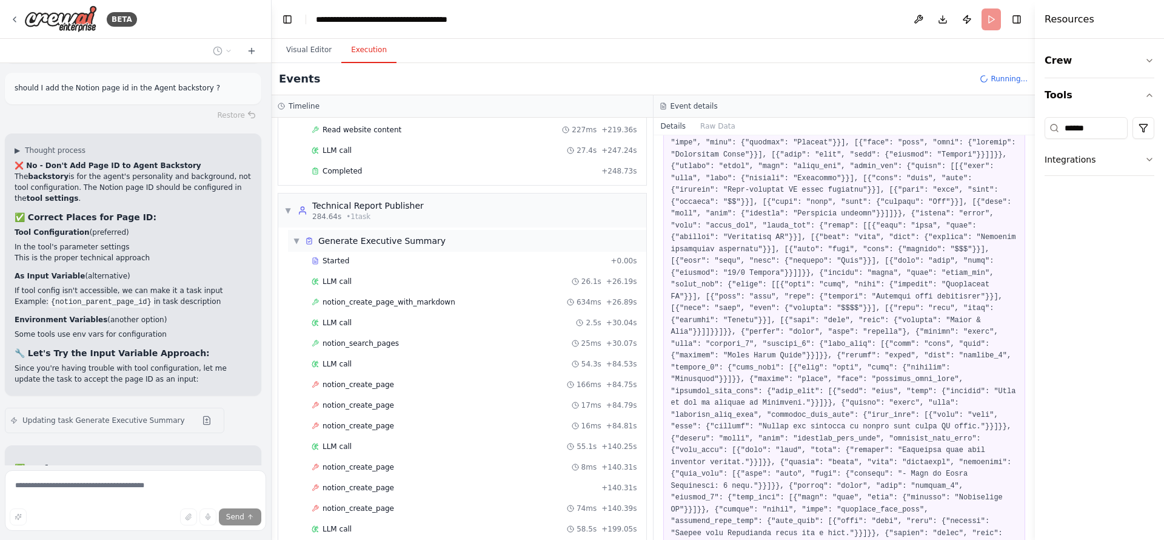
click at [347, 235] on span "Generate Executive Summary" at bounding box center [381, 241] width 127 height 12
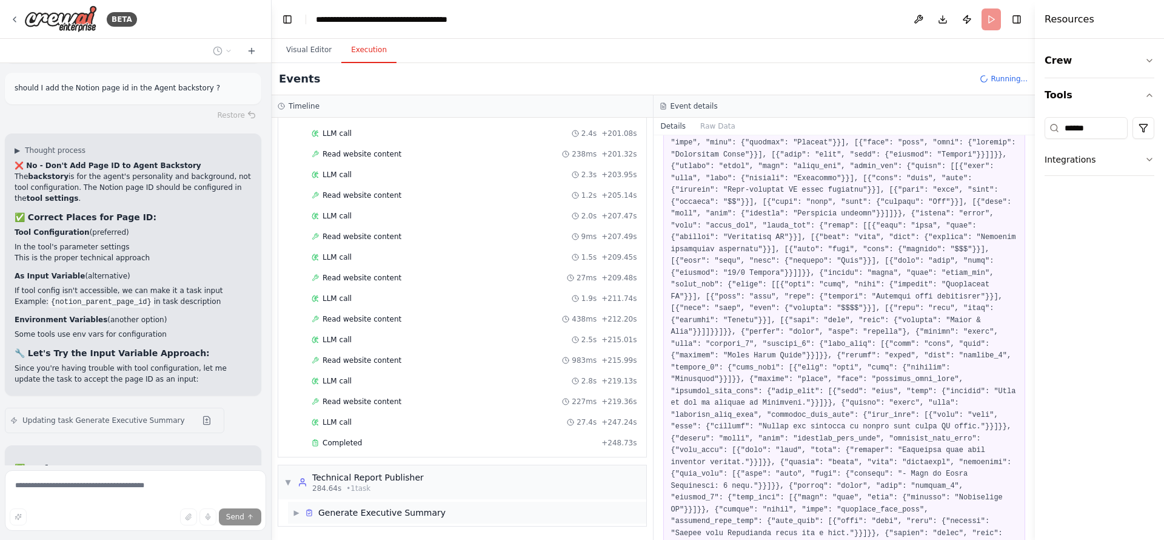
click at [296, 518] on div "▶ Generate Executive Summary" at bounding box center [369, 512] width 153 height 12
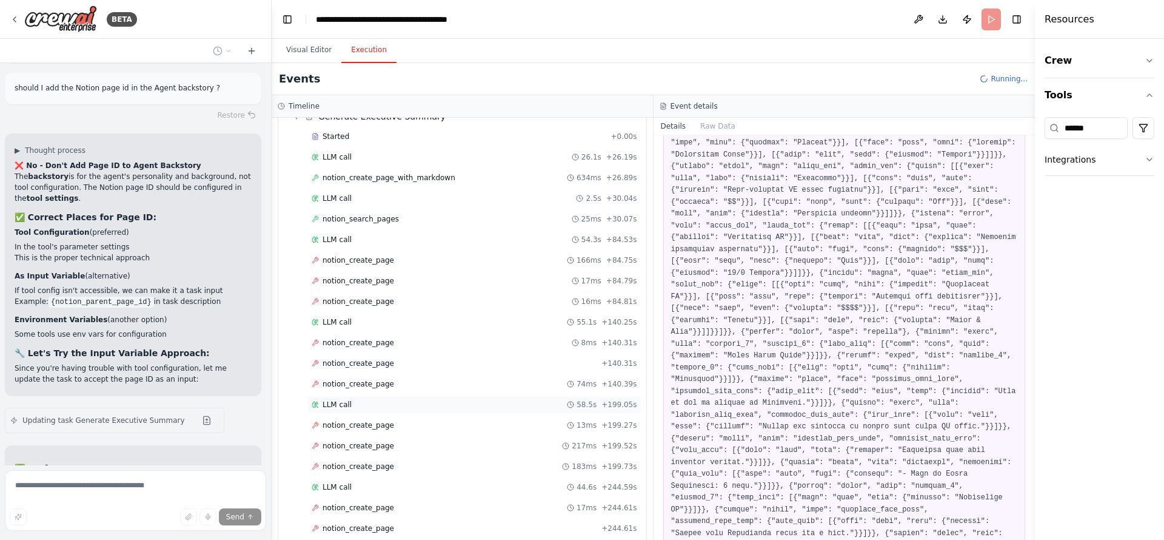
scroll to position [890, 0]
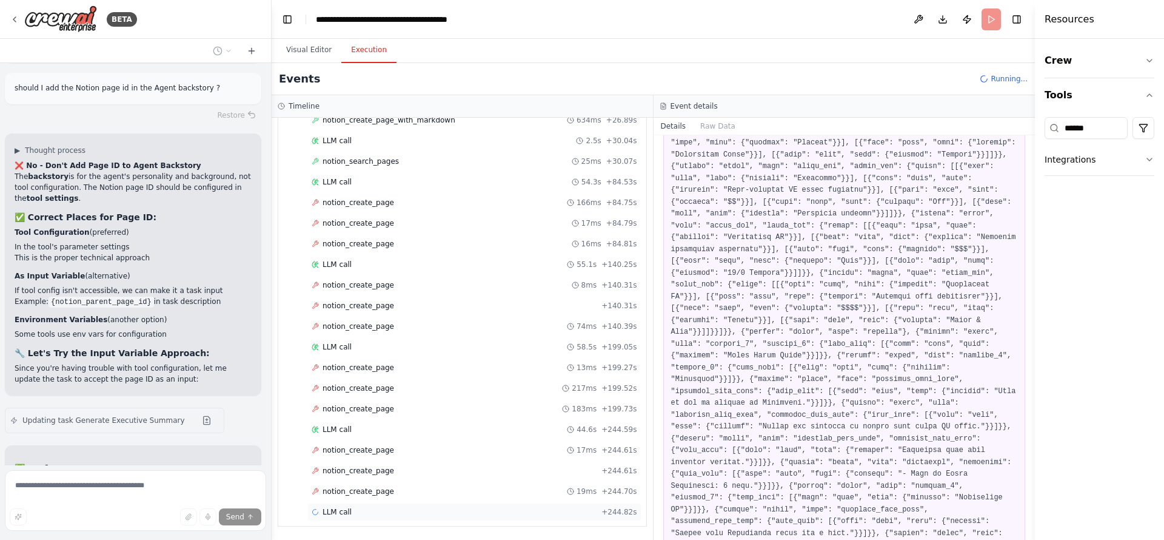
click at [412, 509] on div "LLM call + 244.82s" at bounding box center [475, 512] width 326 height 10
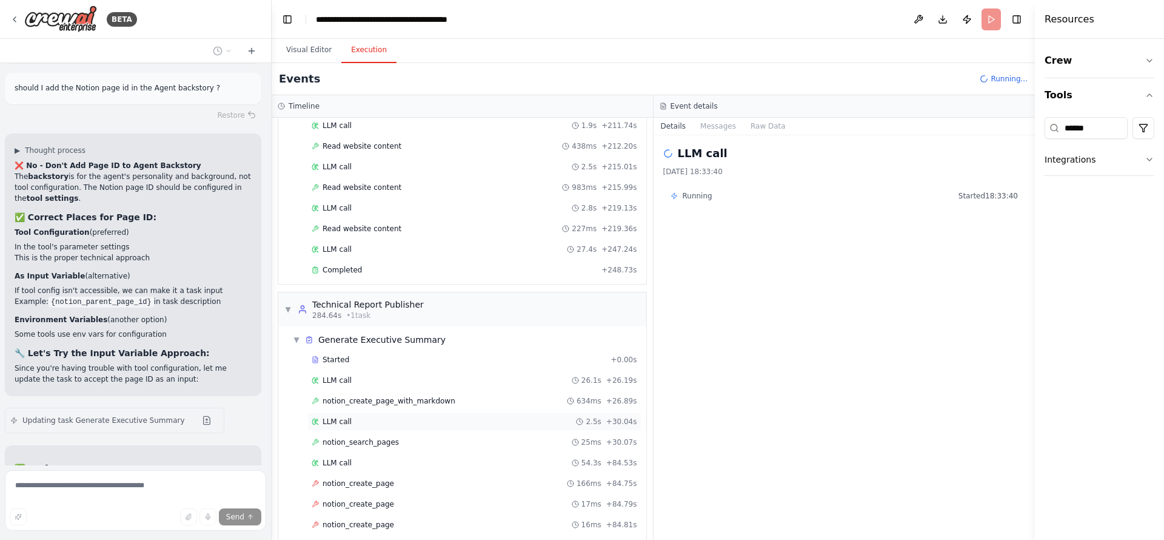
scroll to position [344, 0]
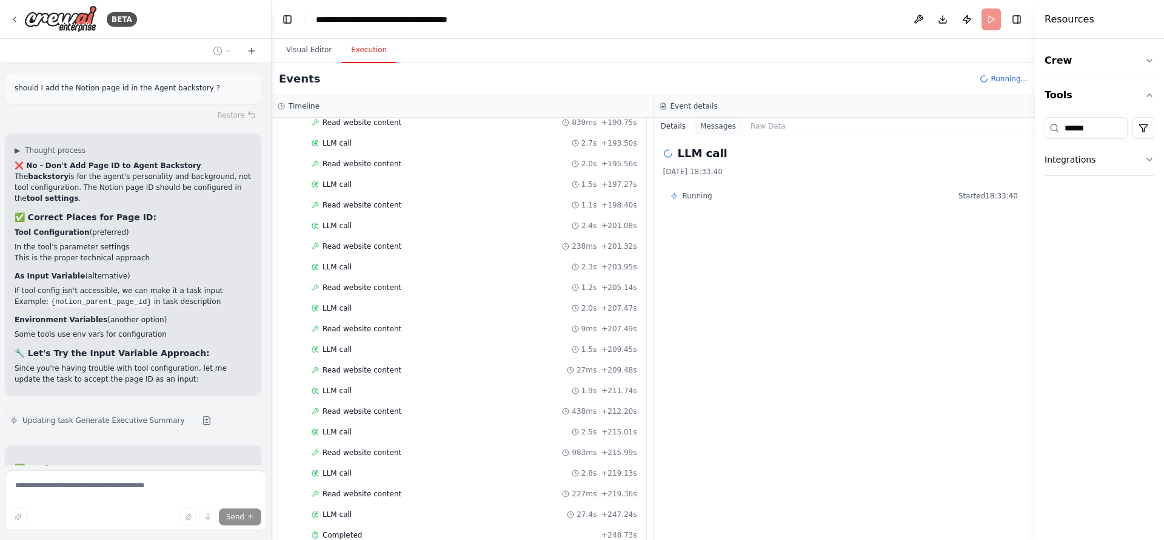
click at [704, 119] on button "Messages" at bounding box center [718, 126] width 50 height 17
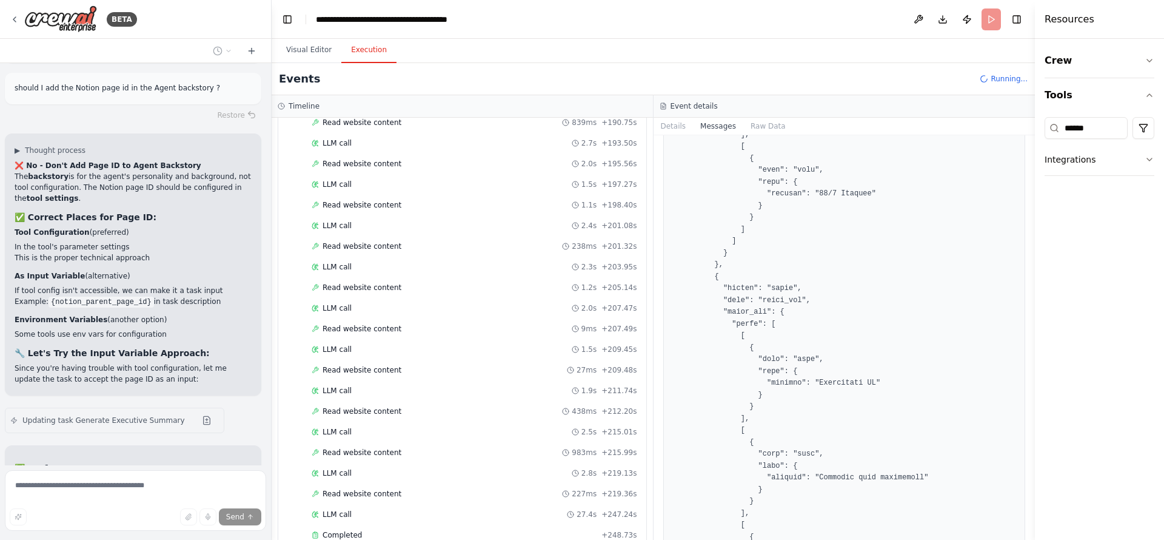
scroll to position [11277, 0]
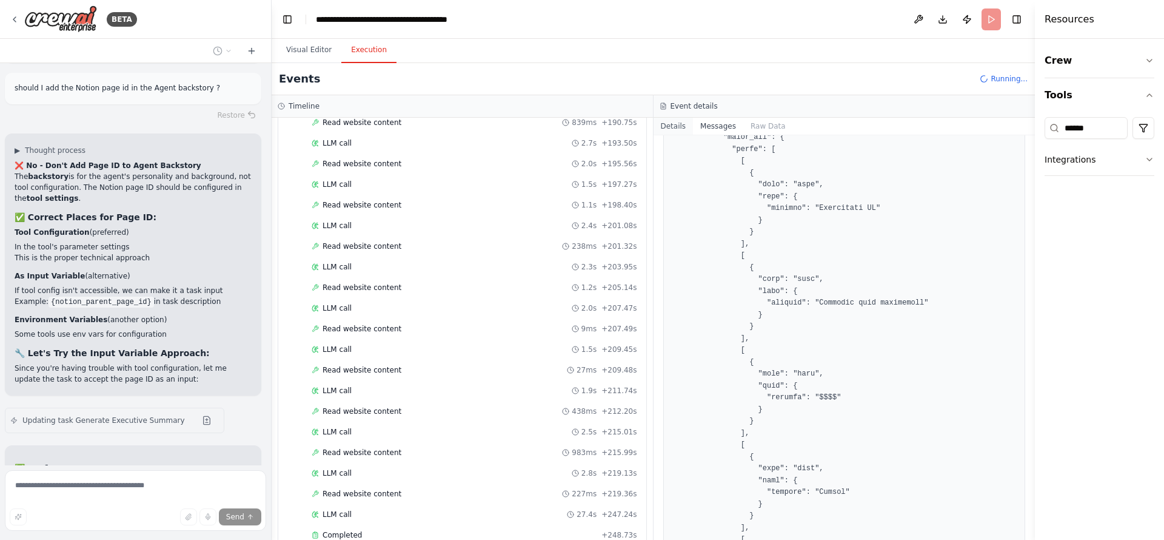
click at [669, 129] on button "Details" at bounding box center [674, 126] width 40 height 17
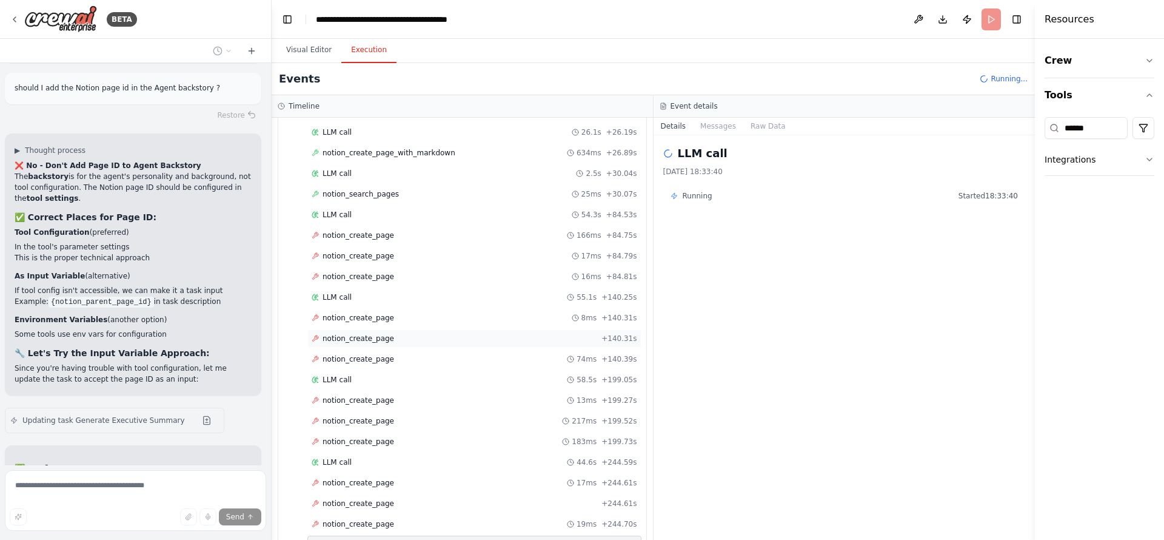
scroll to position [890, 0]
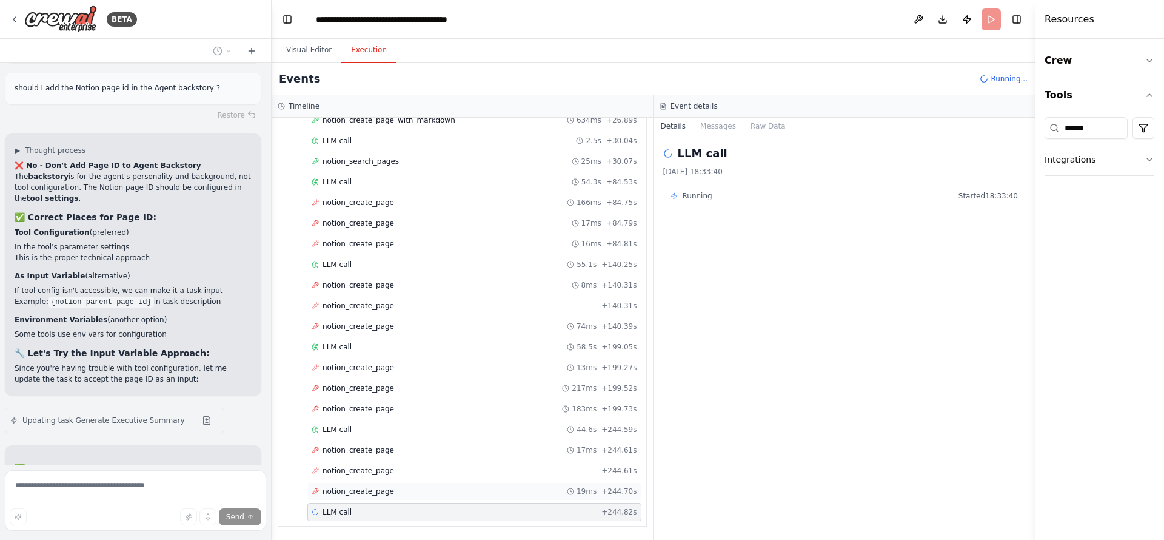
click at [389, 485] on div "notion_create_page 19ms + 244.70s" at bounding box center [474, 491] width 334 height 18
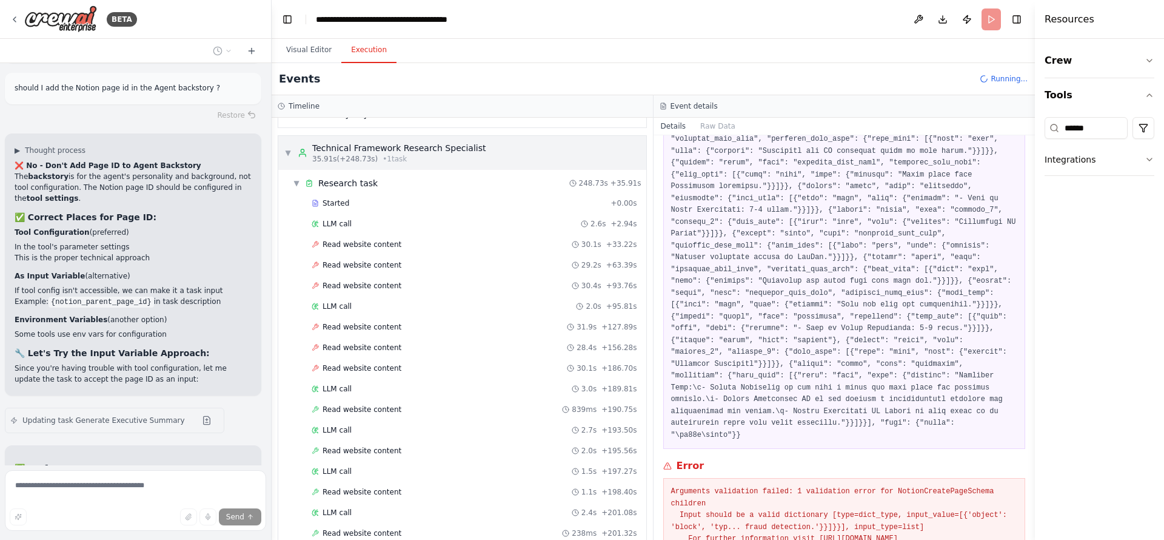
scroll to position [0, 0]
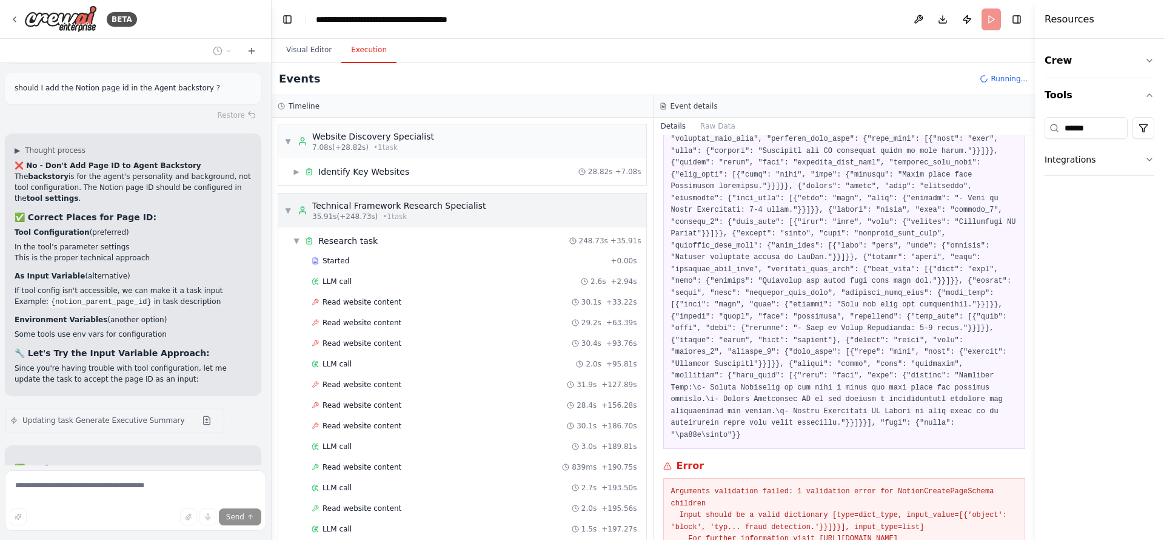
click at [287, 206] on span "▼" at bounding box center [287, 211] width 7 height 10
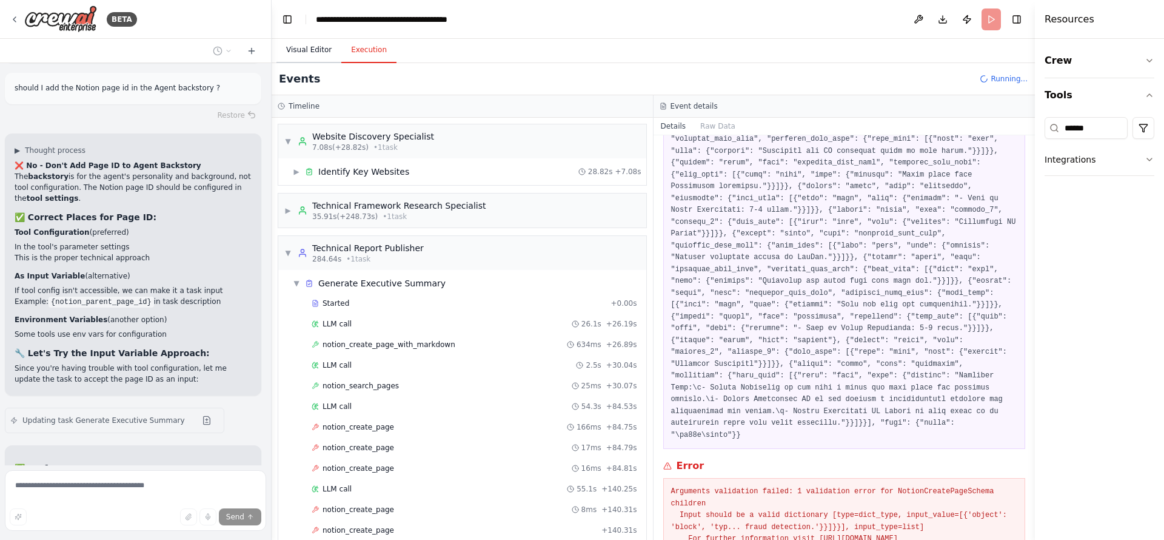
click at [297, 48] on button "Visual Editor" at bounding box center [308, 50] width 65 height 25
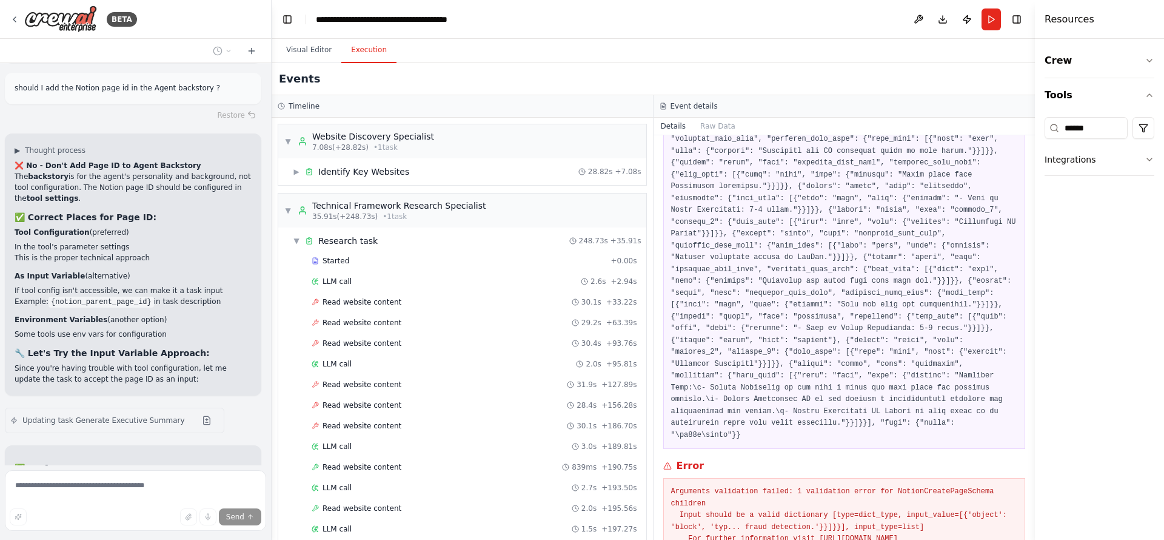
click at [370, 56] on button "Execution" at bounding box center [368, 50] width 55 height 25
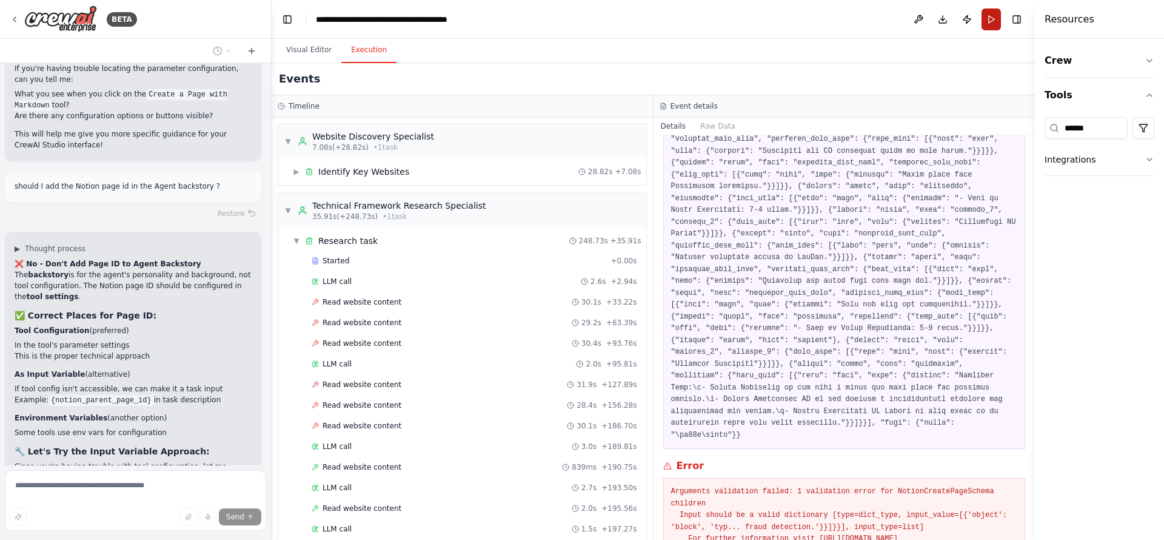
click at [992, 21] on button "Run" at bounding box center [991, 19] width 19 height 22
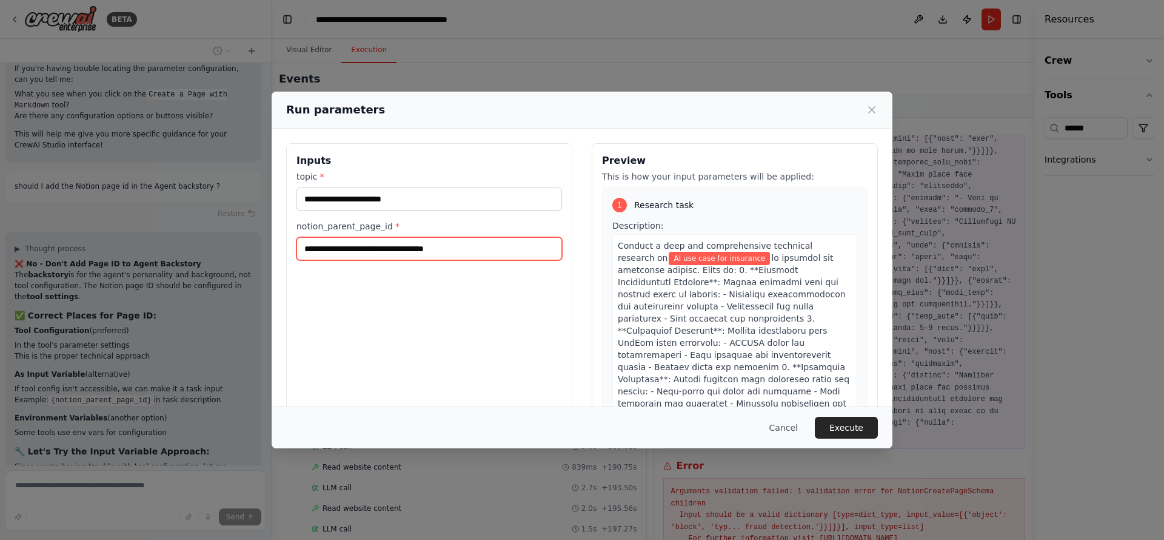
click at [497, 250] on input "**********" at bounding box center [429, 248] width 266 height 23
drag, startPoint x: 512, startPoint y: 252, endPoint x: 248, endPoint y: 238, distance: 264.1
click at [248, 238] on div "**********" at bounding box center [582, 270] width 1164 height 540
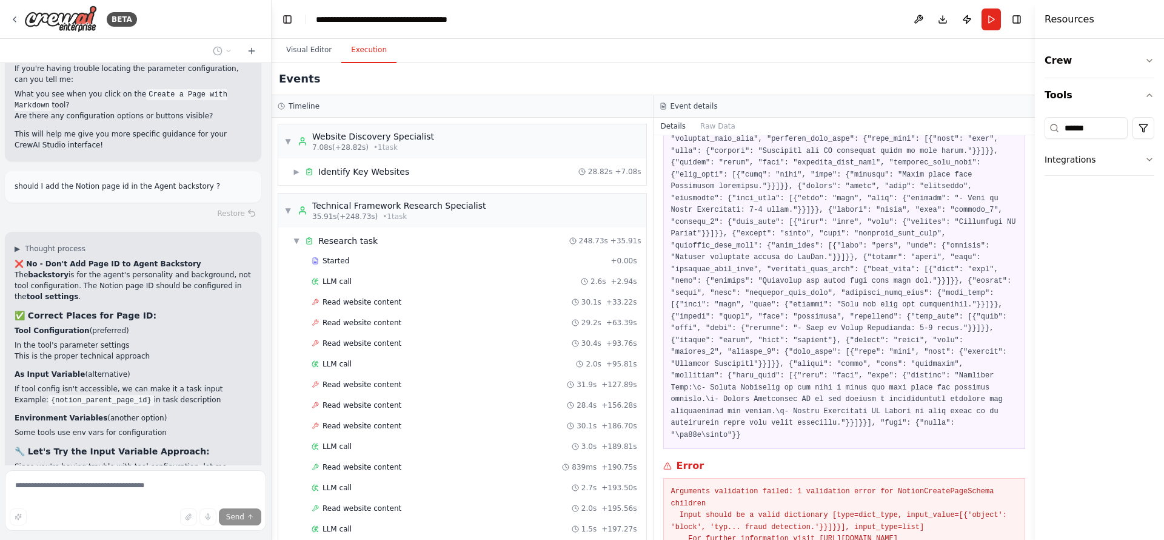
drag, startPoint x: 991, startPoint y: 18, endPoint x: 832, endPoint y: 84, distance: 172.1
click at [991, 18] on button "Run" at bounding box center [991, 19] width 19 height 22
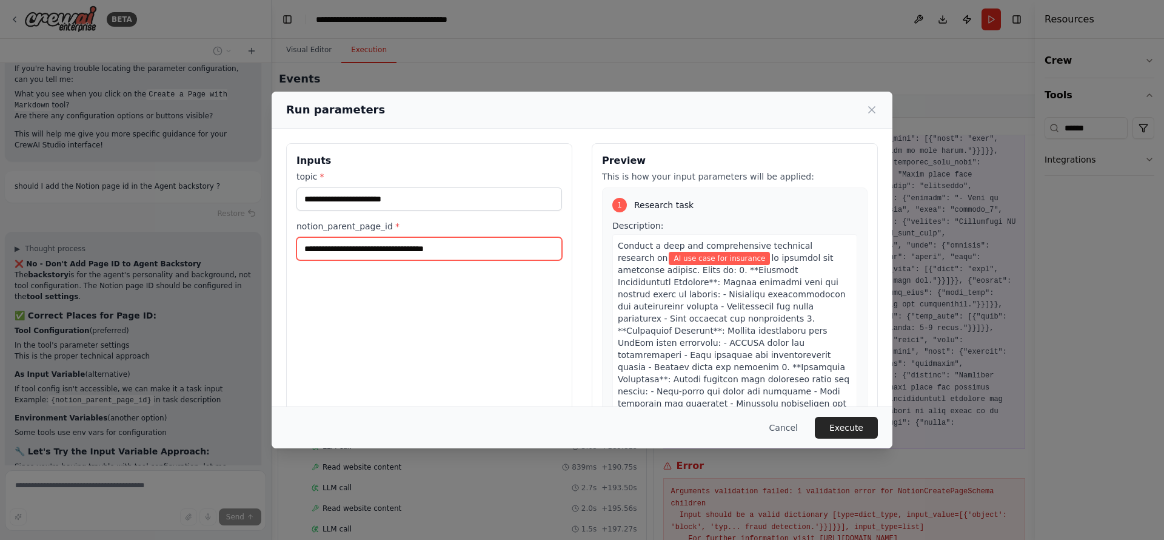
click at [470, 237] on input "**********" at bounding box center [429, 248] width 266 height 23
click at [466, 240] on input "**********" at bounding box center [429, 248] width 266 height 23
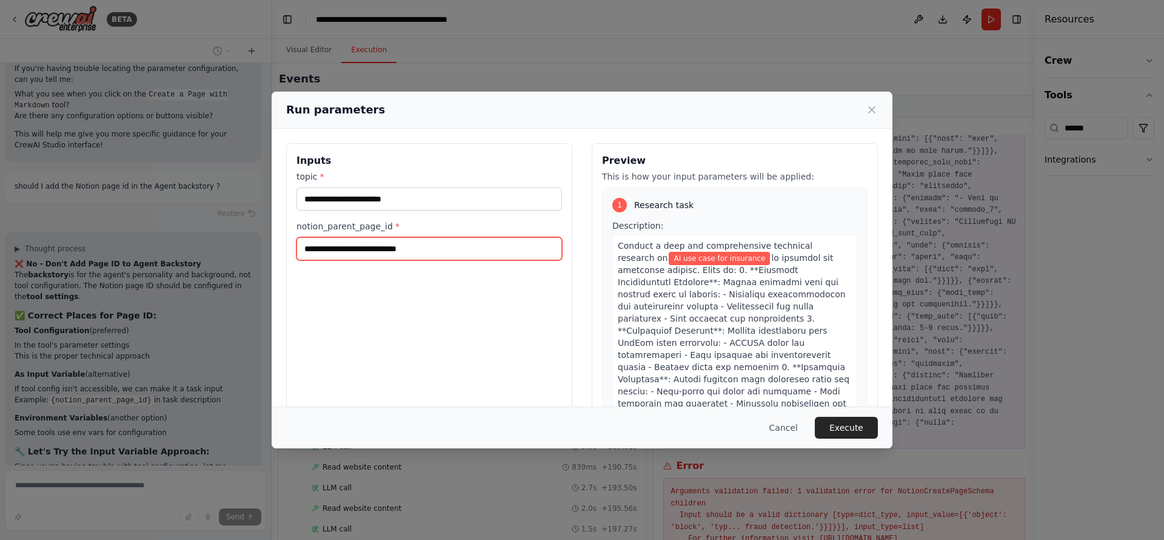
paste input "**********"
type input "**********"
click at [534, 336] on div "**********" at bounding box center [429, 286] width 286 height 287
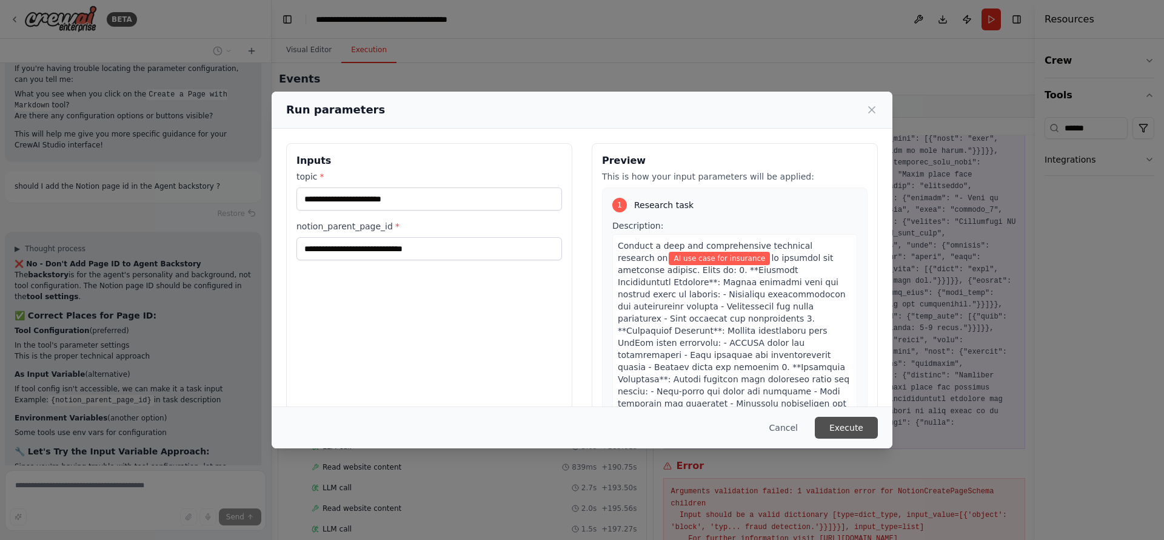
click at [856, 417] on button "Execute" at bounding box center [846, 428] width 63 height 22
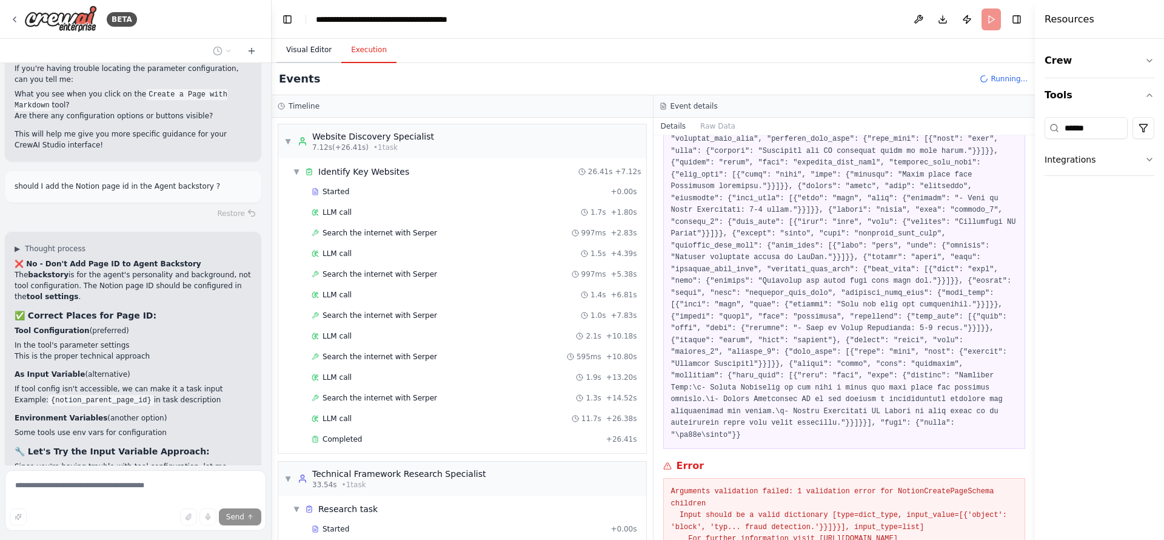
click at [310, 62] on button "Visual Editor" at bounding box center [308, 50] width 65 height 25
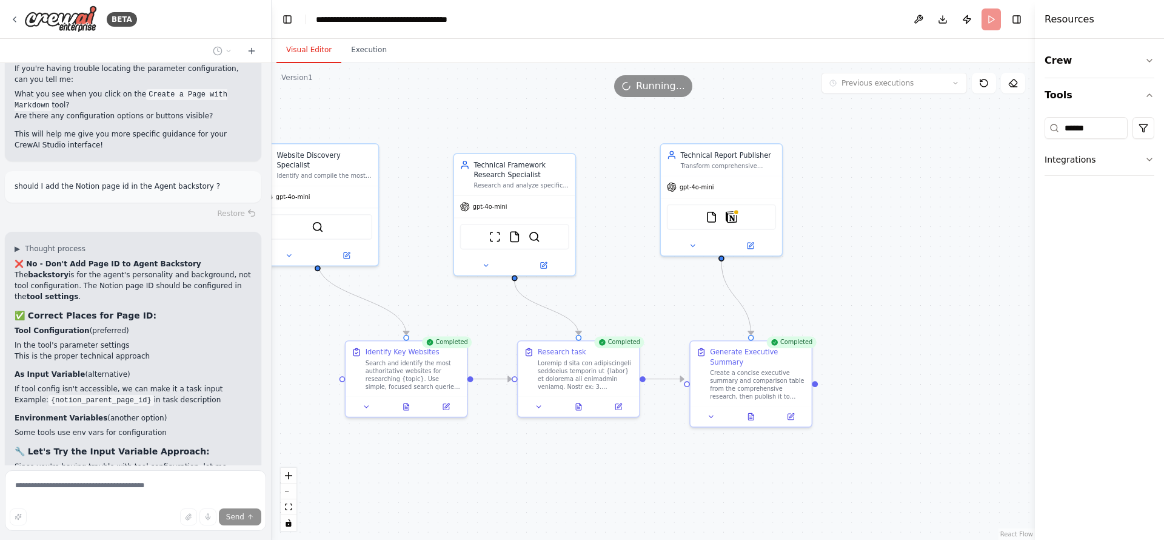
scroll to position [12438, 0]
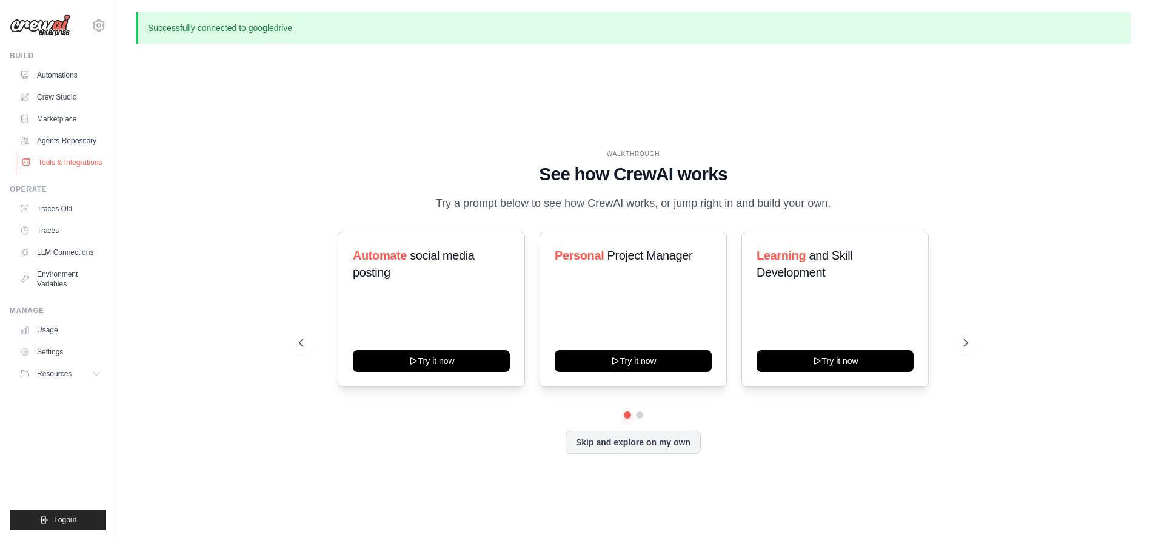
click at [50, 161] on link "Tools & Integrations" at bounding box center [62, 162] width 92 height 19
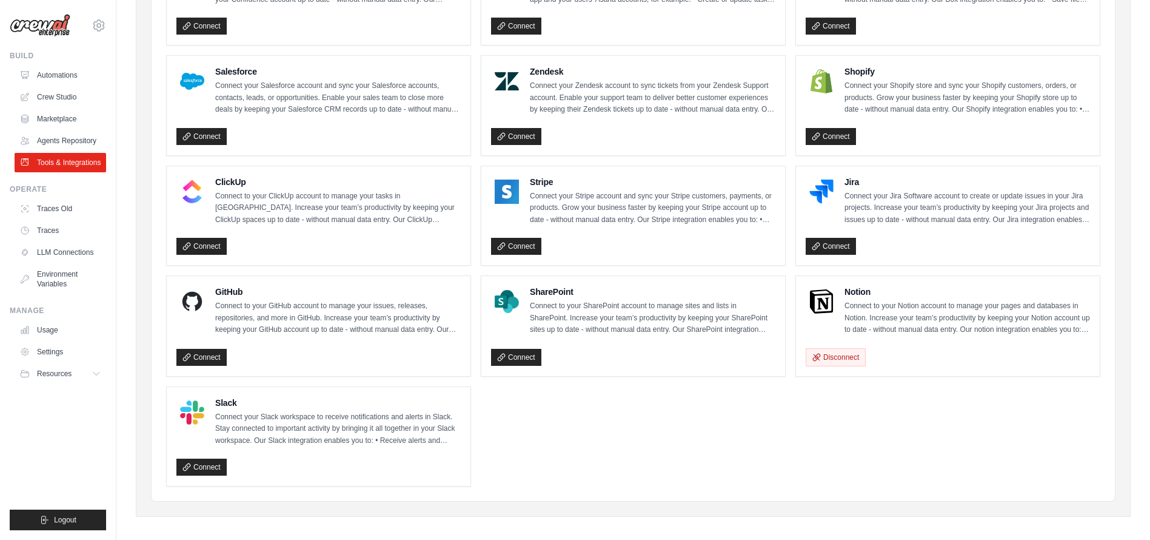
scroll to position [546, 0]
drag, startPoint x: 862, startPoint y: 298, endPoint x: 857, endPoint y: 292, distance: 7.7
click at [862, 298] on div "Notion Connect to your Notion account to manage your pages and databases in Not…" at bounding box center [968, 310] width 246 height 50
drag, startPoint x: 848, startPoint y: 287, endPoint x: 843, endPoint y: 291, distance: 6.6
click at [843, 291] on div "Notion Connect to your Notion account to manage your pages and databases in Not…" at bounding box center [948, 310] width 284 height 50
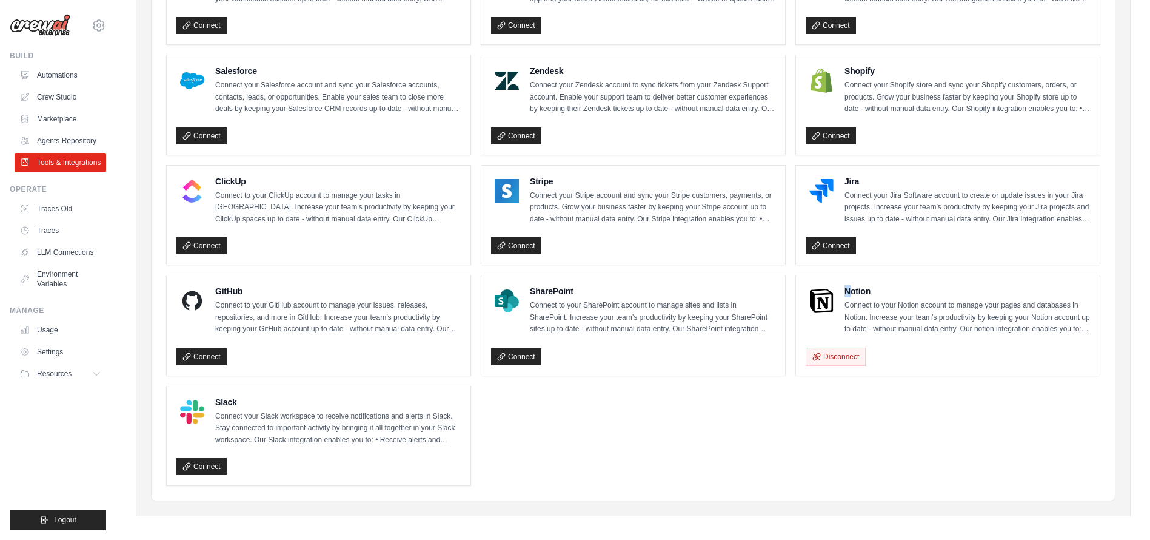
click at [817, 304] on img at bounding box center [821, 301] width 24 height 24
click at [916, 317] on p "Connect to your Notion account to manage your pages and databases in Notion. In…" at bounding box center [968, 318] width 246 height 36
click at [848, 294] on h4 "Notion" at bounding box center [968, 291] width 246 height 12
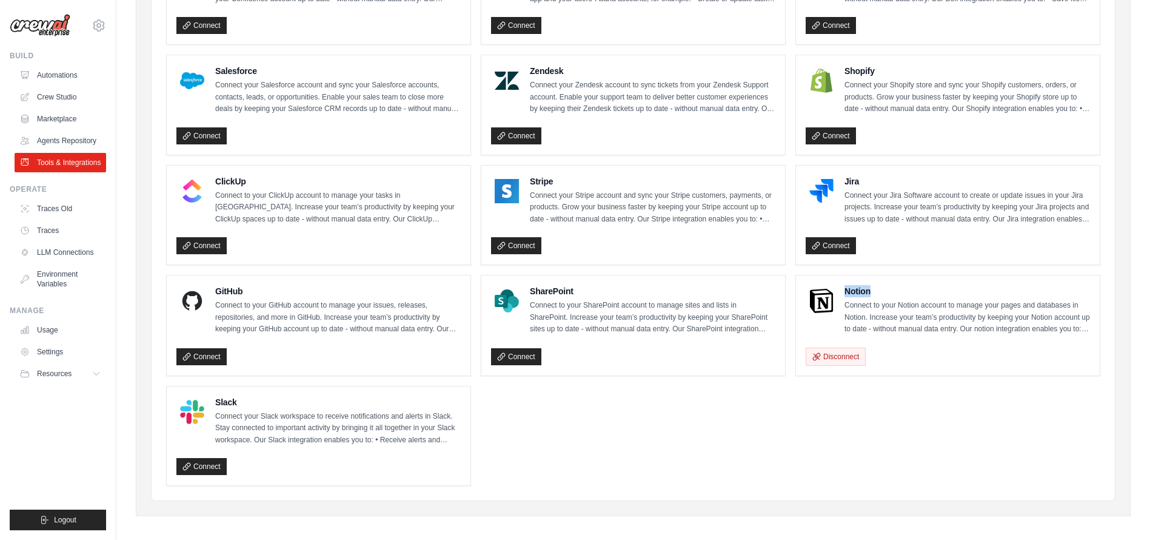
click at [848, 294] on h4 "Notion" at bounding box center [968, 291] width 246 height 12
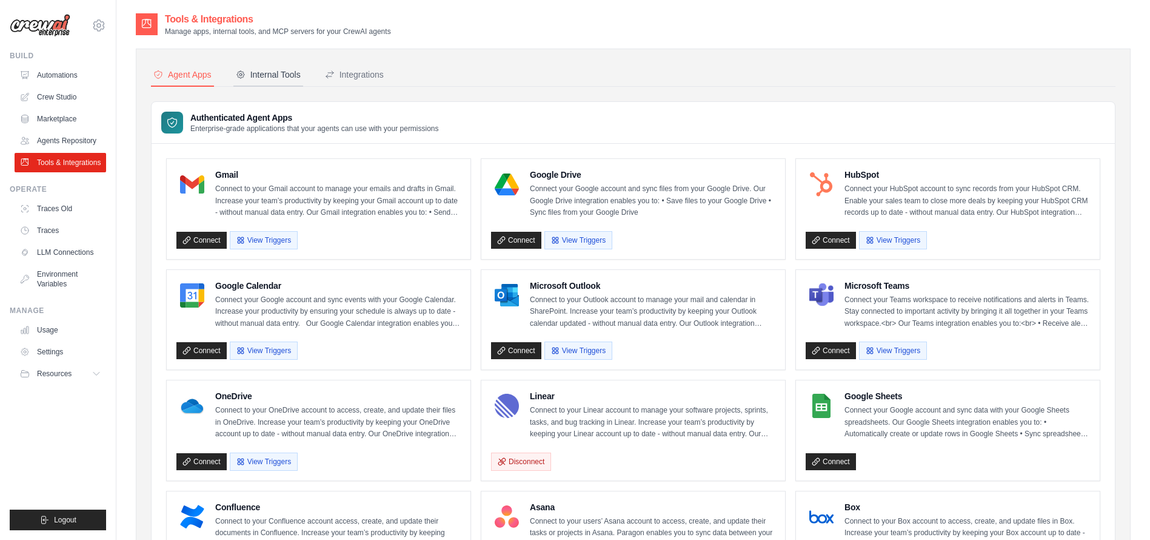
click at [273, 78] on div "Internal Tools" at bounding box center [268, 75] width 65 height 12
click at [366, 77] on div "Integrations" at bounding box center [354, 75] width 59 height 12
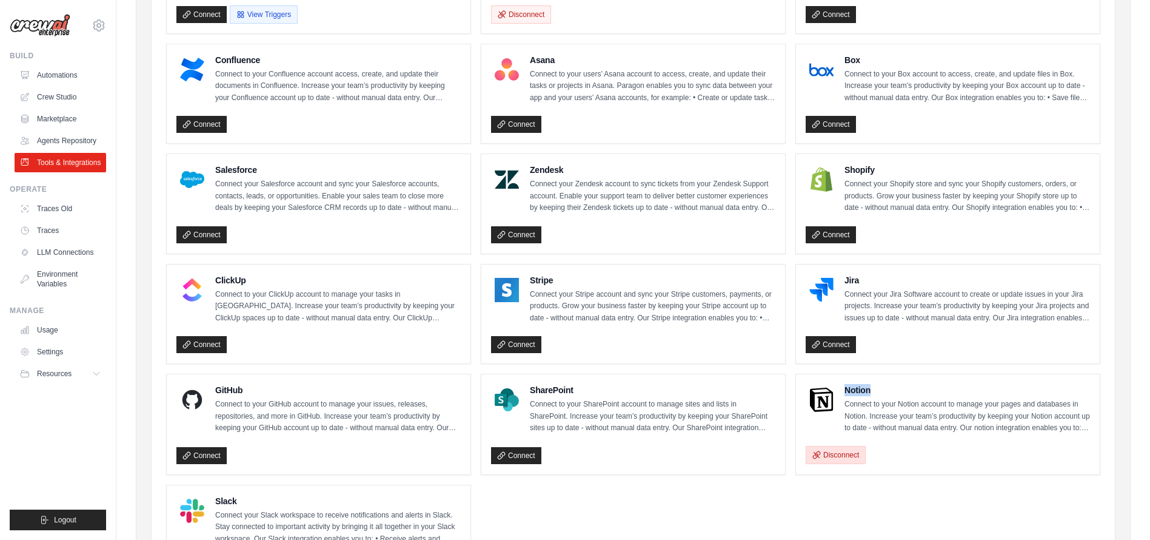
scroll to position [546, 0]
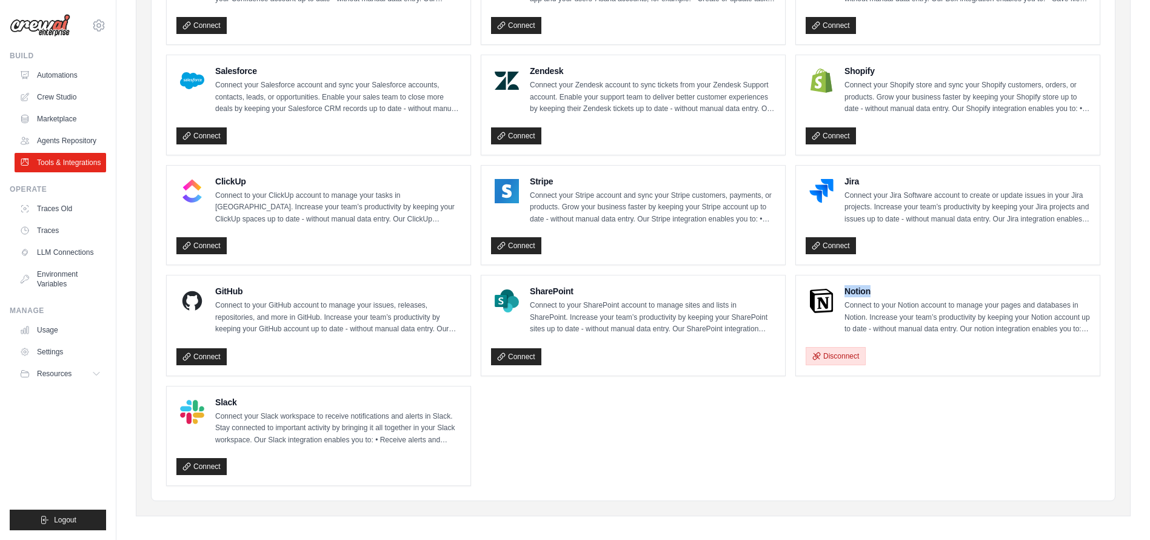
click at [833, 363] on button "Disconnect" at bounding box center [836, 356] width 60 height 18
click at [911, 303] on p "Connect to your Notion account to manage your pages and databases in Notion. In…" at bounding box center [968, 318] width 246 height 36
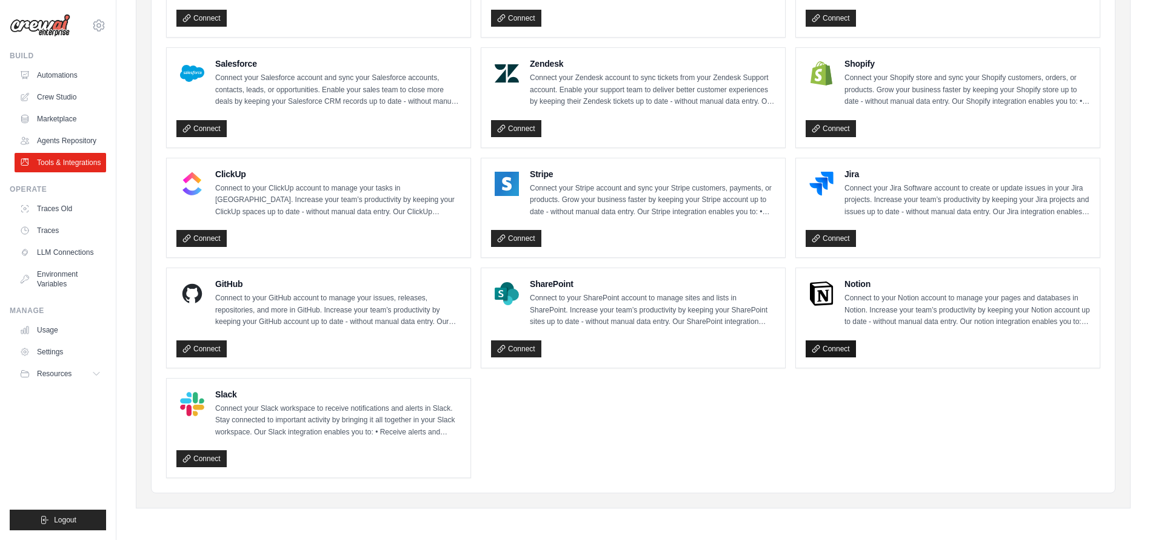
click at [831, 351] on link "Connect" at bounding box center [831, 348] width 50 height 17
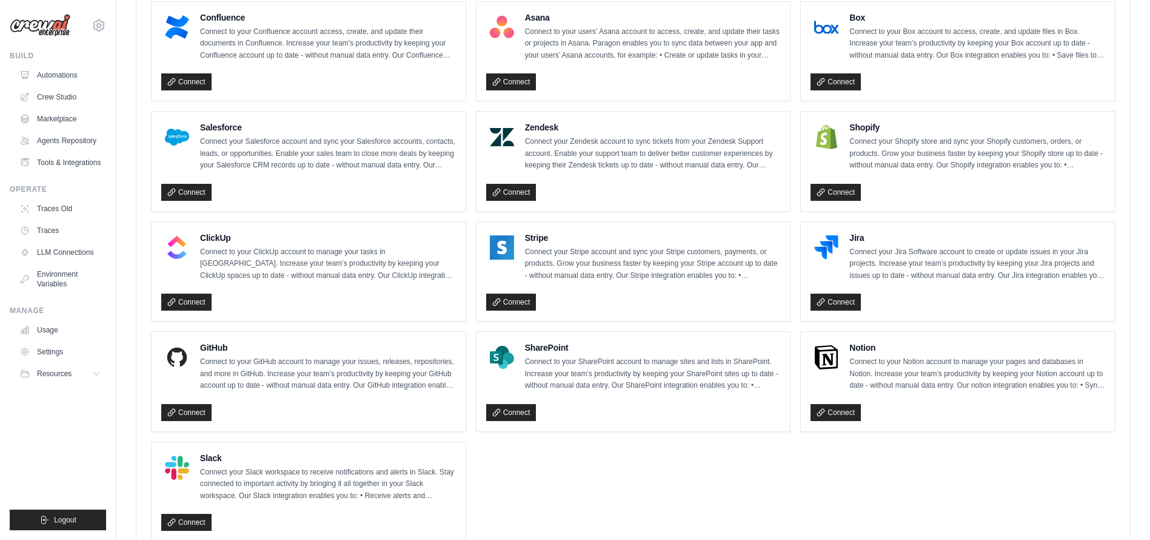
scroll to position [742, 0]
